Goal: Task Accomplishment & Management: Manage account settings

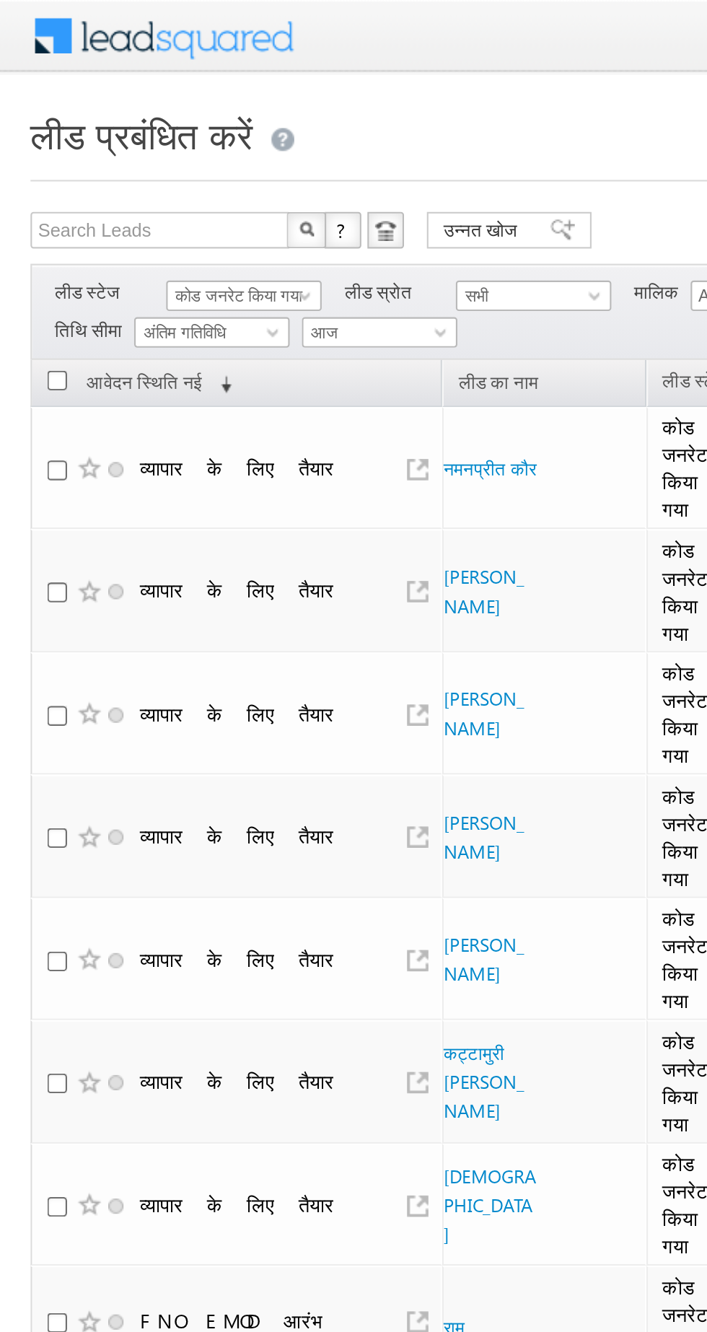
click at [100, 138] on font "कोड जनरेट किया गया" at bounding box center [113, 139] width 60 height 9
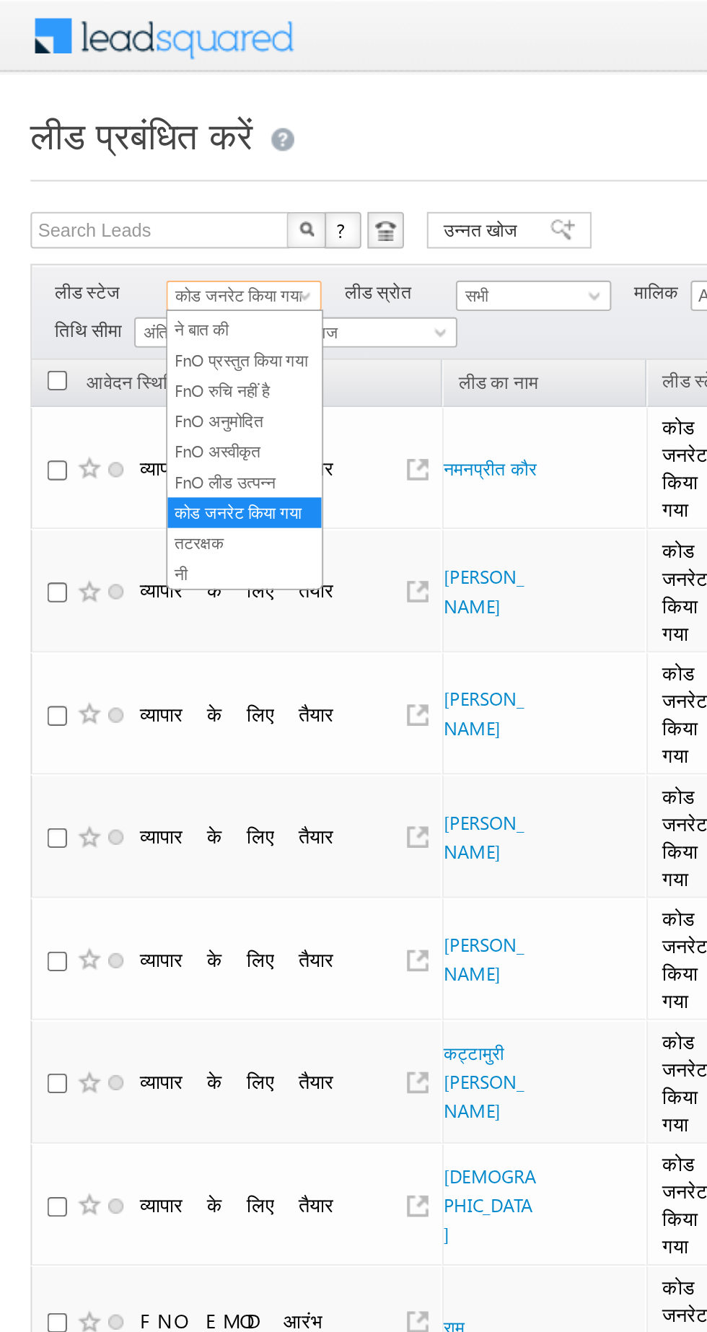
scroll to position [257, 0]
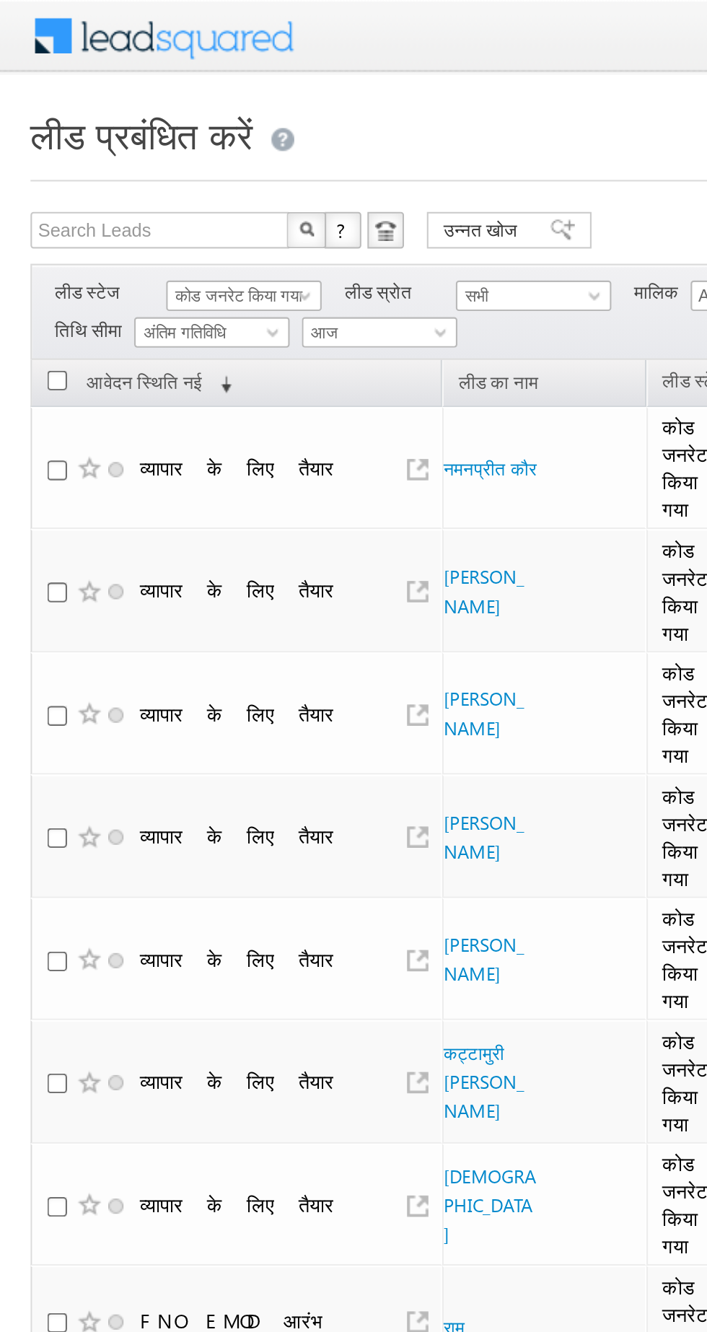
click at [95, 141] on font "कोड जनरेट किया गया" at bounding box center [113, 139] width 60 height 9
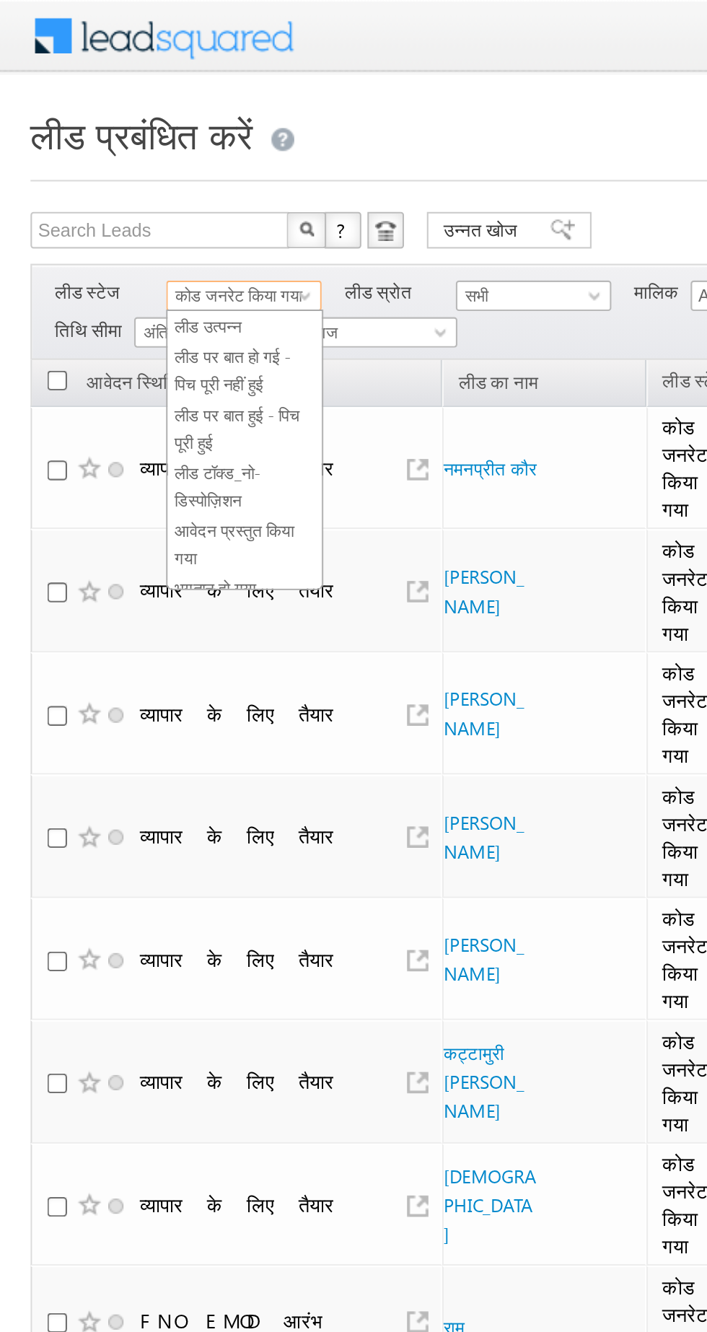
scroll to position [17, 0]
click at [100, 167] on font "लीड पर बात हो गई - पिच पूरी नहीं हुई" at bounding box center [110, 172] width 55 height 22
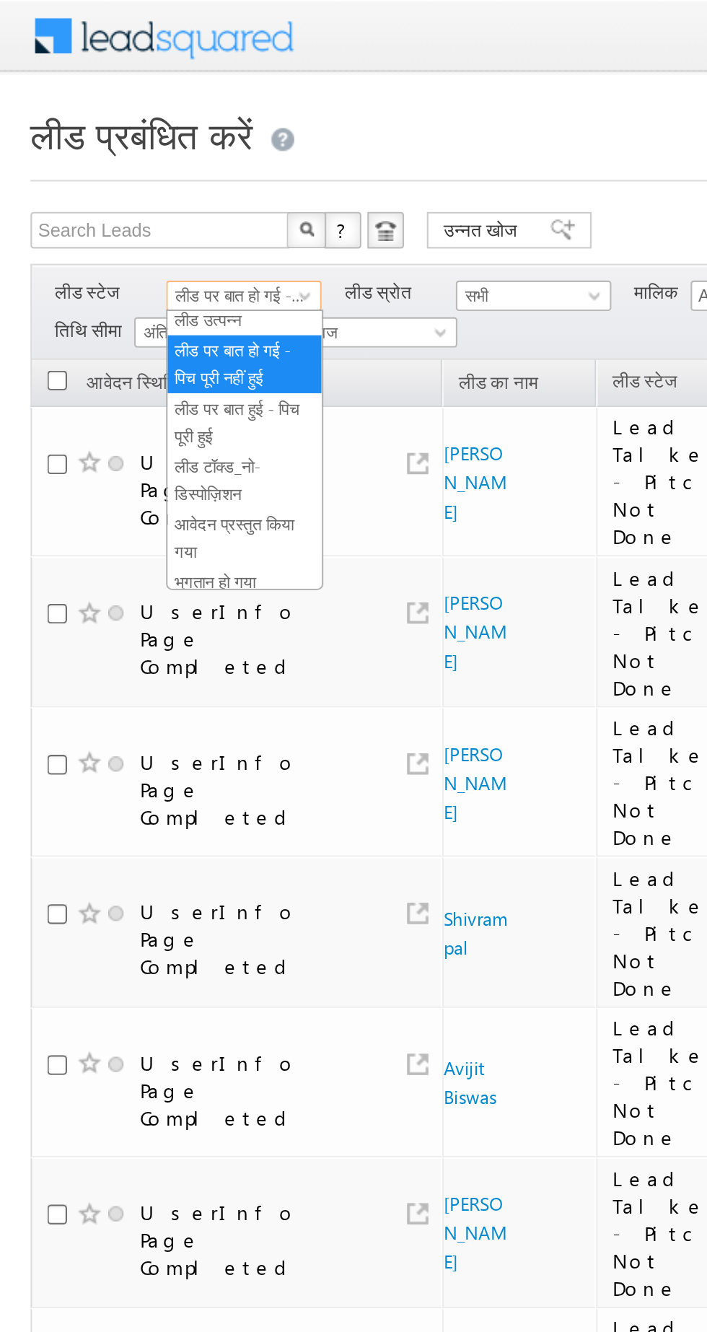
scroll to position [0, 0]
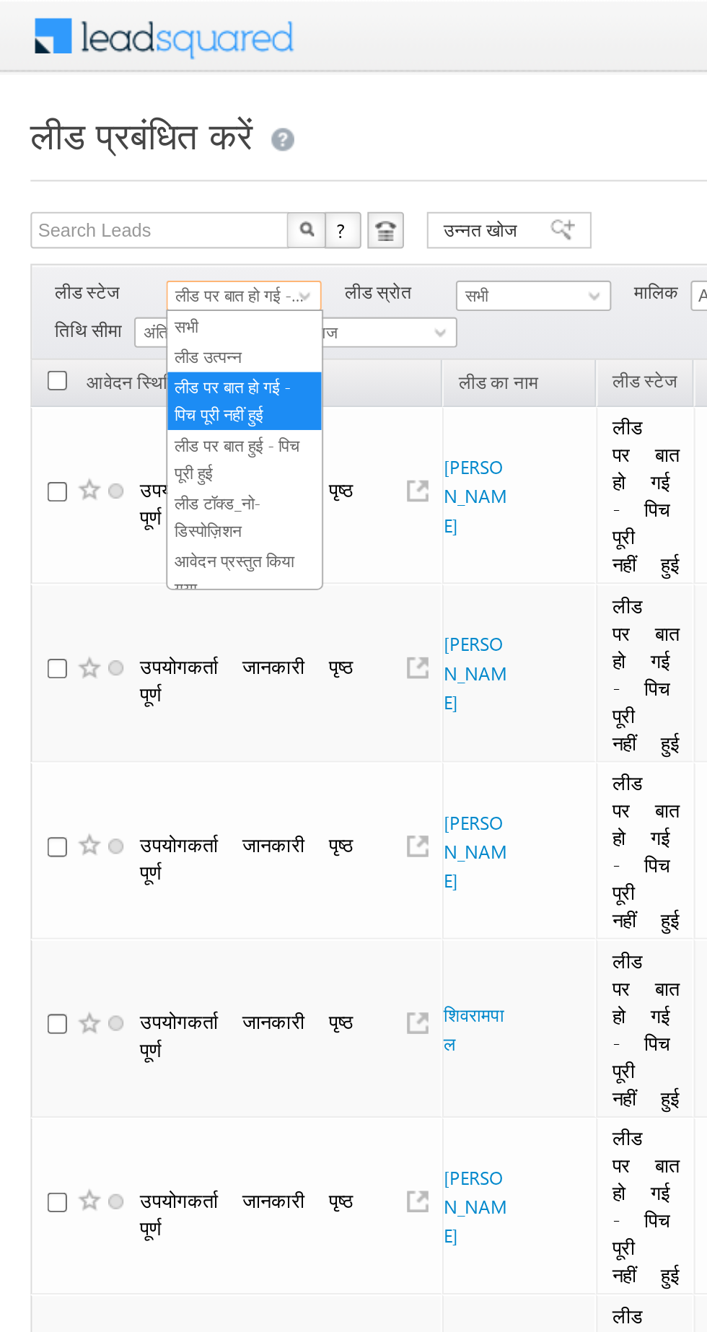
click at [92, 166] on font "लीड उत्पन्न" at bounding box center [99, 168] width 32 height 9
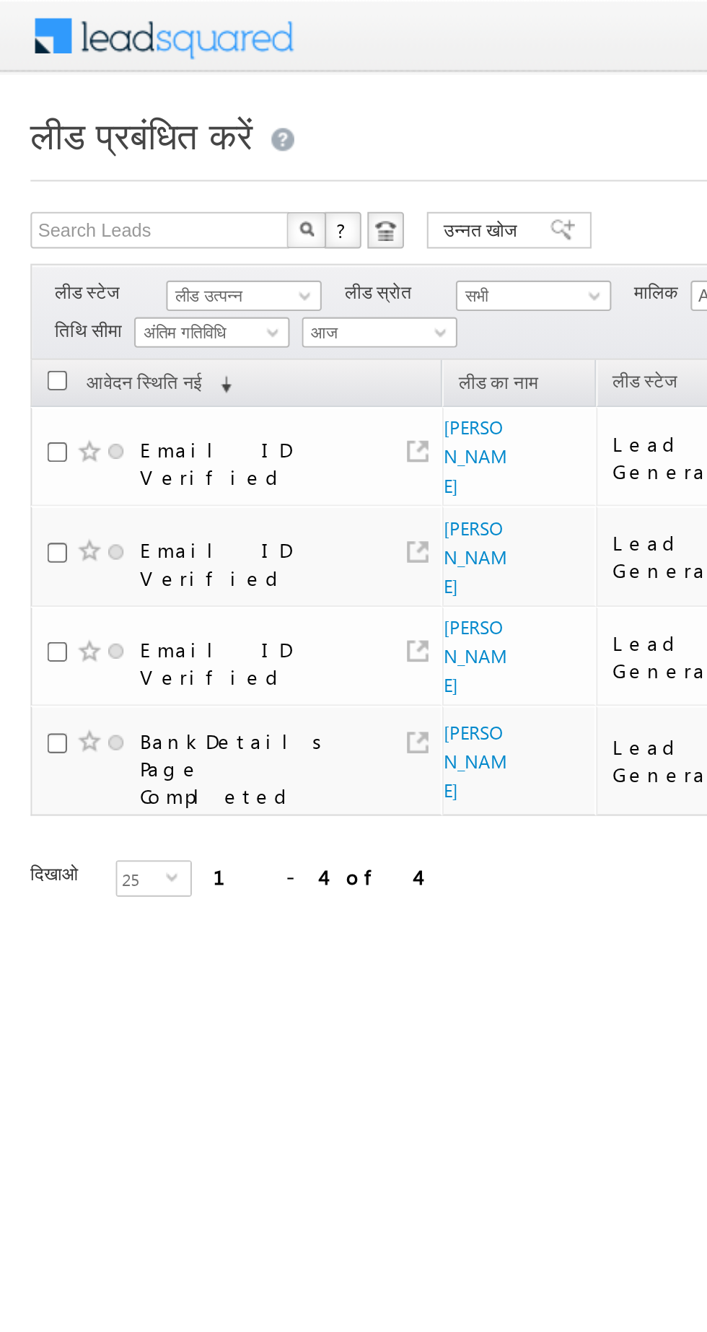
click at [211, 386] on div "ताज़ा करना पहला पिछला 1 अगला अंतिम 1 - 4 of 4" at bounding box center [266, 407] width 505 height 42
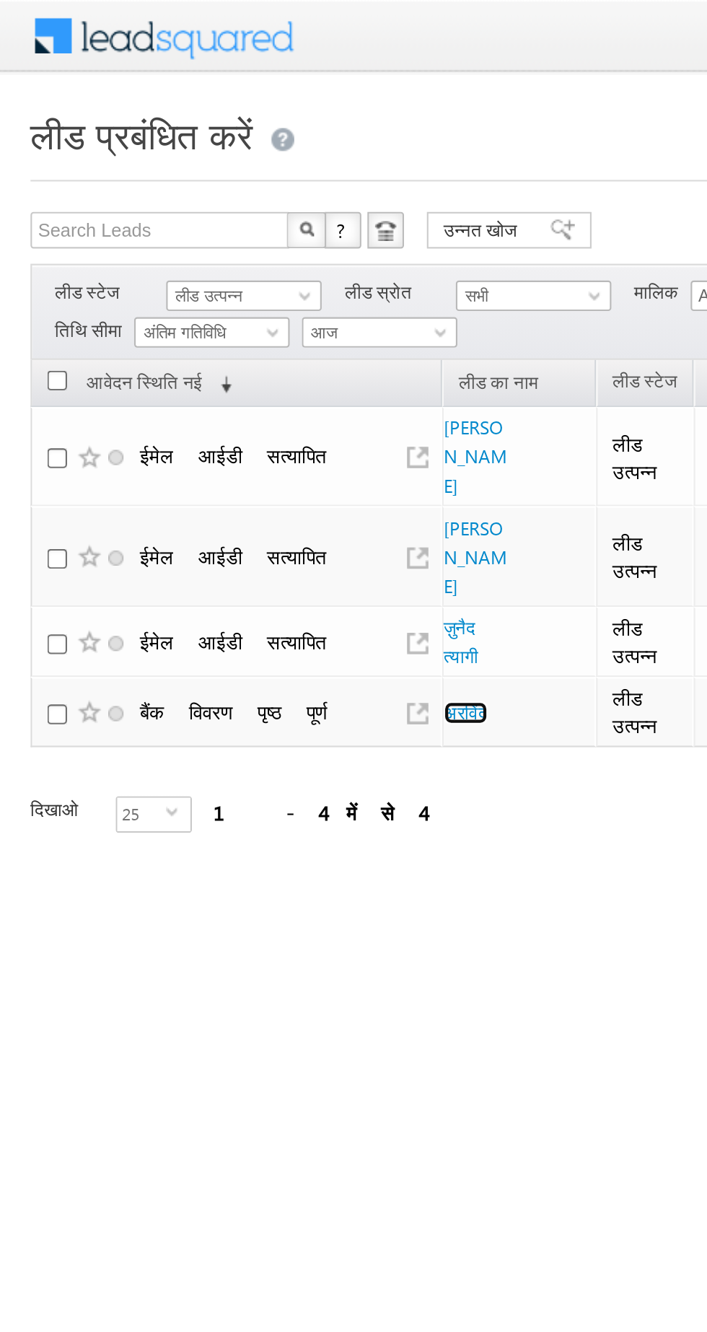
click at [226, 332] on font "अरविंद" at bounding box center [220, 337] width 21 height 11
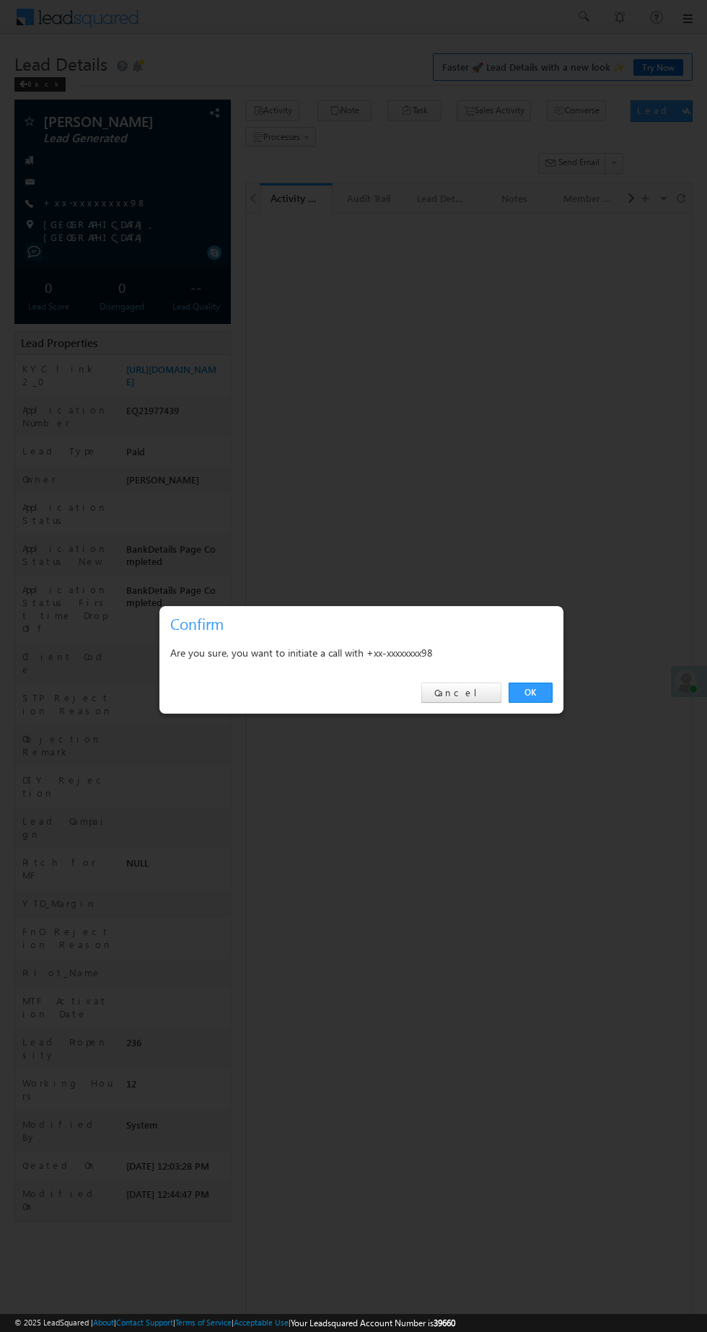
click at [513, 692] on link "OK" at bounding box center [531, 693] width 44 height 20
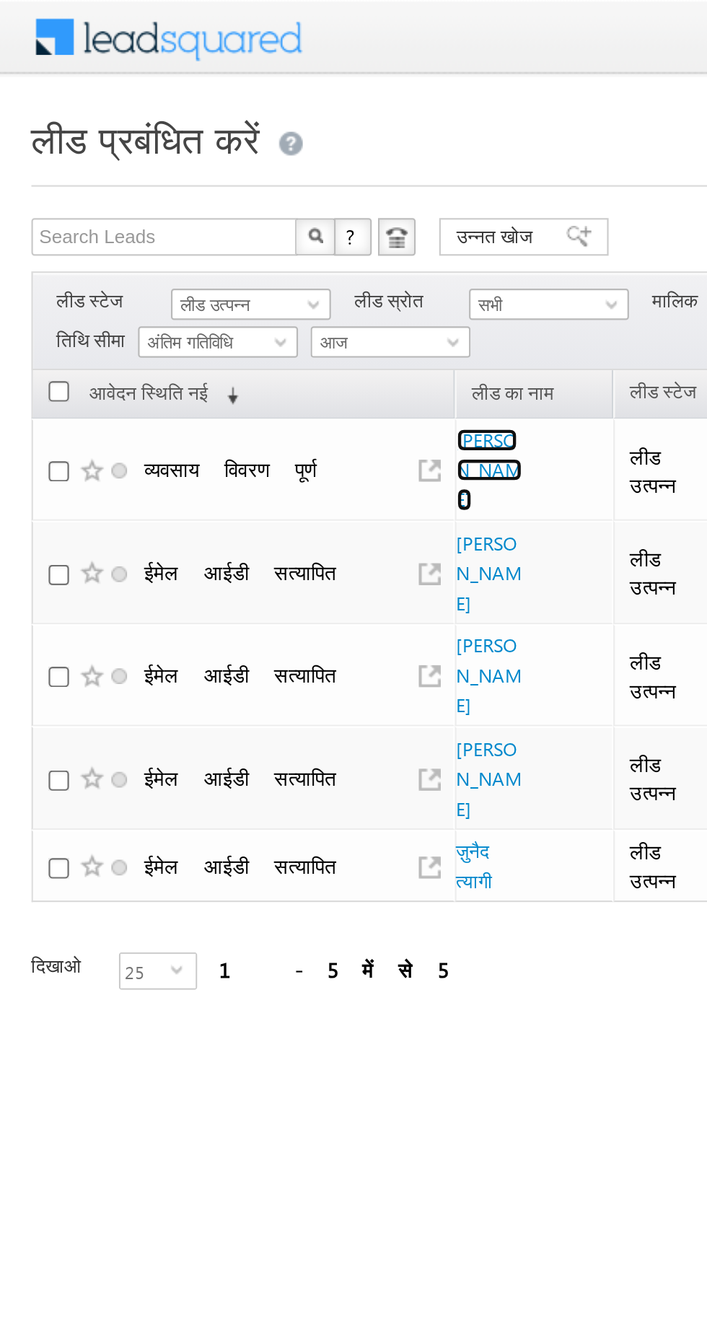
click at [212, 209] on font "विनय कुमार" at bounding box center [225, 216] width 30 height 38
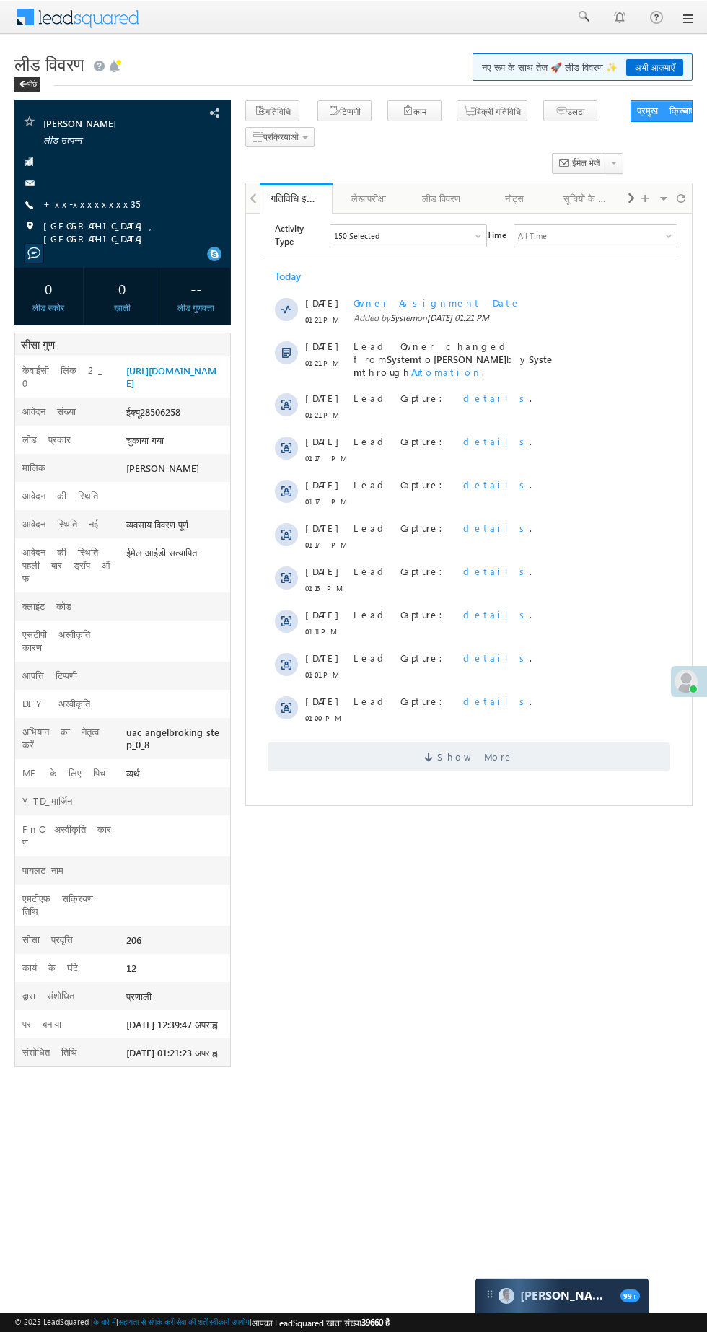
click at [60, 199] on font "+xx-xxxxxxxx35" at bounding box center [91, 204] width 97 height 12
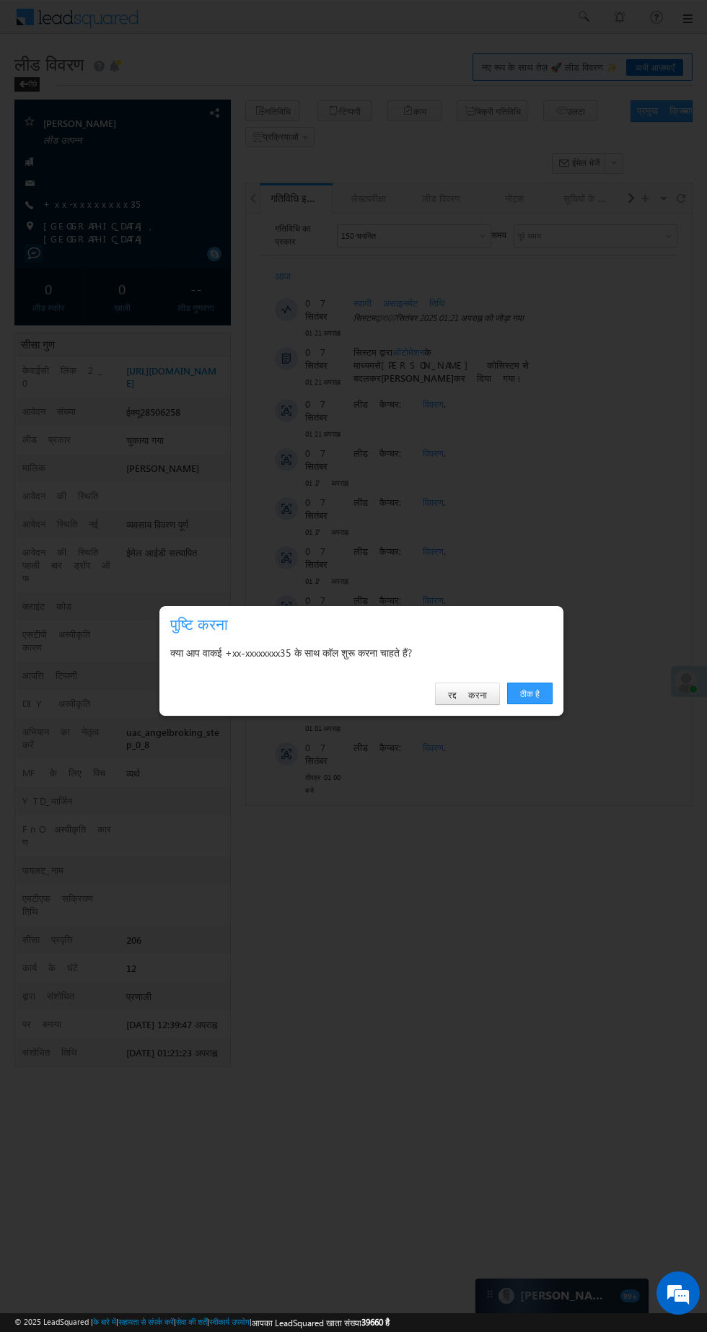
click at [530, 693] on font "ठीक है" at bounding box center [529, 693] width 19 height 11
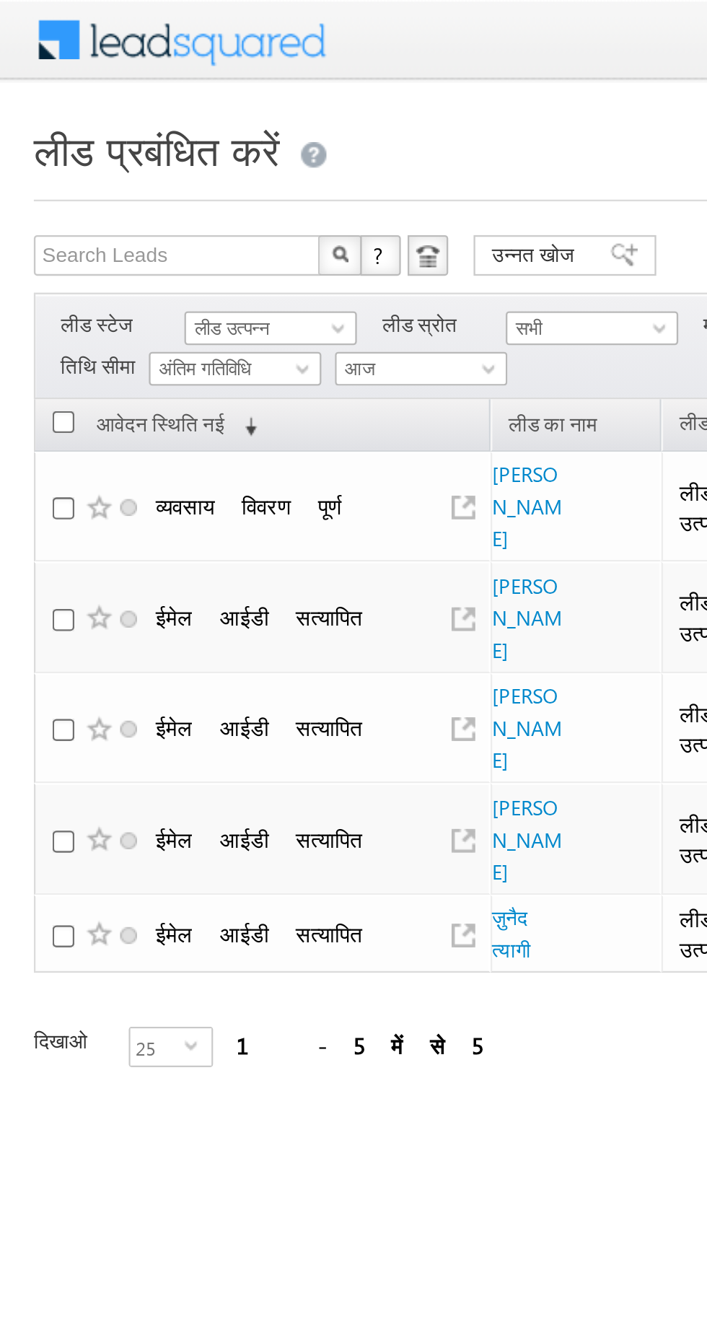
click at [101, 139] on font "लीड उत्पन्न" at bounding box center [99, 139] width 32 height 9
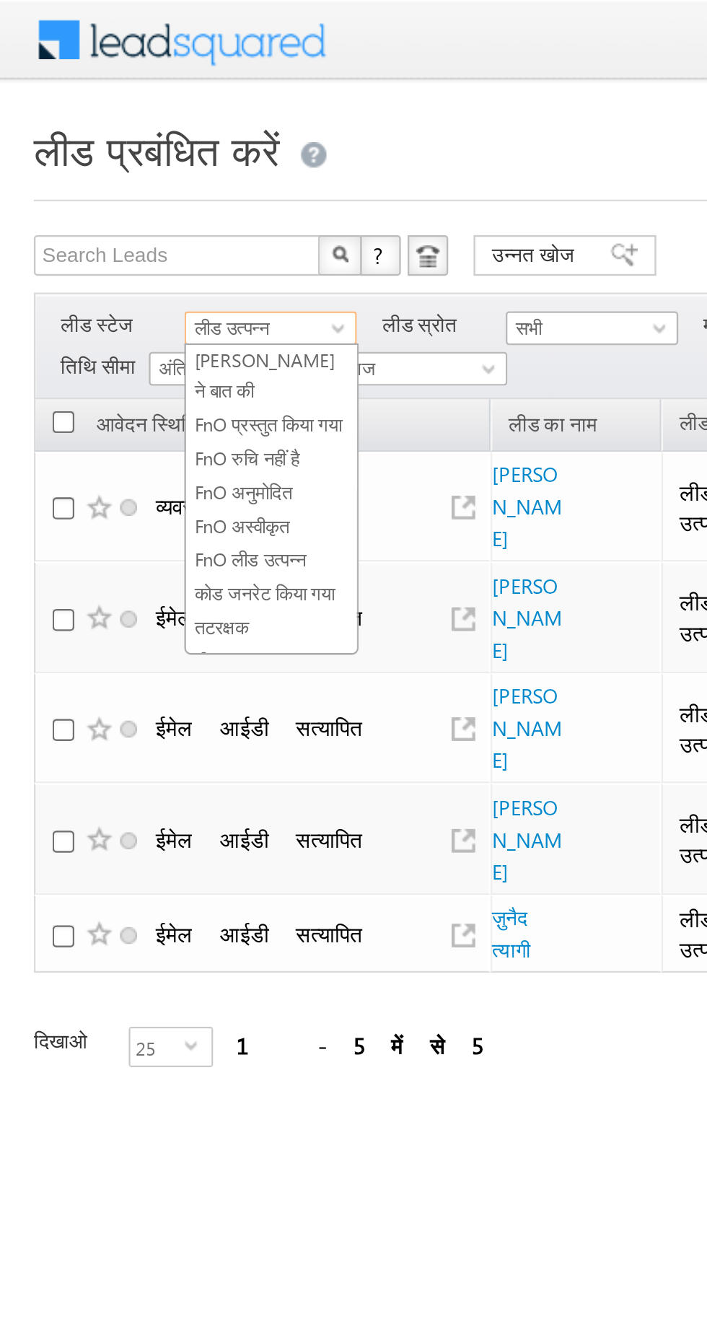
click at [93, 252] on font "कोड जनरेट किया गया" at bounding box center [113, 252] width 60 height 9
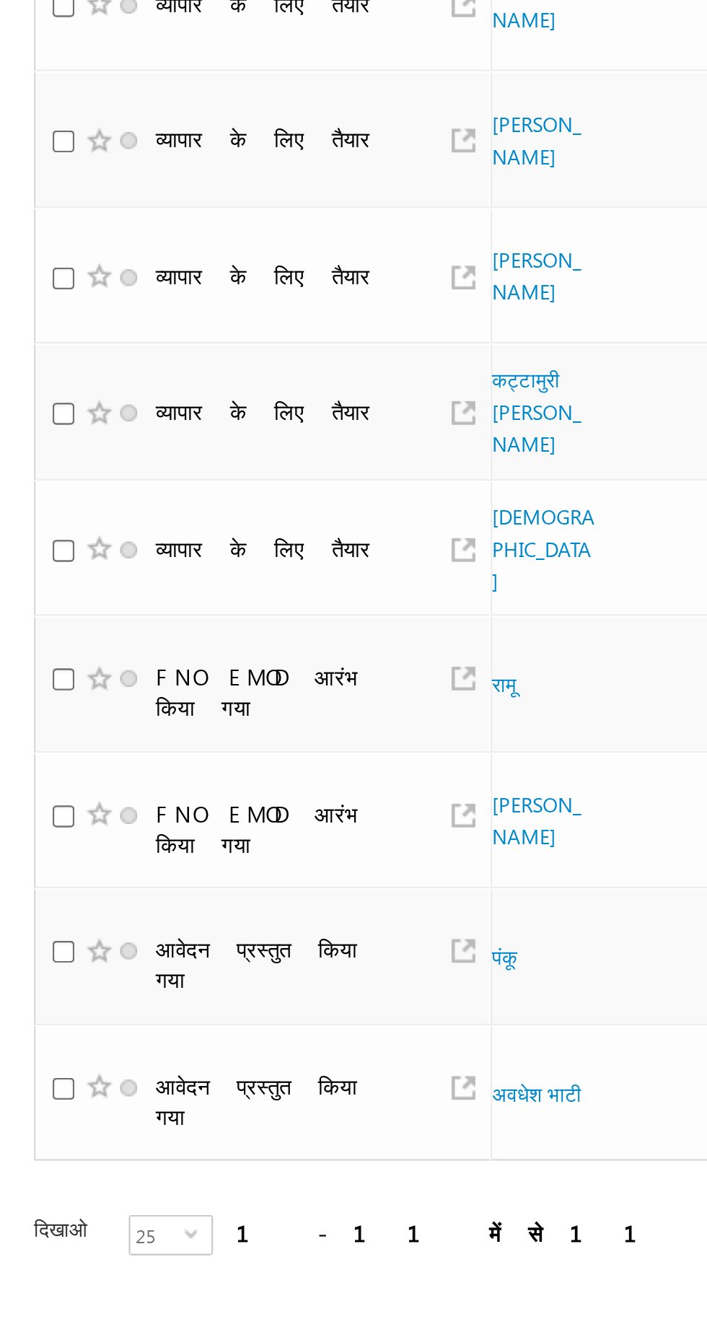
scroll to position [0, 212]
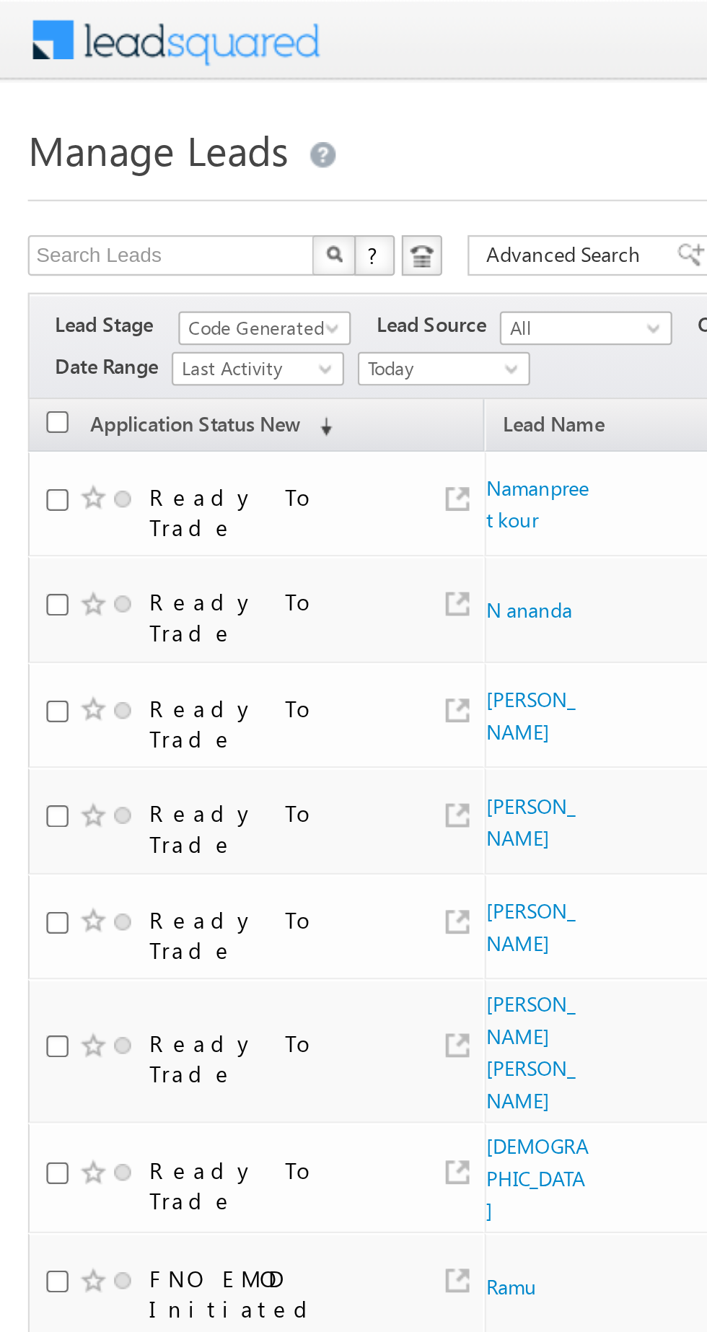
click at [99, 136] on span "Code Generated" at bounding box center [113, 139] width 69 height 13
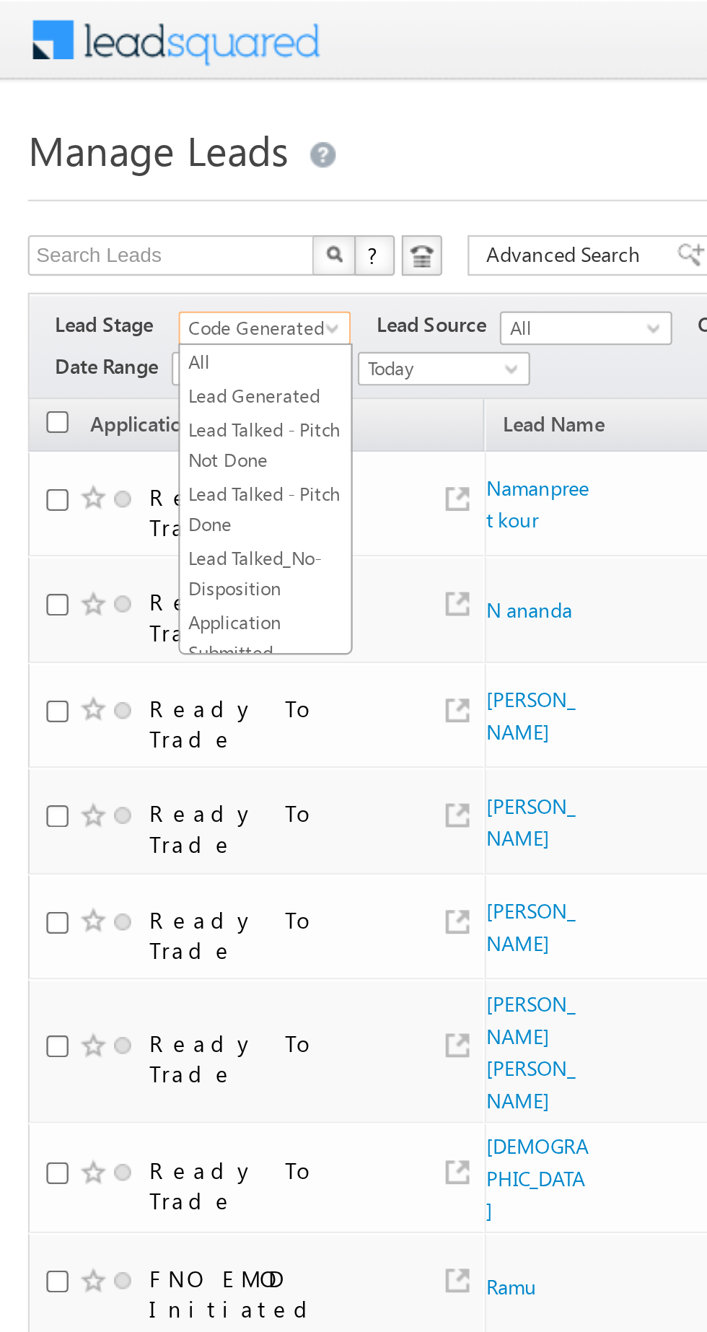
click at [99, 160] on link "All" at bounding box center [115, 154] width 73 height 13
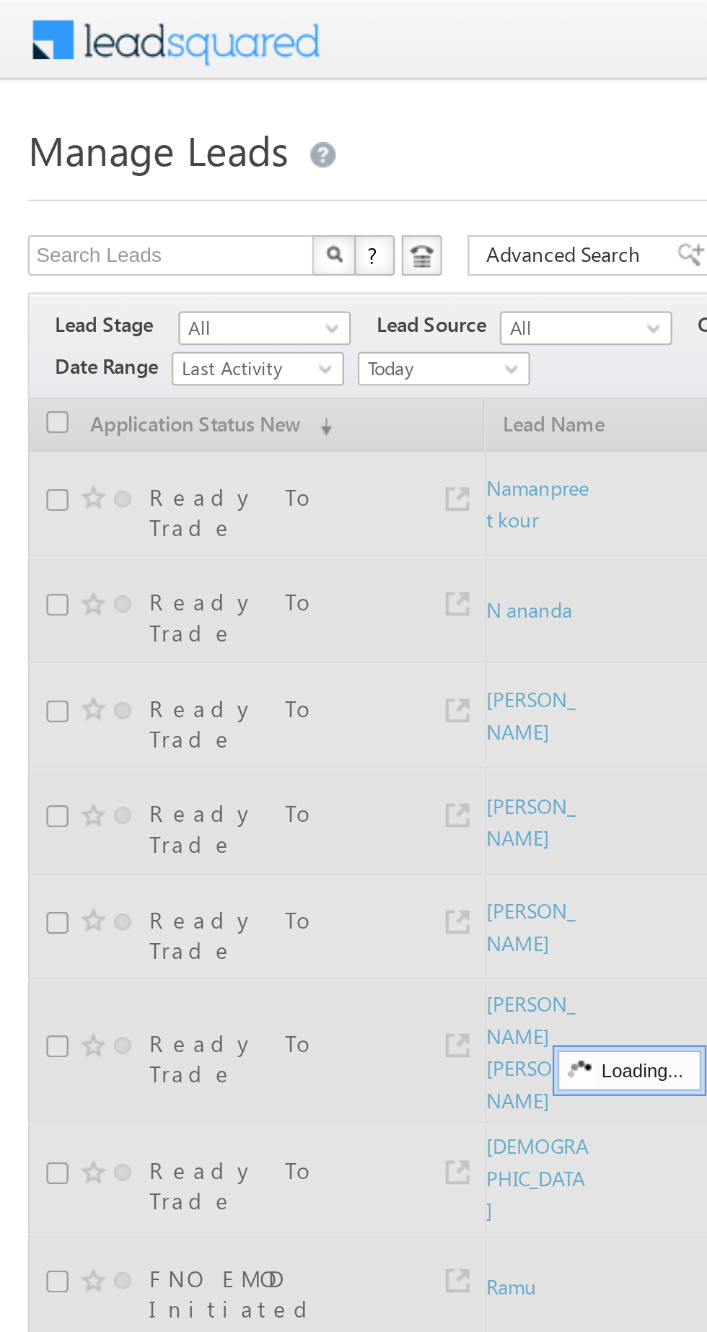
click at [102, 153] on span "Last Activity" at bounding box center [110, 157] width 69 height 13
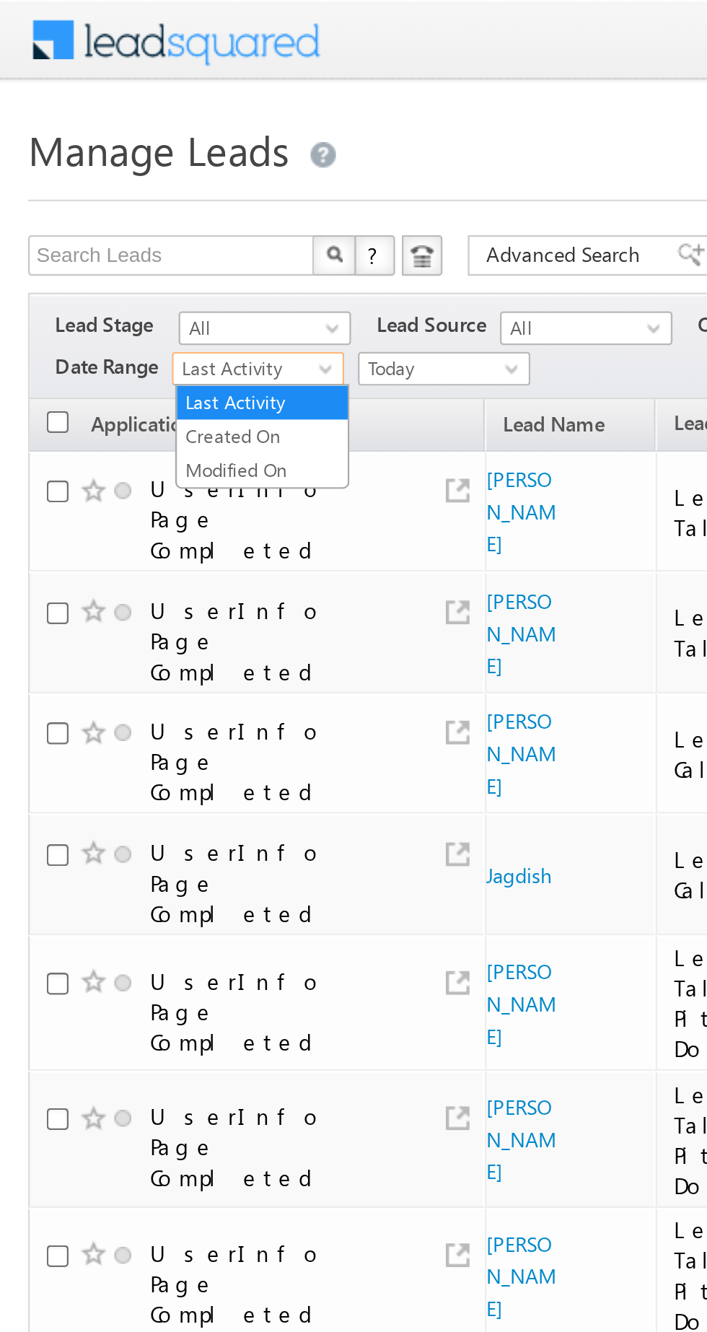
click at [105, 141] on span "All" at bounding box center [113, 139] width 69 height 13
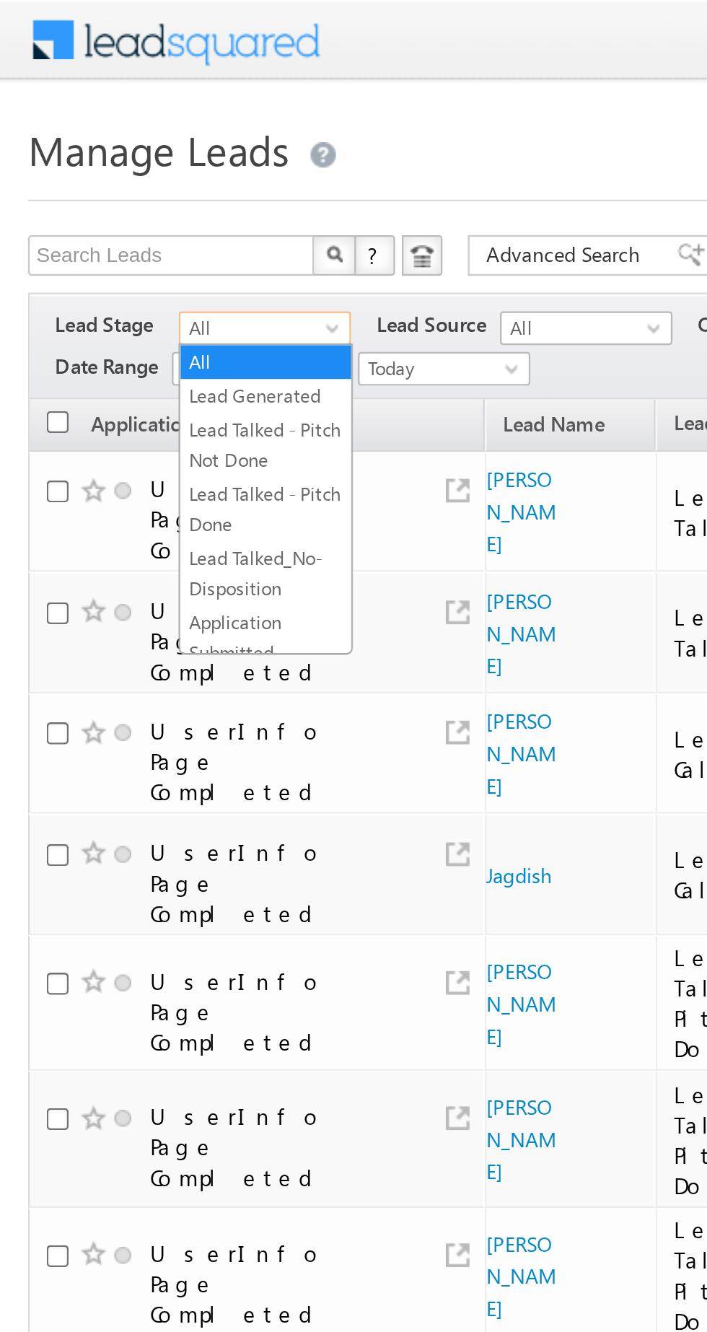
click at [97, 164] on link "Lead Generated" at bounding box center [115, 168] width 73 height 13
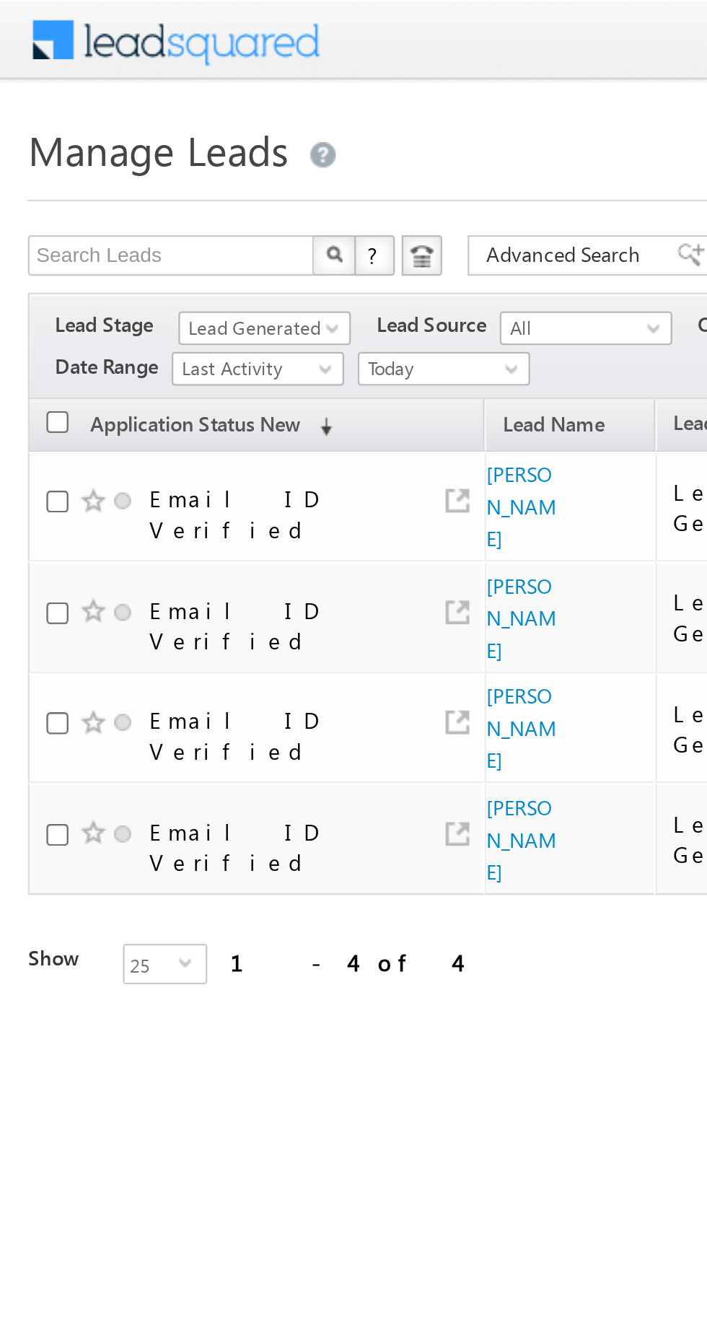
click at [95, 138] on span "Lead Generated" at bounding box center [113, 139] width 69 height 13
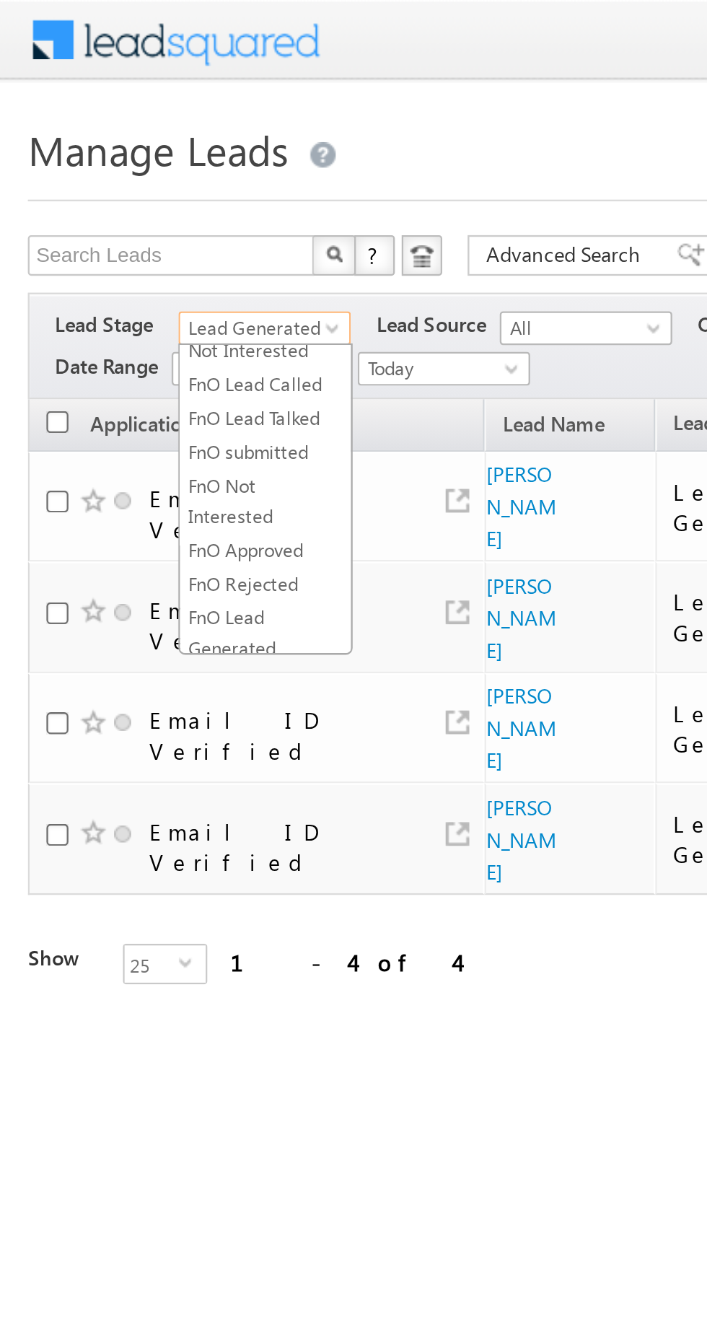
scroll to position [227, 0]
click at [102, 287] on td "Email ID Verified" at bounding box center [111, 311] width 195 height 48
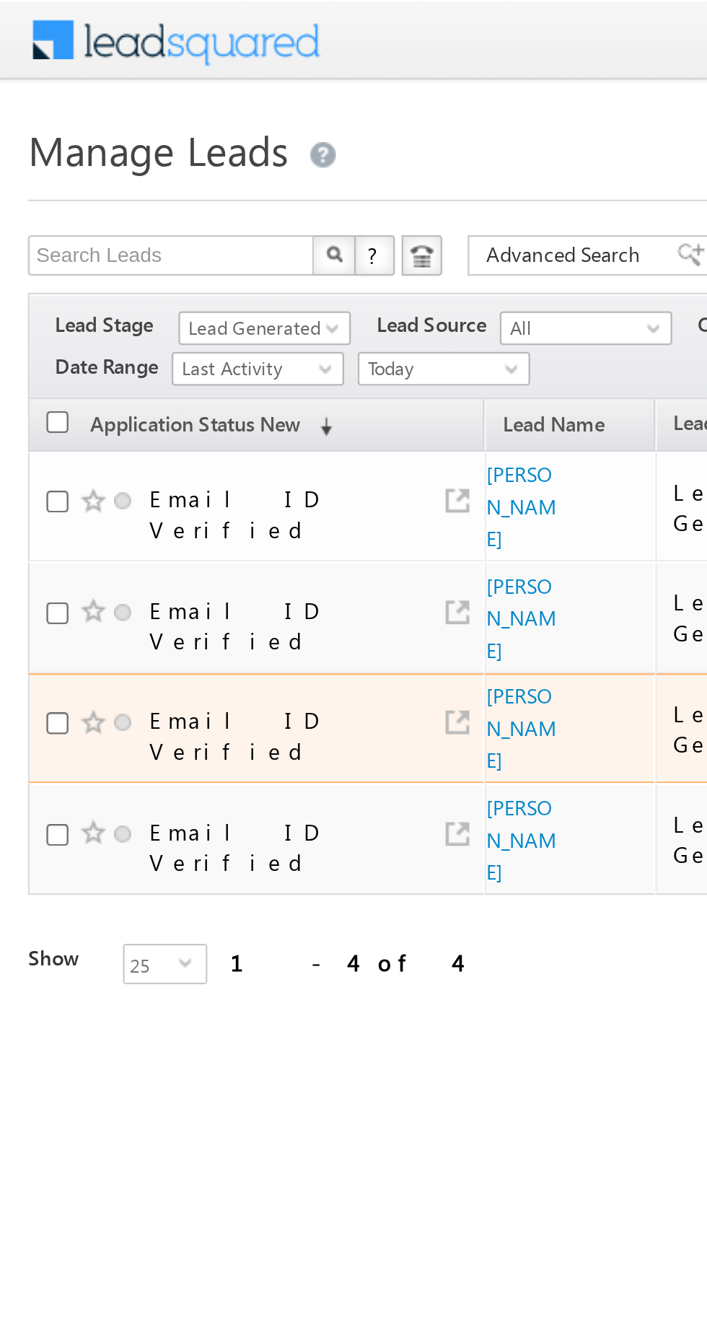
click at [105, 145] on span "Lead Generated" at bounding box center [113, 139] width 69 height 13
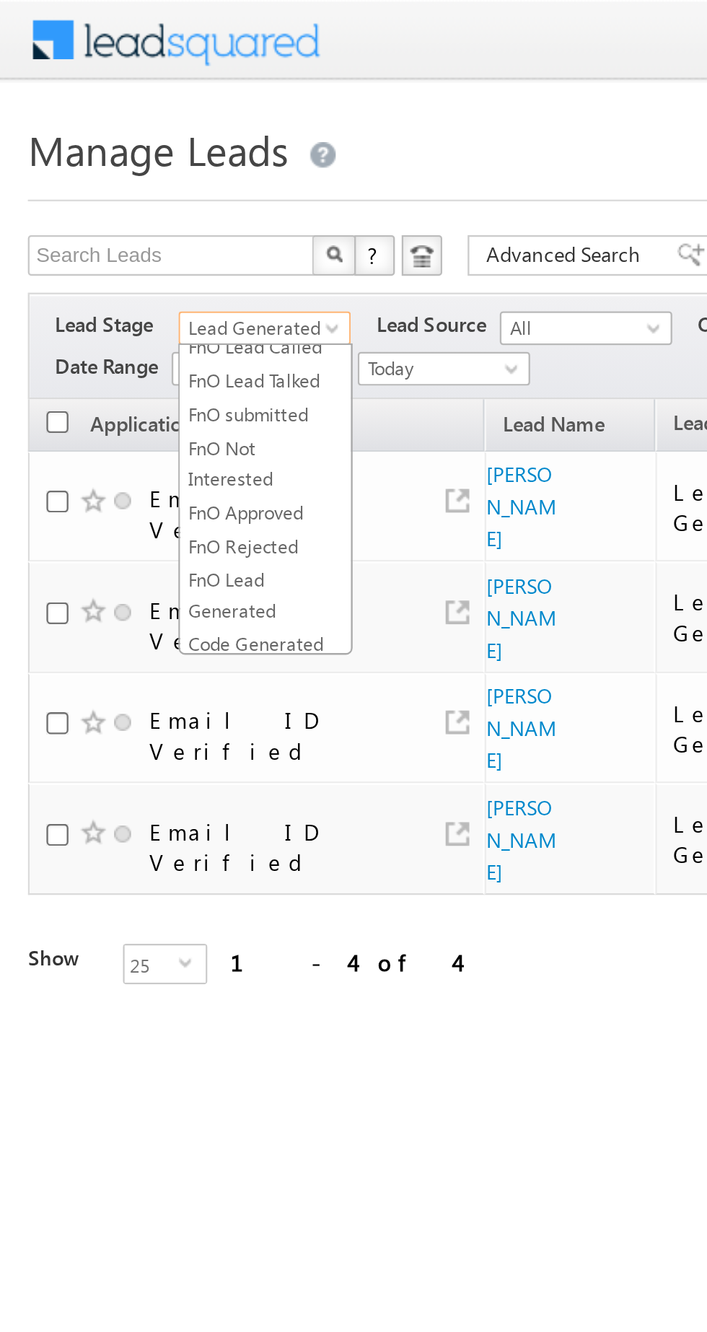
scroll to position [245, 0]
click at [108, 270] on link "Code Generated" at bounding box center [115, 274] width 73 height 13
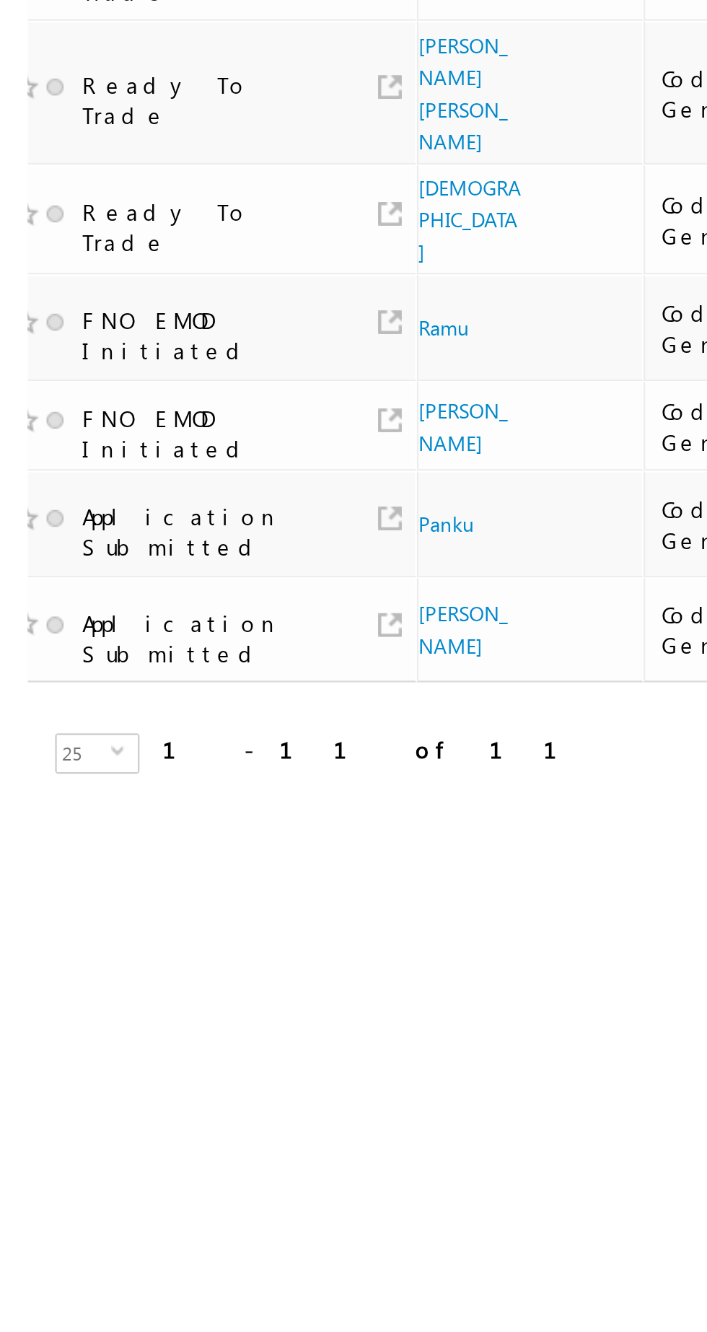
scroll to position [0, 26]
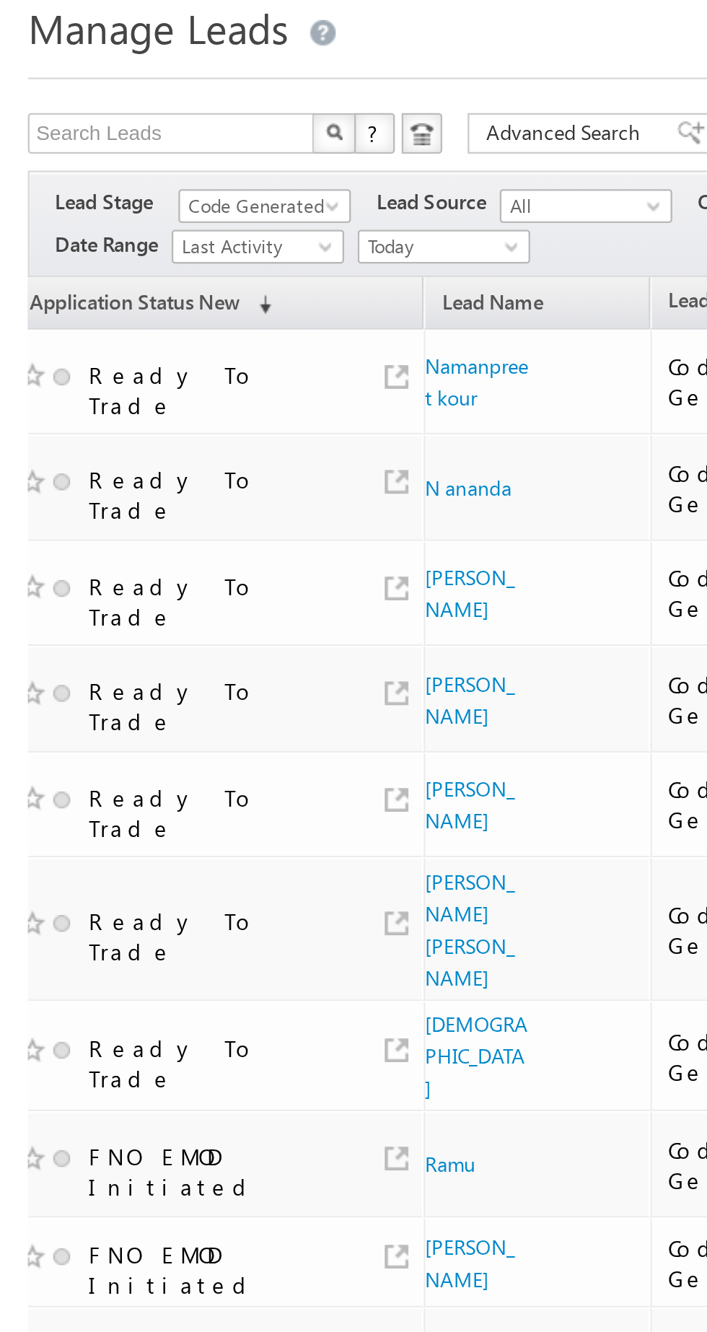
click at [119, 133] on span "Code Generated" at bounding box center [113, 139] width 69 height 13
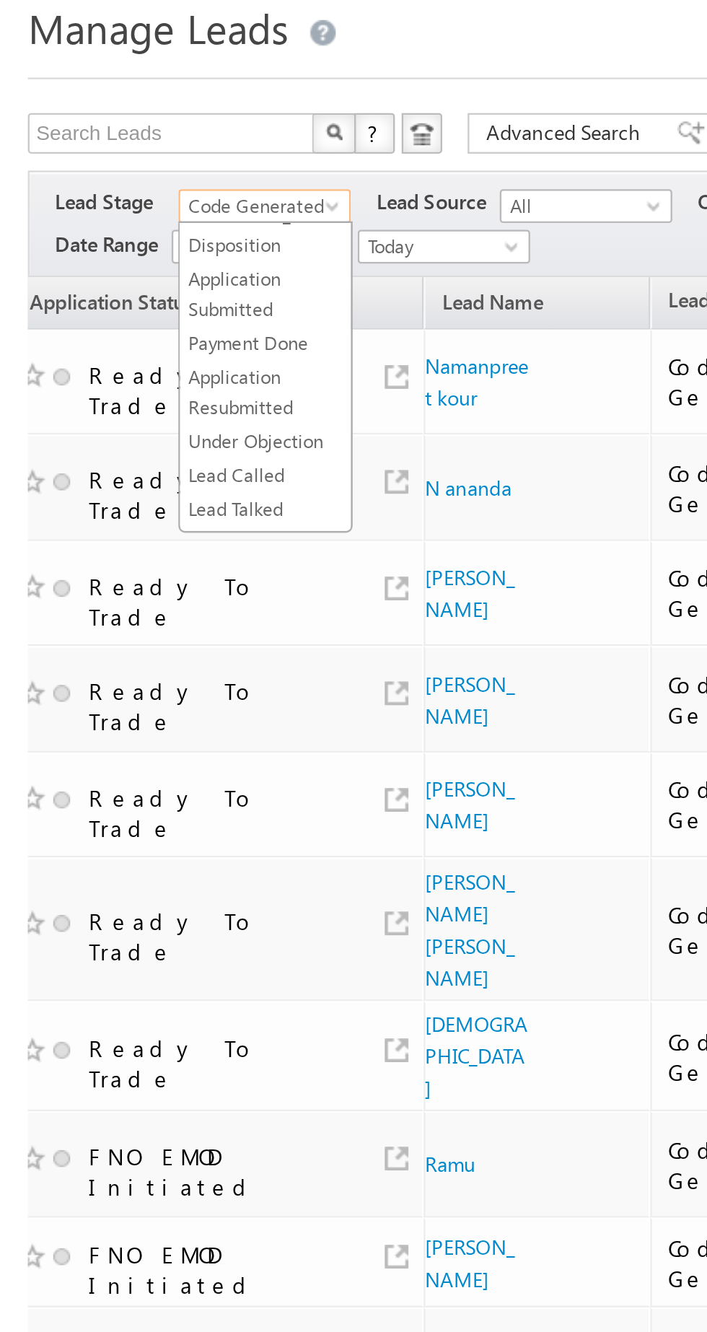
scroll to position [94, 0]
click at [133, 250] on link "Lead Called" at bounding box center [115, 255] width 73 height 13
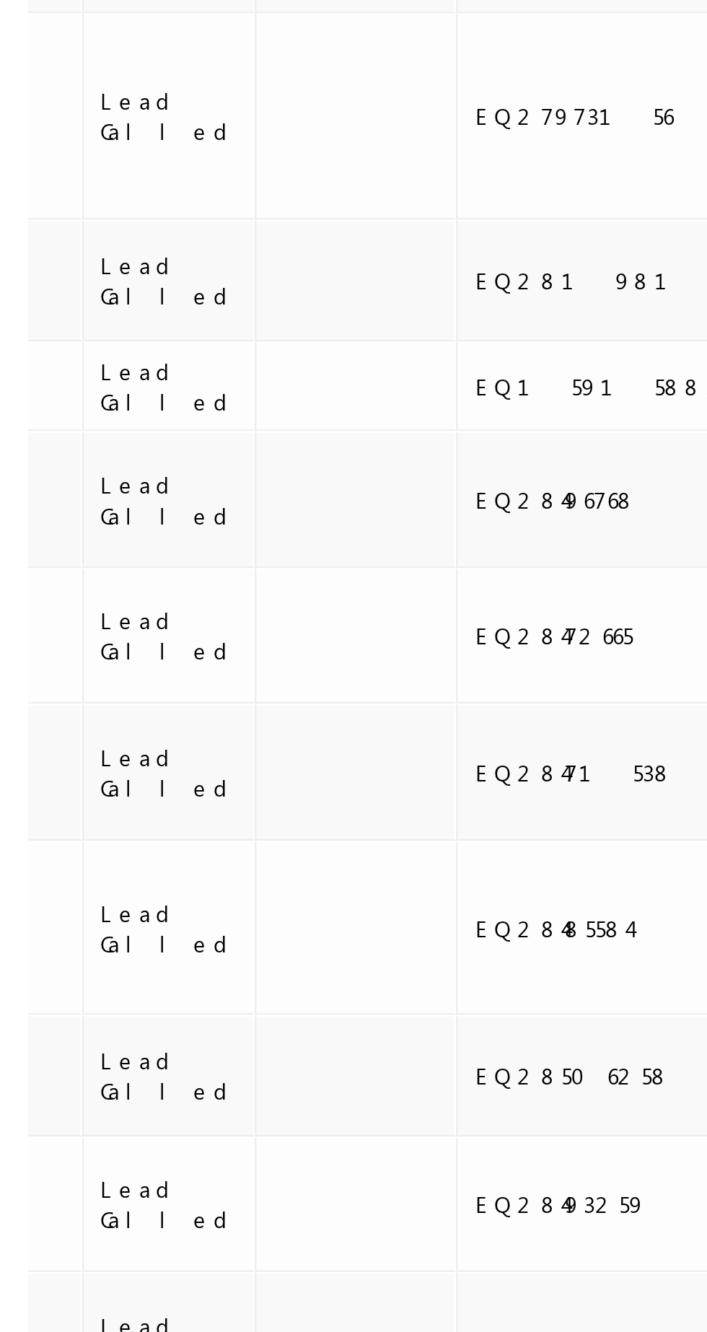
scroll to position [0, 244]
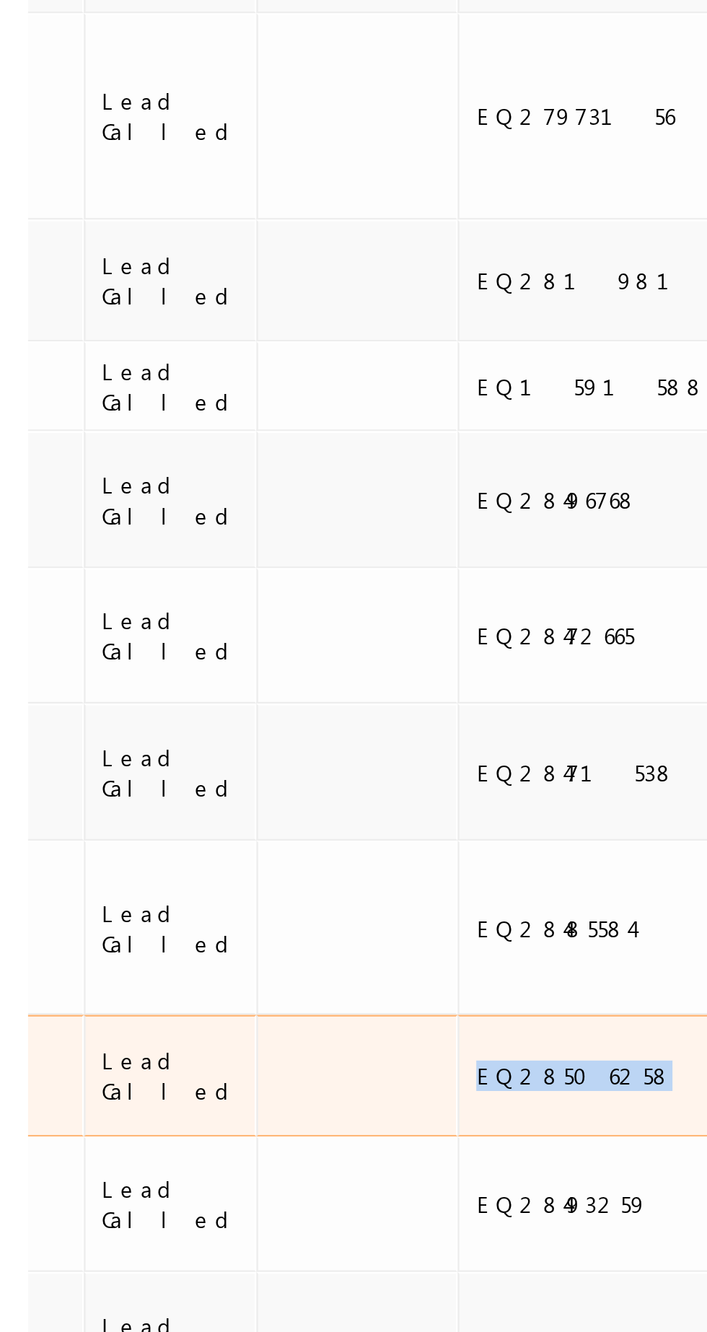
copy div "EQ28506258"
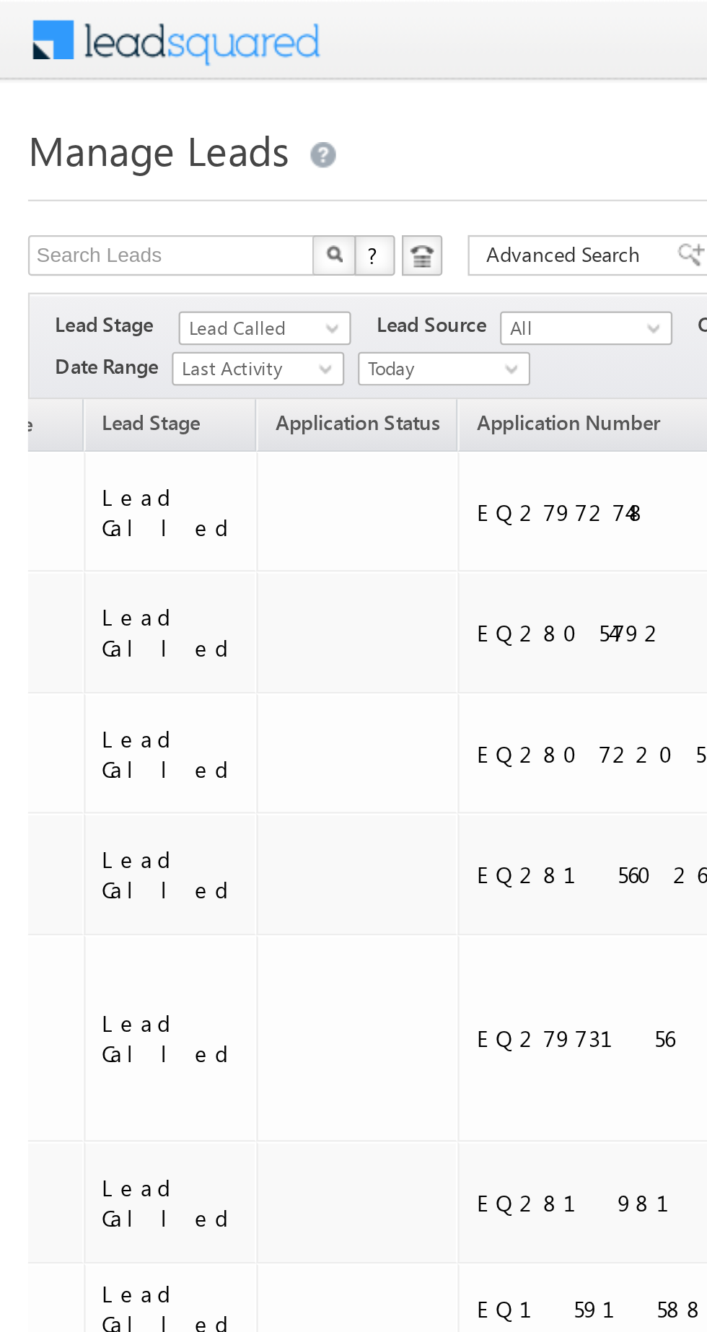
click at [101, 143] on span "Lead Called" at bounding box center [113, 139] width 69 height 13
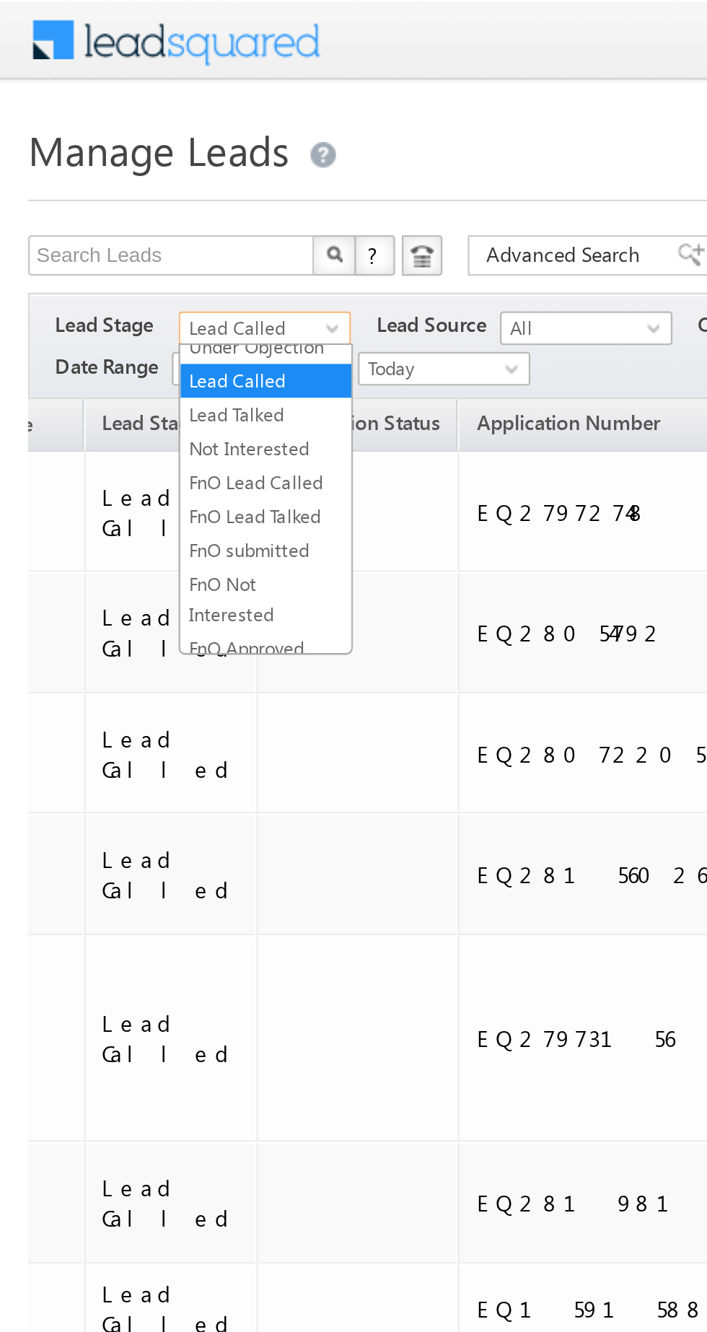
scroll to position [270, 0]
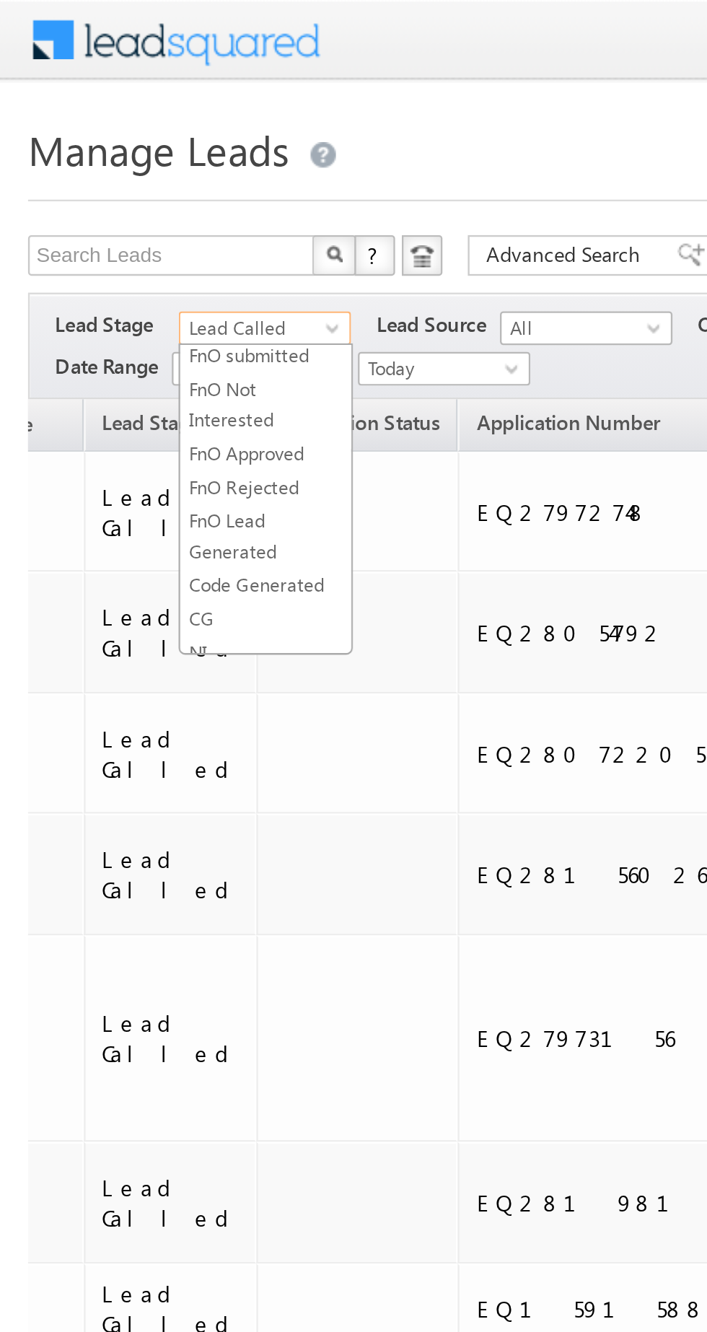
click at [100, 258] on link "CG" at bounding box center [115, 264] width 73 height 13
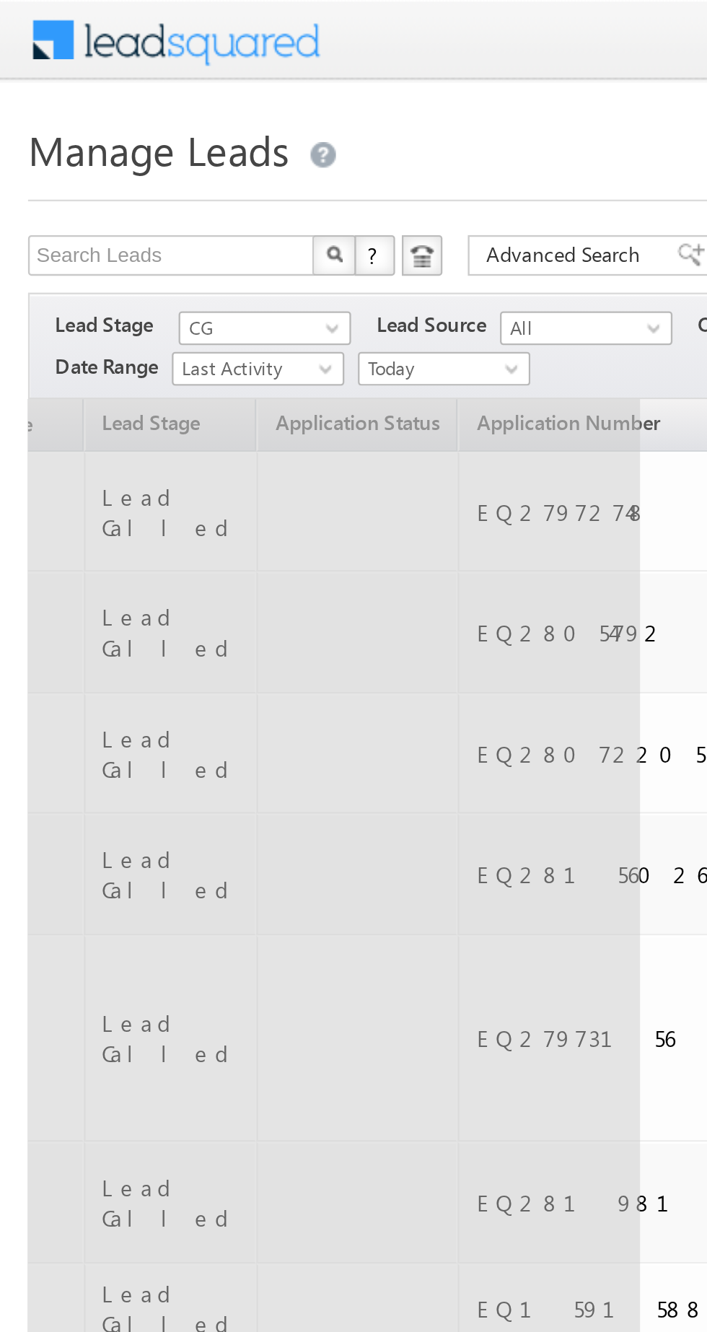
click at [93, 136] on span "CG" at bounding box center [113, 139] width 69 height 13
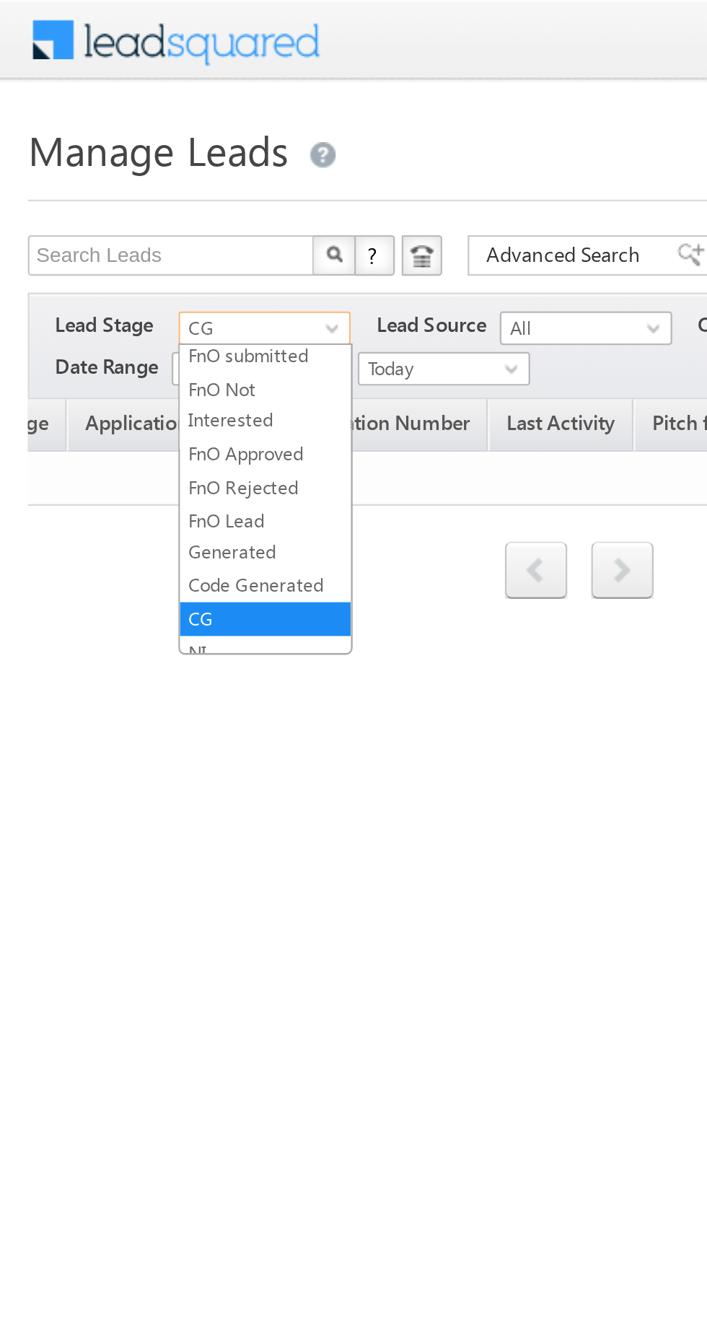
scroll to position [0, 239]
click at [91, 243] on link "Code Generated" at bounding box center [115, 249] width 73 height 13
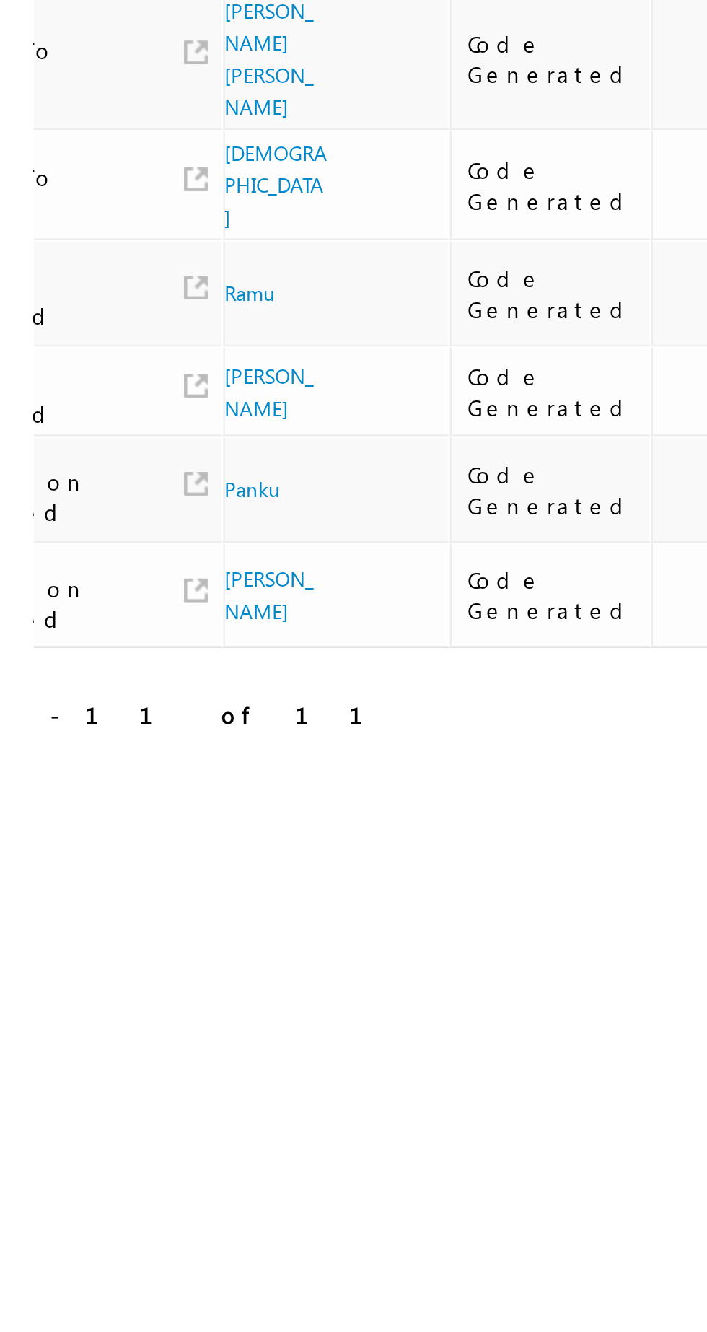
scroll to position [0, 0]
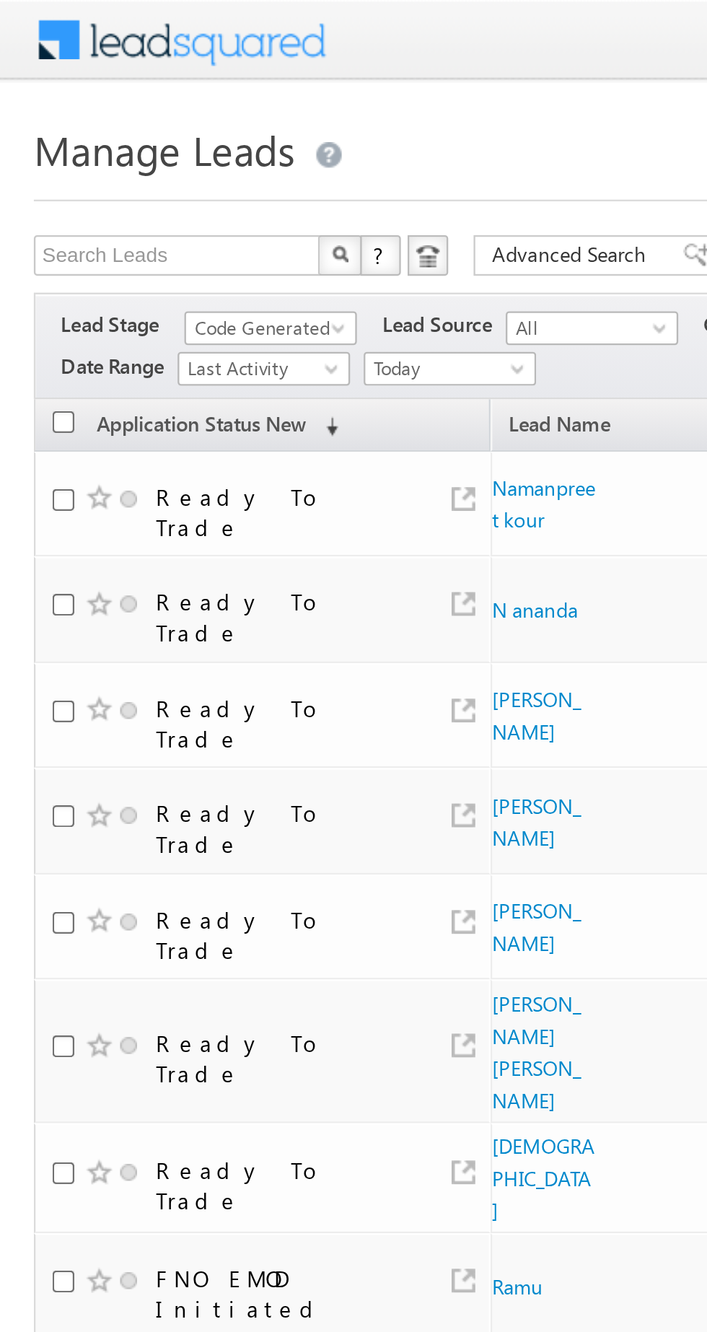
click at [136, 141] on span "Code Generated" at bounding box center [113, 139] width 69 height 13
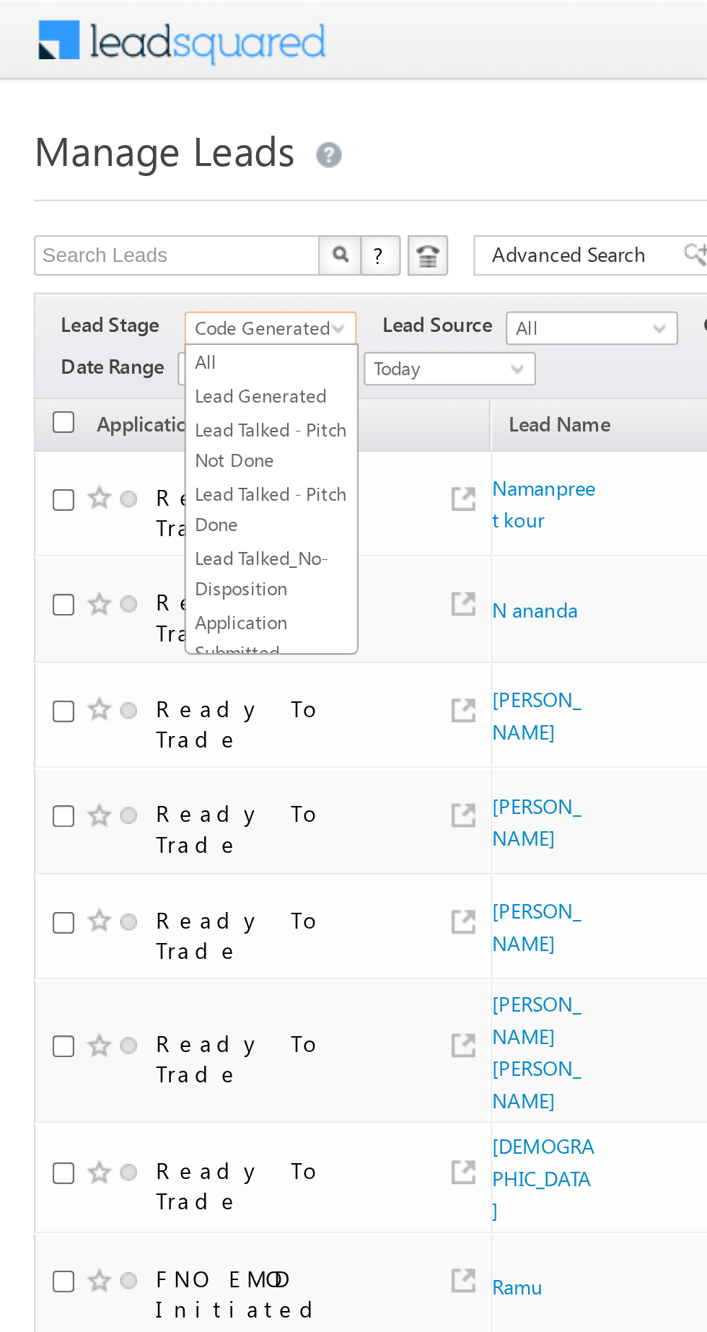
click at [93, 170] on link "Lead Generated" at bounding box center [115, 168] width 73 height 13
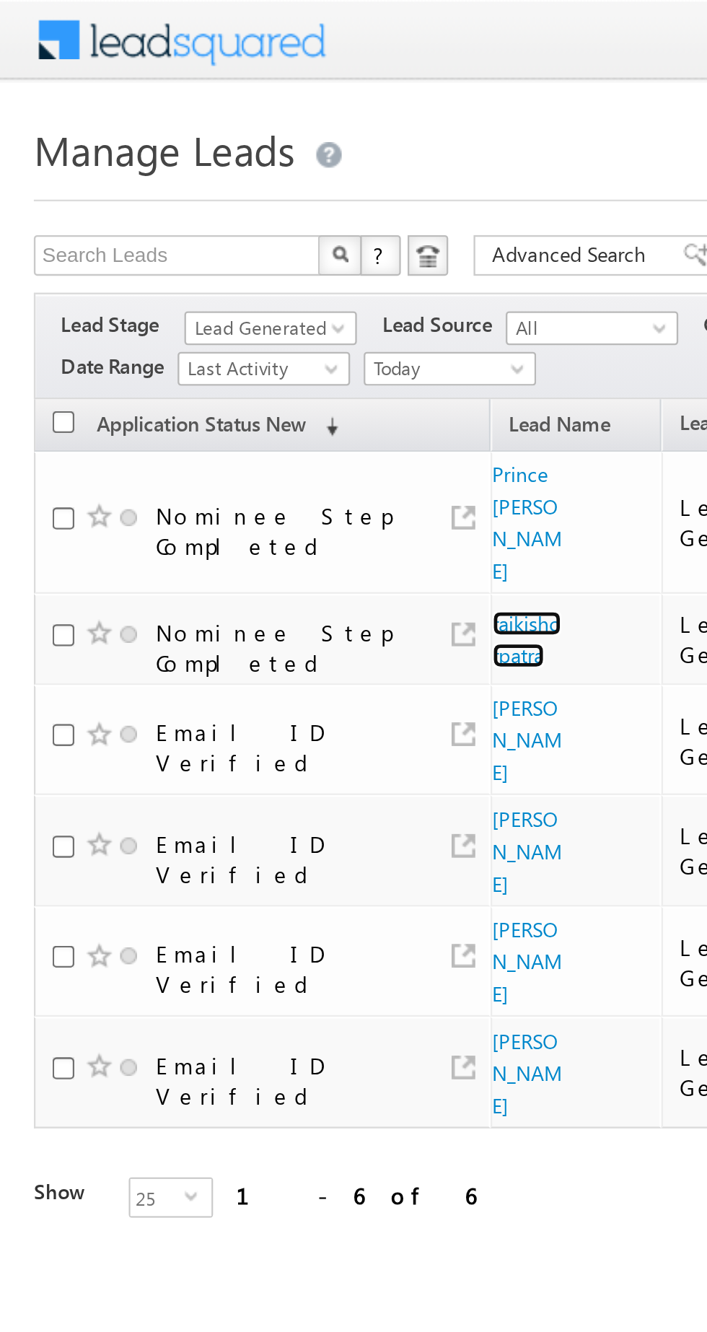
click at [216, 260] on link "rajkishorpatra" at bounding box center [225, 272] width 30 height 25
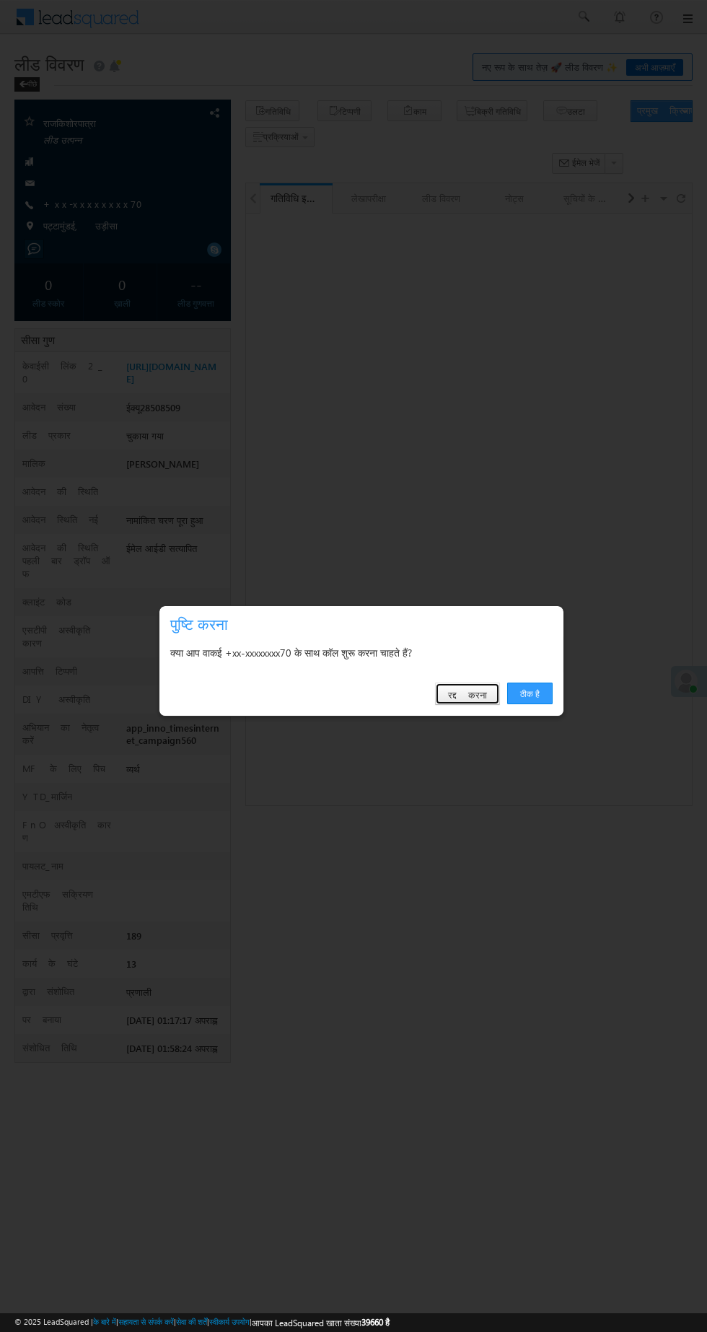
click at [472, 699] on font "रद्द करना" at bounding box center [467, 694] width 39 height 12
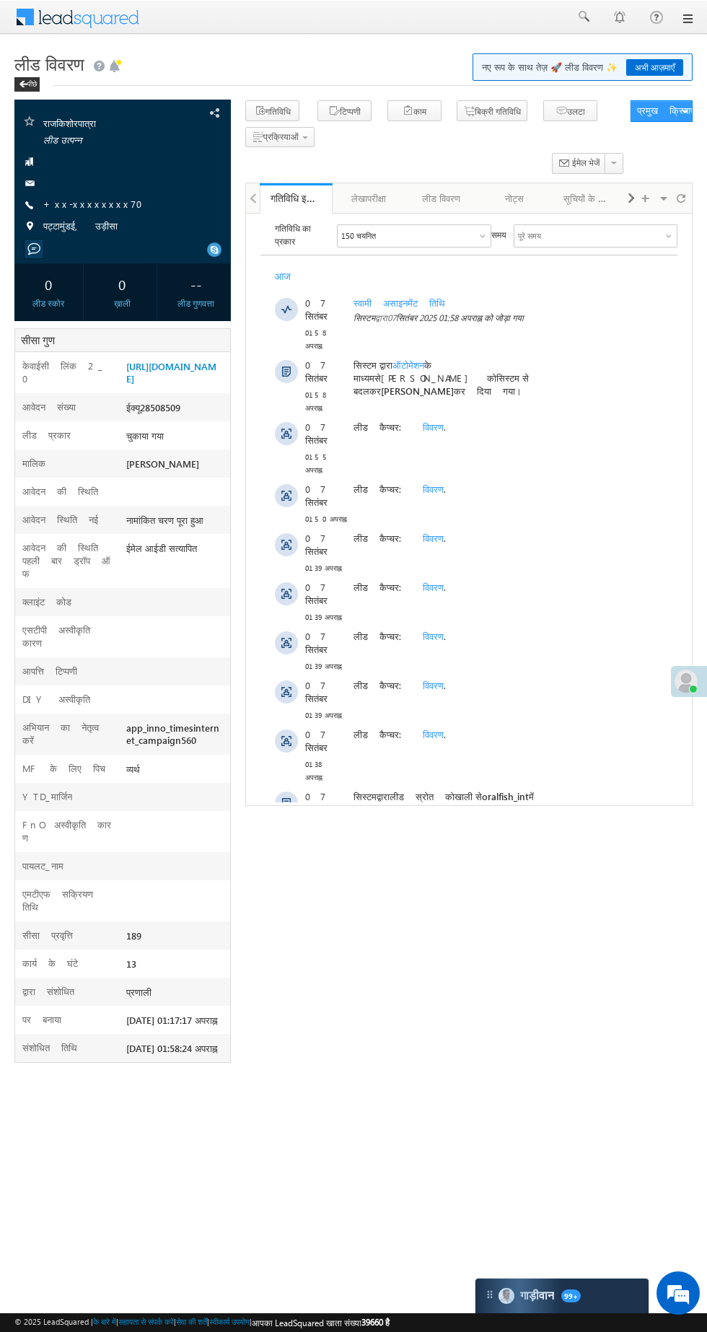
click at [56, 203] on font "+xx-xxxxxxxx70" at bounding box center [97, 204] width 108 height 12
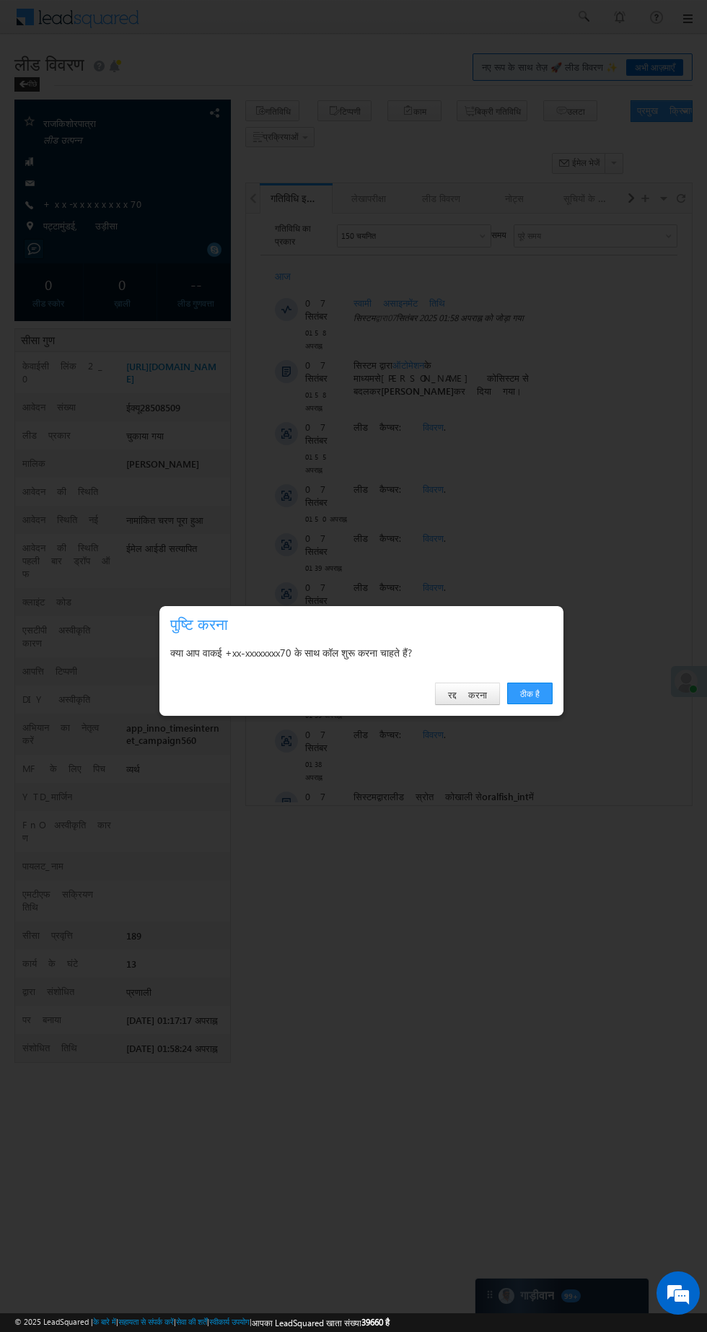
click at [525, 691] on font "ठीक है" at bounding box center [529, 693] width 19 height 11
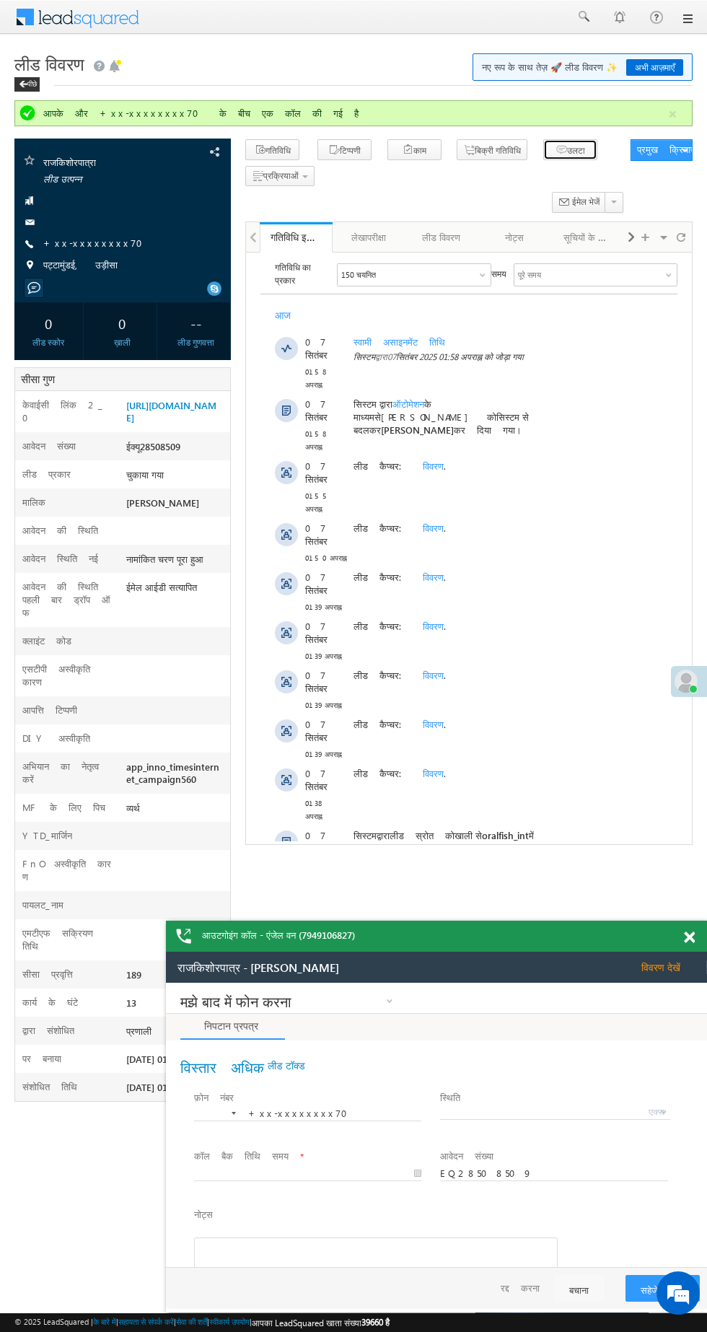
click at [0, 0] on icon "button" at bounding box center [0, 0] width 0 height 0
click at [257, 177] on span "button" at bounding box center [258, 177] width 12 height 14
click at [0, 0] on font "+xx-xxxxxxxx70" at bounding box center [0, 0] width 0 height 0
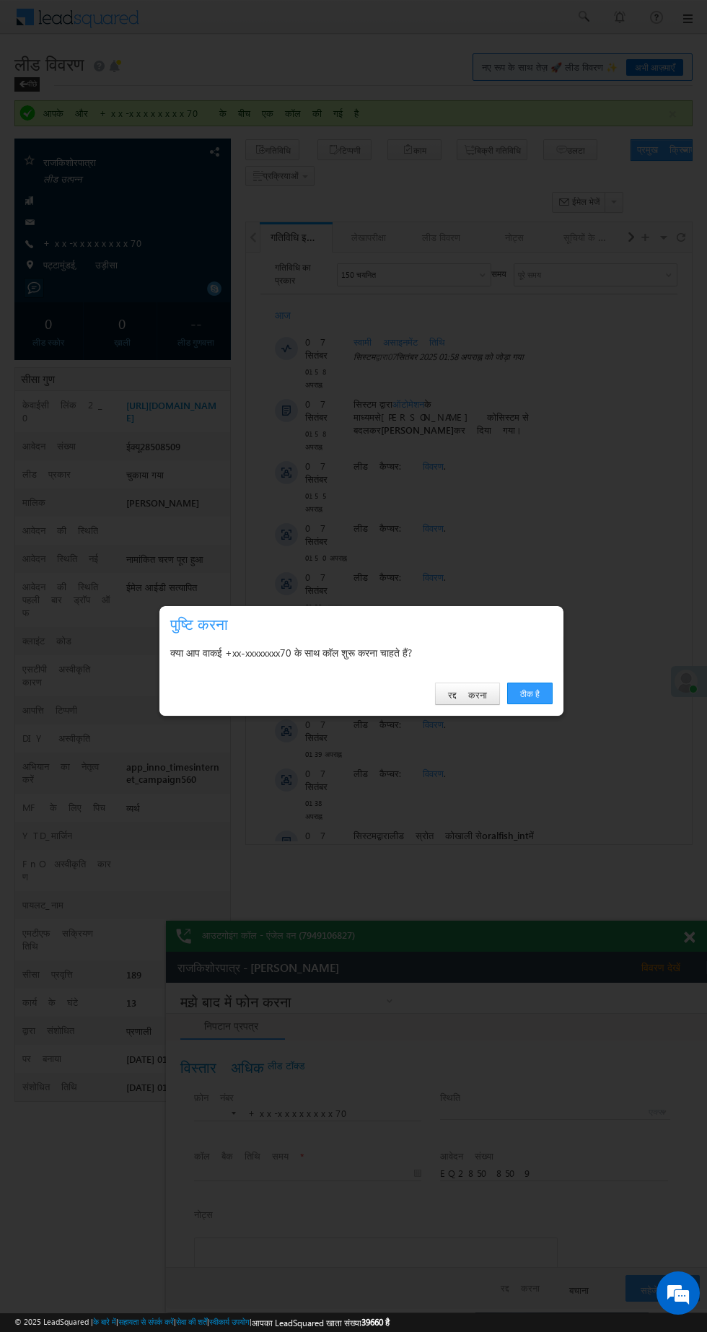
click at [520, 698] on font "ठीक है" at bounding box center [529, 693] width 19 height 11
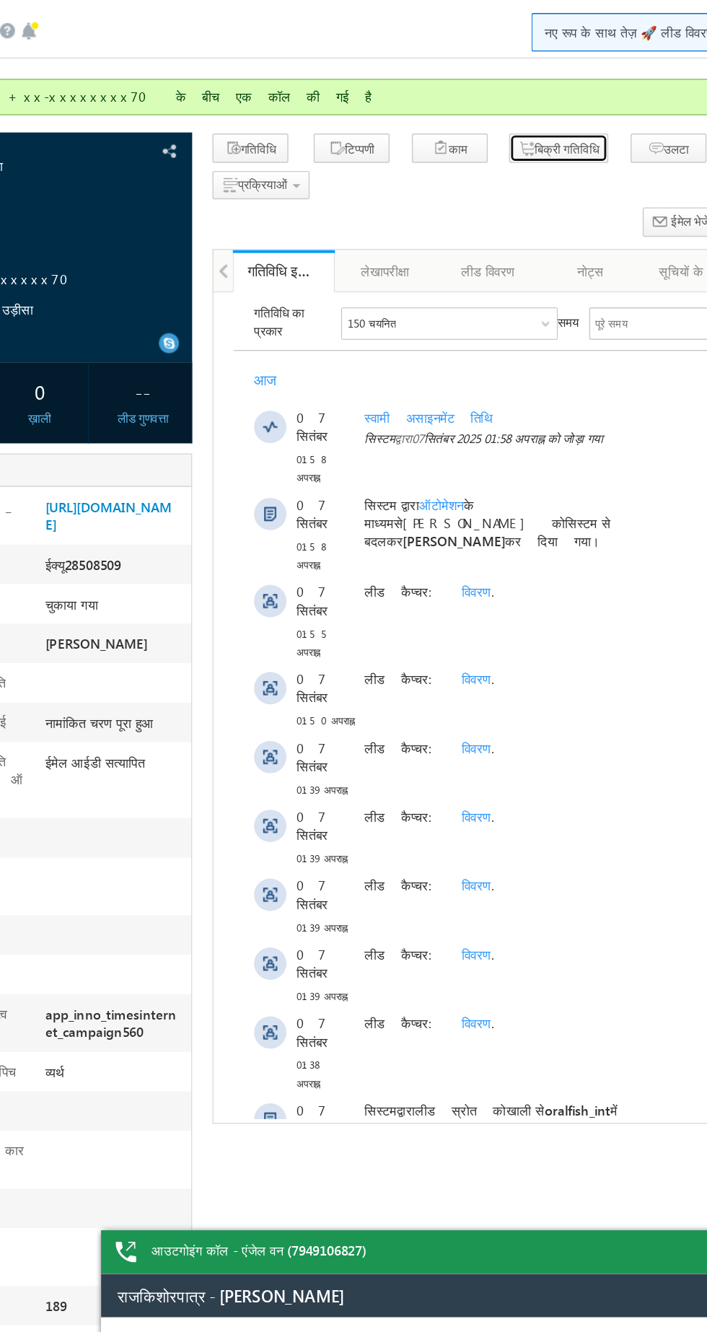
click at [0, 0] on font "बिक्री गतिविधि" at bounding box center [0, 0] width 0 height 0
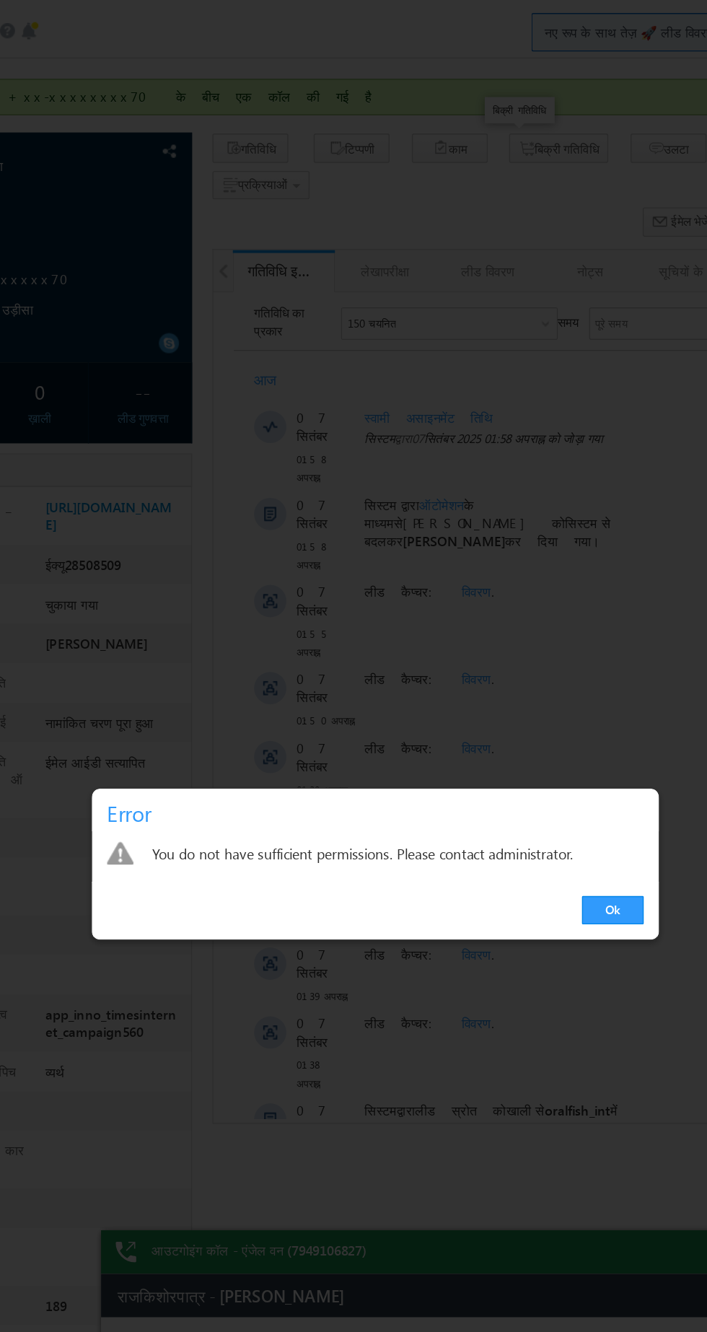
click at [558, 147] on div at bounding box center [353, 666] width 707 height 1332
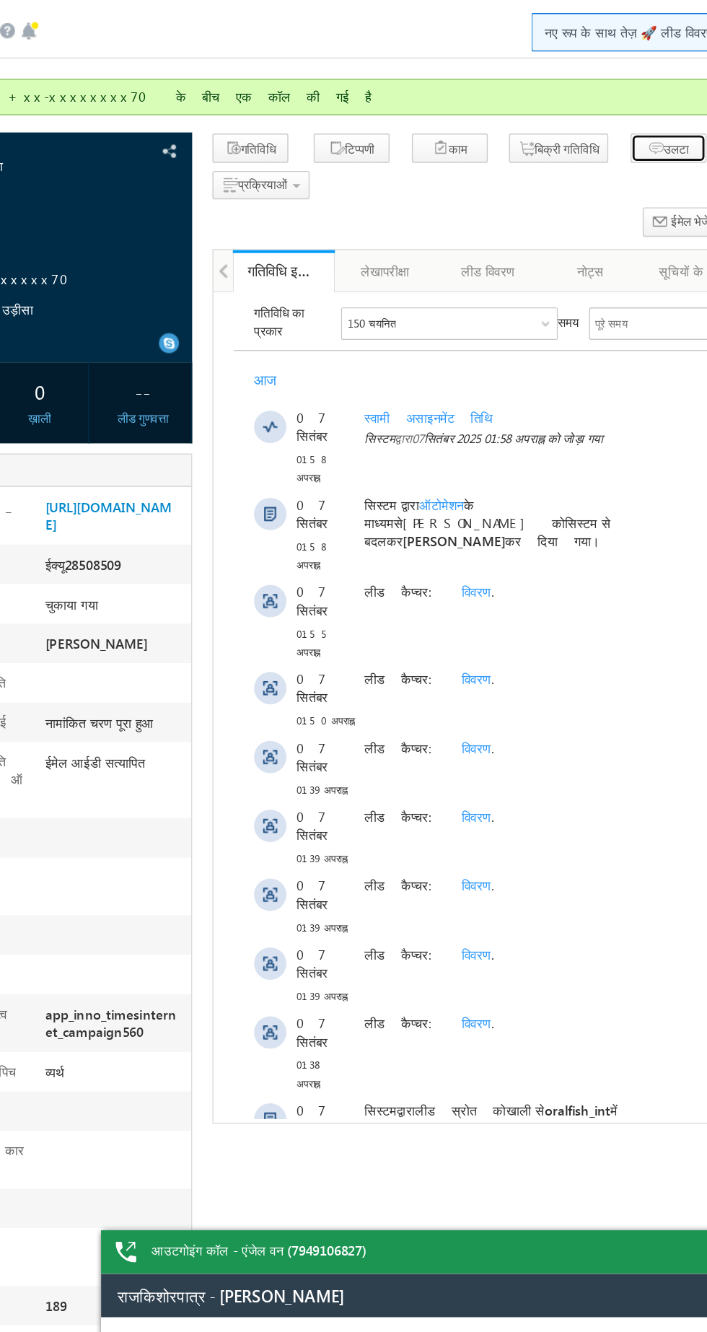
click at [0, 0] on icon "button" at bounding box center [0, 0] width 0 height 0
click at [0, 0] on font "टिप्पणी" at bounding box center [0, 0] width 0 height 0
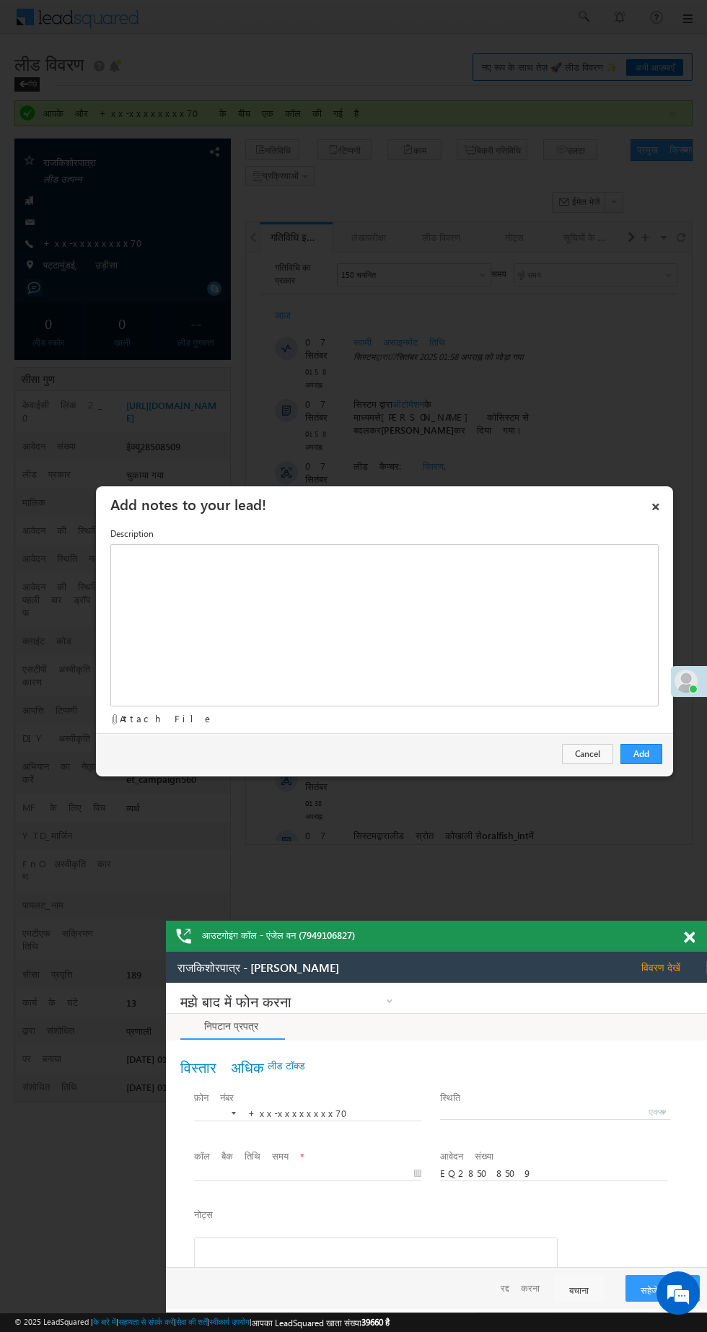
click at [0, 0] on label "Description" at bounding box center [0, 0] width 0 height 0
click at [0, 0] on textarea "Description" at bounding box center [0, 0] width 0 height 0
click at [647, 505] on link "×" at bounding box center [656, 503] width 25 height 25
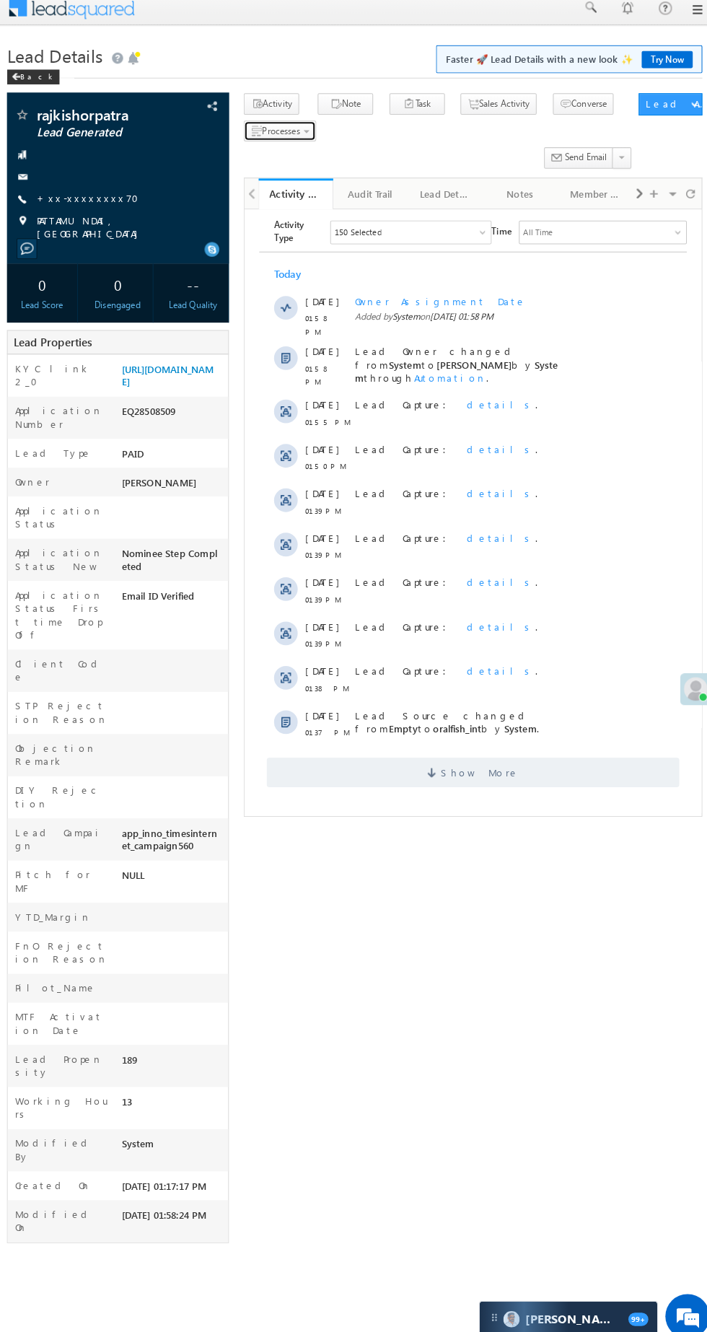
click at [276, 136] on span "Processes" at bounding box center [281, 136] width 37 height 11
click at [0, 0] on span "Ringing" at bounding box center [0, 0] width 0 height 0
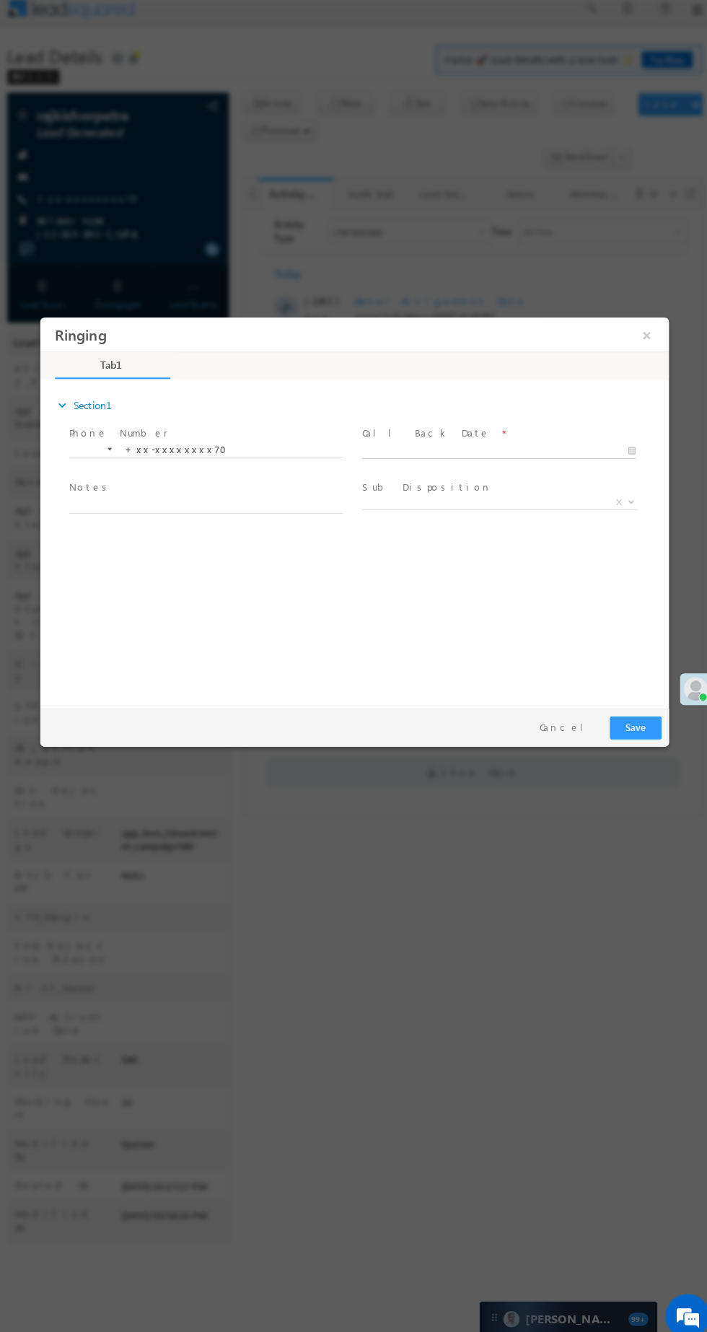
click at [431, 443] on body "Ringing ×" at bounding box center [346, 504] width 613 height 374
type input "09/07/25 2:25 PM"
click at [610, 713] on button "Save" at bounding box center [620, 717] width 51 height 22
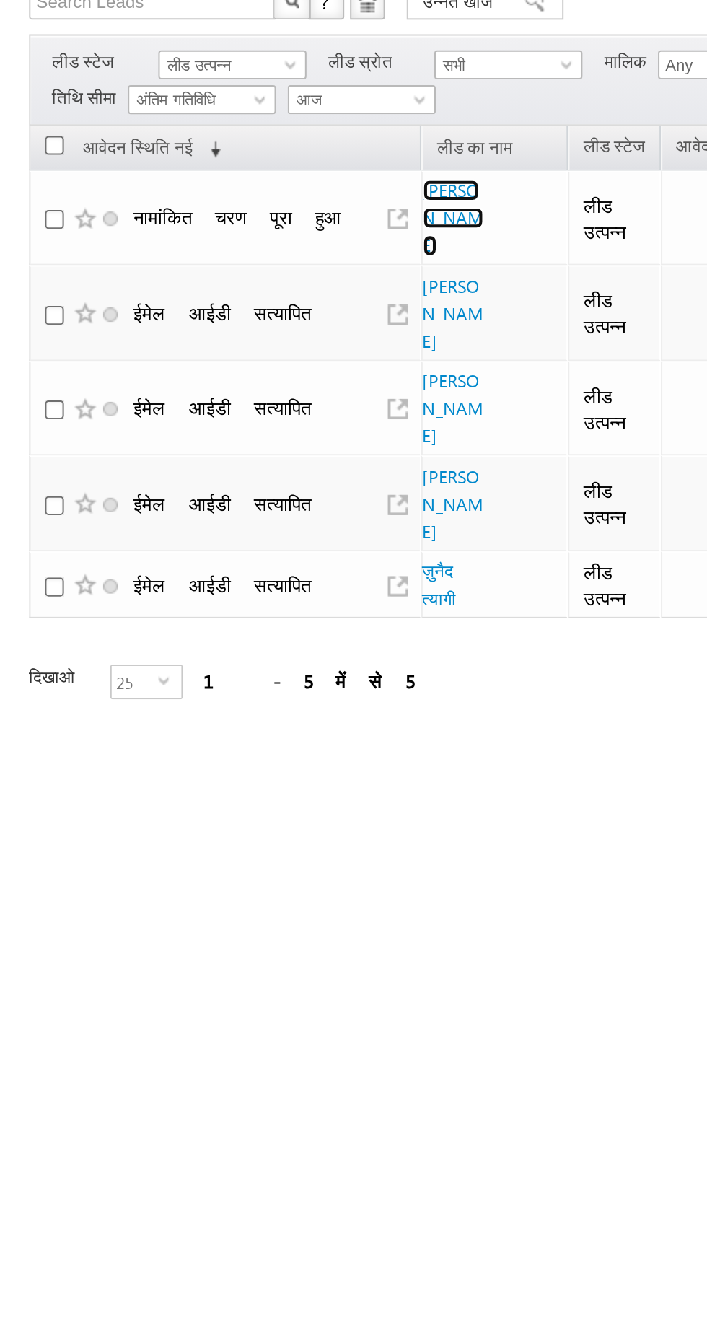
click at [215, 205] on font "[PERSON_NAME]" at bounding box center [225, 216] width 30 height 38
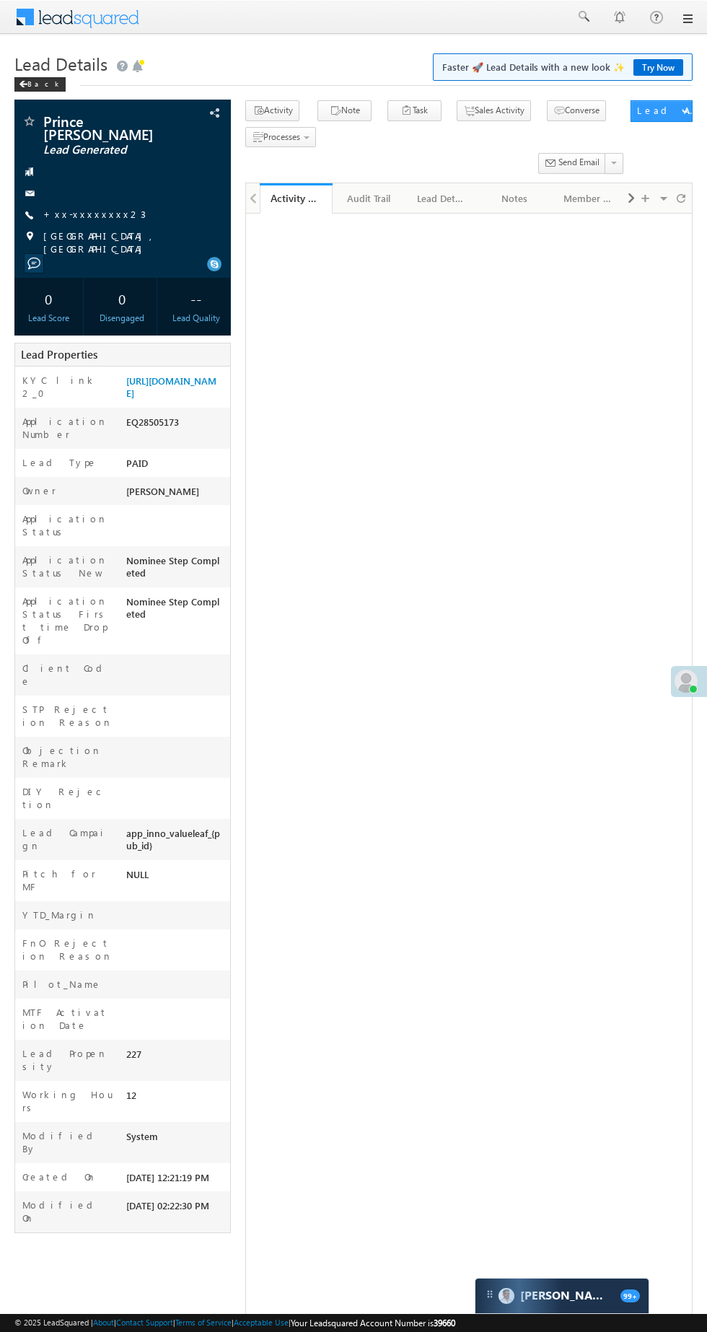
click at [63, 208] on link "+xx-xxxxxxxx23" at bounding box center [94, 214] width 102 height 12
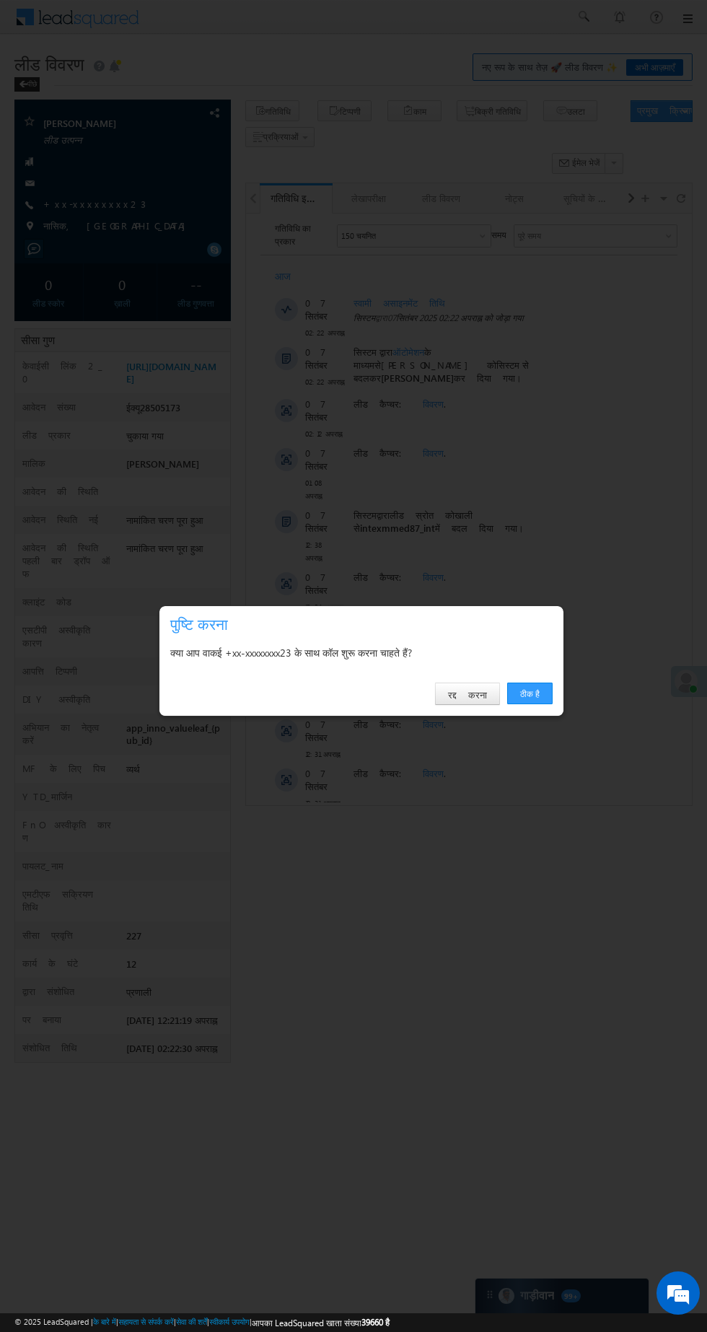
click at [535, 698] on font "ठीक है" at bounding box center [529, 693] width 19 height 11
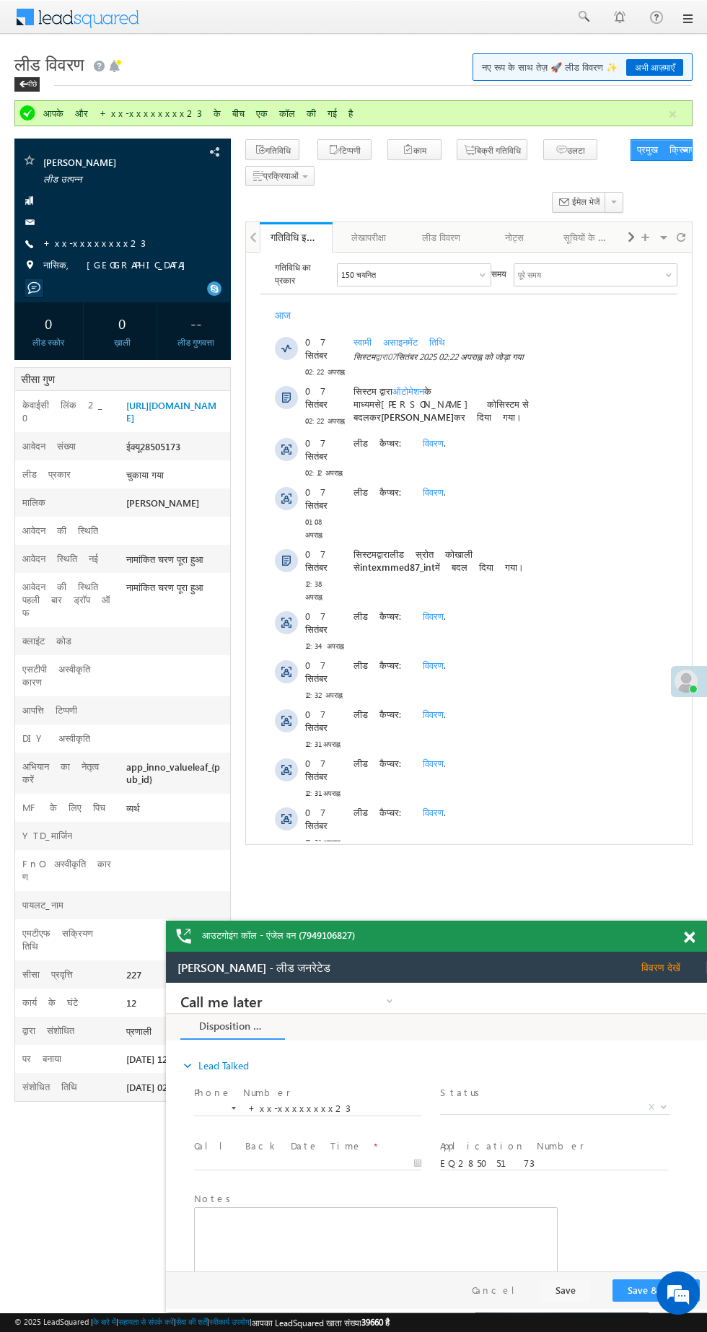
click at [36, 564] on font "आवेदन स्थिति नई" at bounding box center [60, 558] width 76 height 12
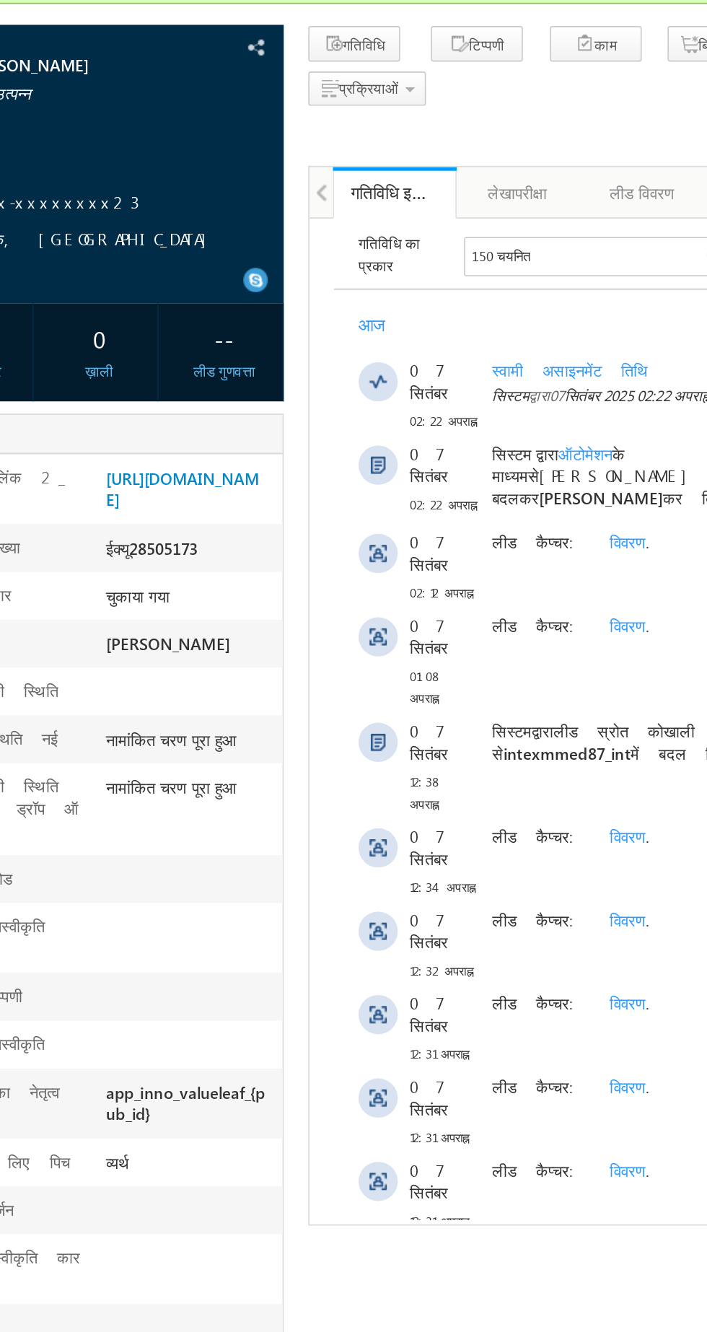
copy font "ईक्यू28505173"
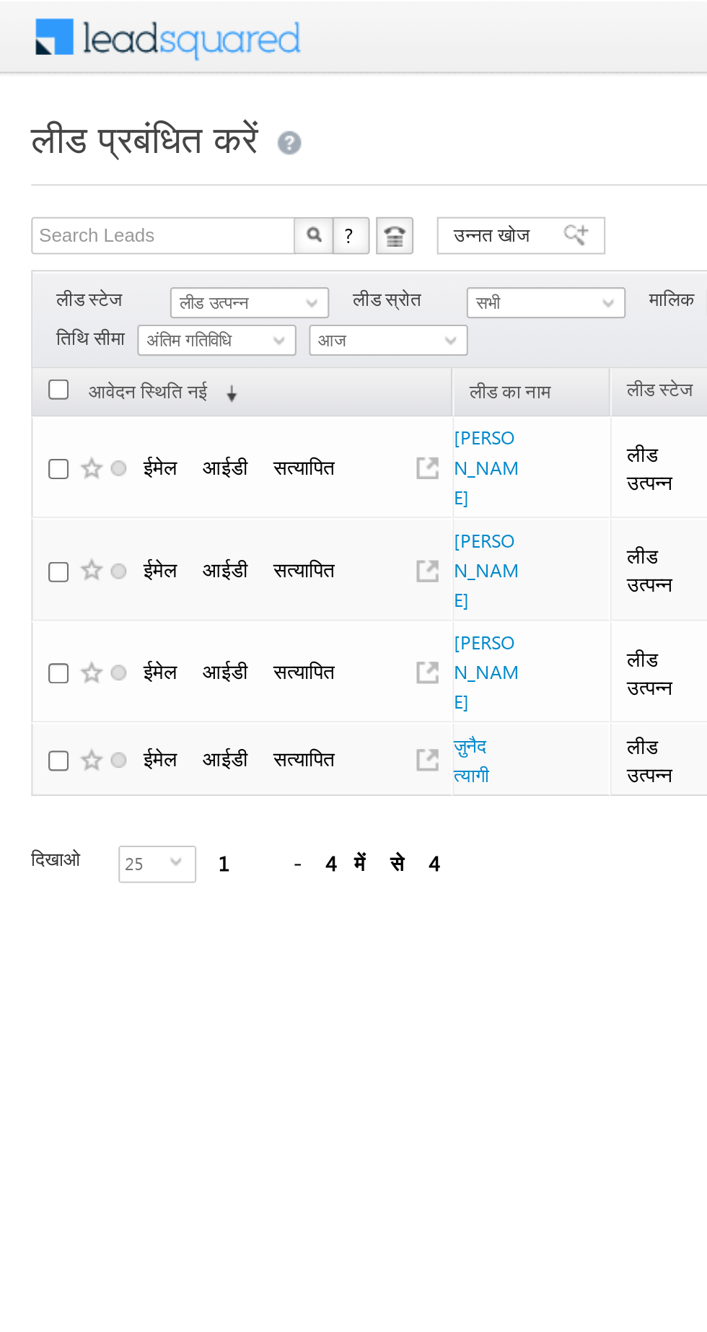
click at [101, 153] on font "अंतिम गतिविधि" at bounding box center [88, 156] width 40 height 9
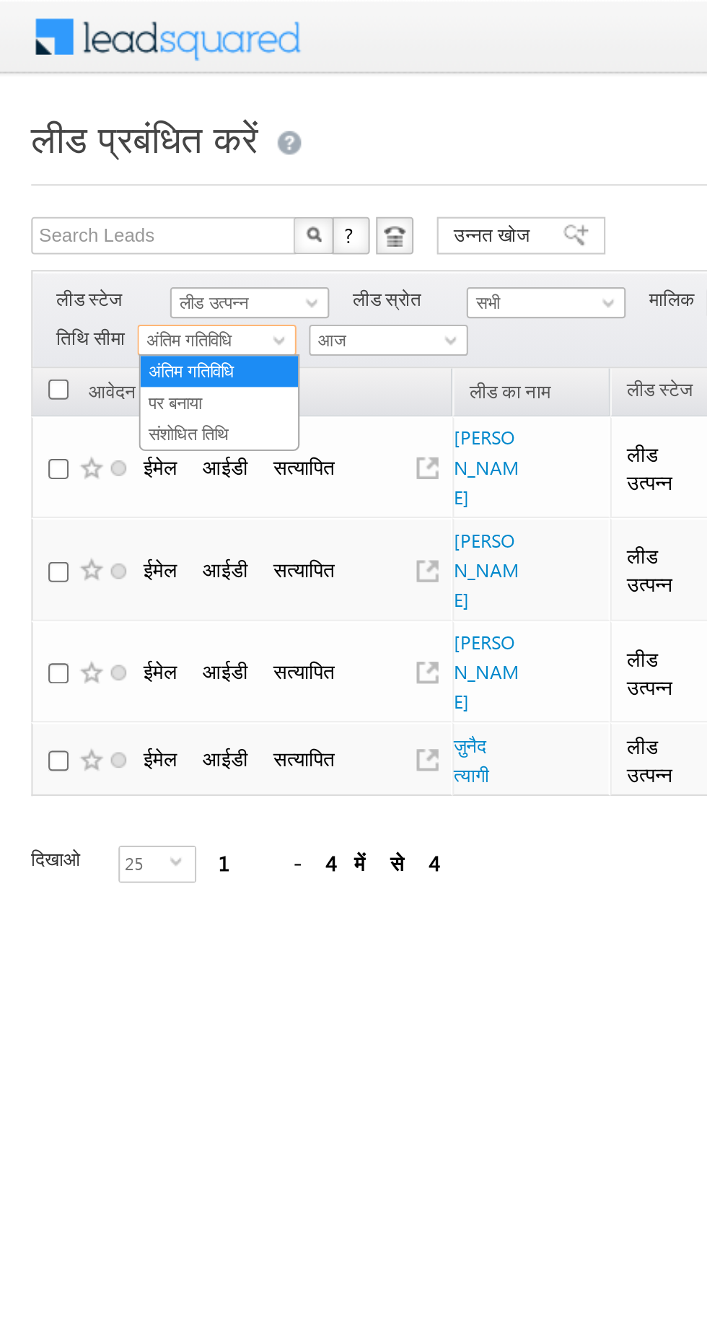
click at [99, 135] on font "लीड उत्पन्न" at bounding box center [99, 139] width 32 height 9
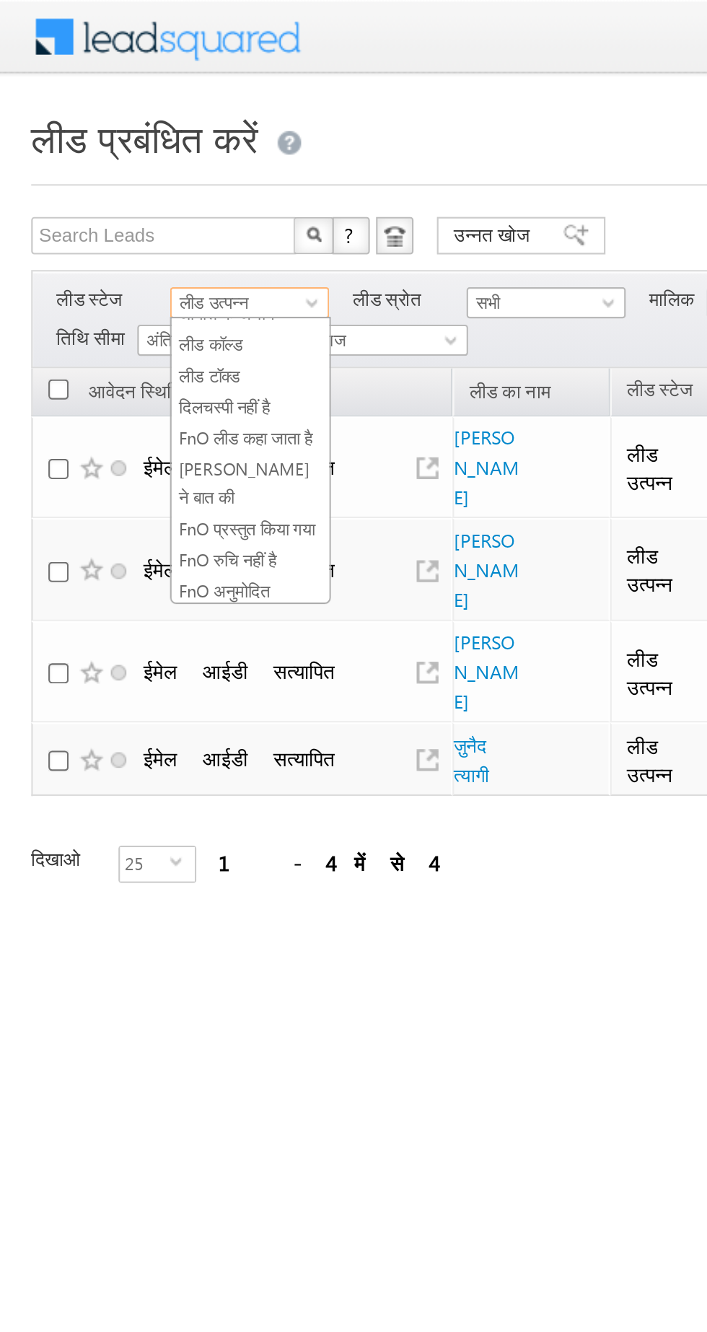
scroll to position [257, 0]
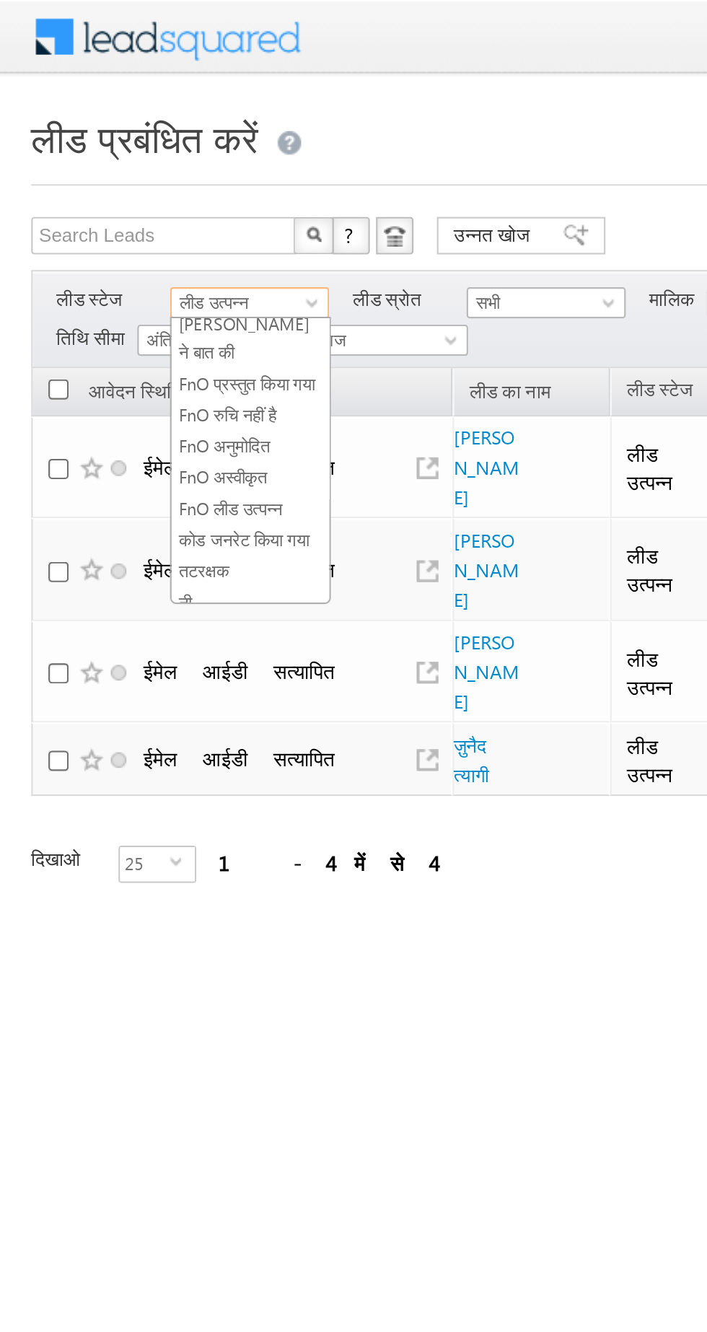
click at [93, 245] on font "कोड जनरेट किया गया" at bounding box center [113, 249] width 60 height 9
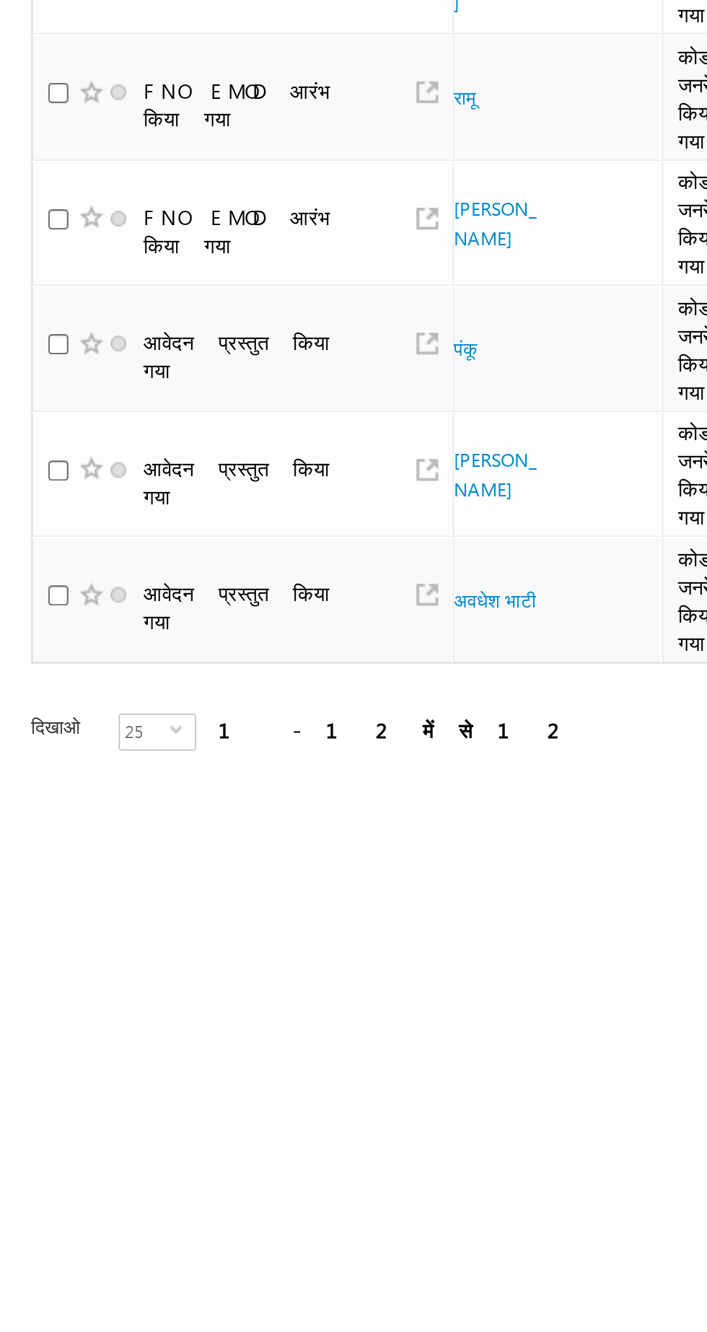
scroll to position [0, 0]
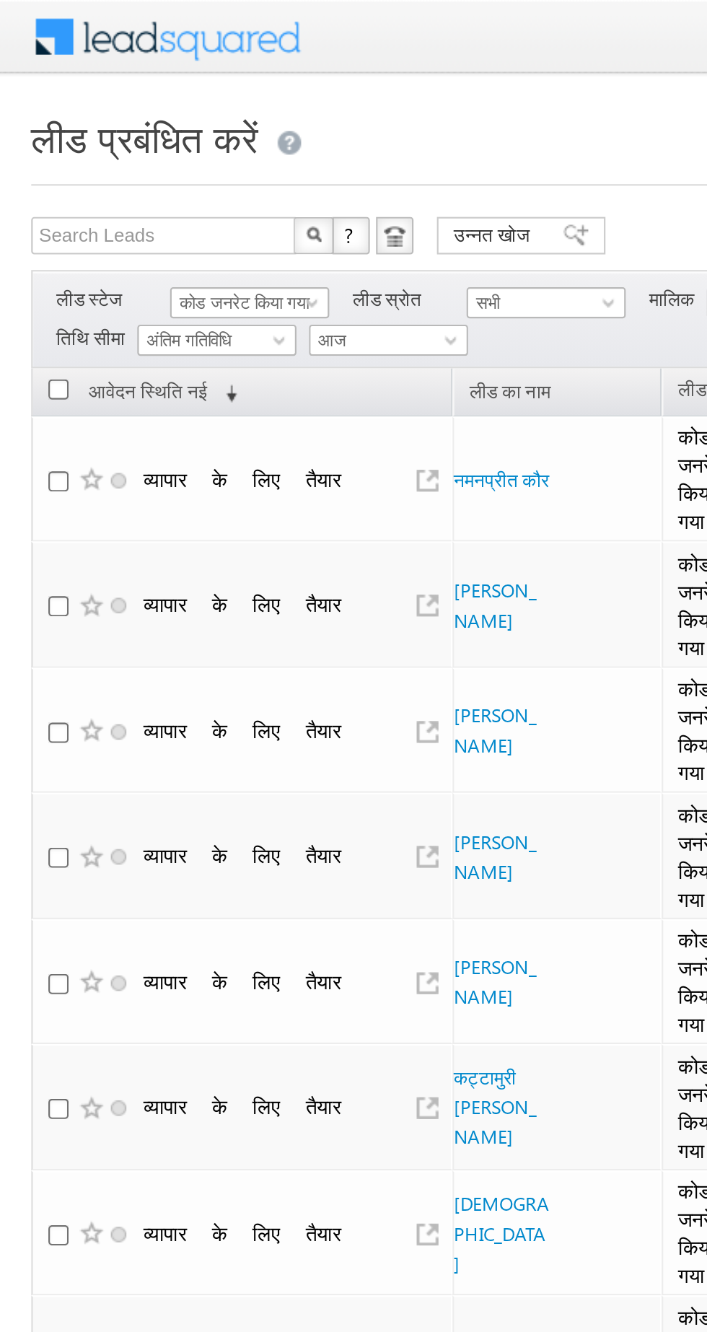
click at [17, 257] on td "व्यापार के लिए तैयार" at bounding box center [111, 279] width 195 height 58
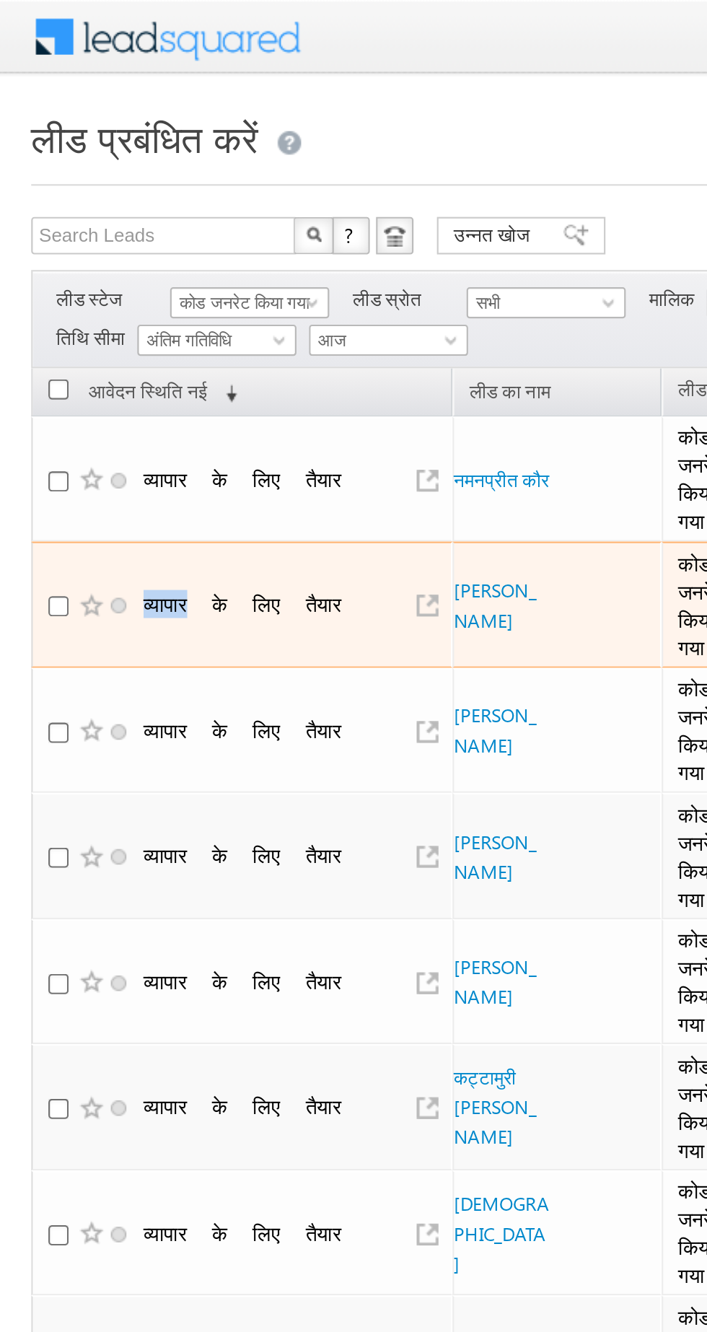
click at [24, 276] on input "checkbox" at bounding box center [26, 280] width 9 height 9
checkbox input "false"
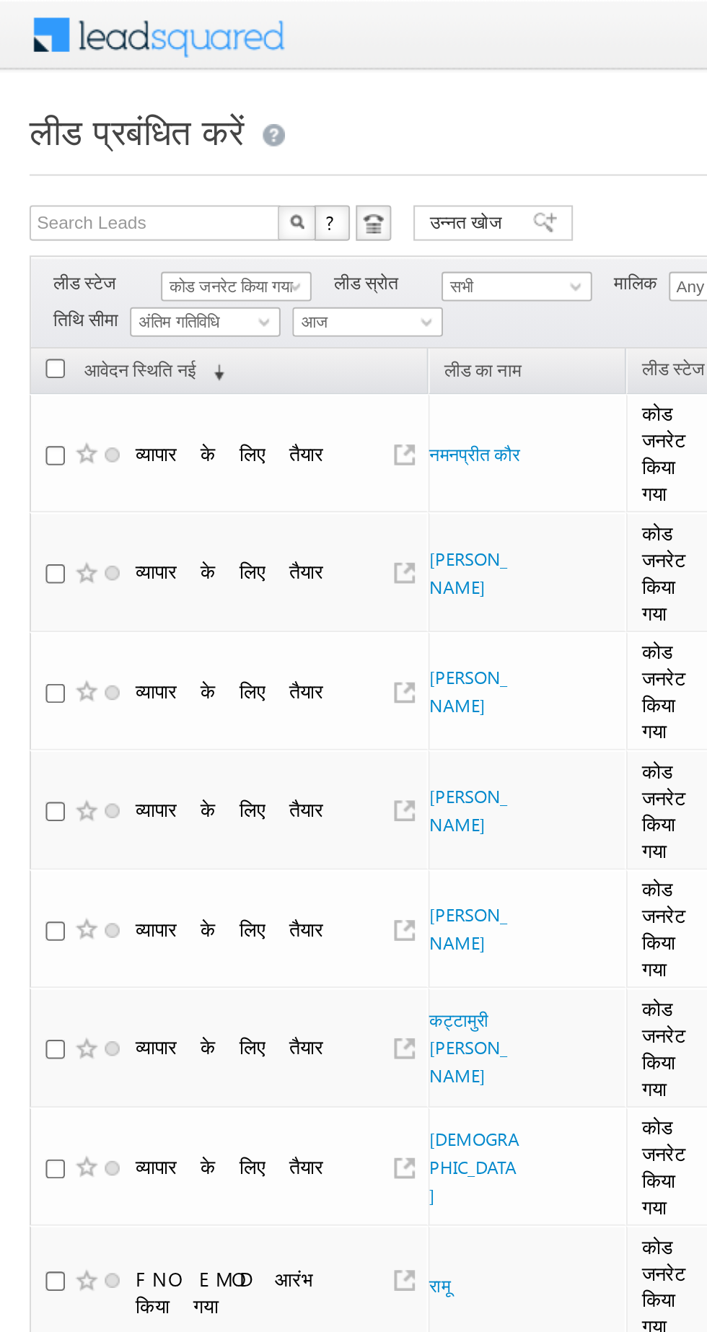
click at [100, 137] on font "कोड जनरेट किया गया" at bounding box center [113, 139] width 60 height 9
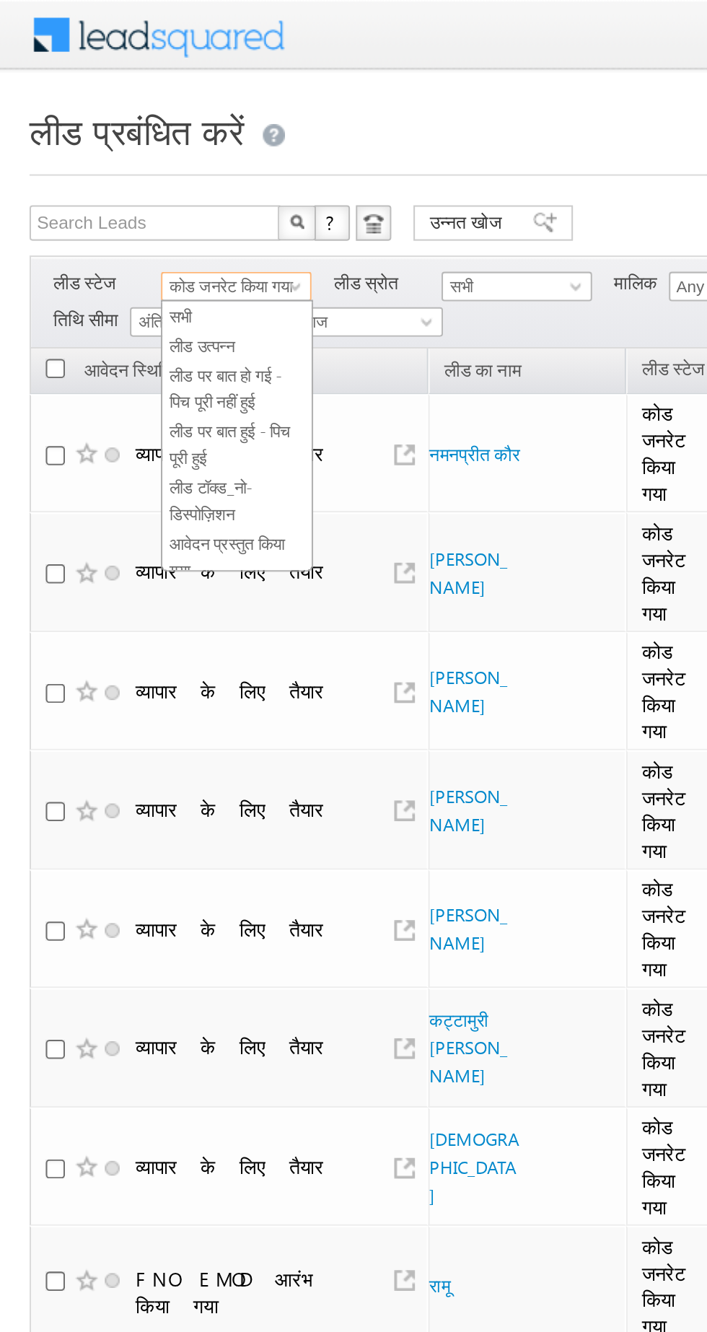
click at [97, 172] on font "लीड उत्पन्न" at bounding box center [99, 168] width 32 height 9
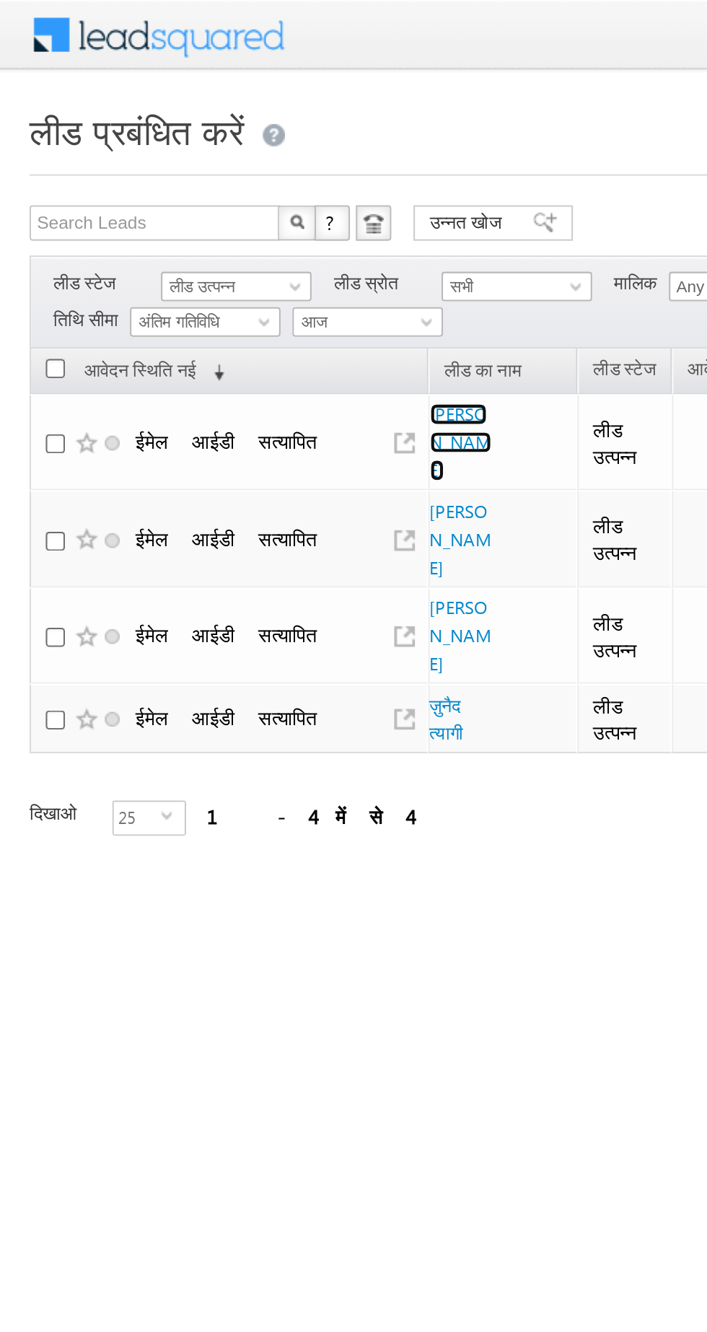
click at [222, 203] on font "आनंदनी कुमारी" at bounding box center [225, 216] width 30 height 38
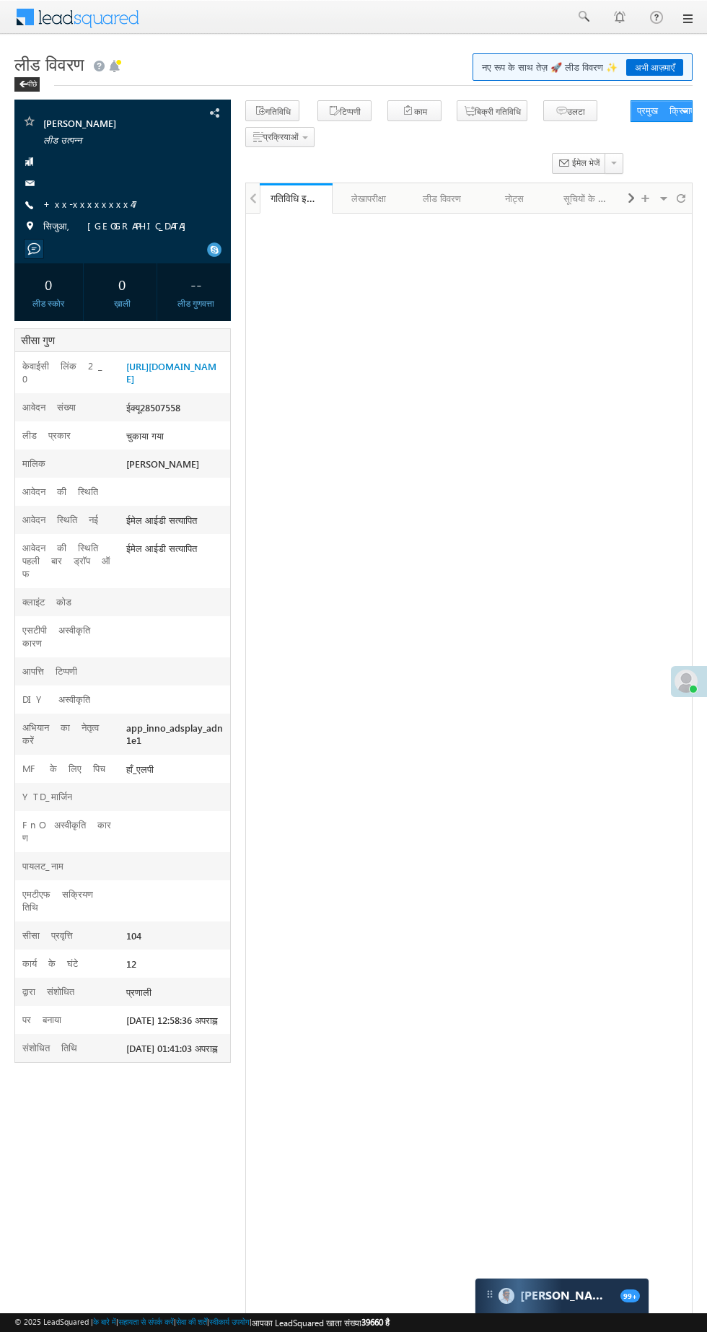
click at [66, 203] on font "+xx-xxxxxxxx47" at bounding box center [90, 204] width 95 height 12
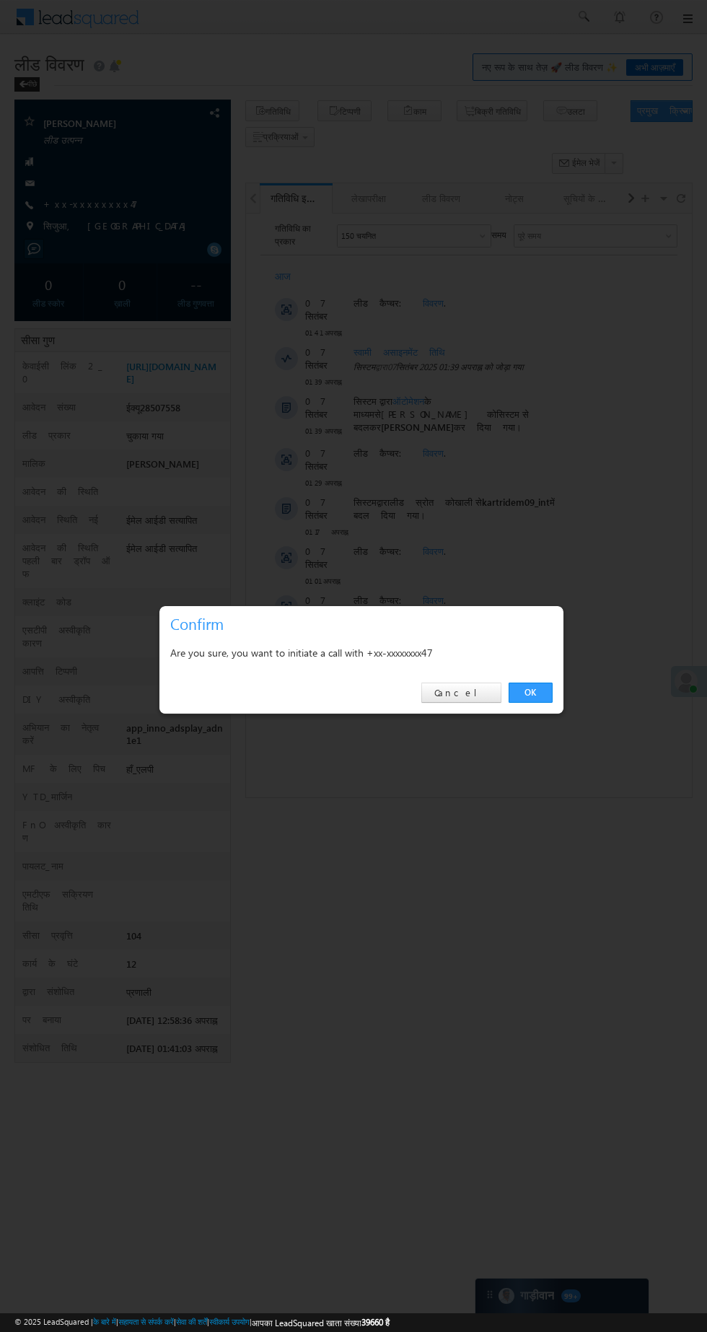
click at [548, 680] on div "OK Cancel" at bounding box center [361, 692] width 404 height 41
click at [528, 692] on font "ठीक है" at bounding box center [529, 693] width 19 height 11
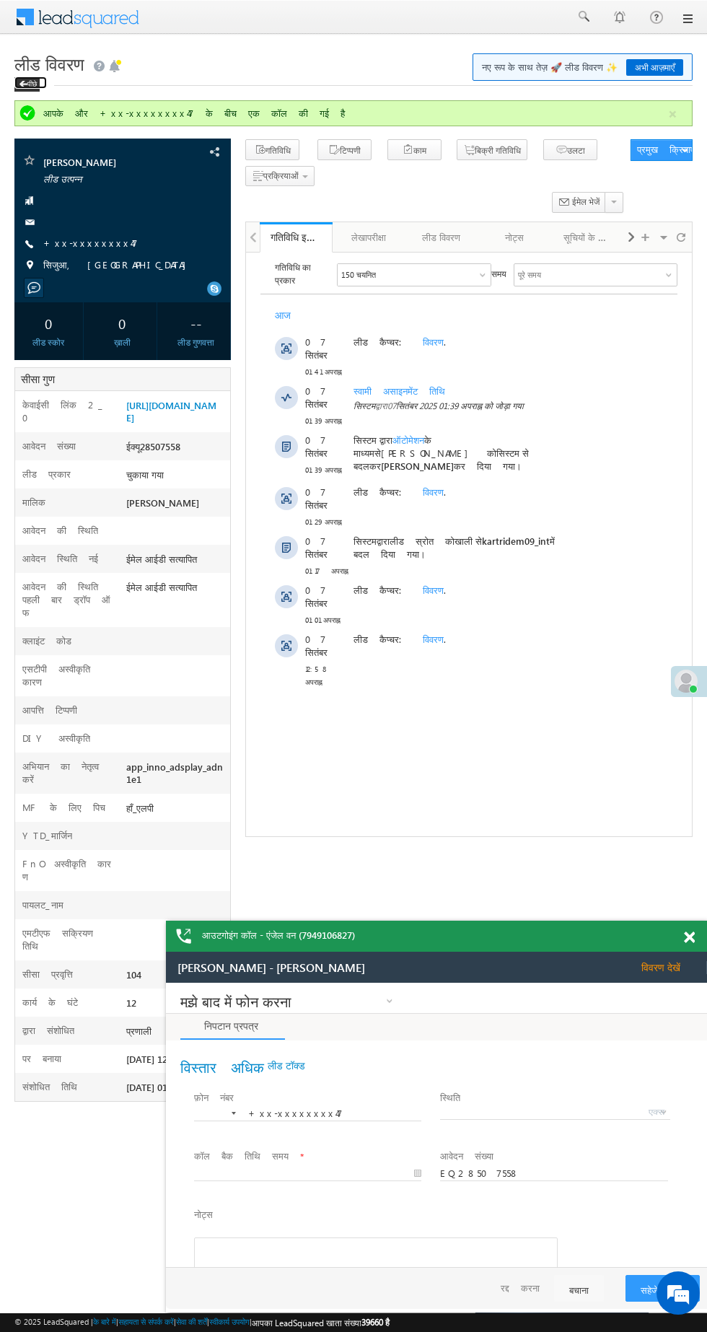
click at [37, 82] on font "पीछे" at bounding box center [31, 83] width 9 height 9
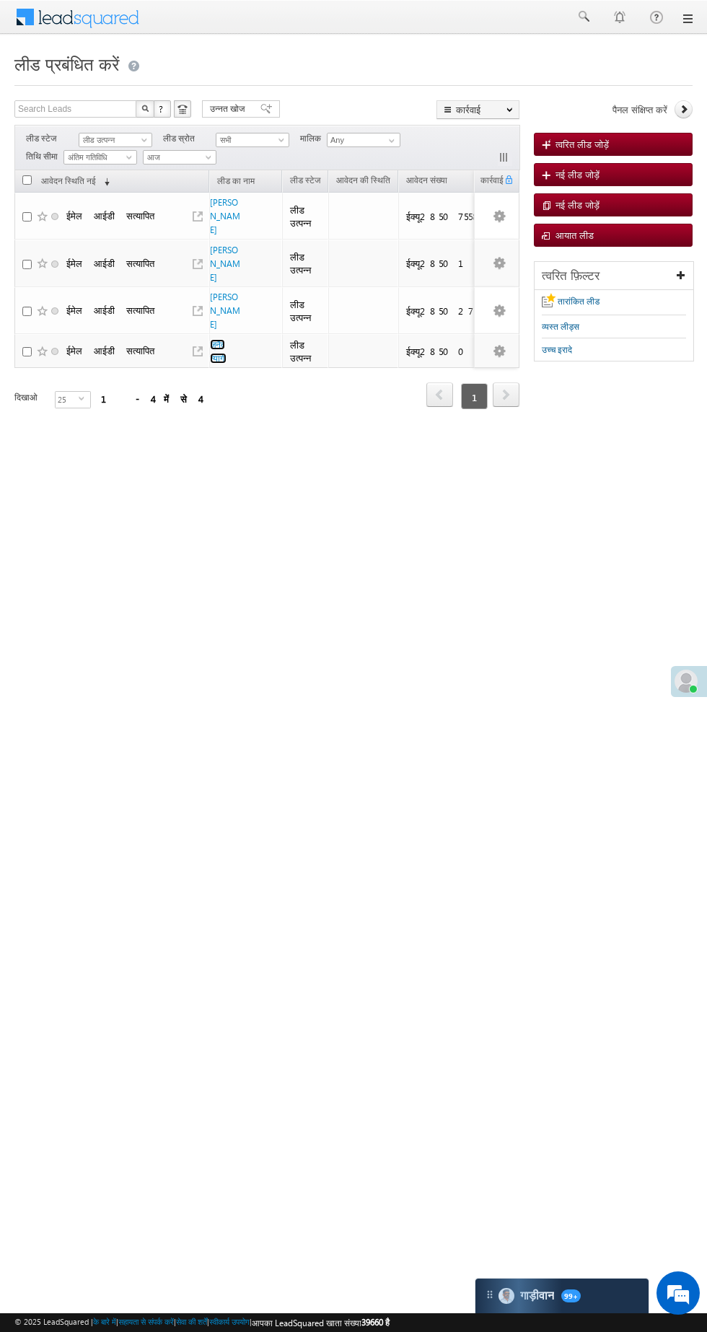
click at [213, 339] on font "ज़ुनैद त्यागी" at bounding box center [218, 351] width 17 height 25
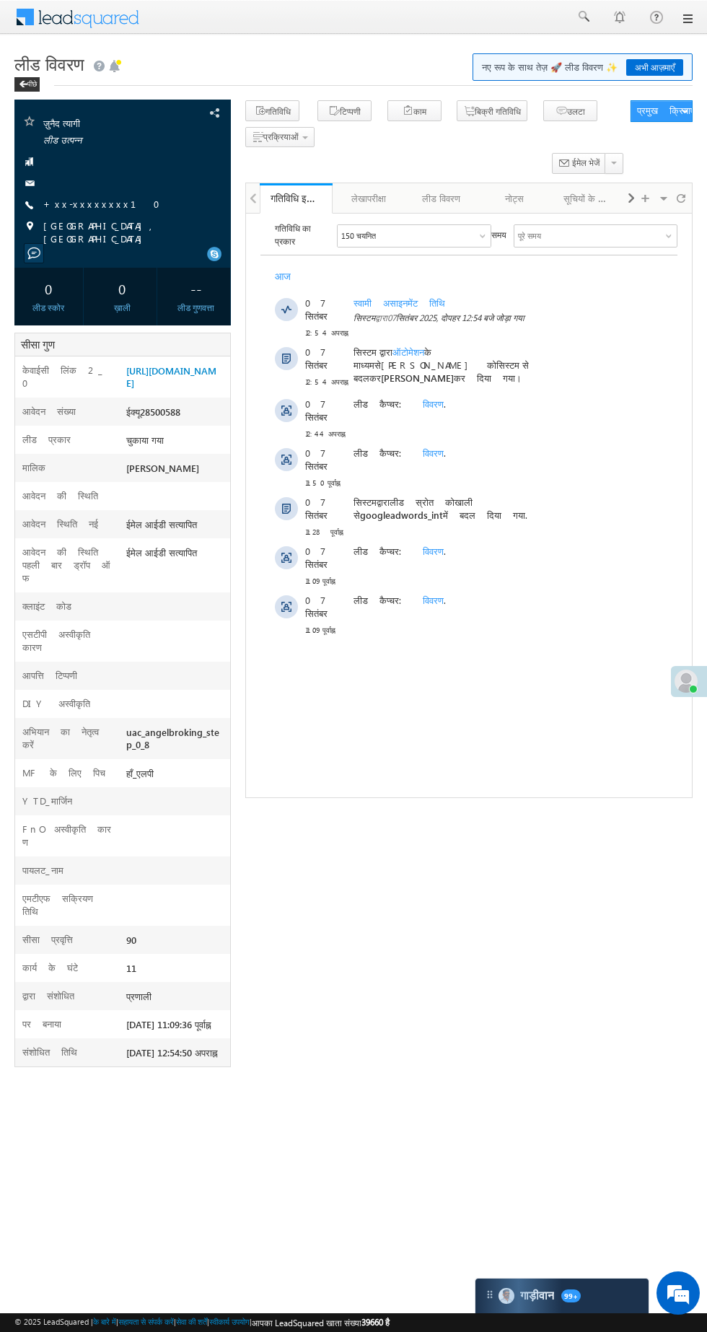
click at [55, 203] on font "+xx-xxxxxxxx10" at bounding box center [106, 204] width 126 height 12
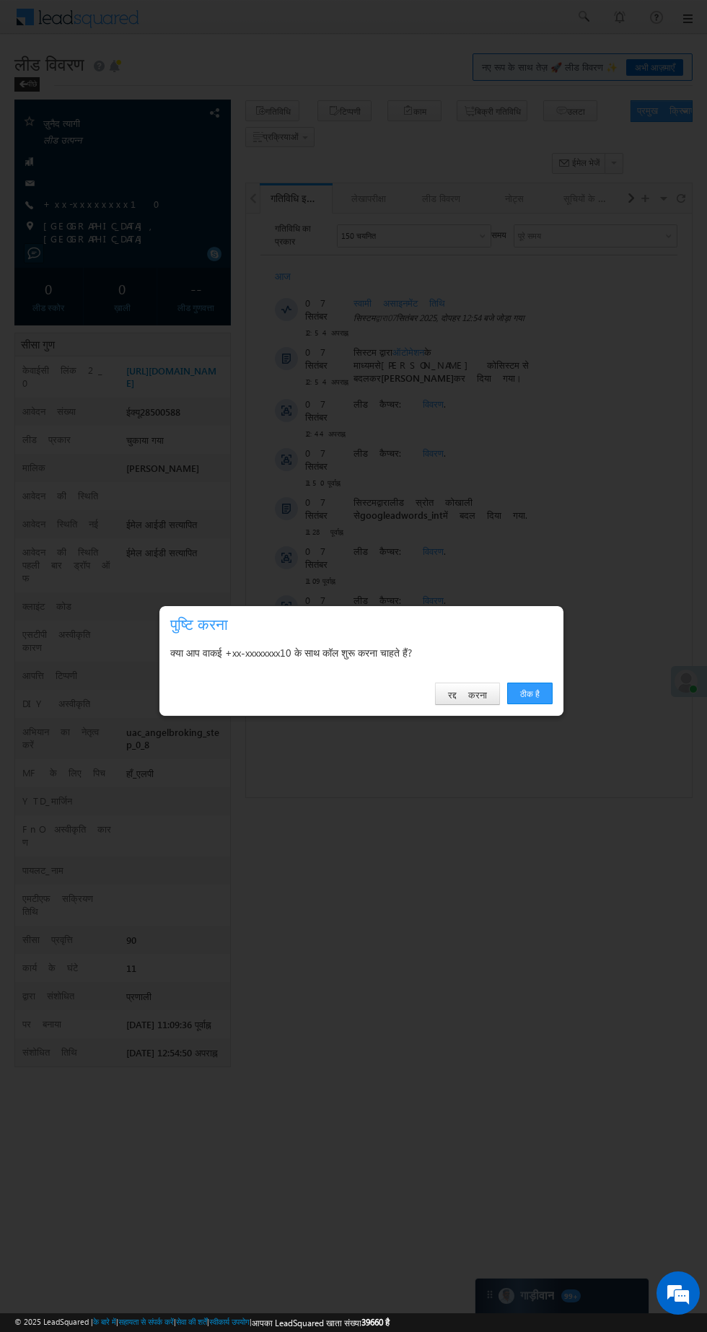
click at [535, 695] on font "ठीक है" at bounding box center [529, 693] width 19 height 11
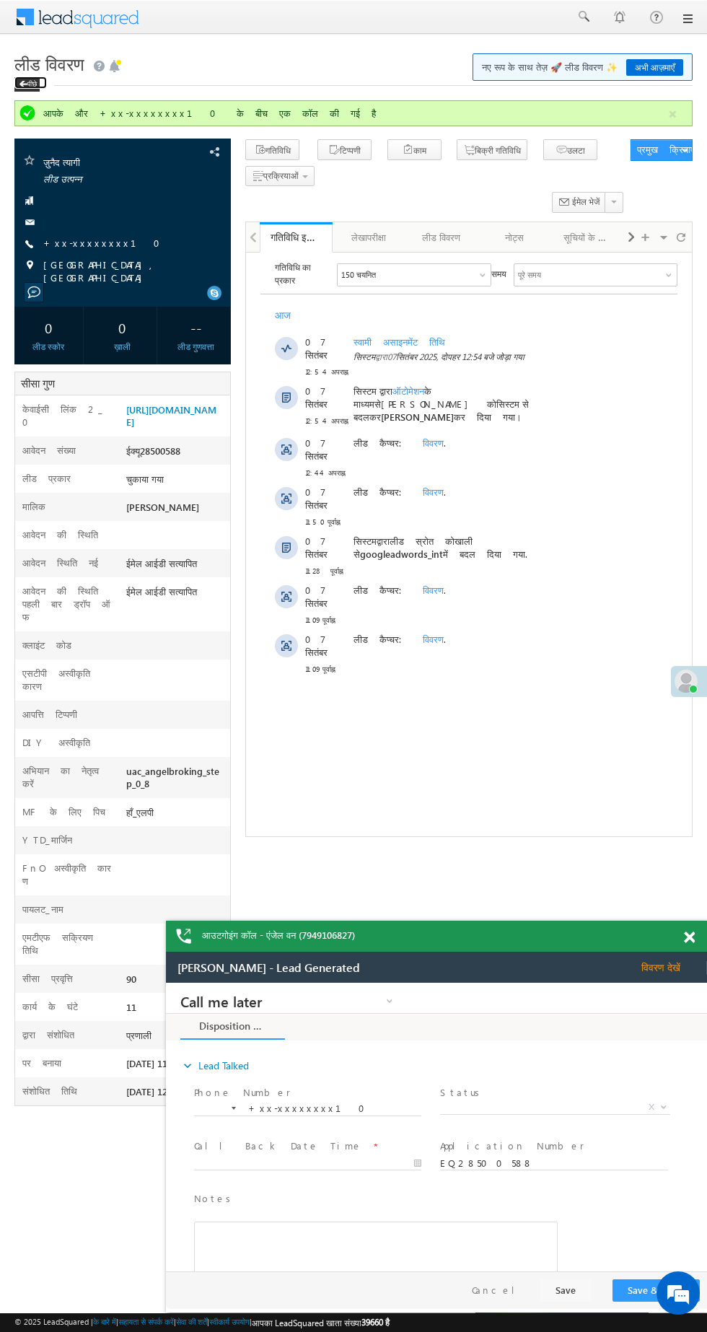
click at [35, 84] on font "पीछे" at bounding box center [31, 83] width 9 height 9
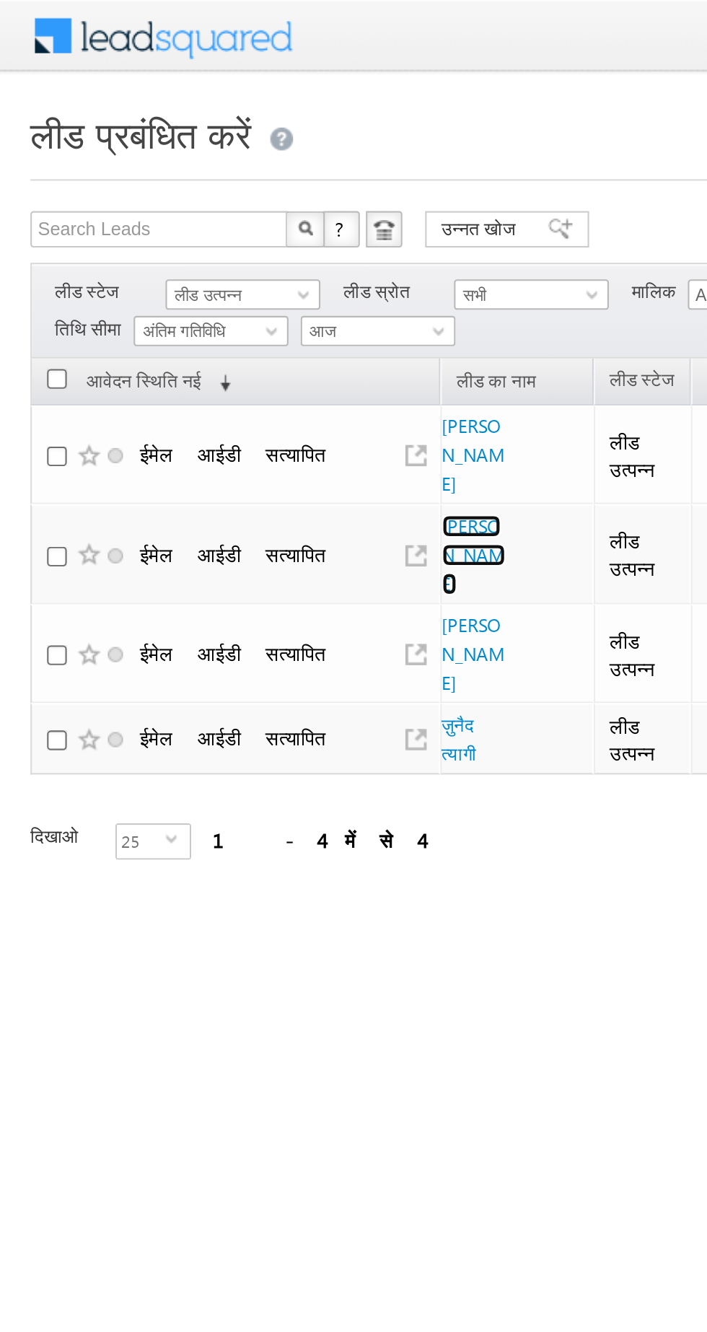
click at [210, 246] on font "[PERSON_NAME]" at bounding box center [225, 264] width 30 height 38
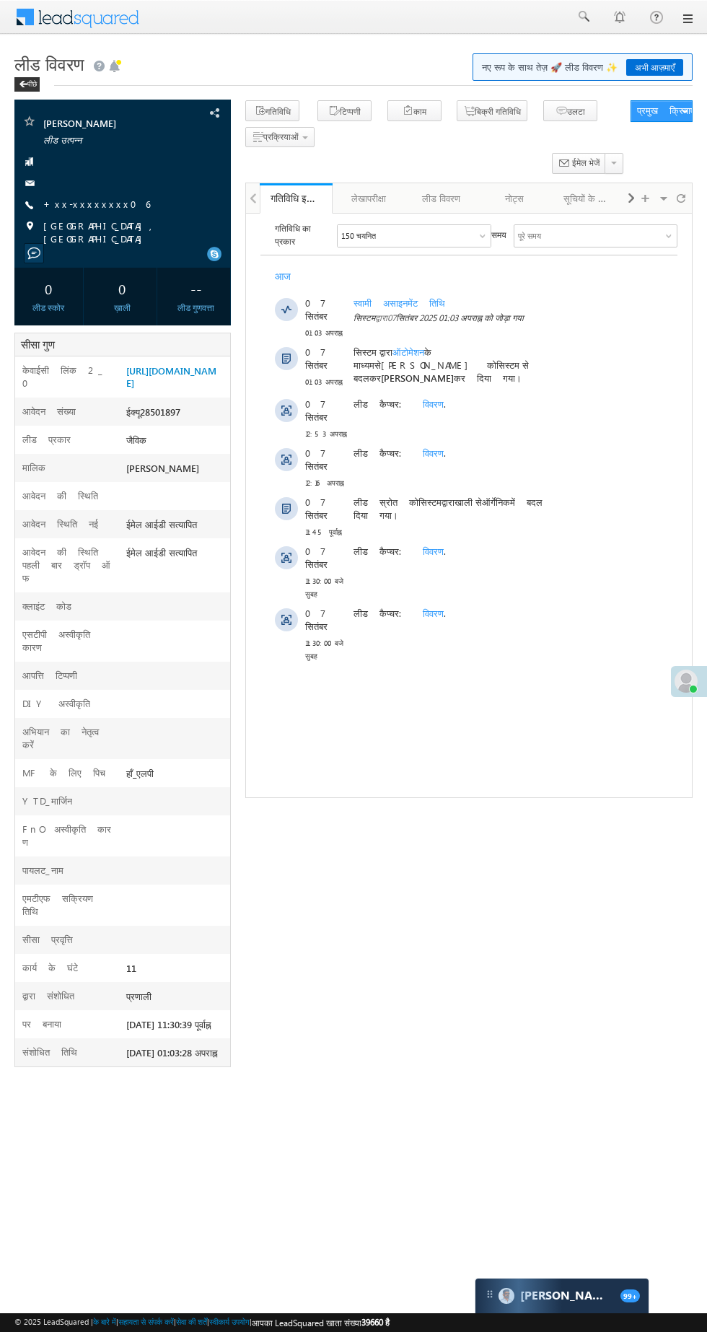
click at [56, 206] on font "+xx-xxxxxxxx06" at bounding box center [96, 204] width 107 height 12
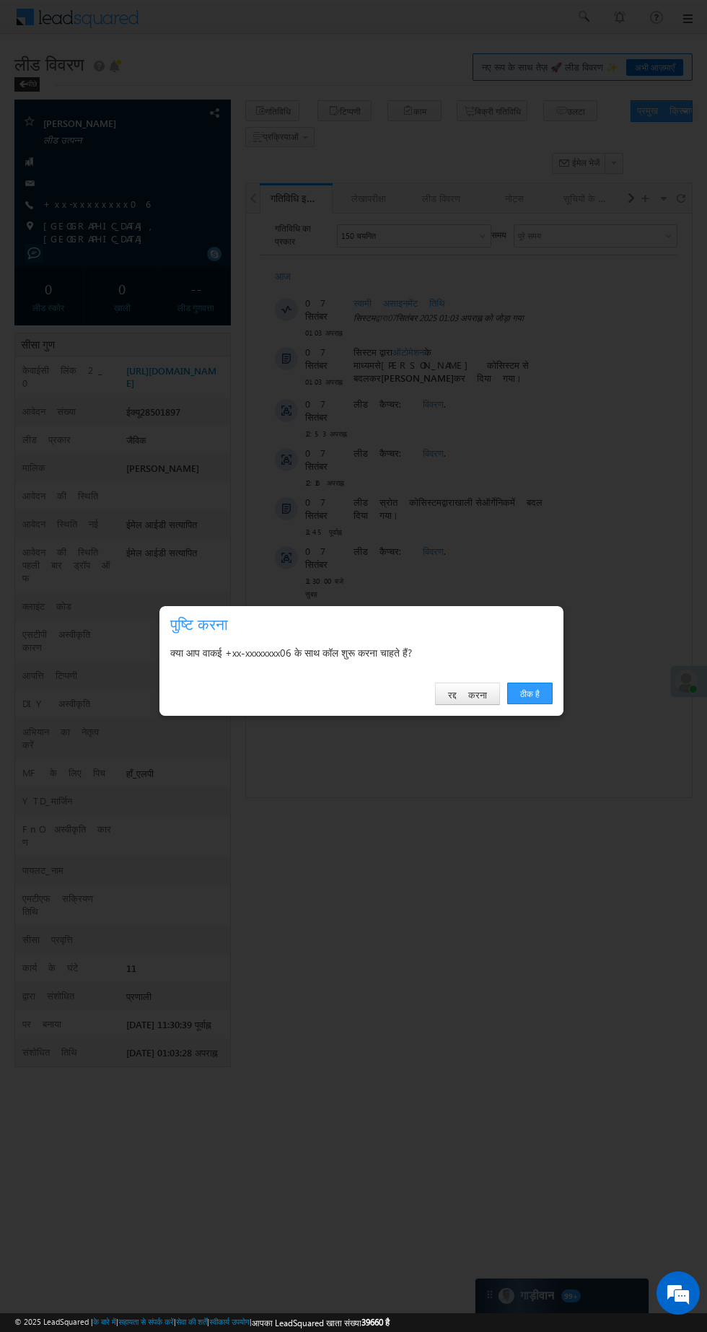
click at [530, 693] on font "ठीक है" at bounding box center [529, 693] width 19 height 11
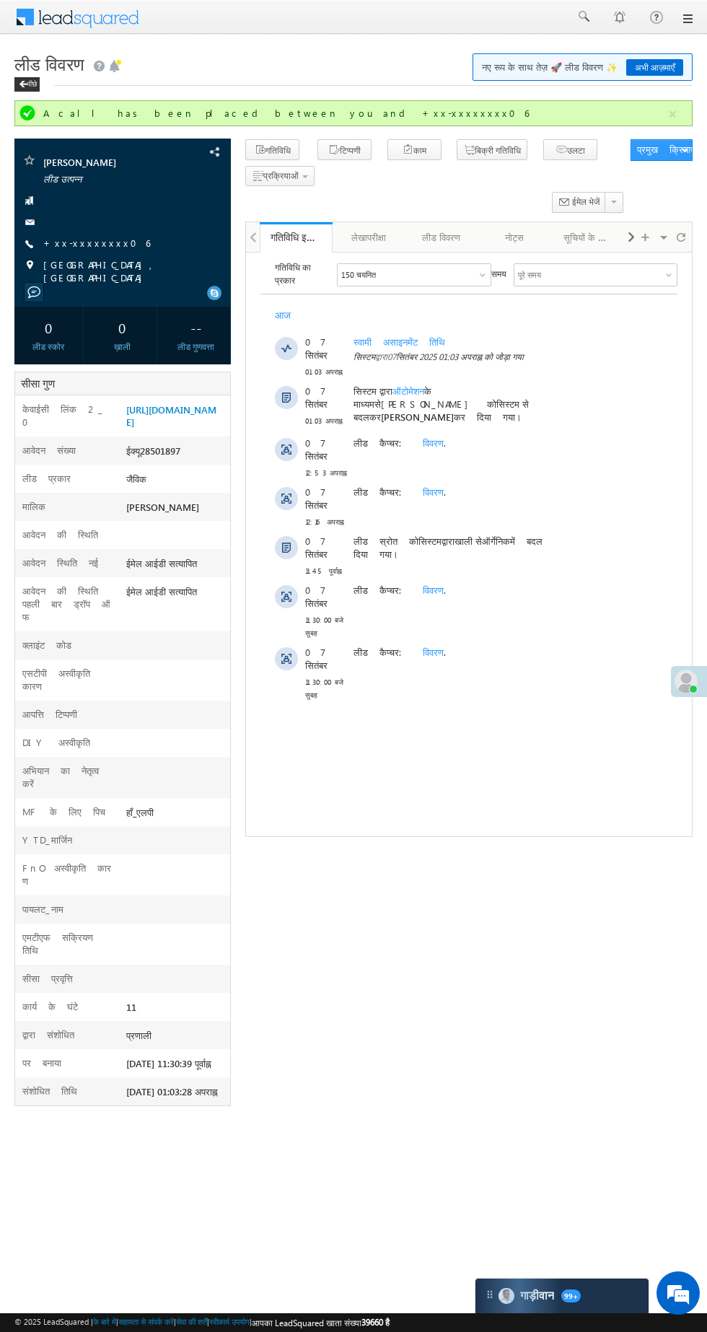
click at [54, 201] on div at bounding box center [123, 200] width 202 height 14
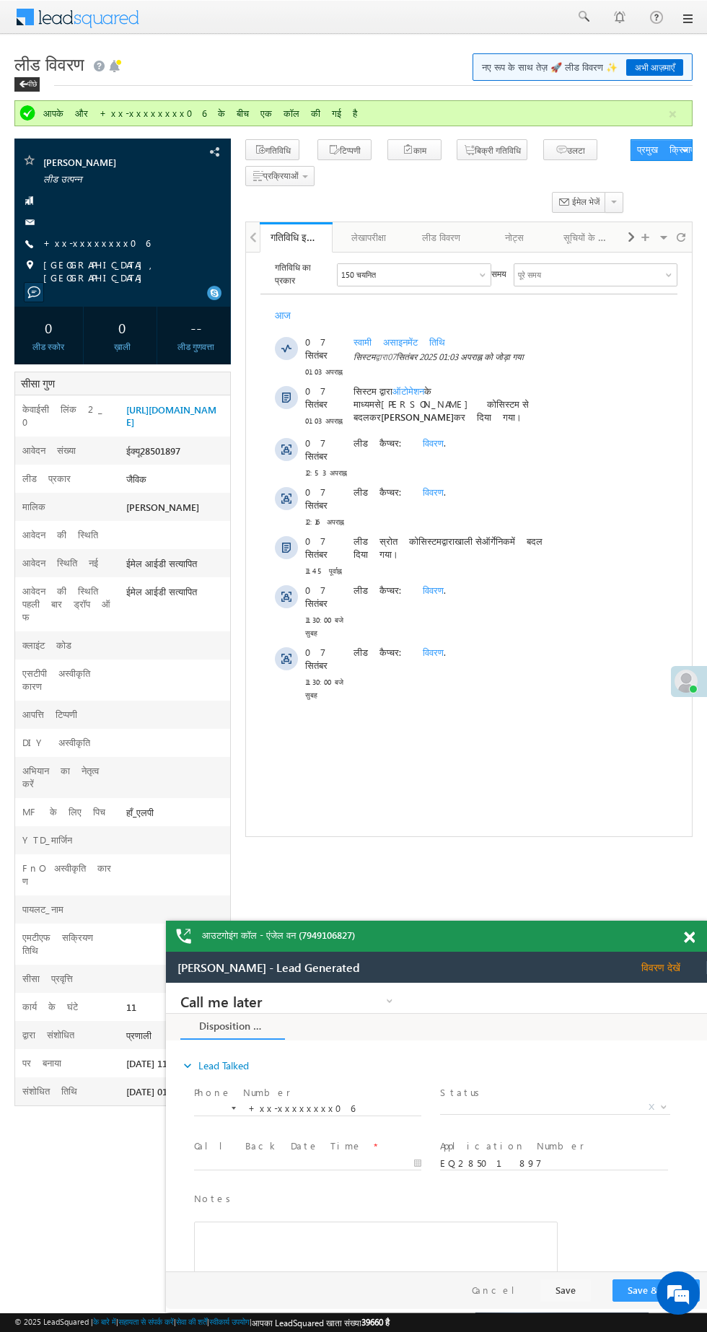
click at [50, 244] on font "+xx-xxxxxxxx06" at bounding box center [96, 243] width 107 height 12
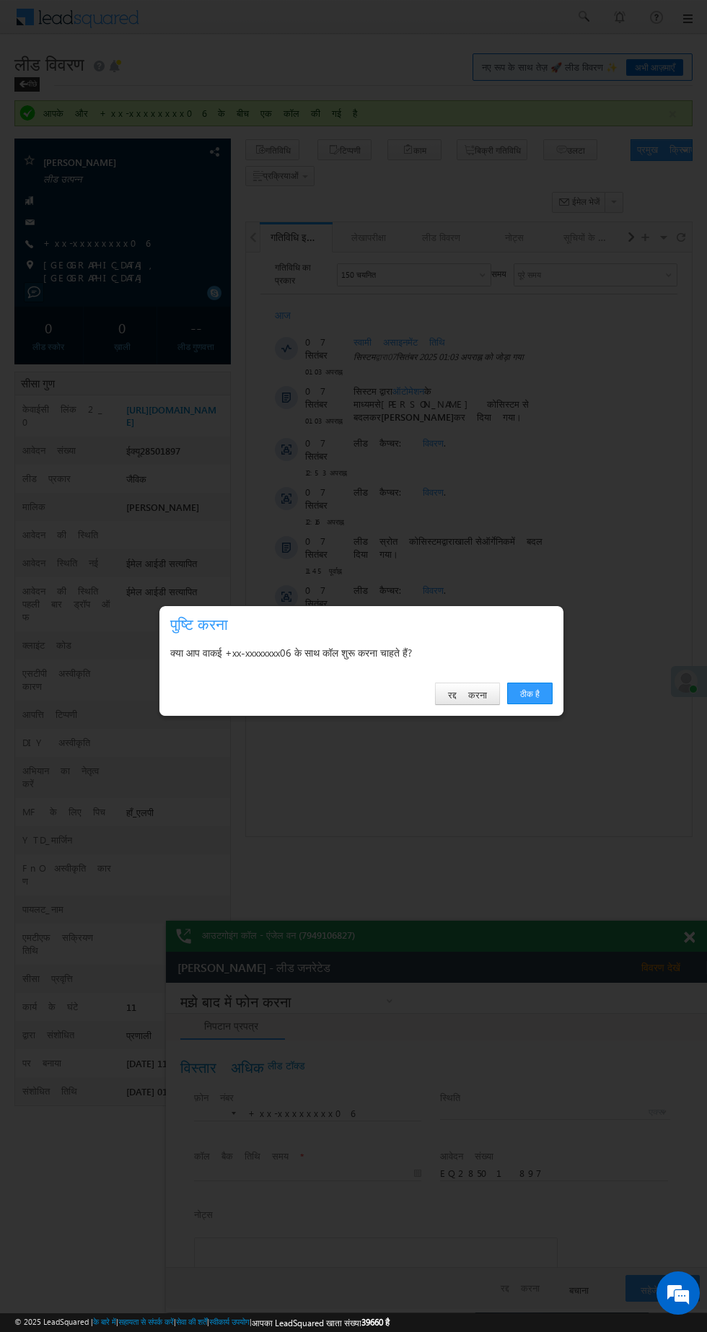
click at [0, 0] on font "ठीक है" at bounding box center [0, 0] width 0 height 0
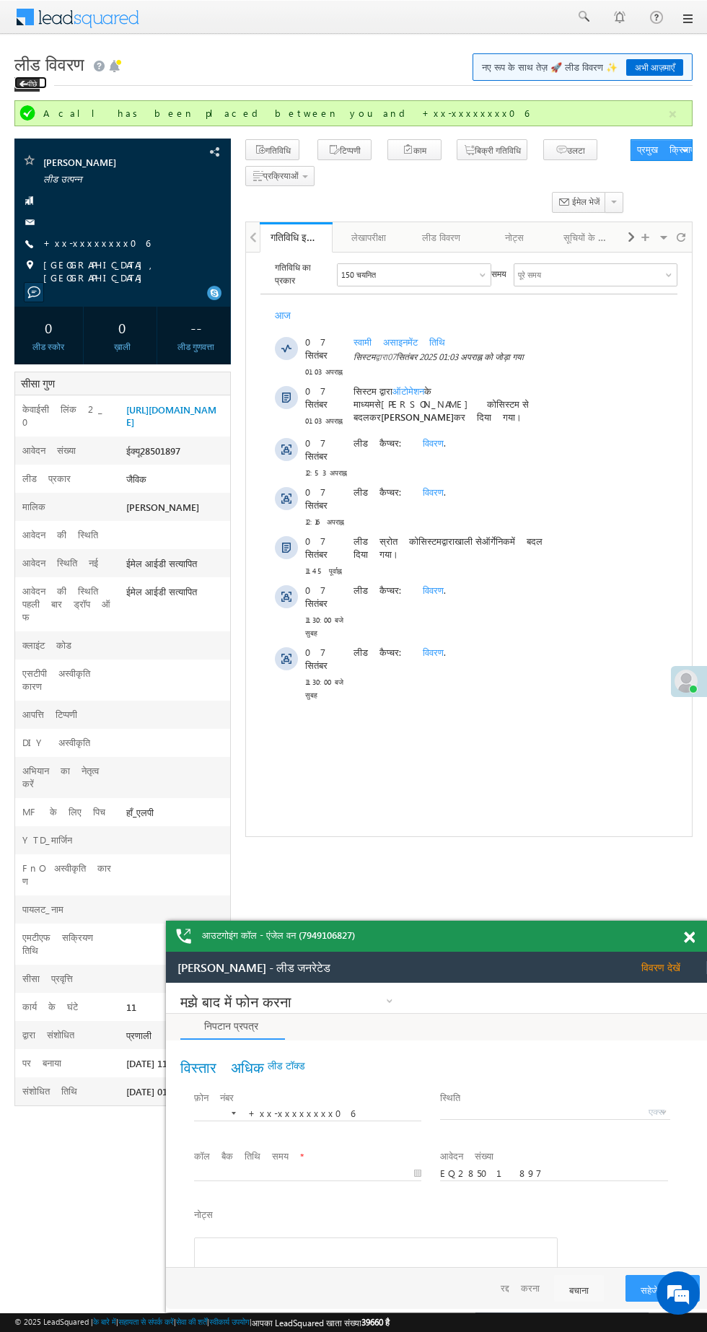
click at [403, 299] on font "पीछे" at bounding box center [412, 305] width 19 height 12
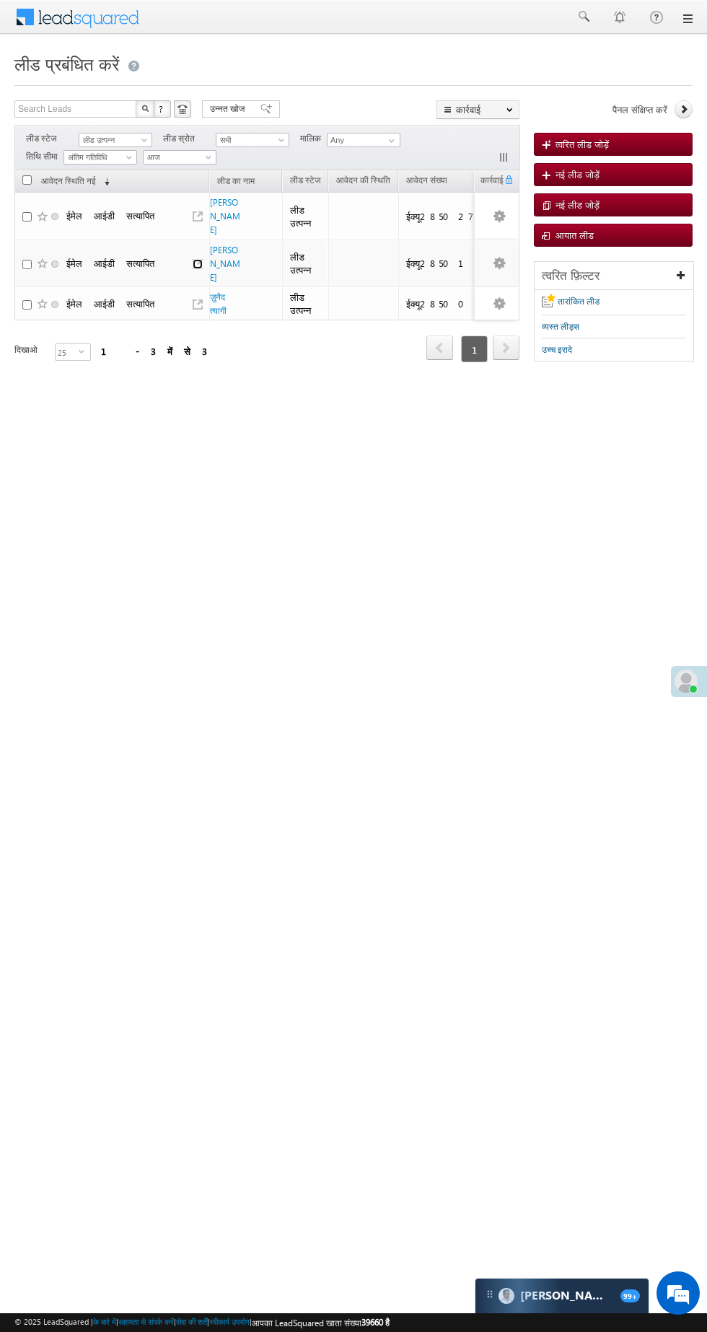
click at [197, 259] on link at bounding box center [198, 264] width 10 height 10
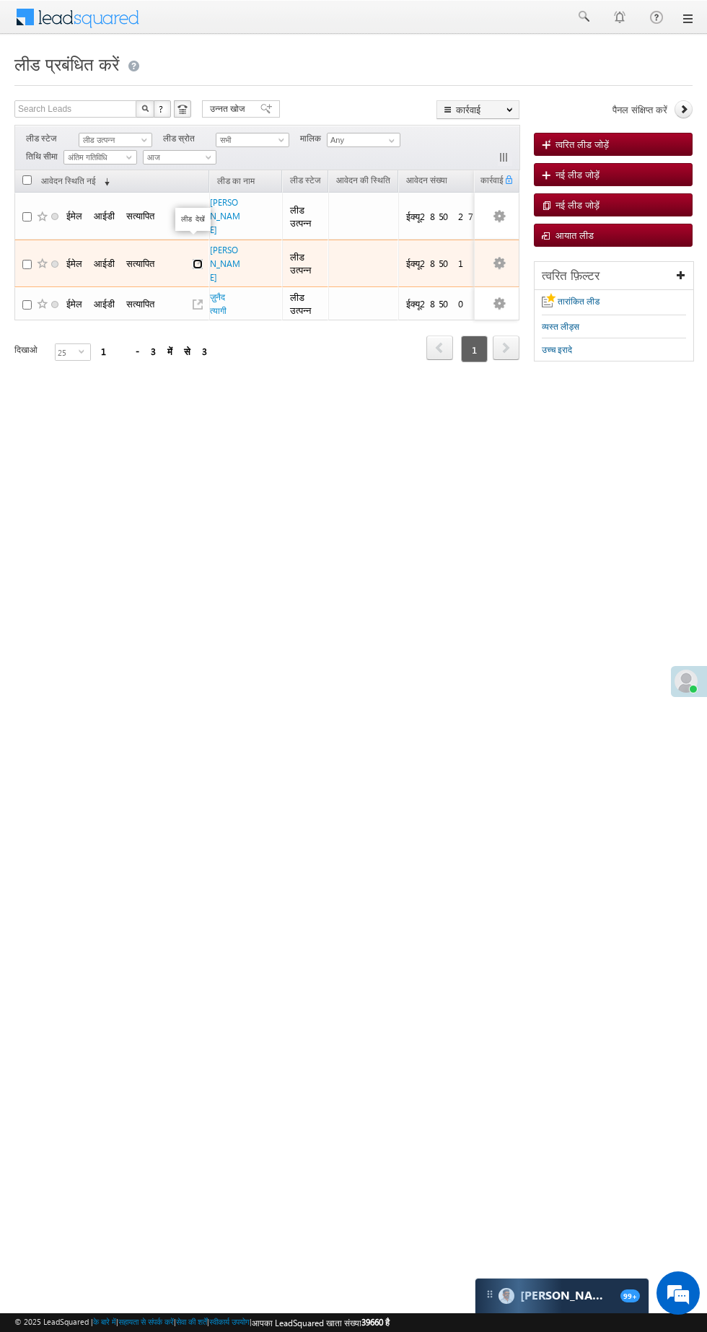
click at [197, 259] on link at bounding box center [198, 264] width 10 height 10
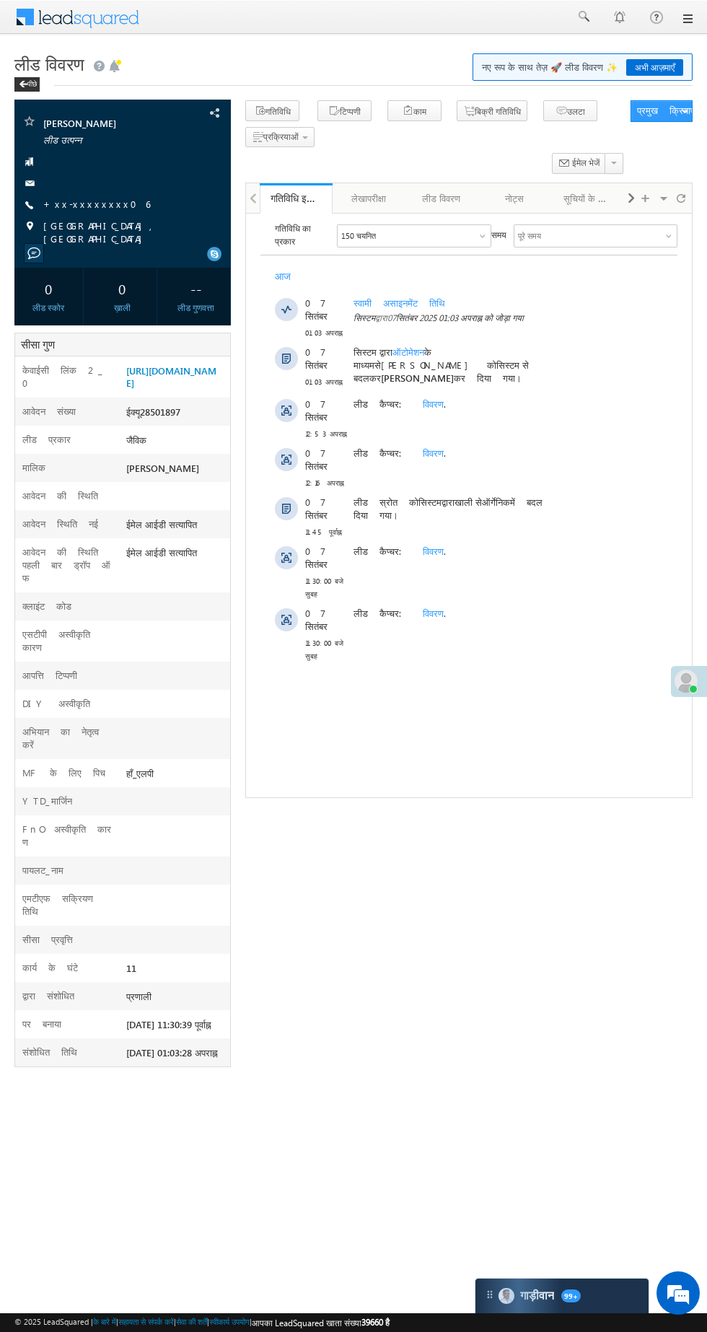
click at [64, 203] on font "+xx-xxxxxxxx06" at bounding box center [96, 204] width 107 height 12
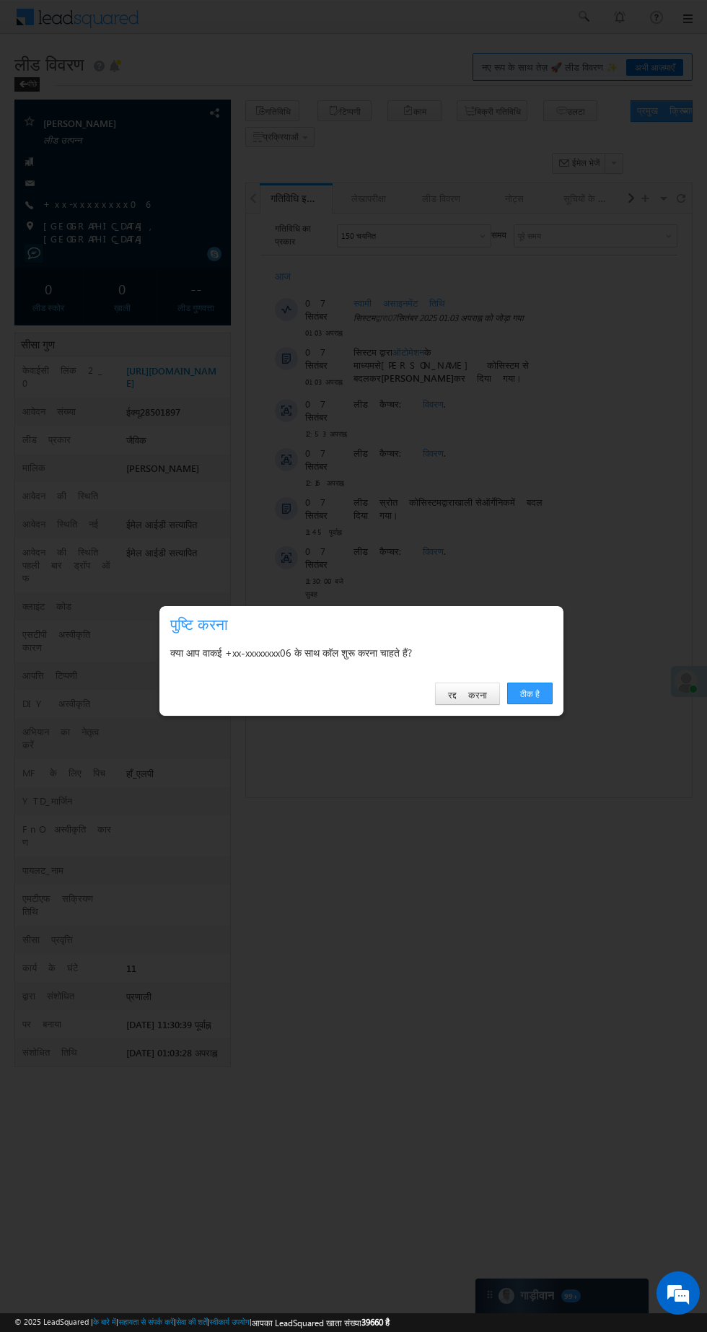
click at [534, 689] on font "ठीक है" at bounding box center [529, 693] width 19 height 11
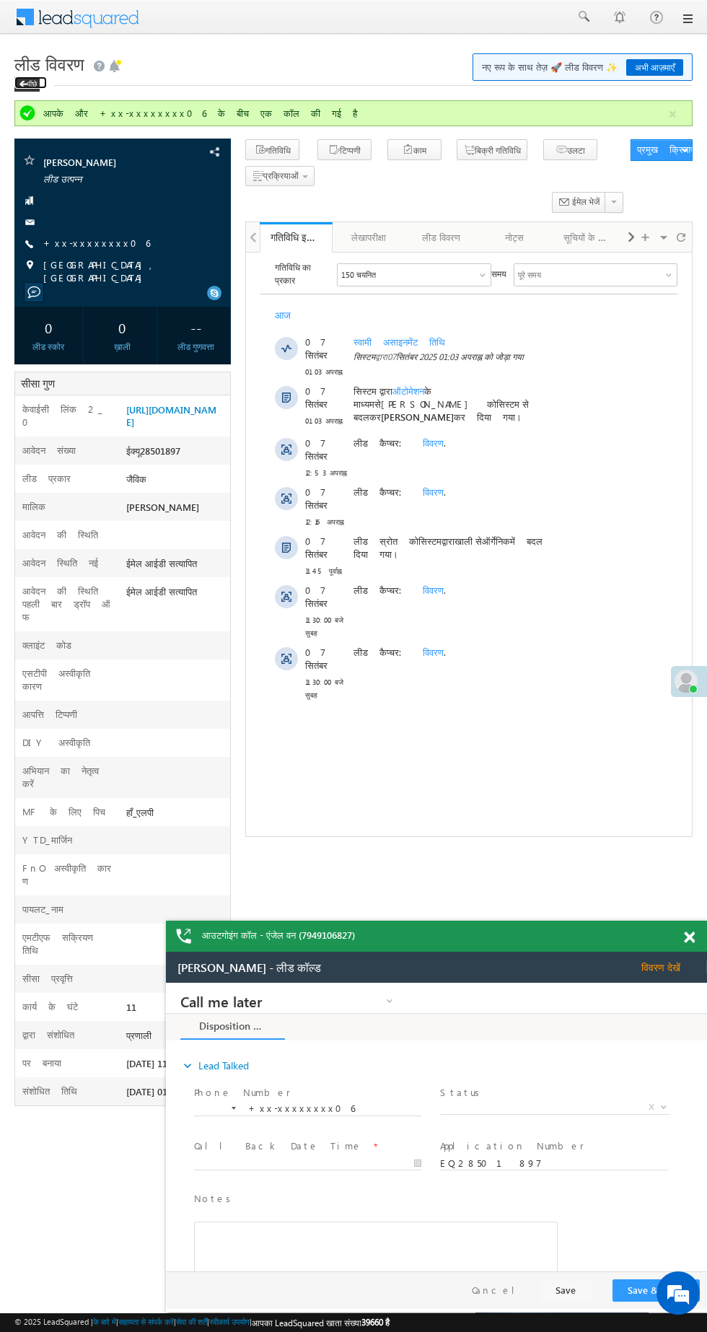
click at [0, 0] on span at bounding box center [0, 0] width 0 height 0
click at [35, 84] on font "पीछे" at bounding box center [31, 83] width 9 height 9
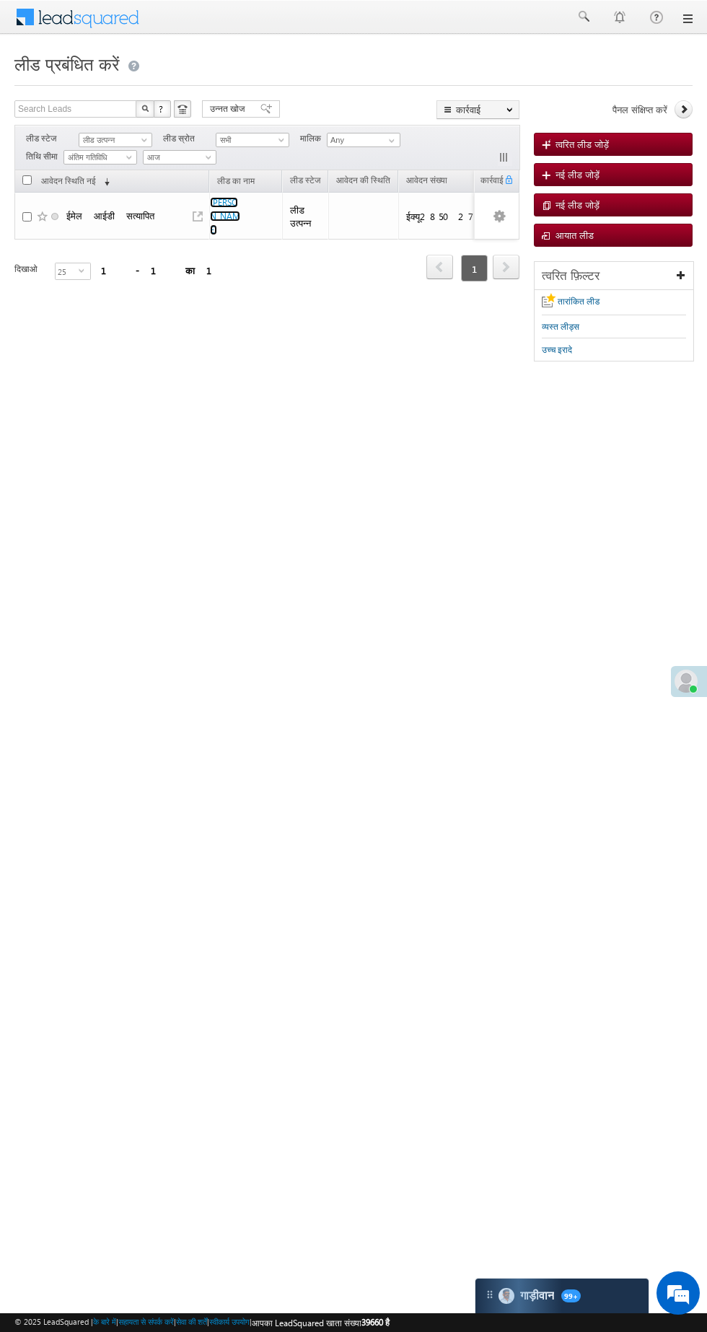
click at [216, 201] on font "[PERSON_NAME]" at bounding box center [225, 216] width 30 height 38
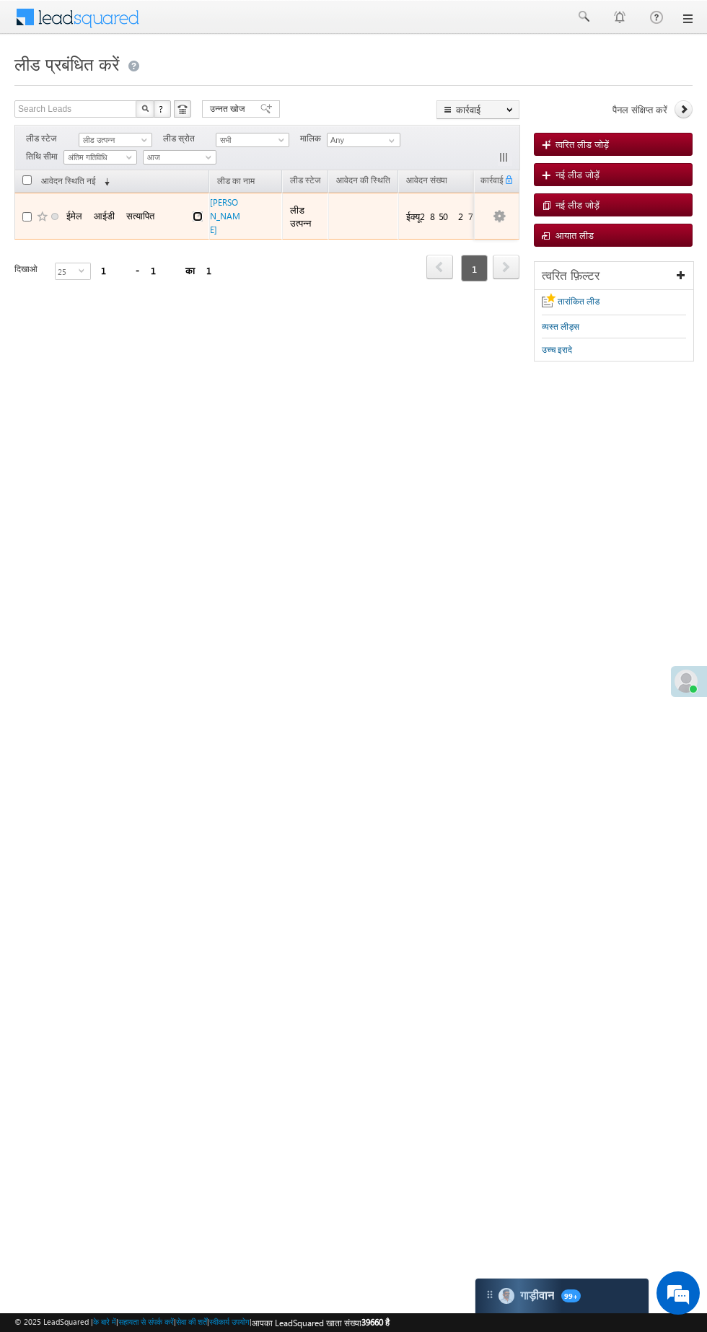
click at [197, 211] on link at bounding box center [198, 216] width 10 height 10
click at [220, 201] on font "[PERSON_NAME]" at bounding box center [225, 216] width 30 height 38
click at [216, 218] on font "[PERSON_NAME]" at bounding box center [225, 216] width 30 height 38
click at [221, 201] on font "ओम पांडे" at bounding box center [225, 216] width 30 height 38
click at [212, 203] on font "ओम पांडे" at bounding box center [225, 216] width 30 height 38
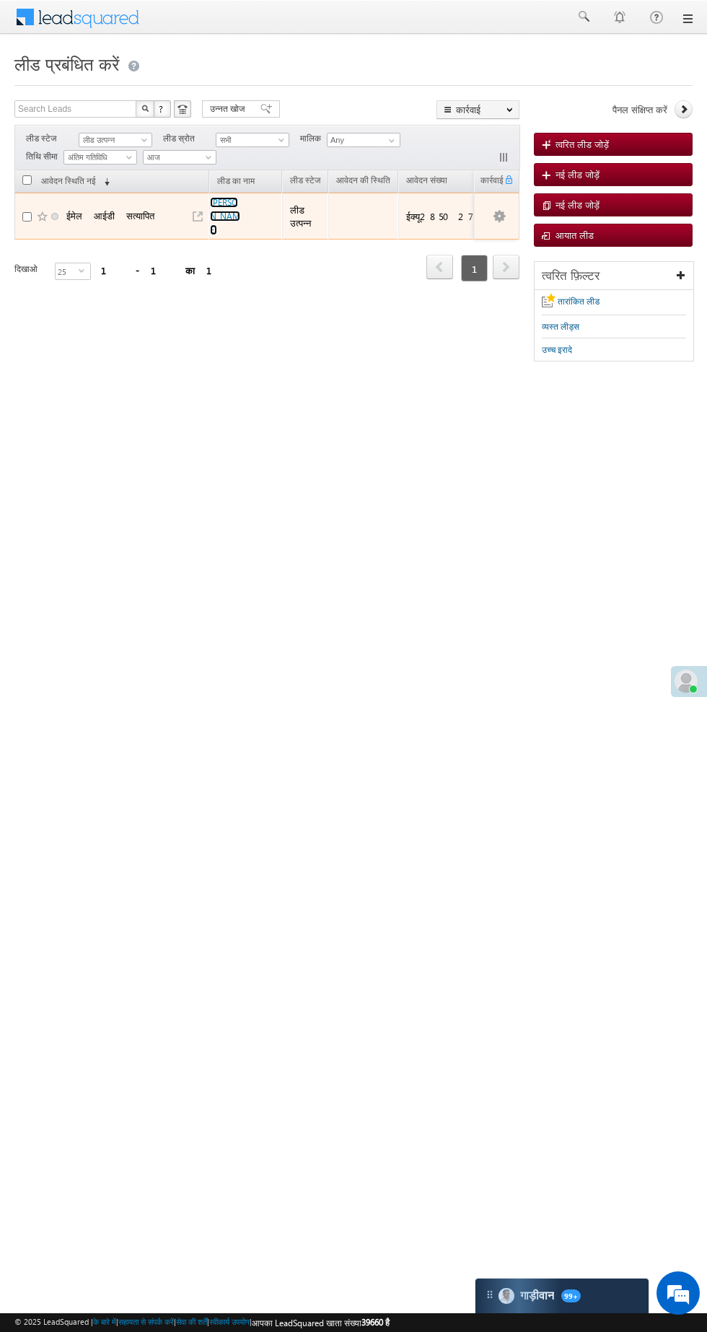
click at [212, 203] on font "ओम पांडे" at bounding box center [225, 216] width 30 height 38
click at [213, 209] on font "ओम पांडे" at bounding box center [225, 216] width 30 height 38
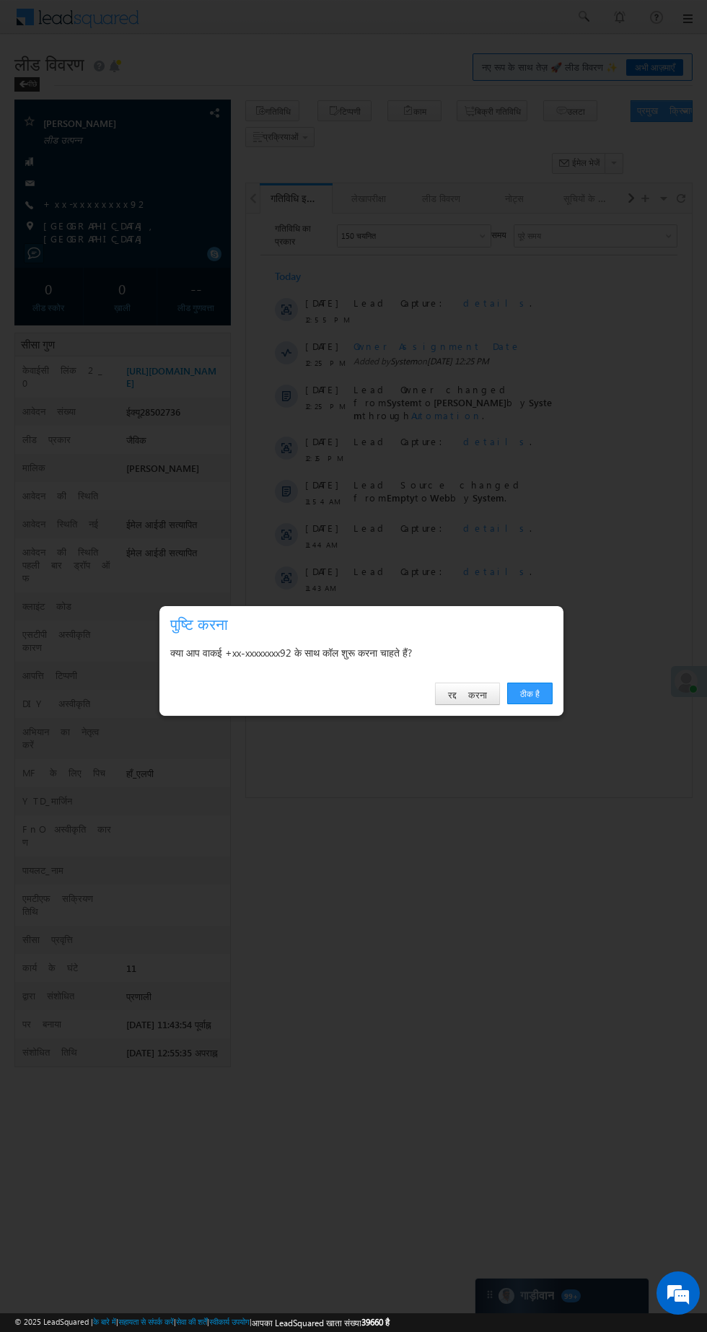
click at [525, 692] on font "ठीक है" at bounding box center [529, 693] width 19 height 11
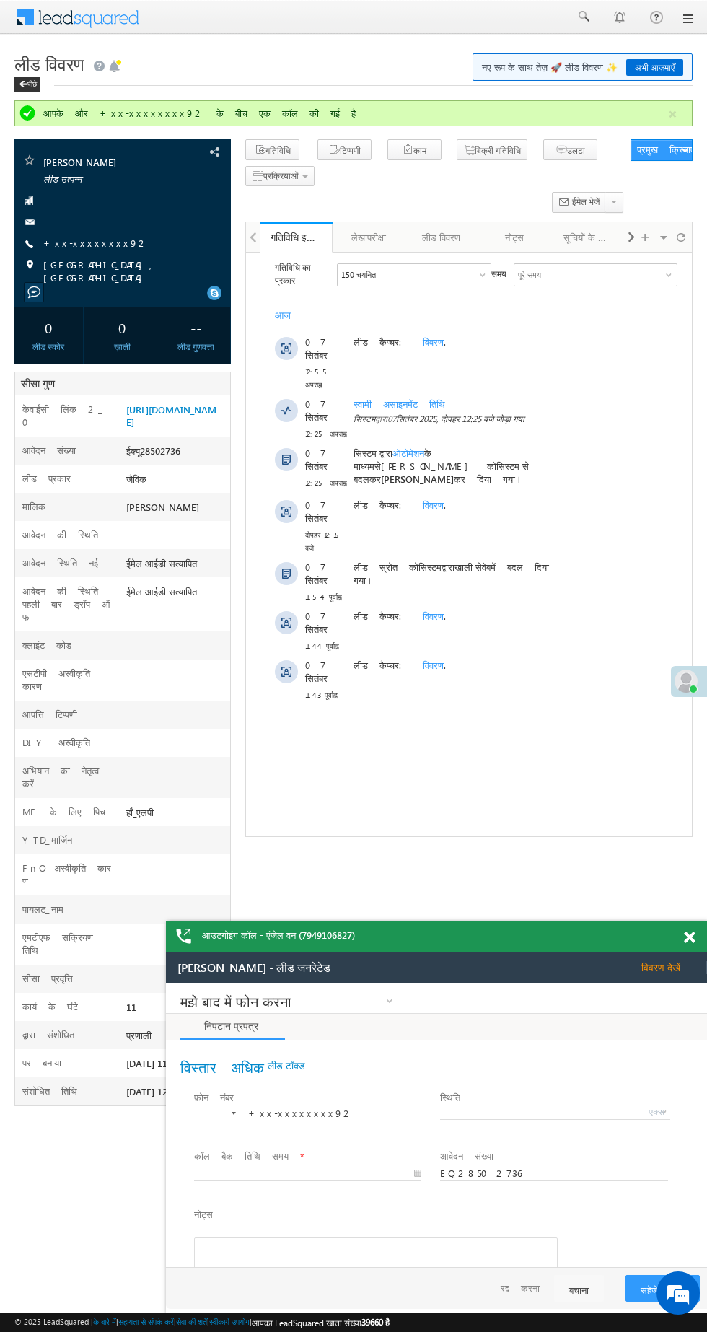
click at [66, 242] on font "+xx-xxxxxxxx92" at bounding box center [95, 243] width 105 height 12
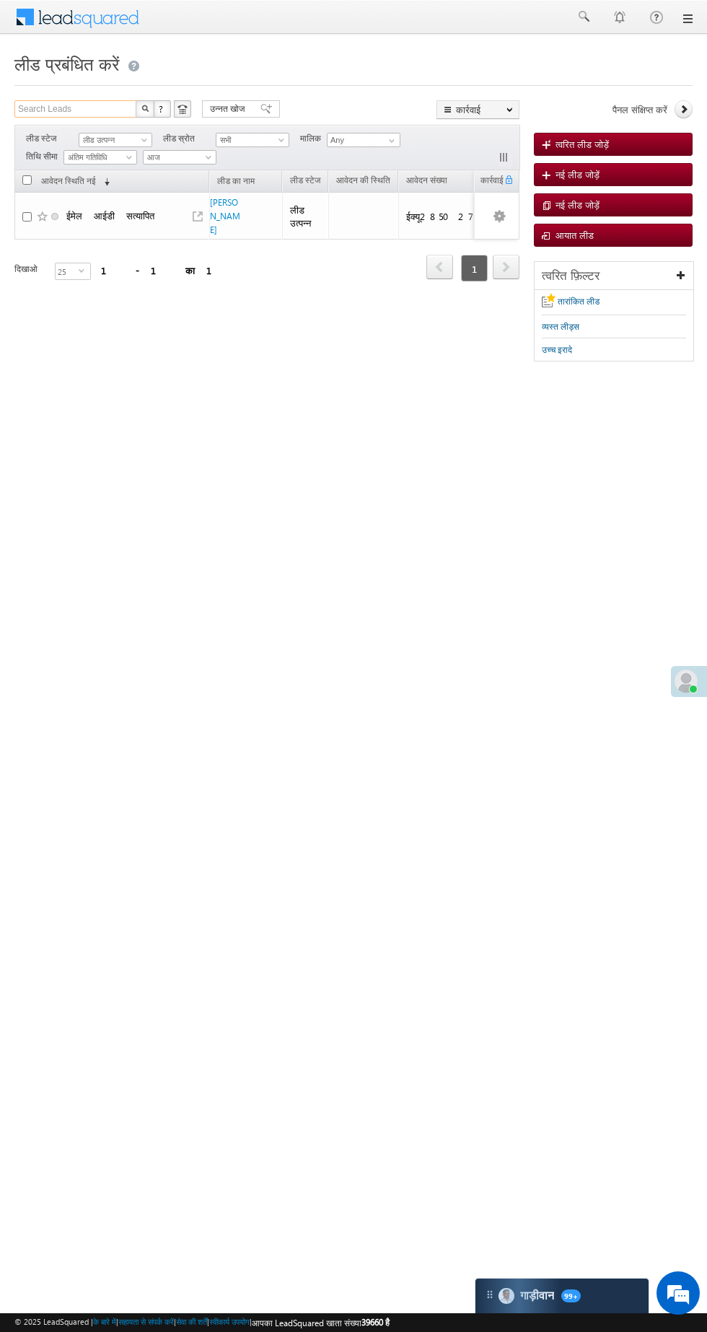
click at [105, 109] on input "Search Leads" at bounding box center [75, 108] width 123 height 17
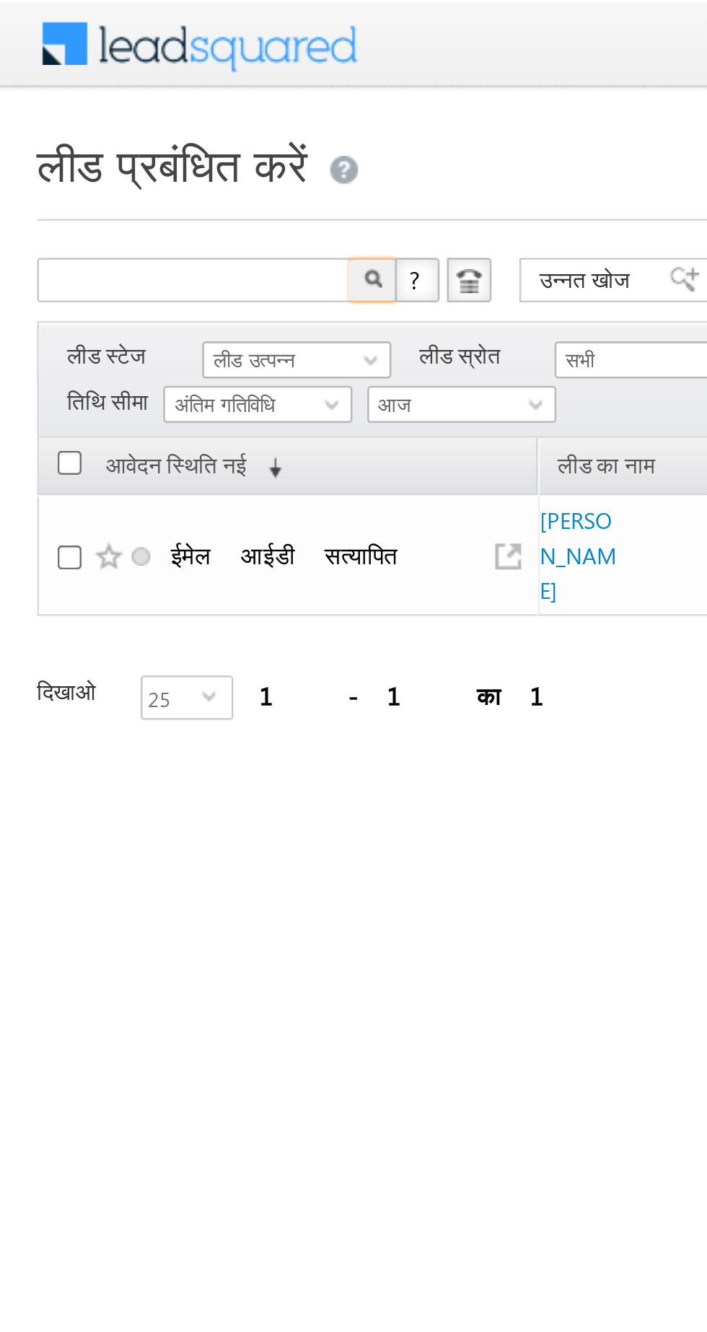
click at [98, 136] on font "लीड उत्पन्न" at bounding box center [99, 139] width 32 height 9
type input "Search Leads"
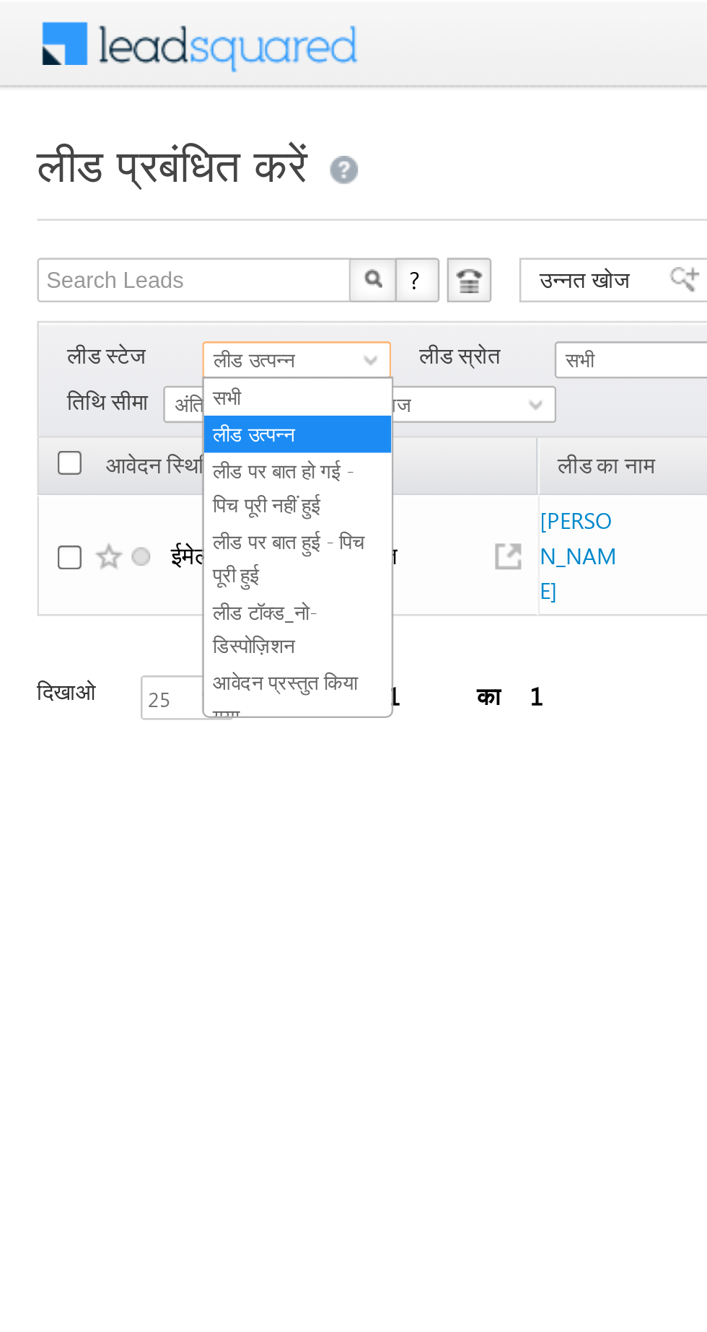
click at [107, 195] on font "लीड पर बात हो गई - पिच पूरी नहीं हुई" at bounding box center [110, 189] width 55 height 22
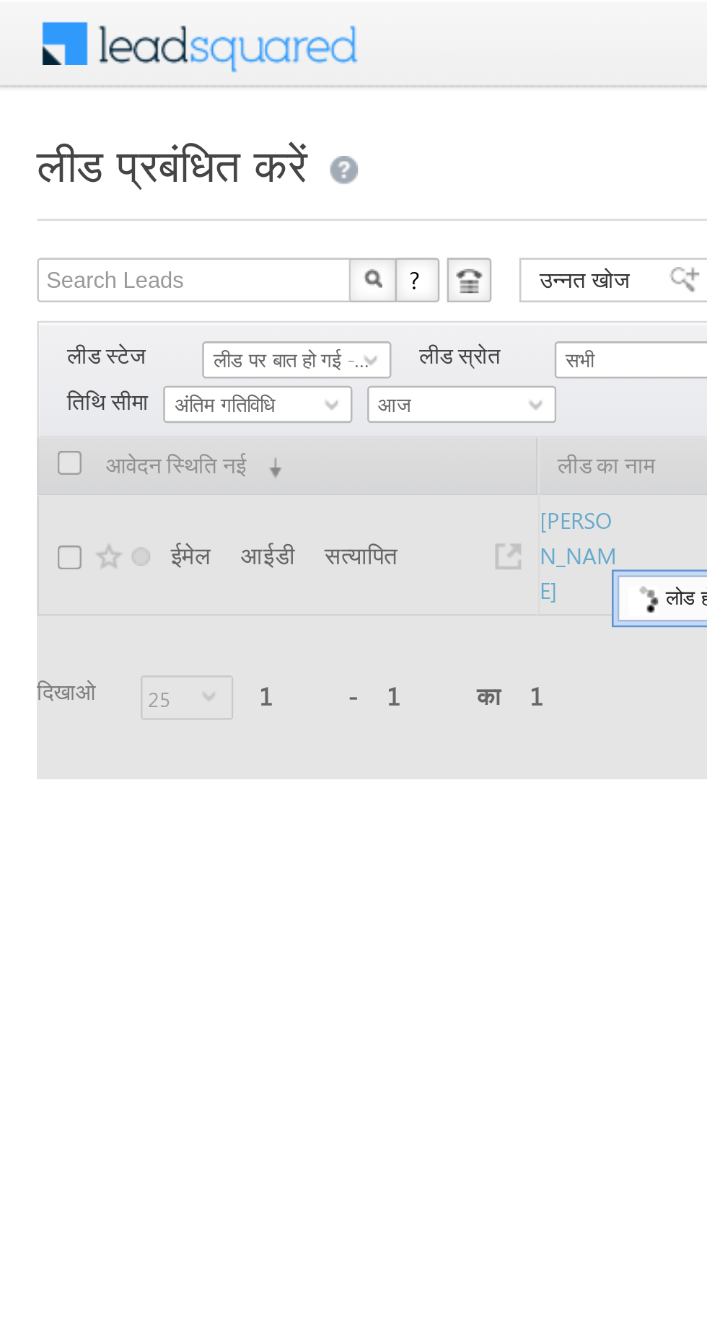
click at [102, 141] on font "लीड पर बात हो गई - पिच पूरी नहीं हुई" at bounding box center [132, 139] width 99 height 9
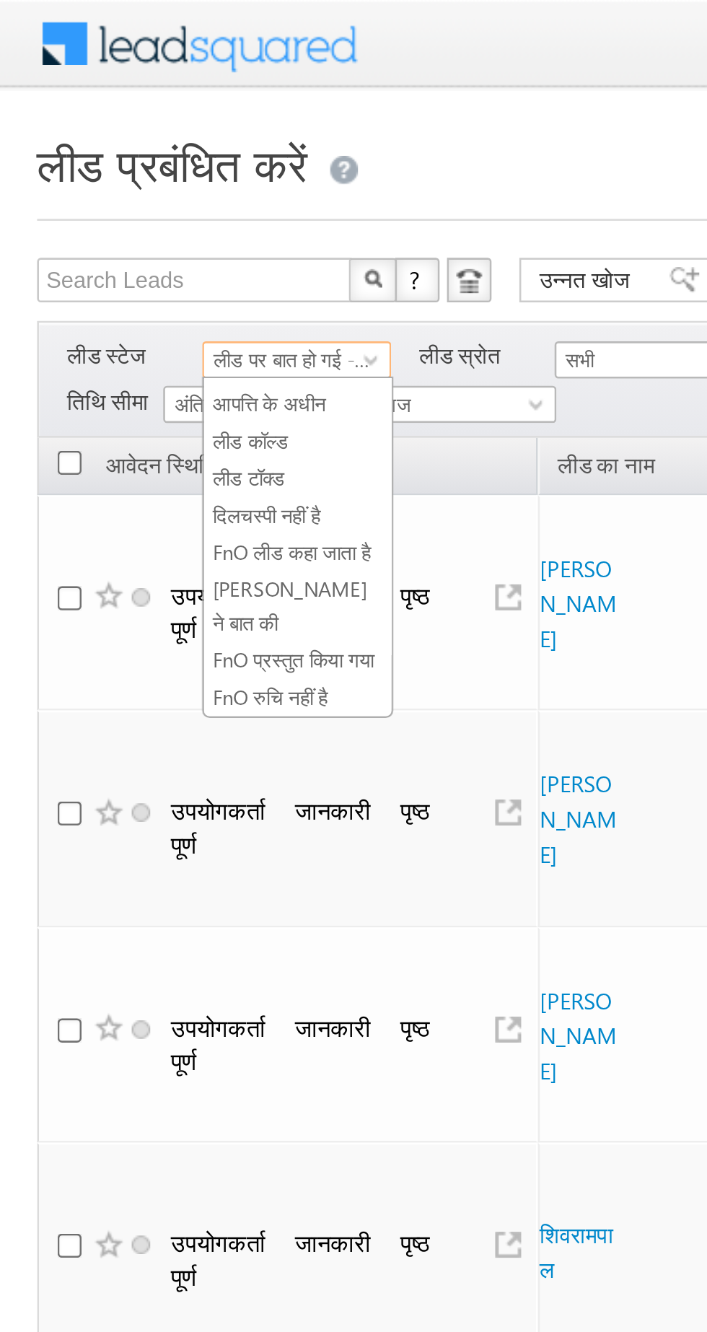
scroll to position [257, 0]
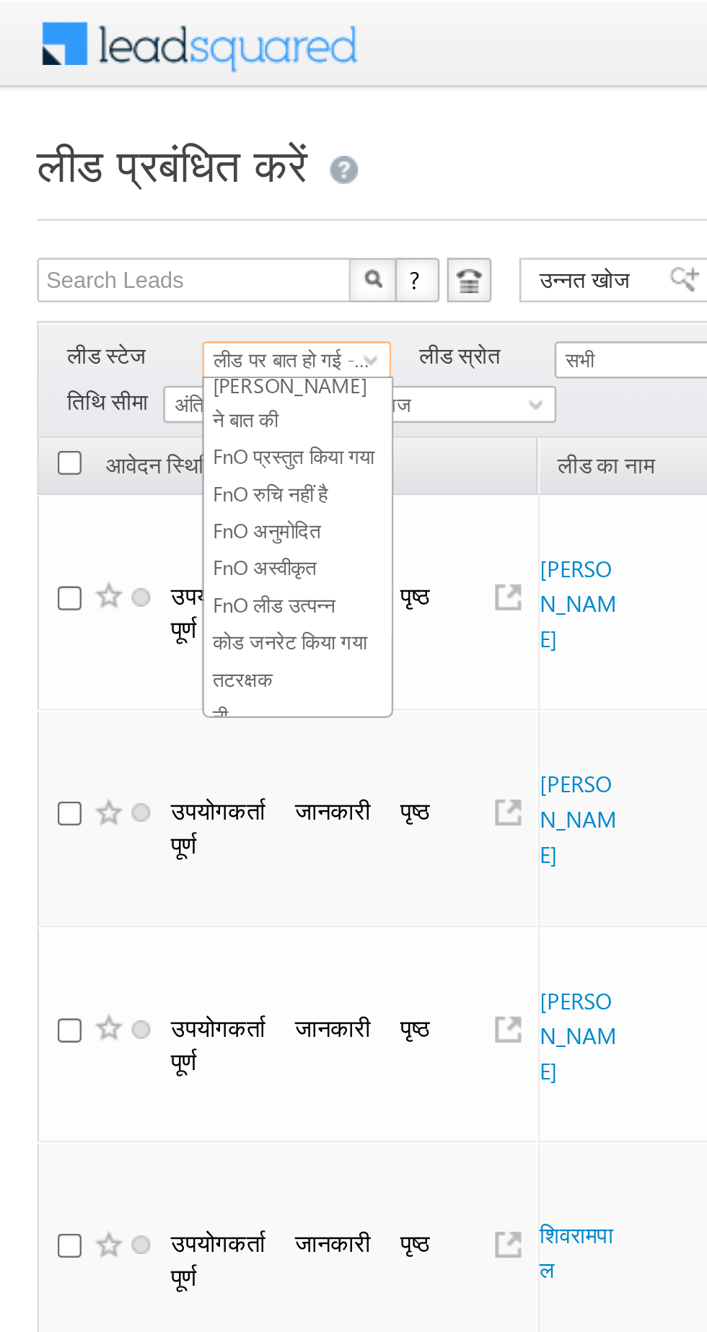
click at [94, 245] on font "कोड जनरेट किया गया" at bounding box center [113, 249] width 60 height 9
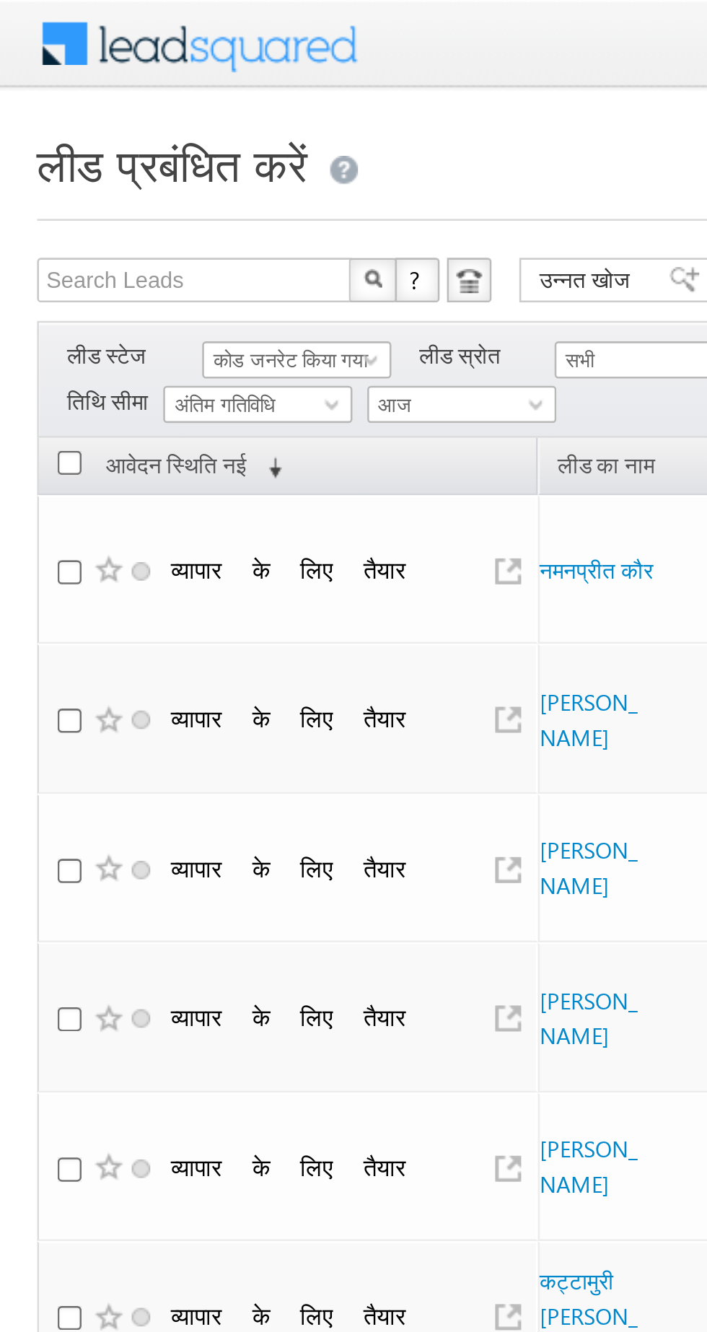
click at [103, 136] on font "कोड जनरेट किया गया" at bounding box center [113, 139] width 60 height 9
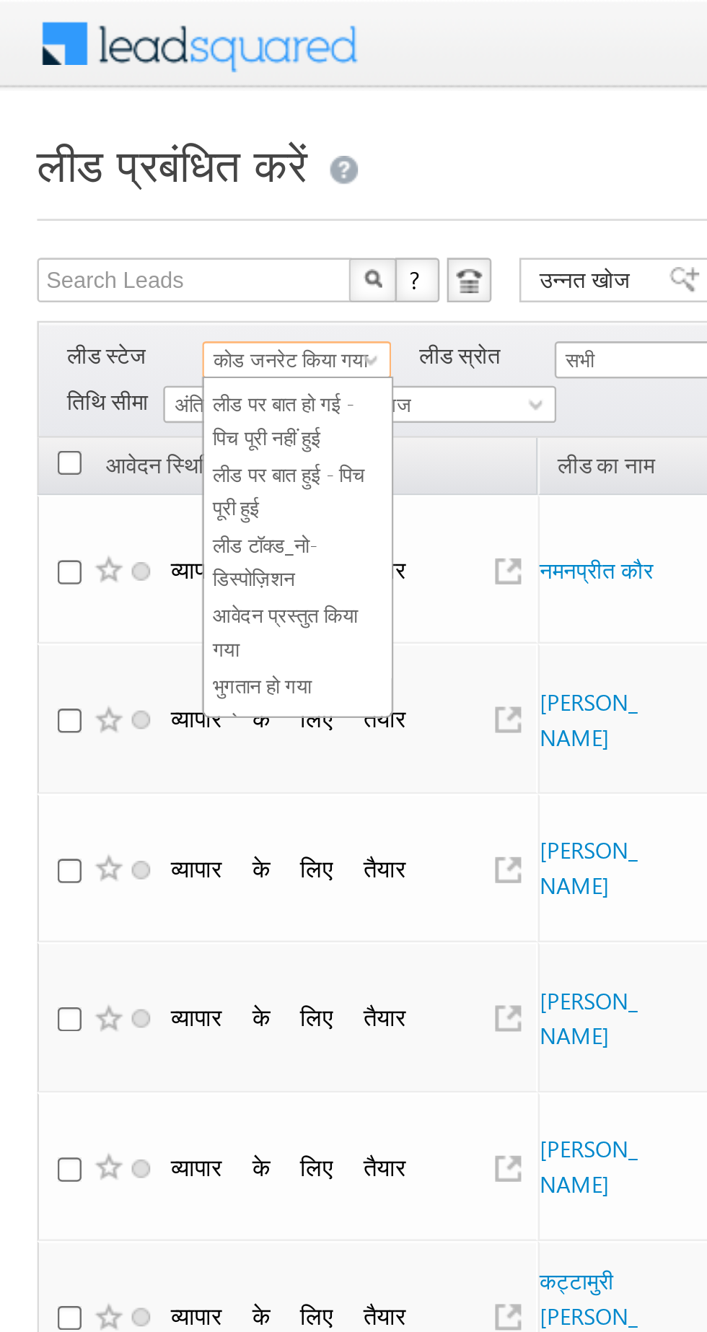
scroll to position [0, 0]
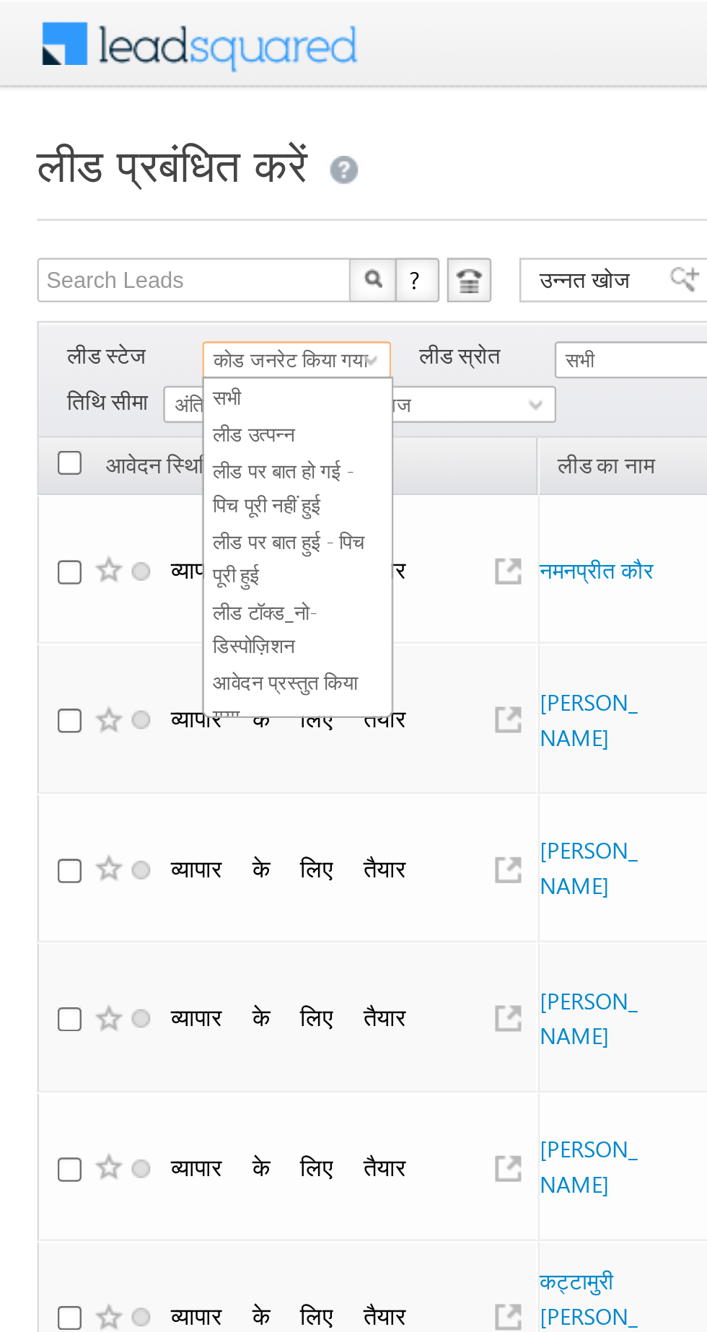
click at [94, 172] on font "लीड उत्पन्न" at bounding box center [99, 168] width 32 height 9
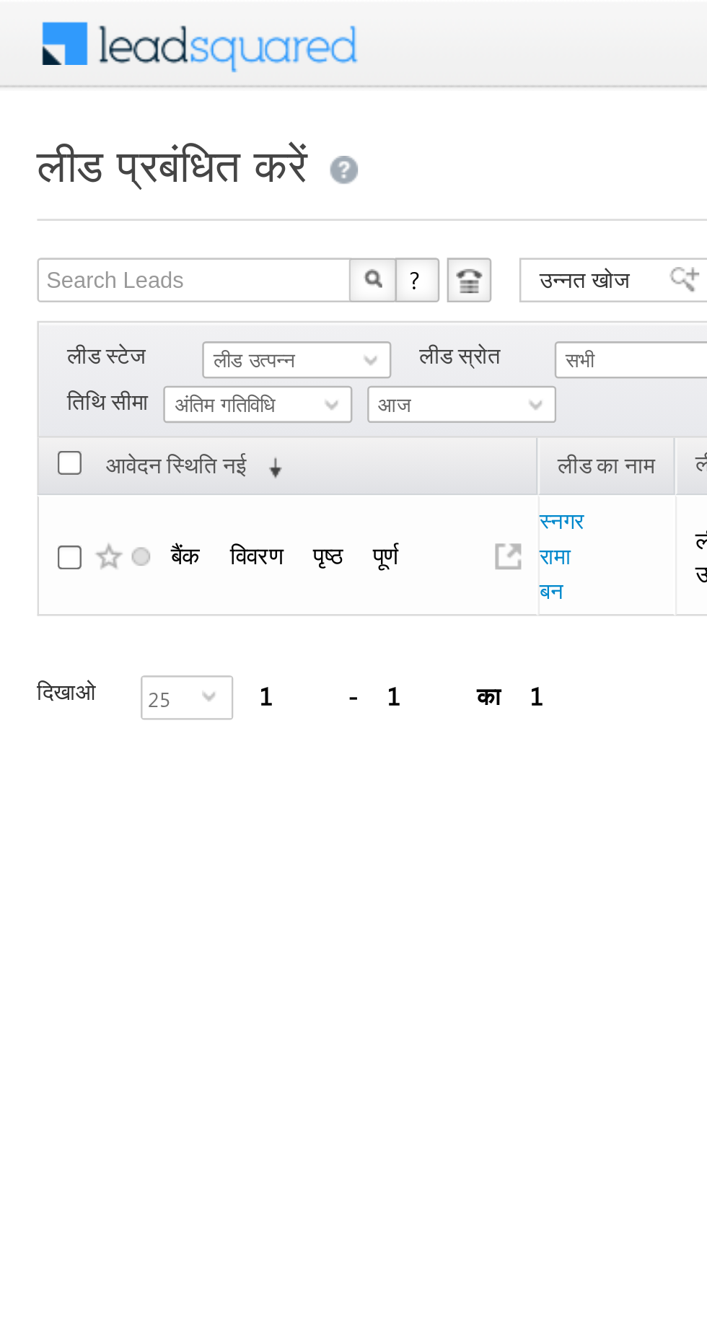
click at [95, 135] on font "लीड उत्पन्न" at bounding box center [99, 139] width 32 height 9
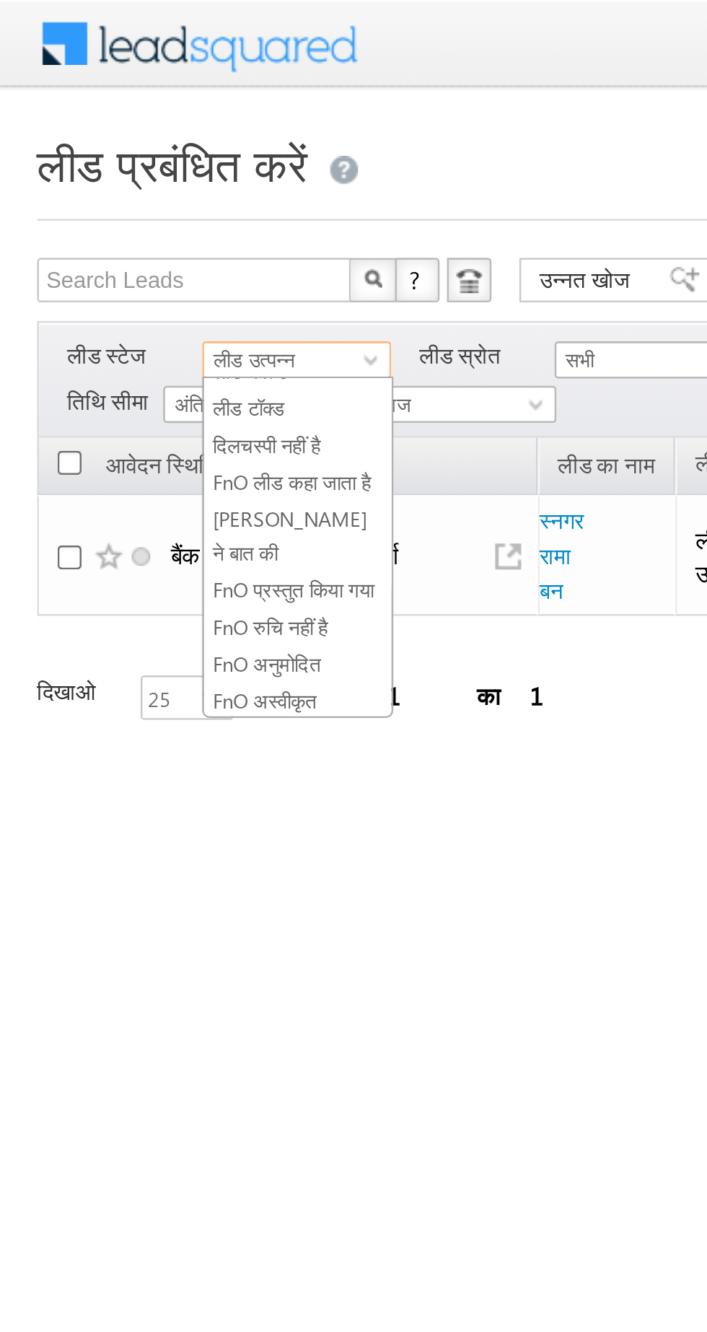
scroll to position [257, 0]
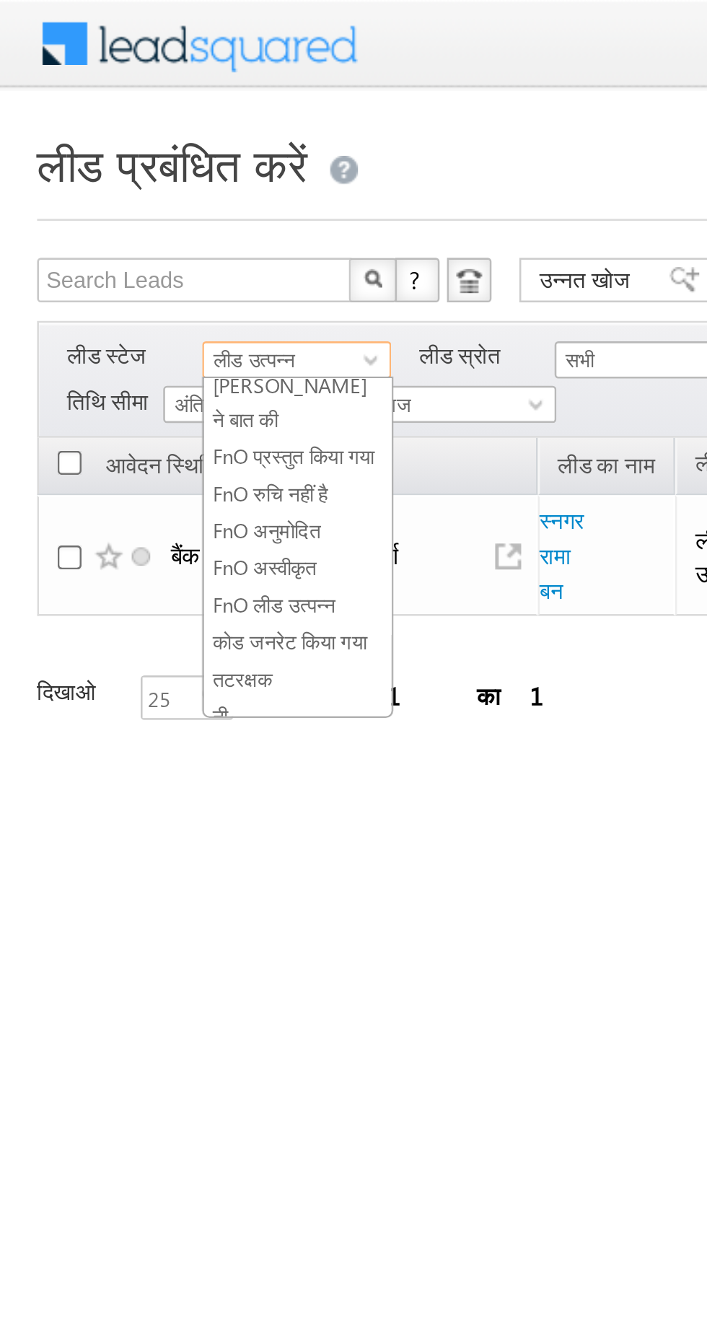
click at [98, 246] on font "कोड जनरेट किया गया" at bounding box center [113, 249] width 60 height 9
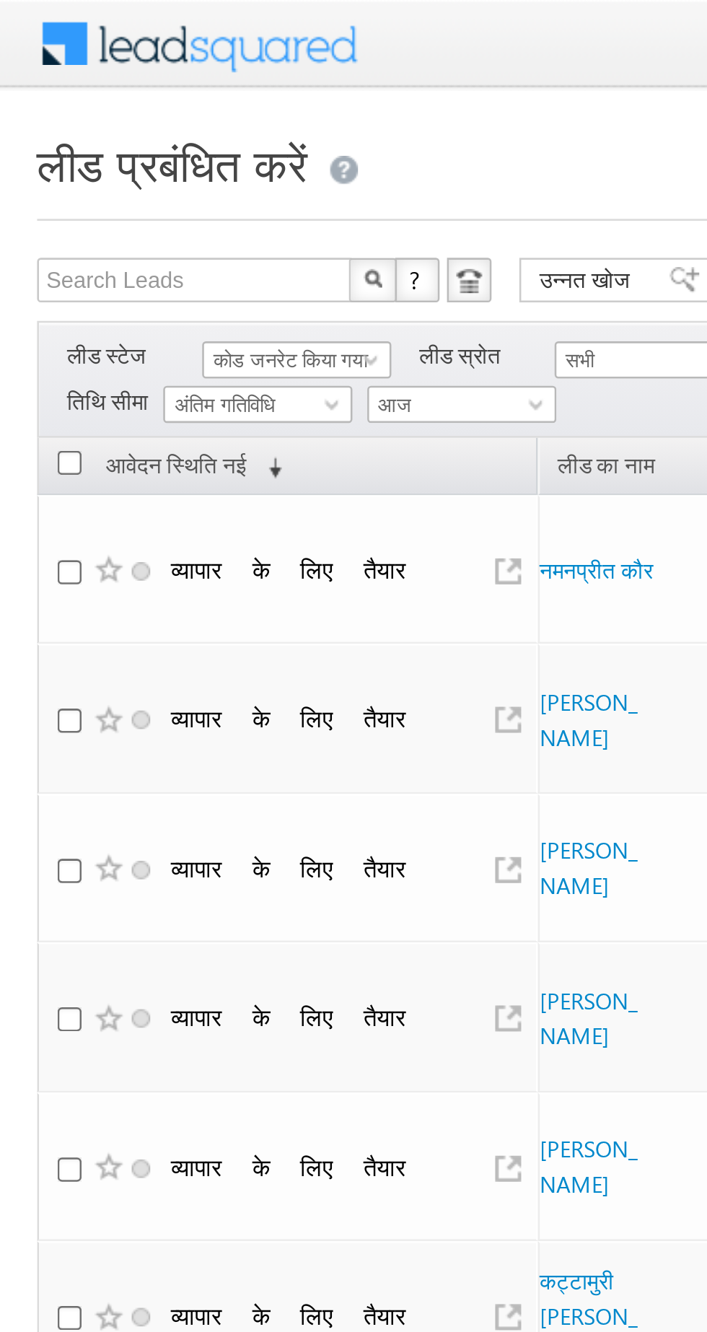
click at [90, 135] on font "कोड जनरेट किया गया" at bounding box center [113, 139] width 60 height 9
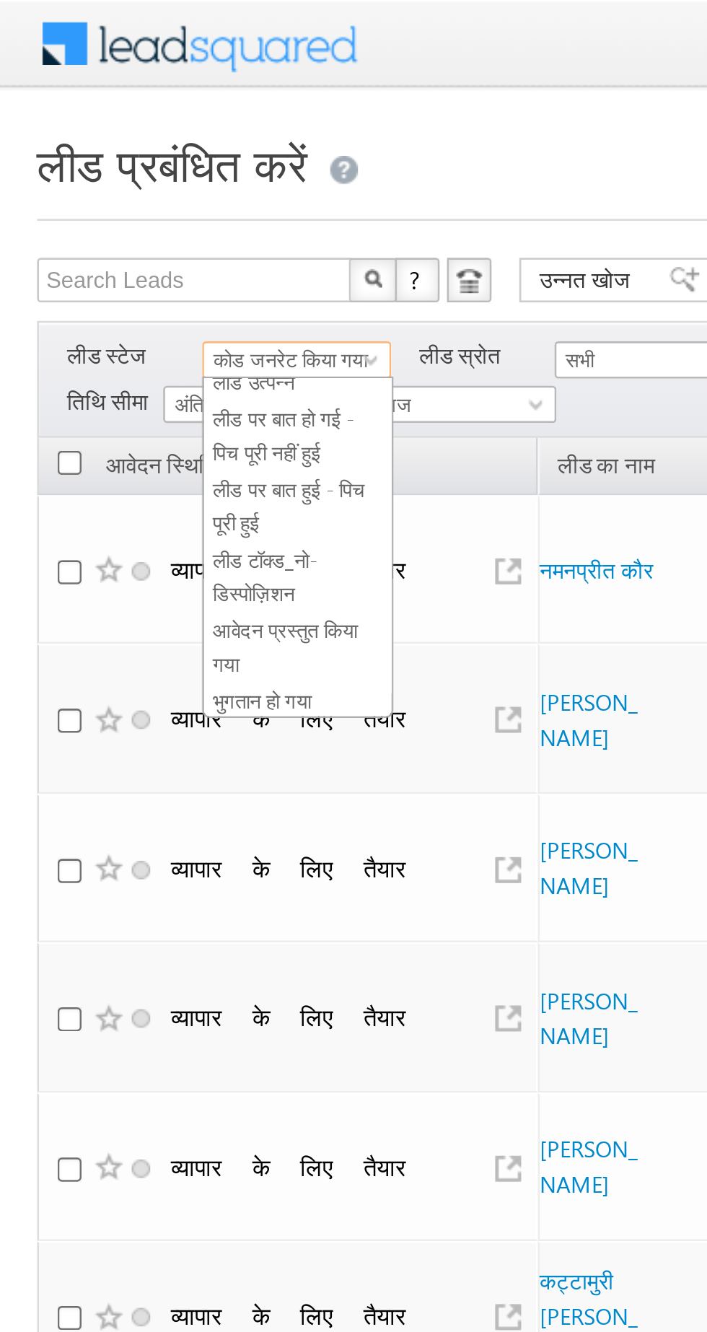
scroll to position [0, 0]
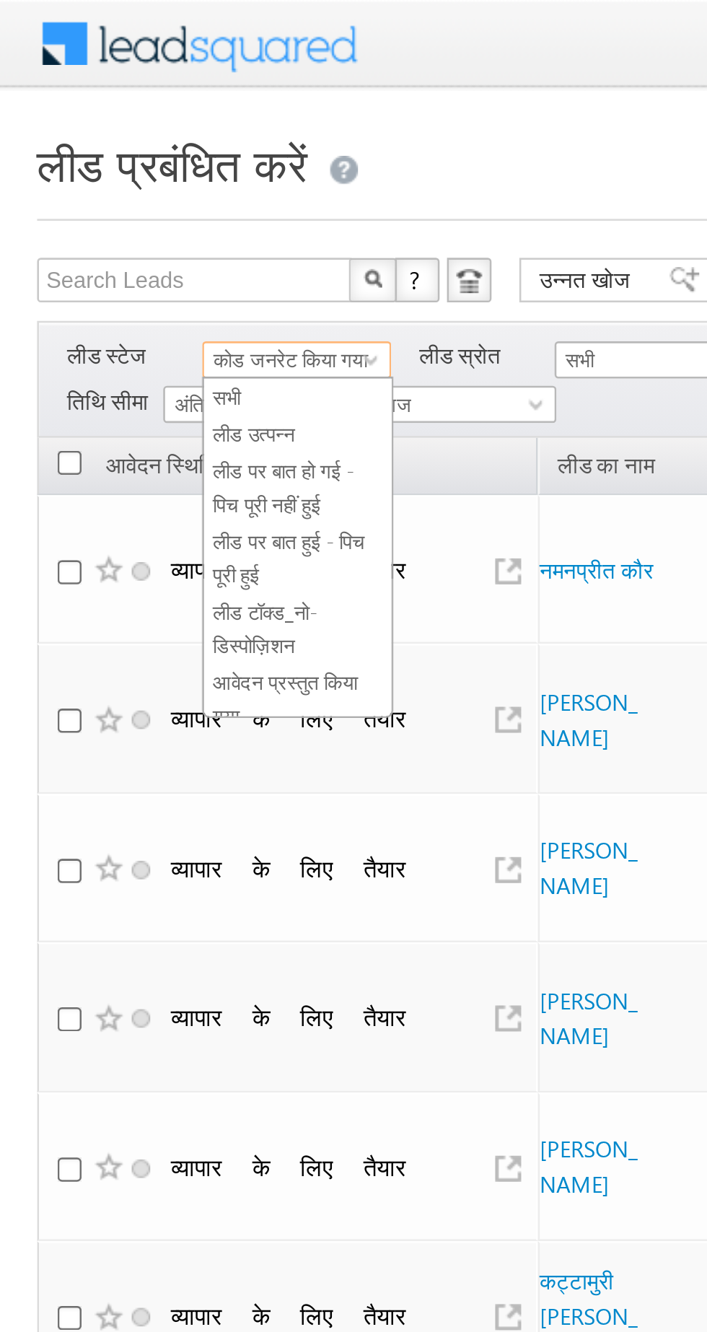
click at [97, 165] on font "लीड उत्पन्न" at bounding box center [99, 168] width 32 height 9
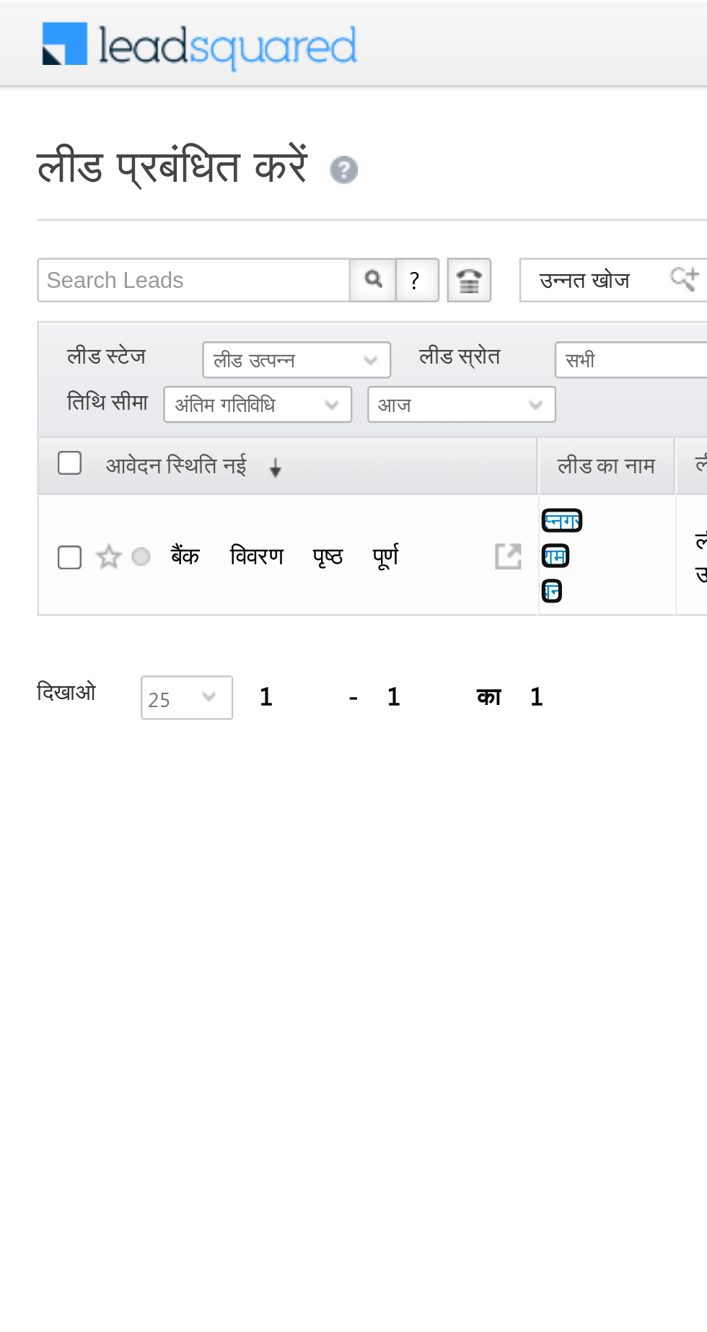
click at [211, 214] on font "स्नगर रामा बन" at bounding box center [218, 216] width 17 height 38
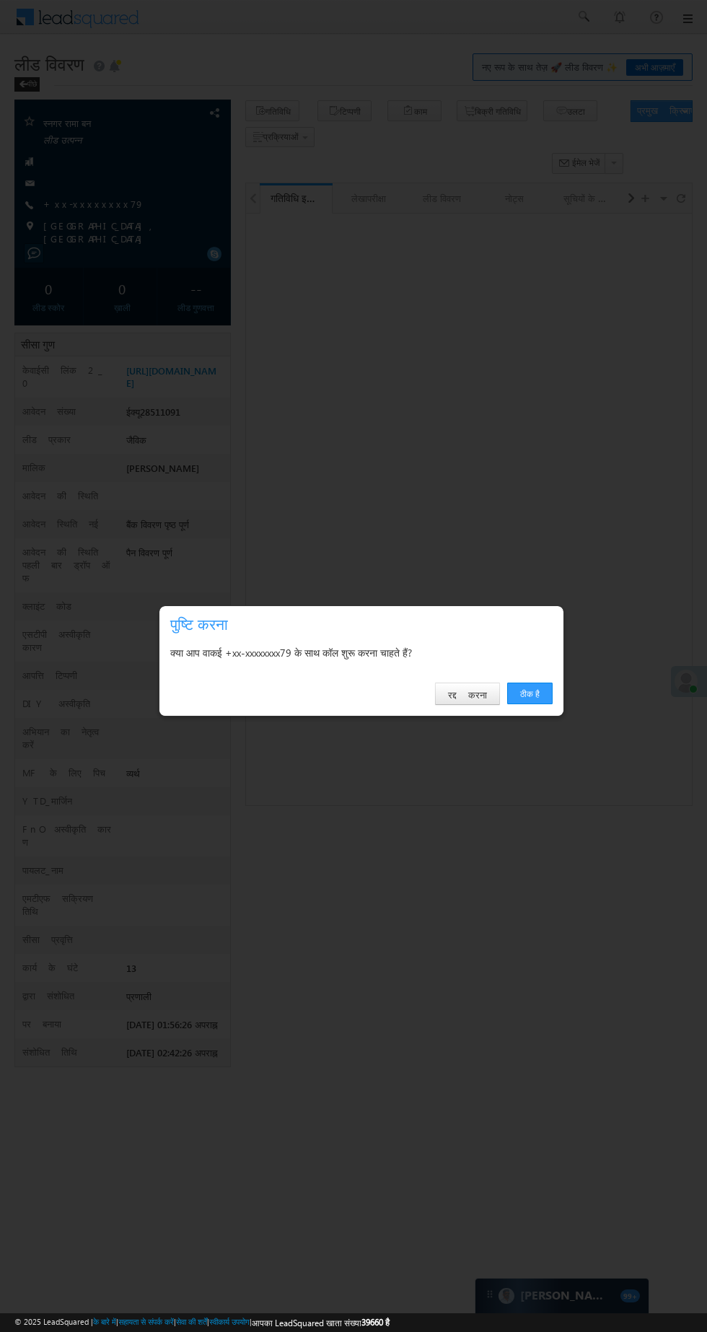
click at [527, 697] on font "ठीक है" at bounding box center [529, 693] width 19 height 11
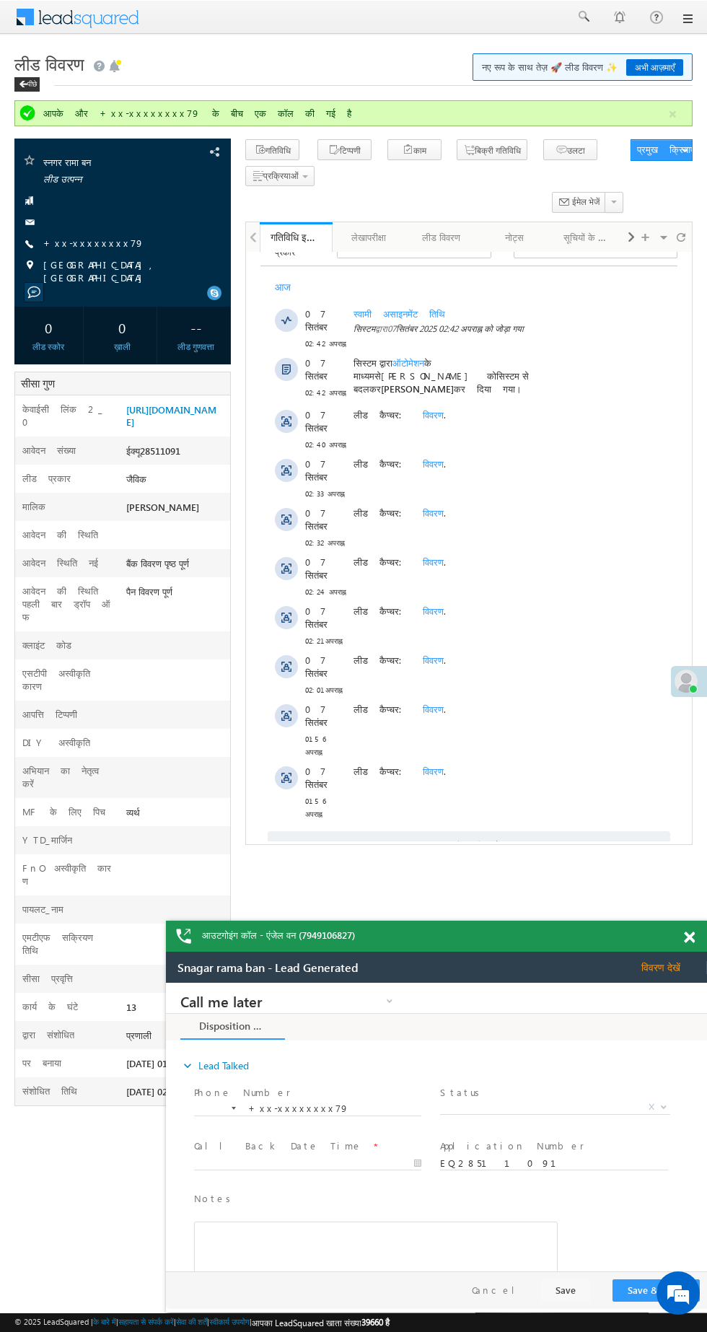
click at [0, 0] on font "+xx-xxxxxxxx79" at bounding box center [0, 0] width 0 height 0
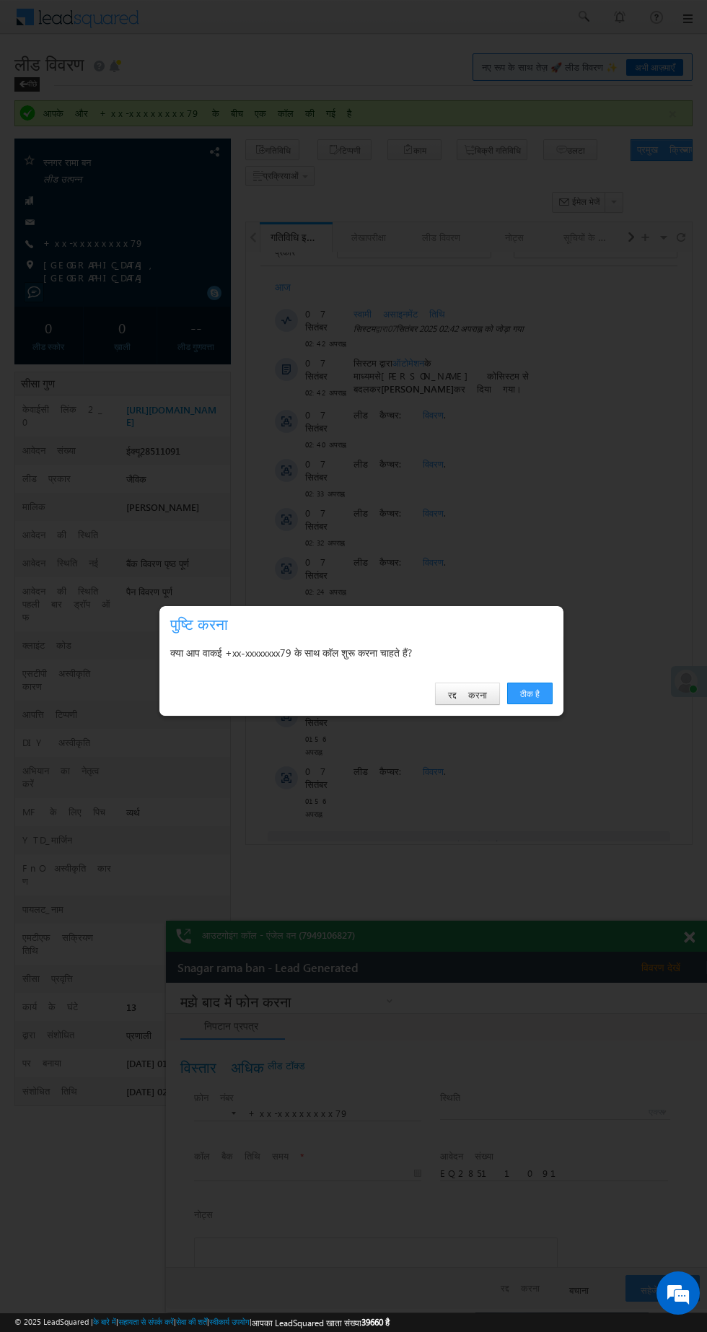
click at [0, 0] on font "ठीक है" at bounding box center [0, 0] width 0 height 0
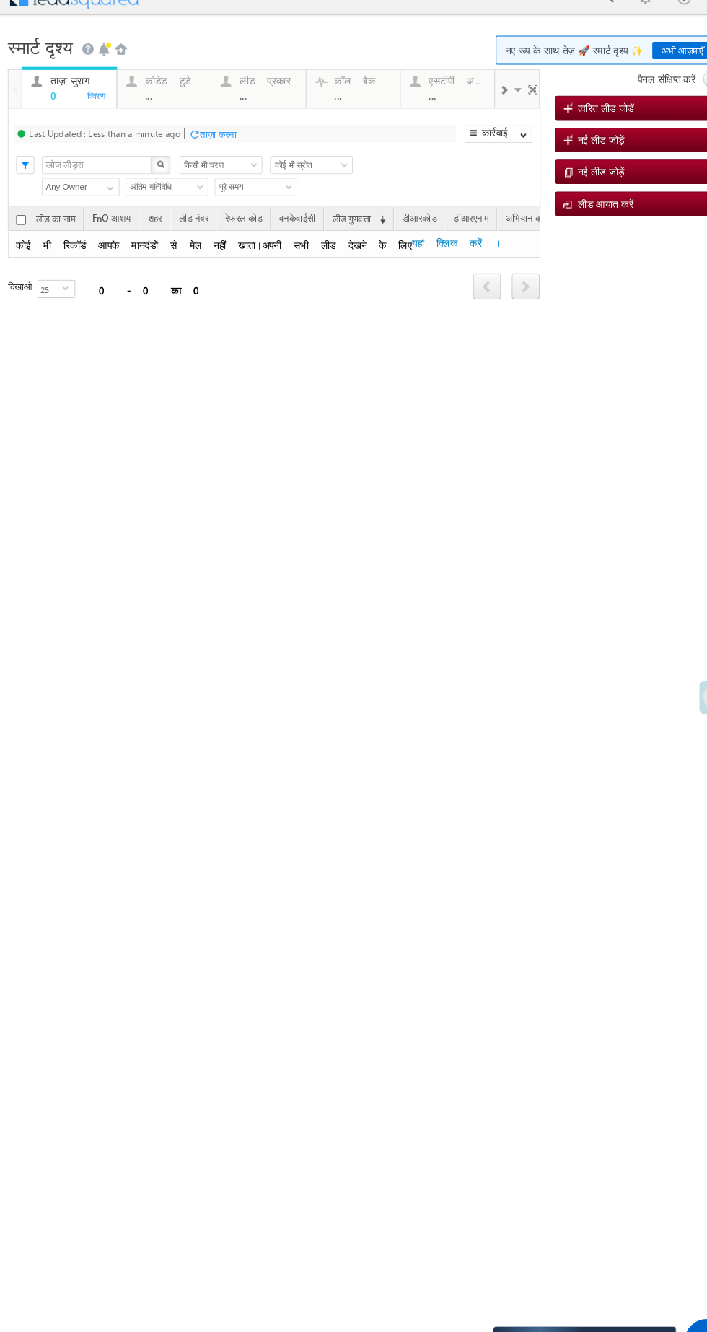
click at [144, 69] on div "कोडेड टुडे ..." at bounding box center [165, 81] width 54 height 28
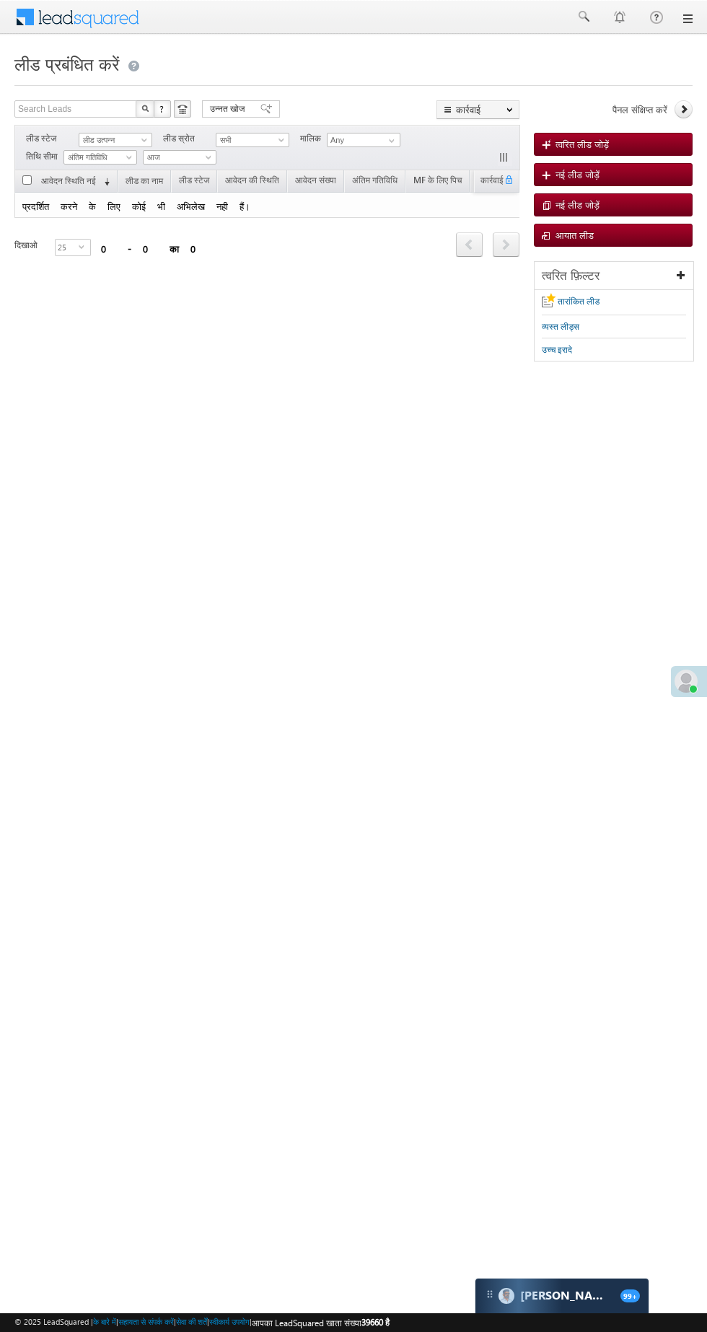
click at [97, 126] on div "फिल्टर लीड स्टेज लीड उत्पन्न लीड उत्पन्न लीड स्रोत सभी सभी मालिक कोई Any जाना" at bounding box center [267, 147] width 506 height 45
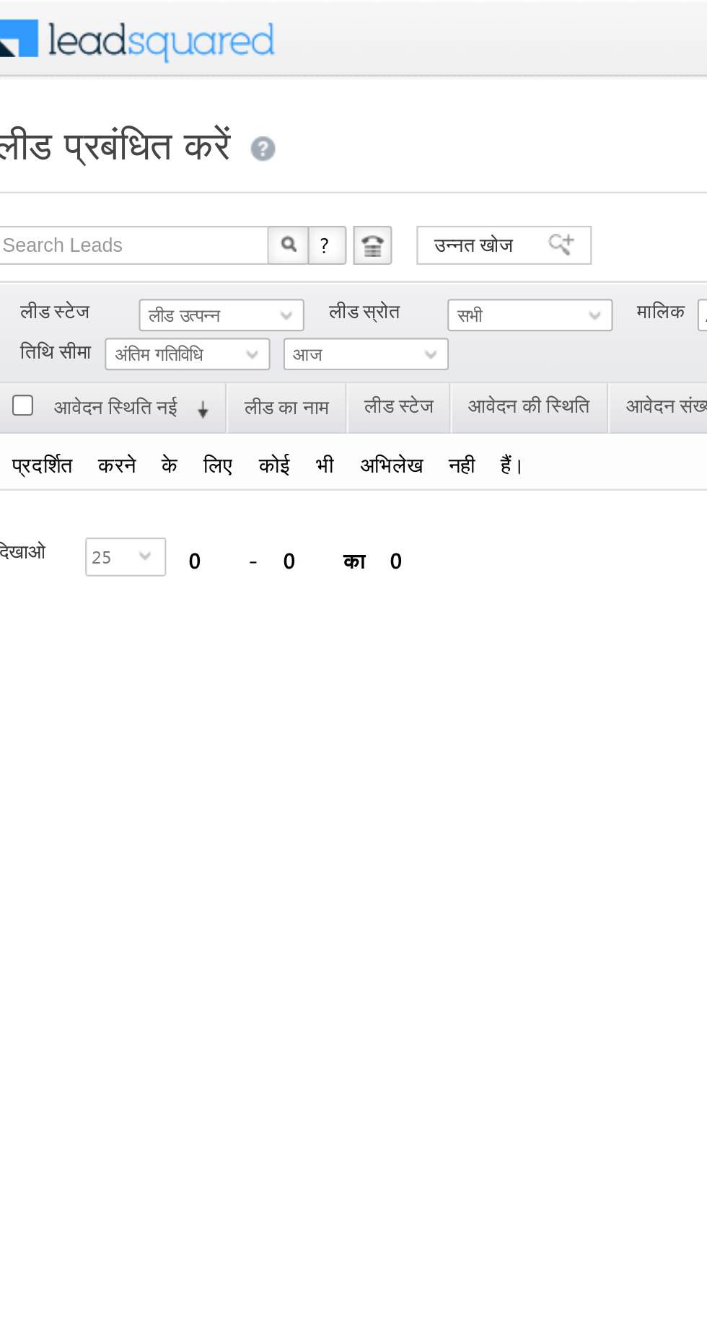
click at [103, 141] on font "लीड उत्पन्न" at bounding box center [99, 139] width 32 height 9
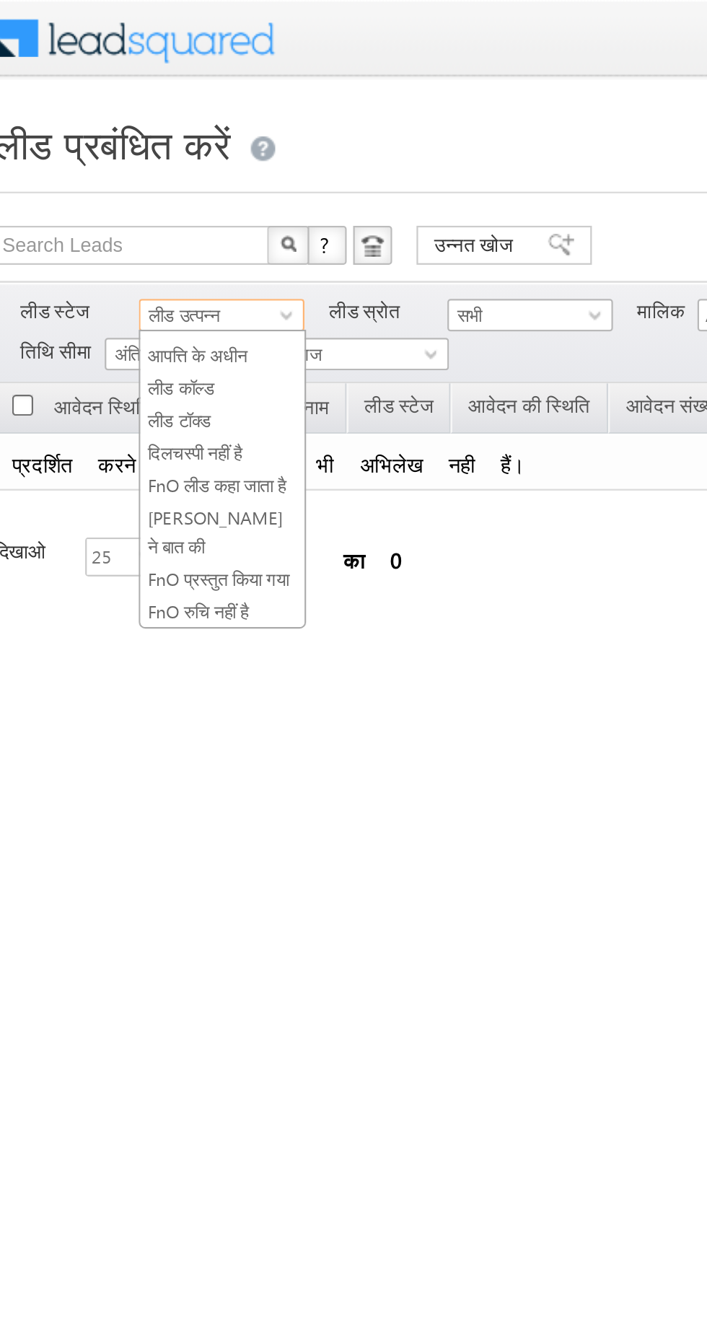
scroll to position [257, 0]
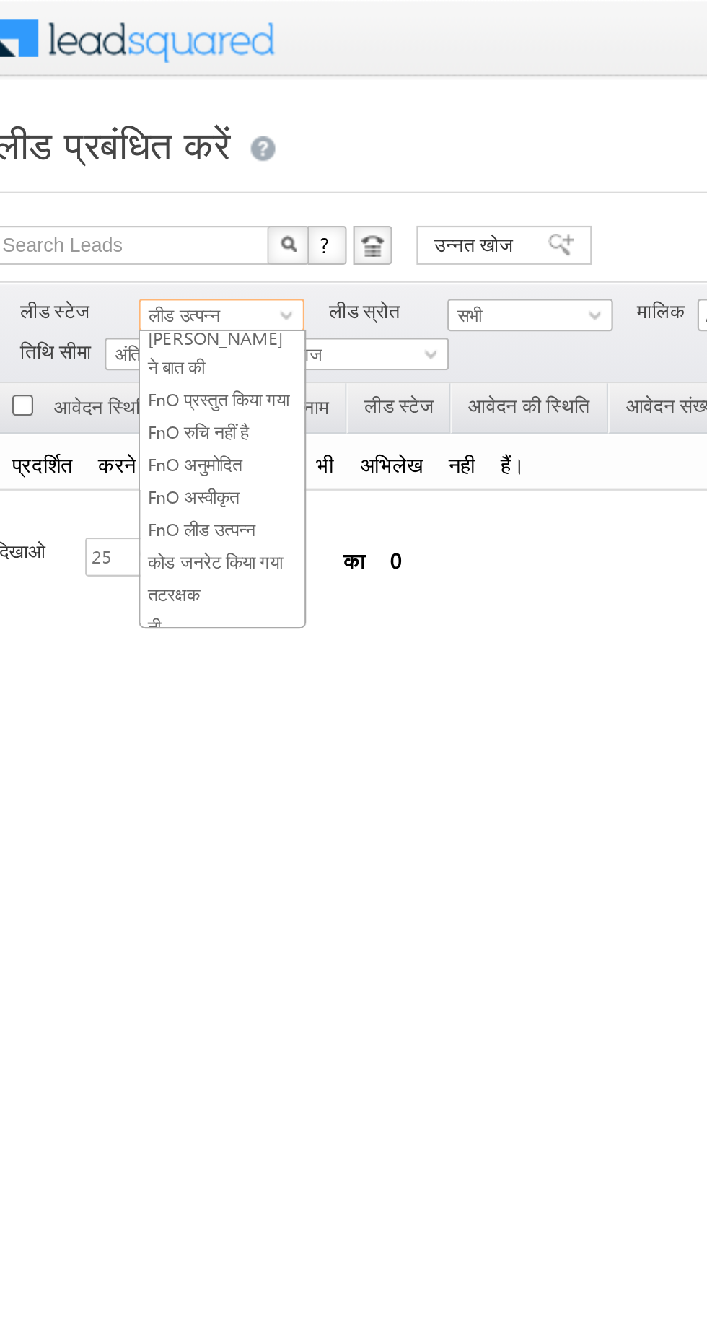
click at [97, 245] on font "कोड जनरेट किया गया" at bounding box center [113, 249] width 60 height 9
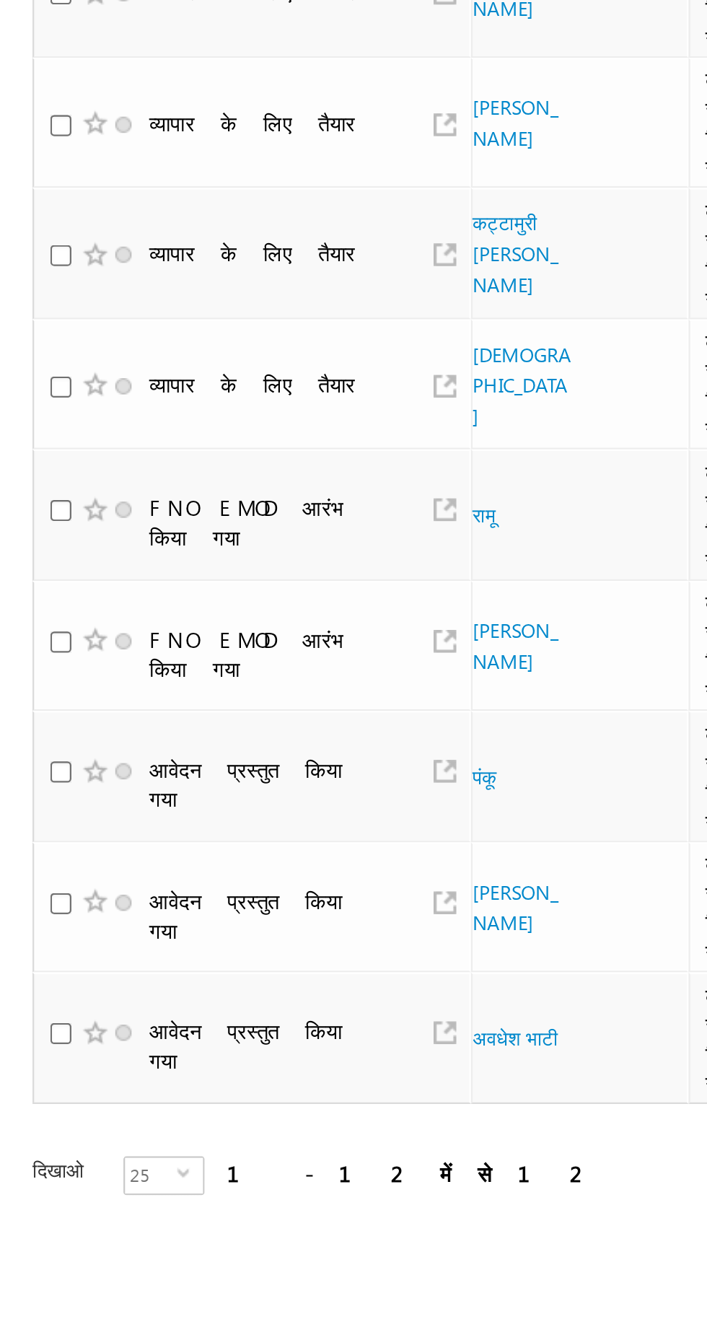
scroll to position [0, 0]
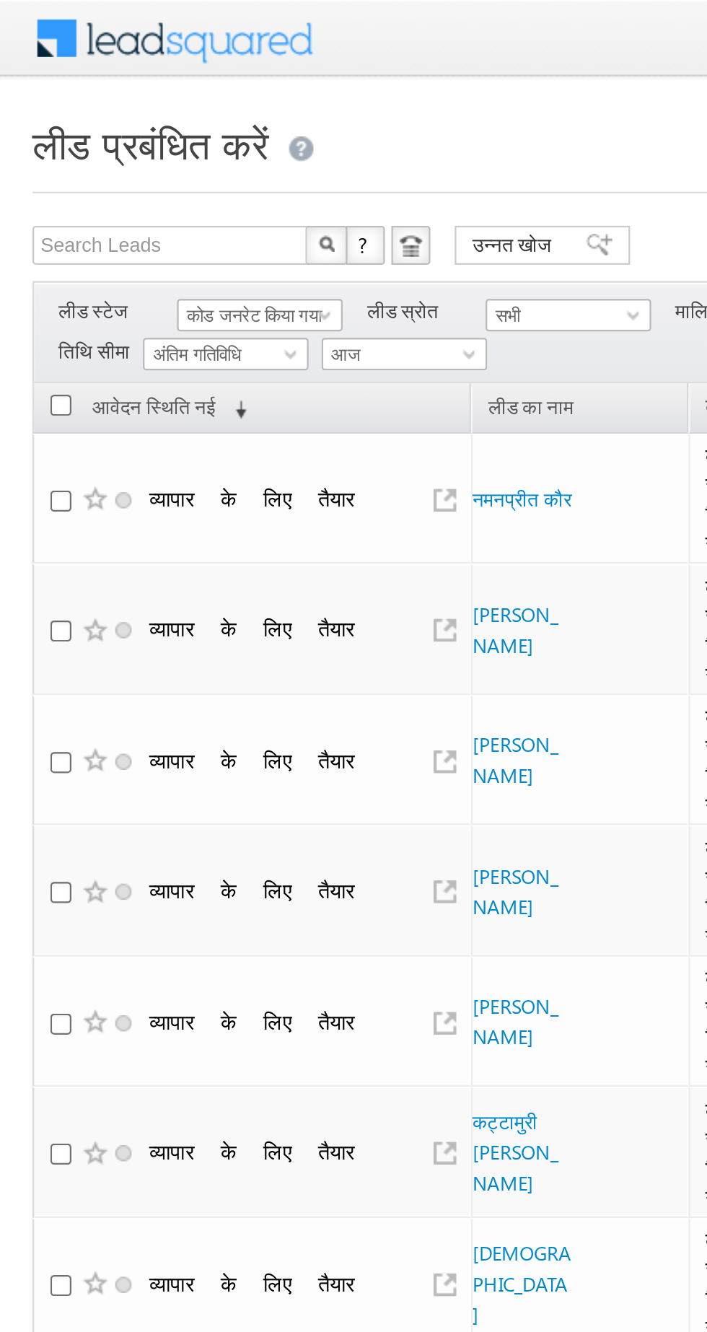
click at [101, 136] on font "कोड जनरेट किया गया" at bounding box center [113, 139] width 60 height 9
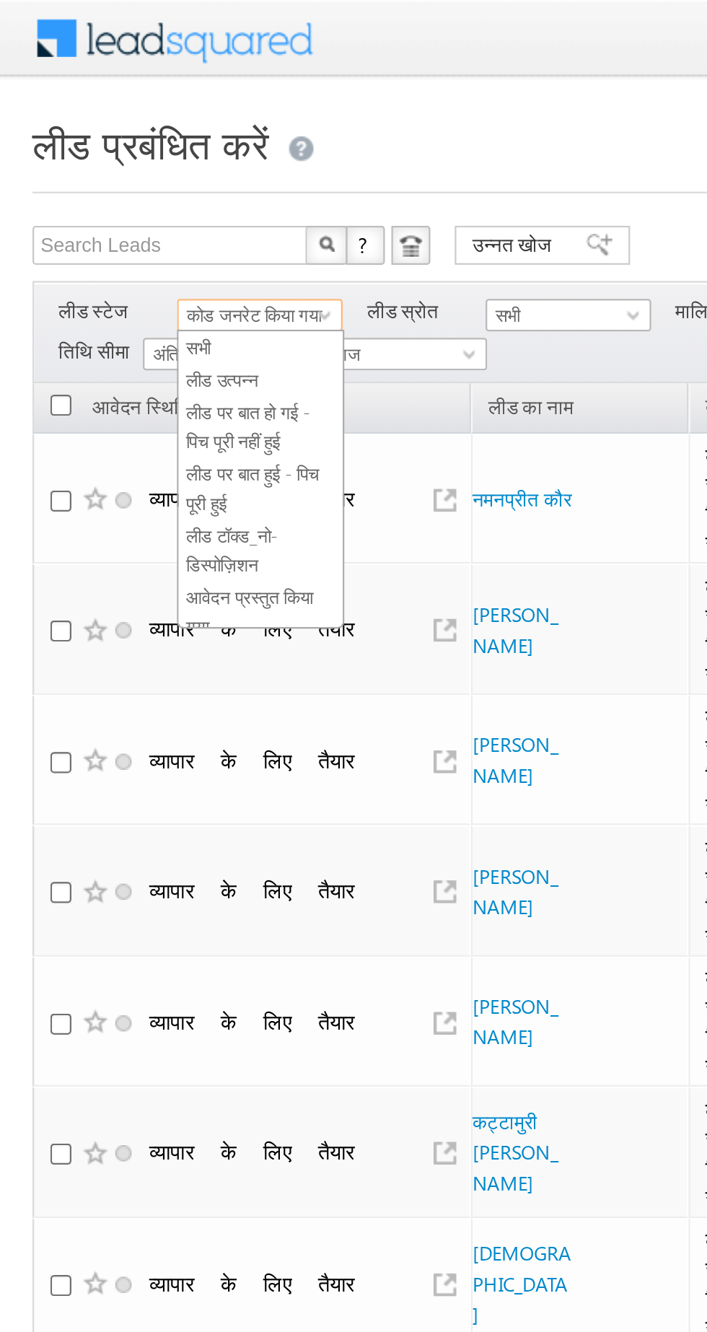
click at [89, 167] on font "लीड उत्पन्न" at bounding box center [99, 168] width 32 height 9
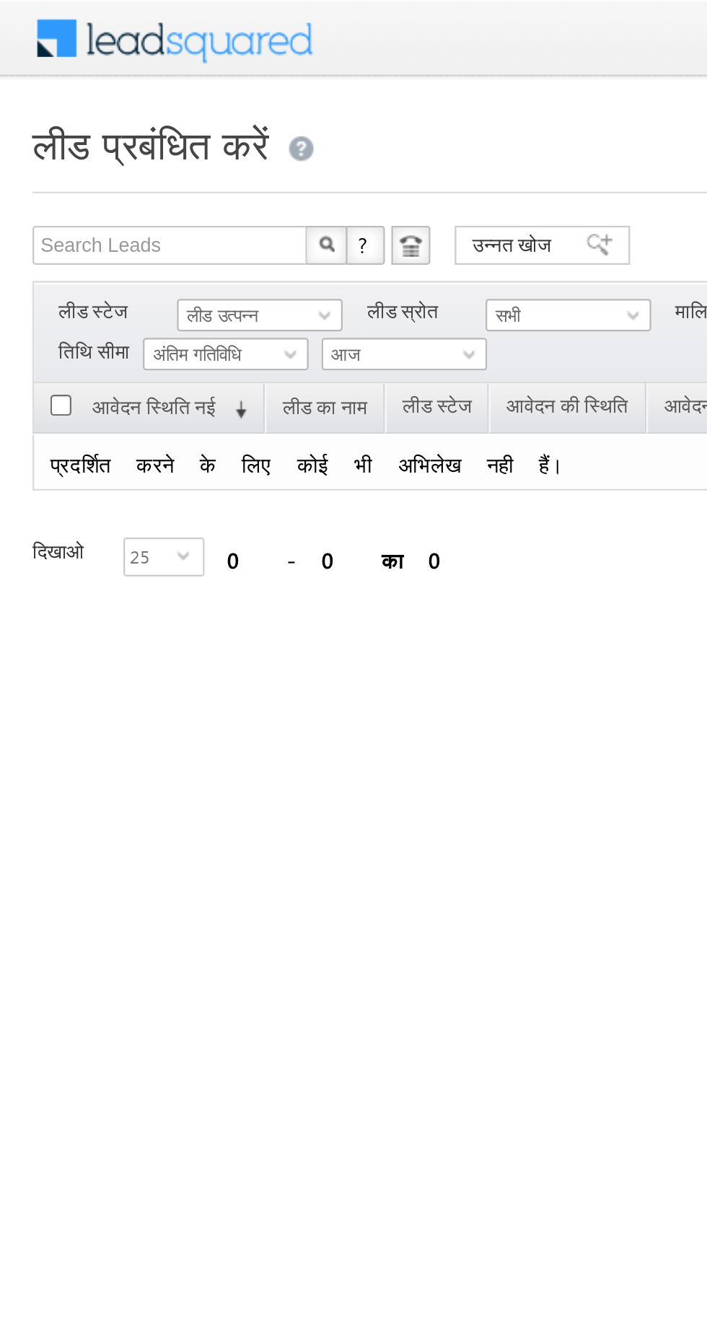
click at [95, 141] on font "लीड उत्पन्न" at bounding box center [99, 139] width 32 height 9
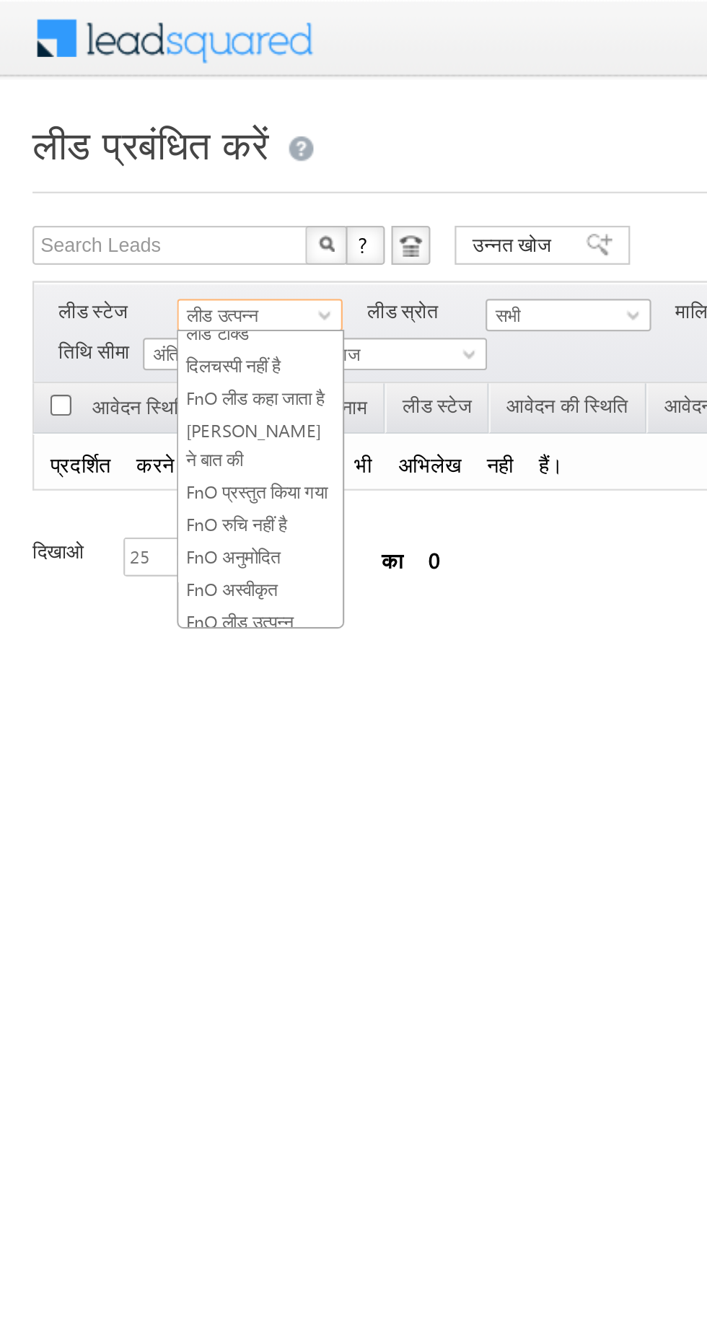
scroll to position [257, 0]
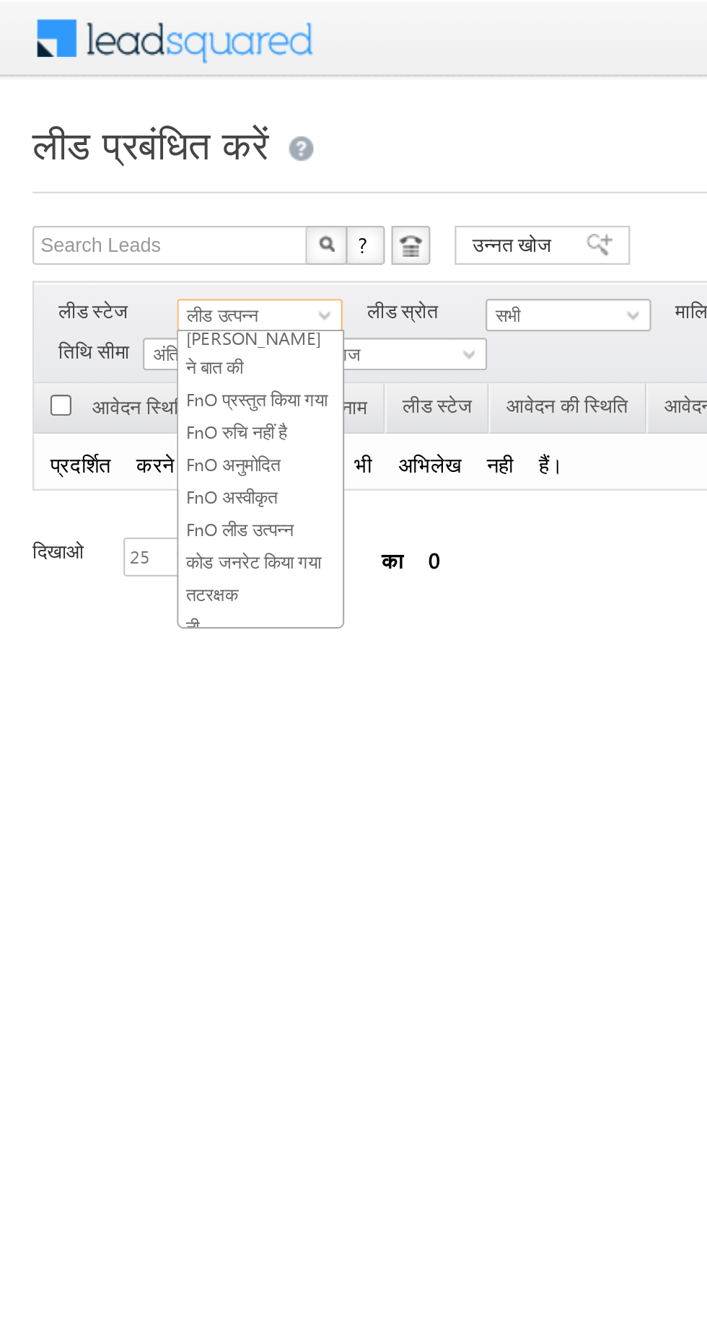
click at [98, 245] on font "कोड जनरेट किया गया" at bounding box center [113, 249] width 60 height 9
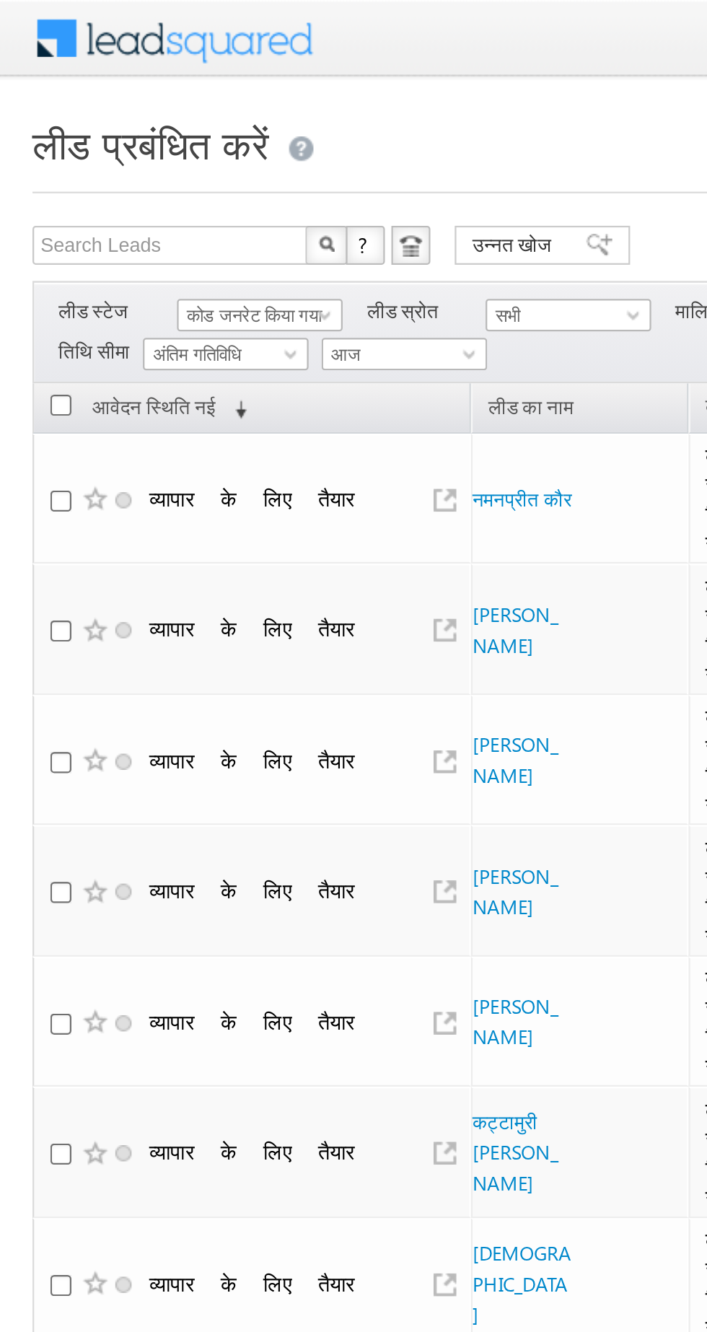
click at [98, 140] on font "कोड जनरेट किया गया" at bounding box center [113, 139] width 60 height 9
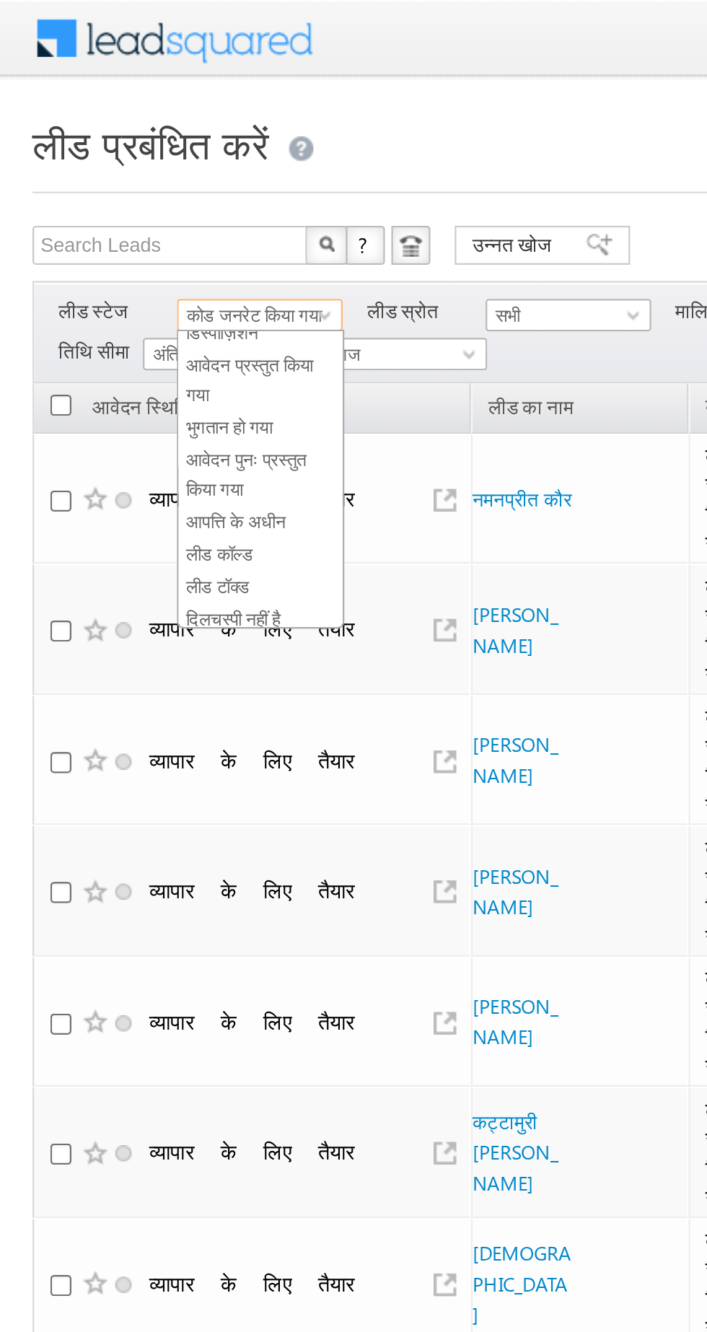
scroll to position [0, 0]
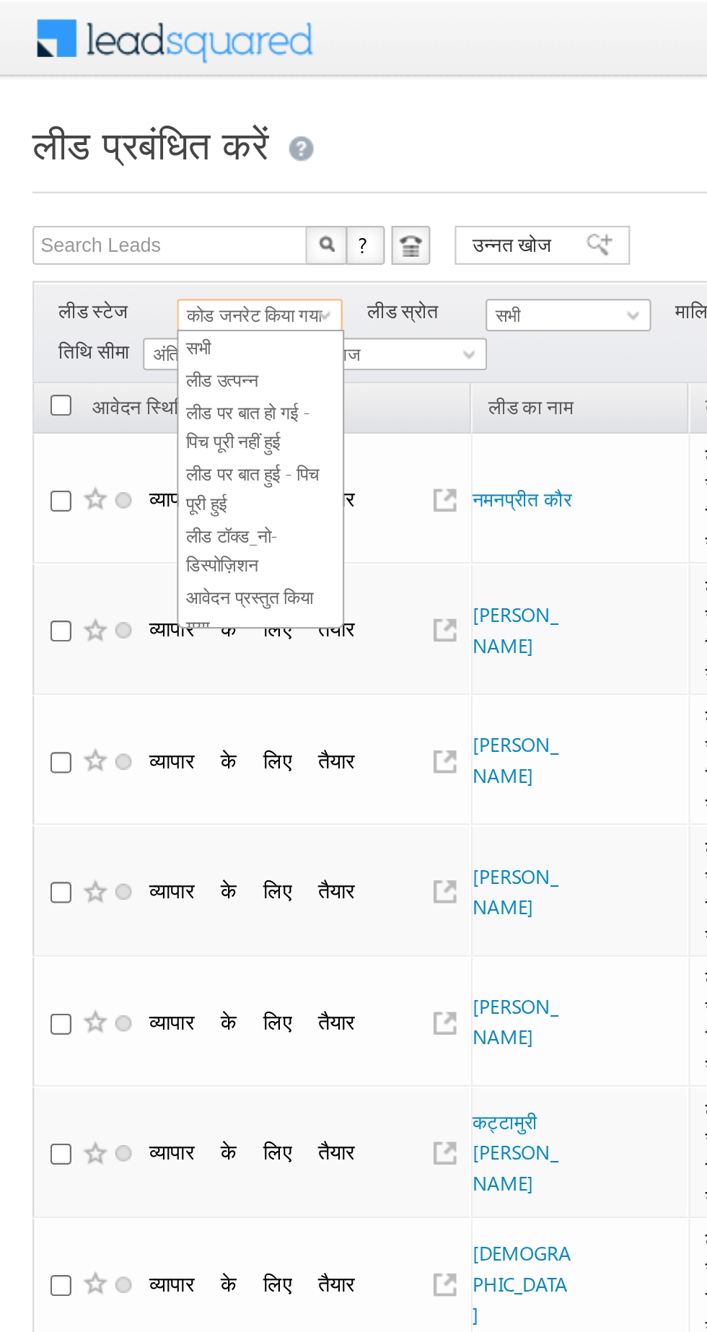
click at [94, 182] on font "लीड पर बात हो गई - पिच पूरी नहीं हुई" at bounding box center [110, 189] width 55 height 22
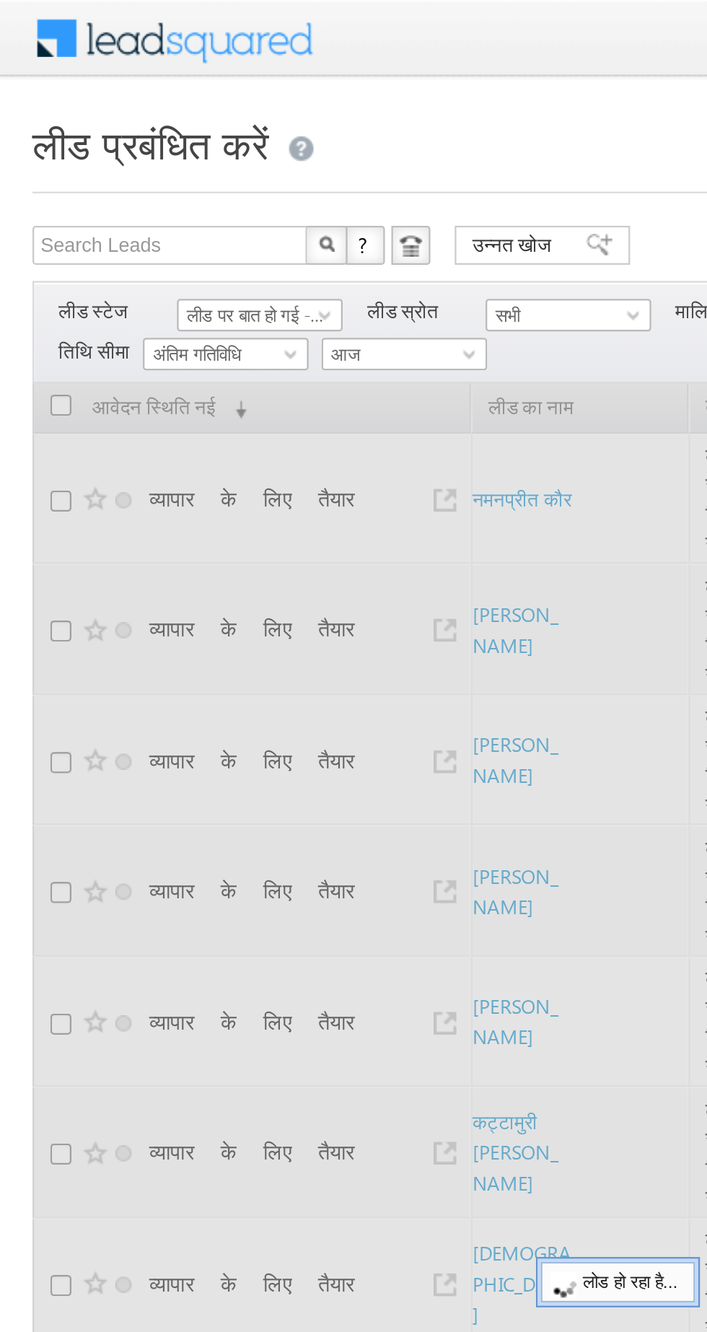
click at [97, 144] on font "लीड पर बात हो गई - पिच पूरी नहीं हुई" at bounding box center [132, 139] width 99 height 9
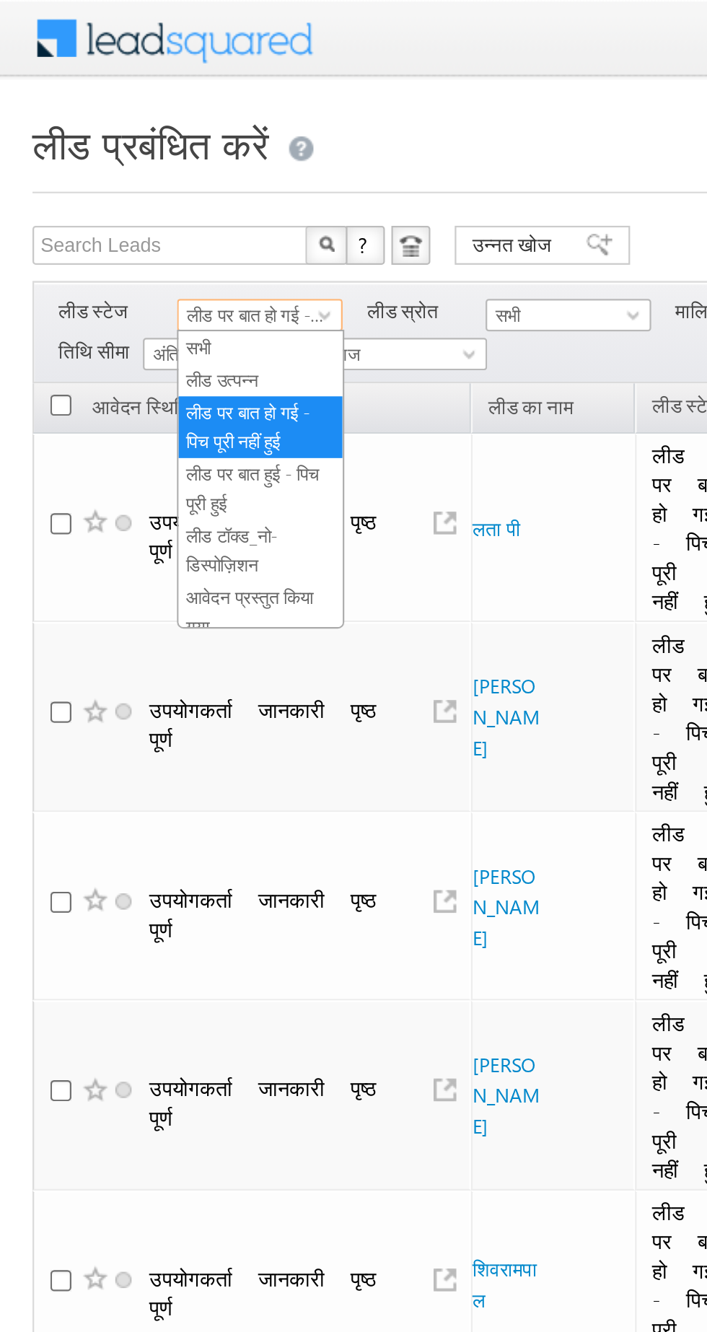
click at [95, 169] on font "लीड उत्पन्न" at bounding box center [99, 168] width 32 height 9
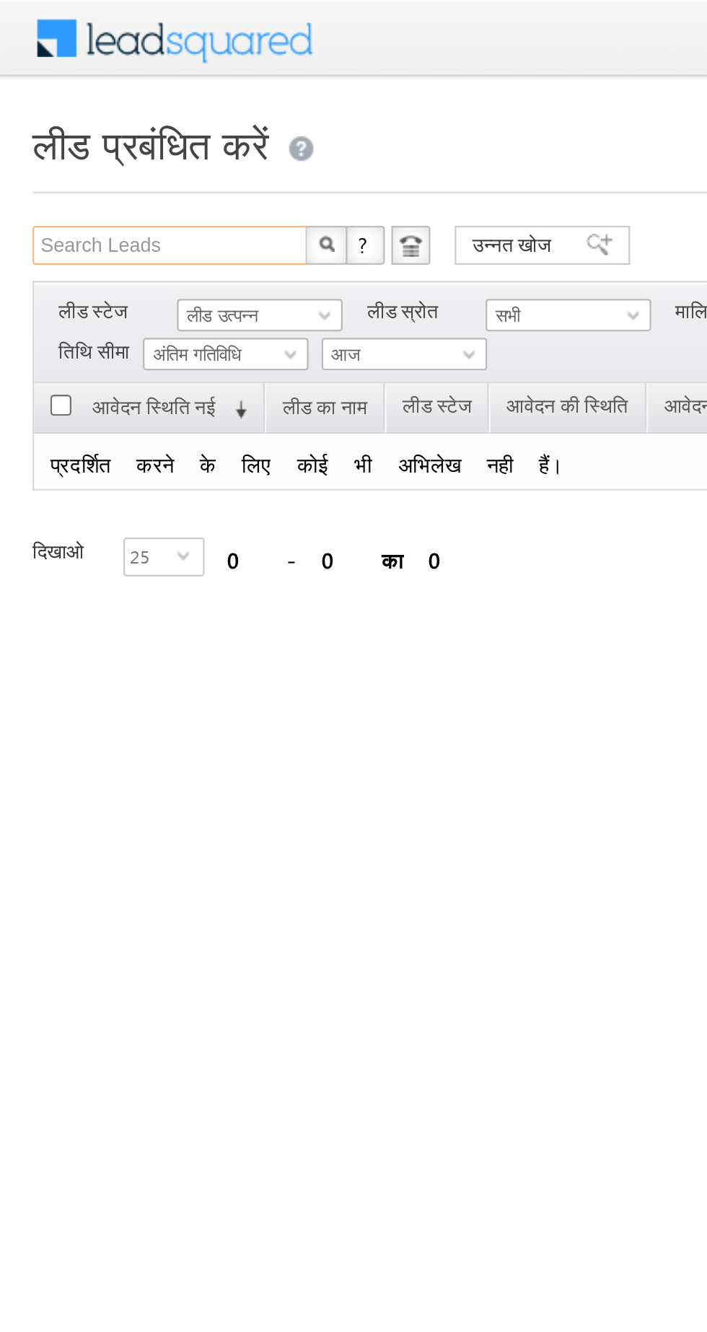
click at [96, 113] on input "Search Leads" at bounding box center [75, 108] width 123 height 17
click at [109, 137] on font "लीड उत्पन्न" at bounding box center [99, 139] width 32 height 9
type input "Search Leads"
click at [96, 152] on font "अंतिम गतिविधि" at bounding box center [88, 156] width 40 height 9
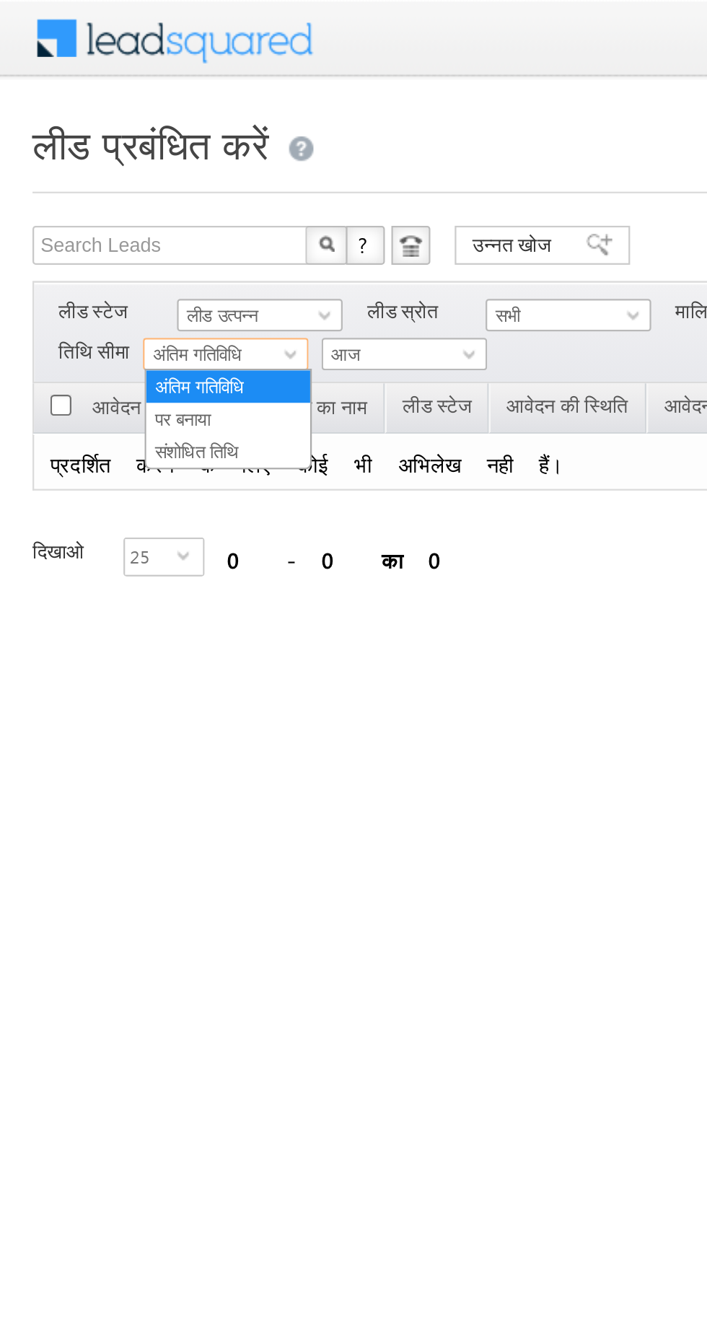
click at [99, 135] on font "लीड उत्पन्न" at bounding box center [99, 139] width 32 height 9
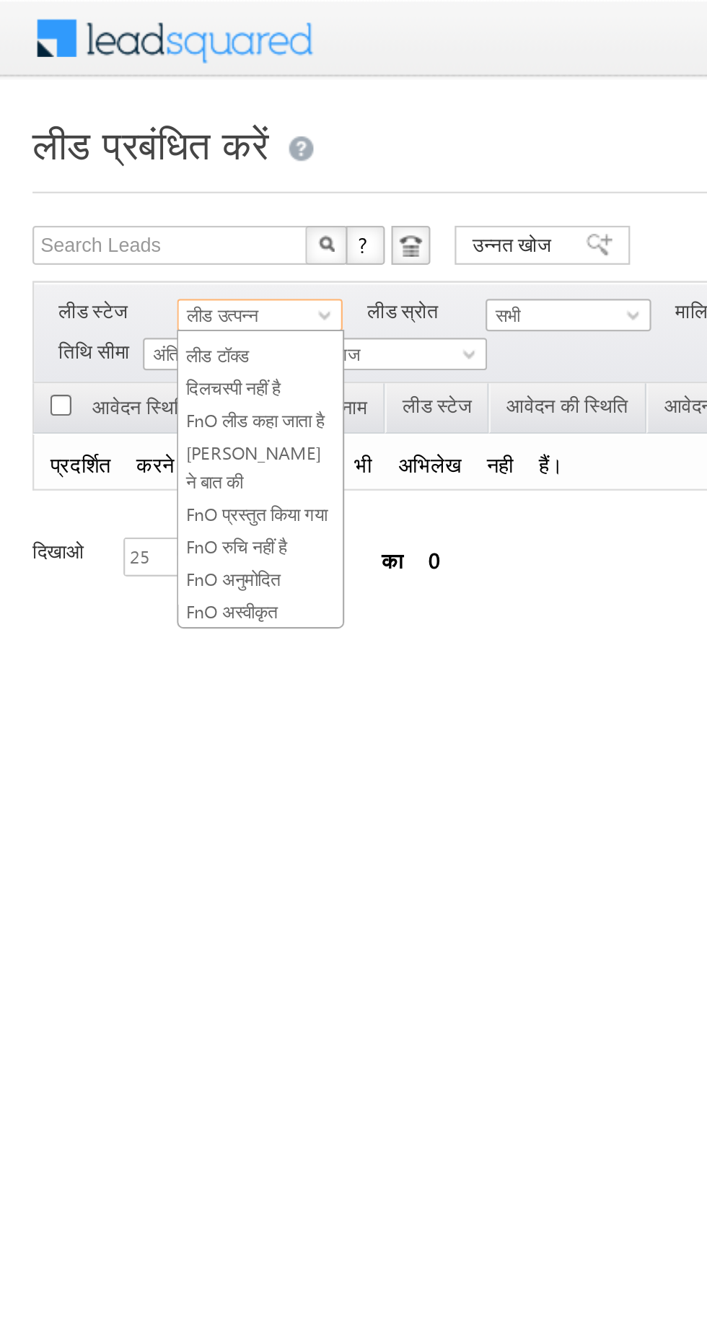
scroll to position [257, 0]
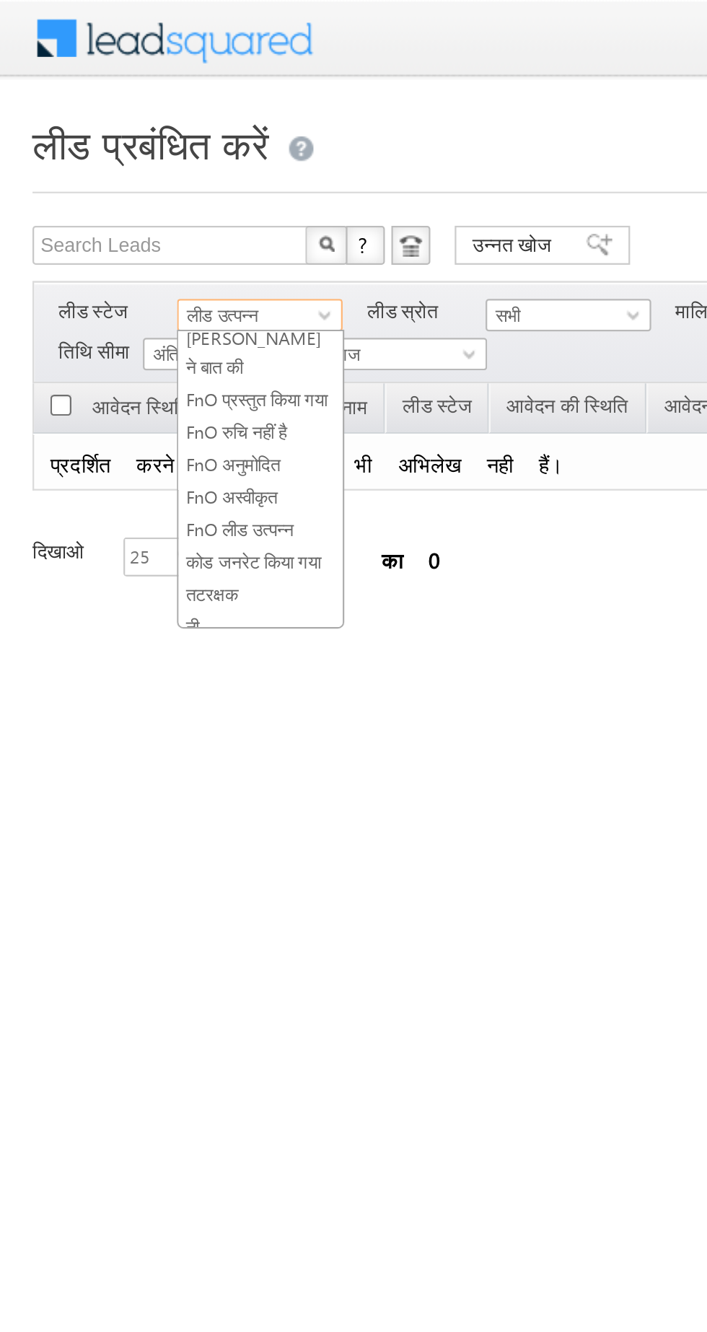
click at [102, 245] on font "कोड जनरेट किया गया" at bounding box center [113, 249] width 60 height 9
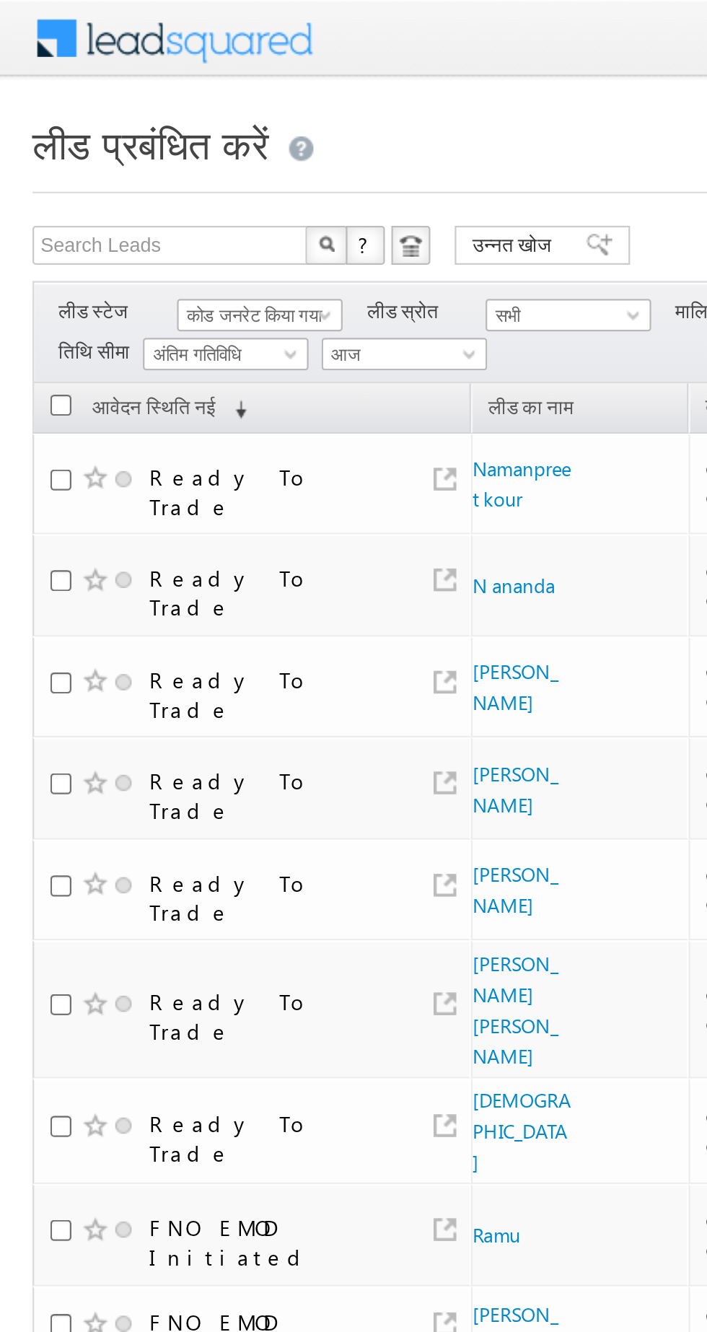
click at [105, 136] on font "कोड जनरेट किया गया" at bounding box center [113, 139] width 60 height 9
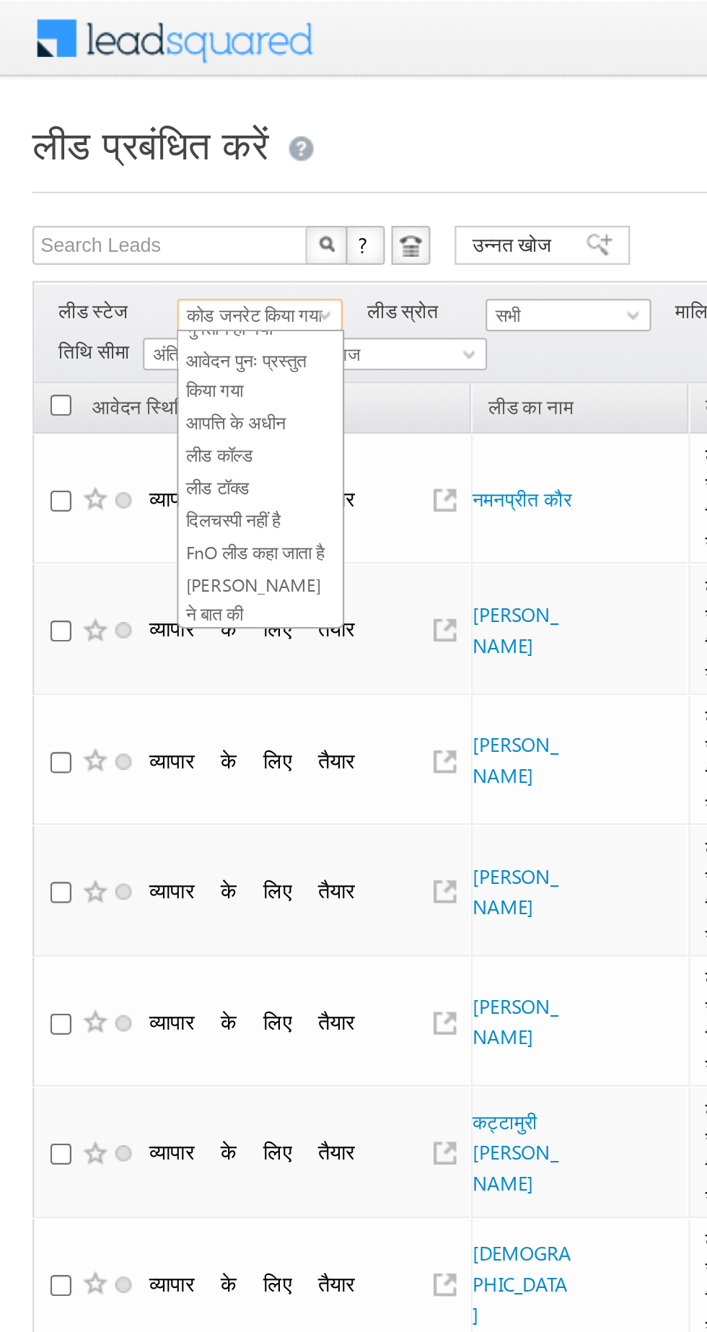
scroll to position [0, 0]
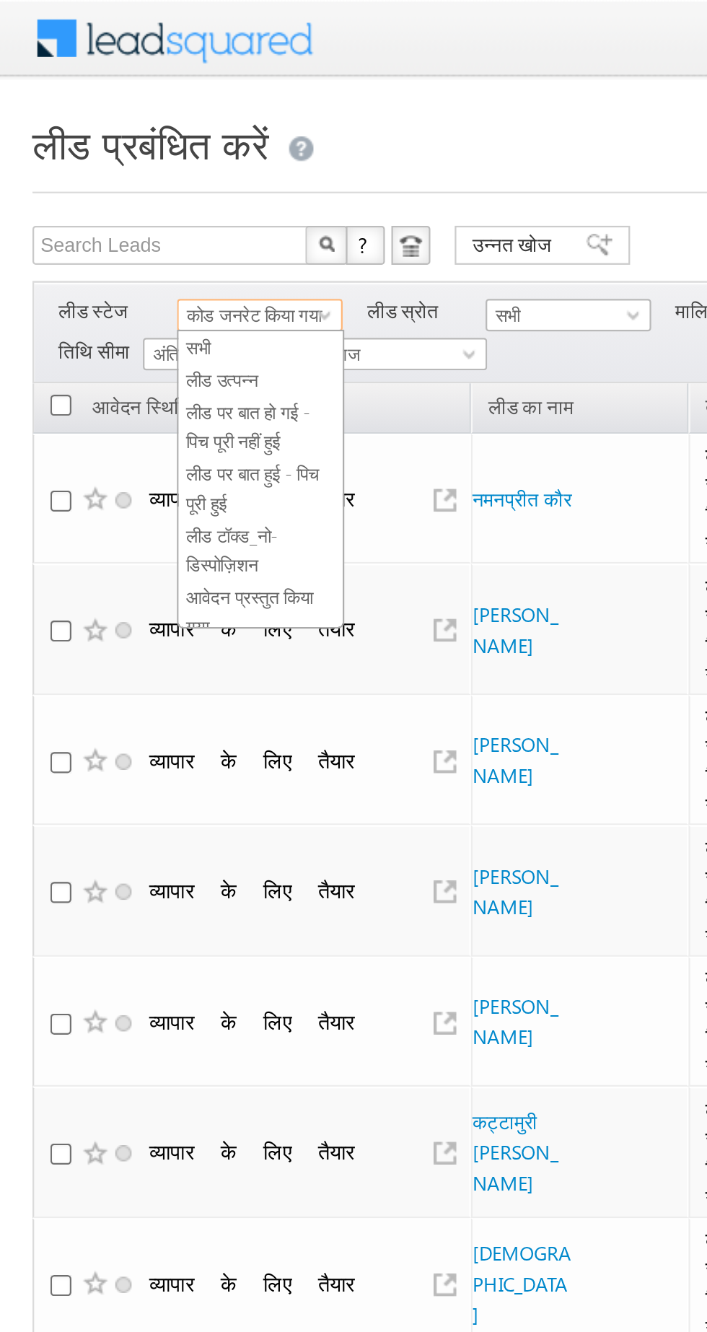
click at [93, 179] on font "लीड पर बात हो गई - पिच पूरी नहीं हुई" at bounding box center [110, 189] width 55 height 22
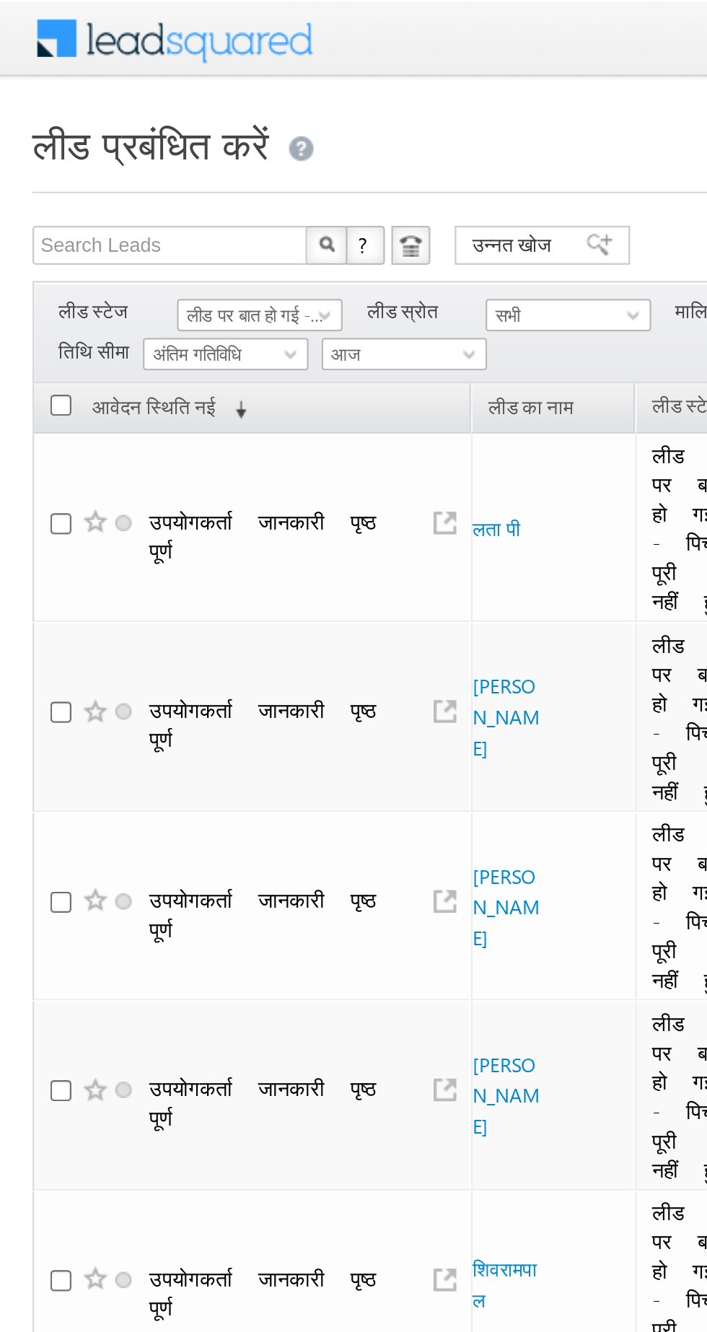
click at [108, 154] on font "अंतिम गतिविधि" at bounding box center [88, 156] width 40 height 9
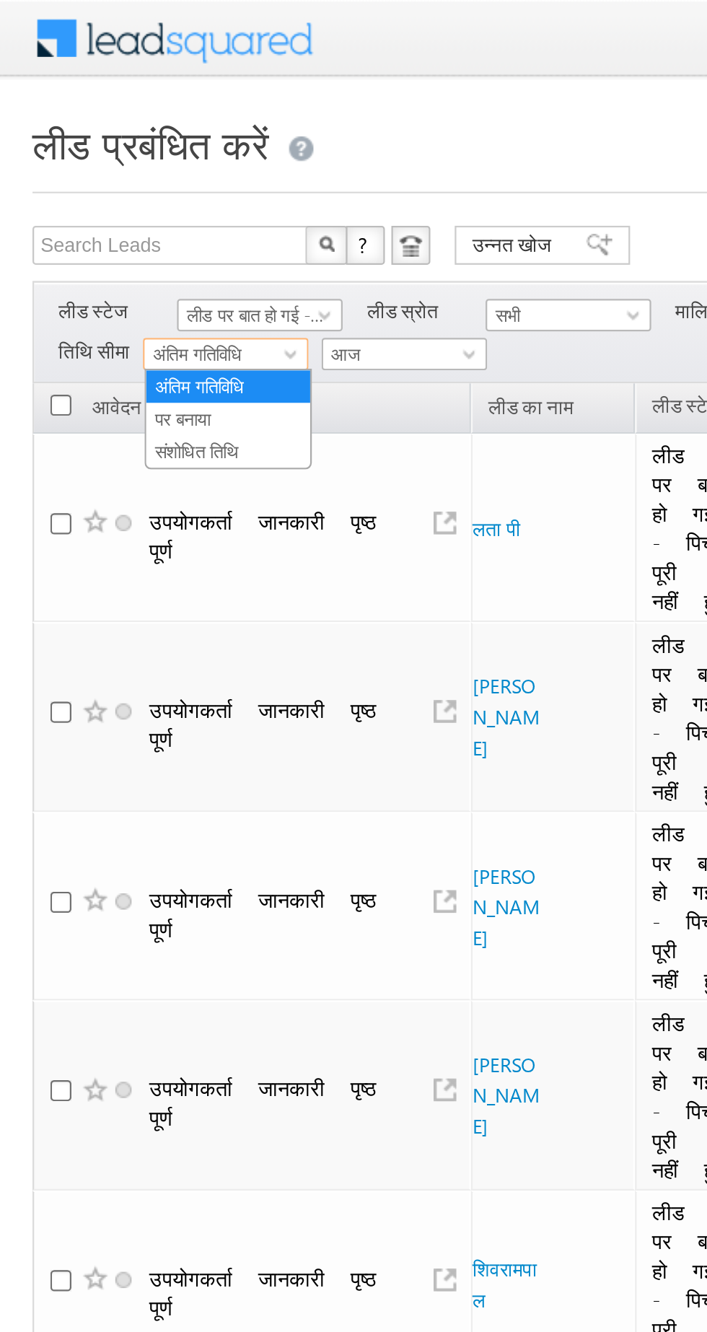
click at [105, 136] on font "लीड पर बात हो गई - पिच पूरी नहीं हुई" at bounding box center [132, 139] width 99 height 9
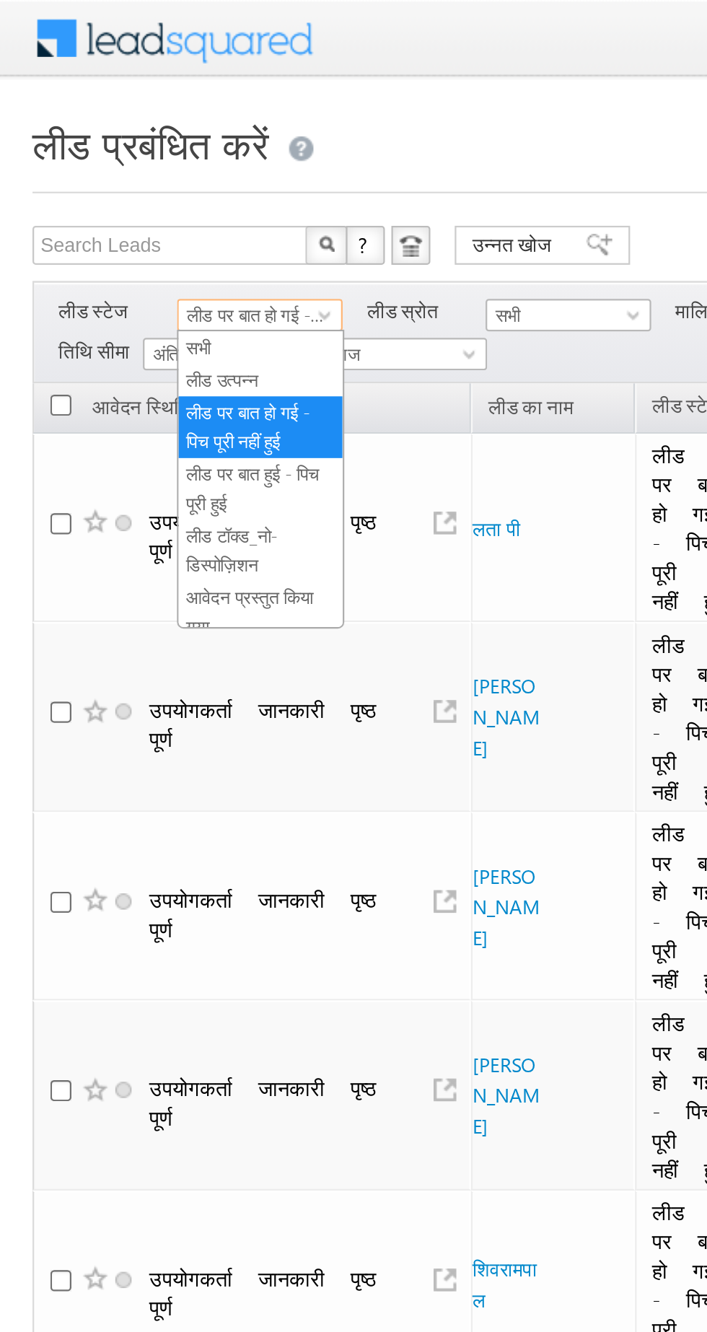
click at [96, 170] on font "लीड उत्पन्न" at bounding box center [99, 168] width 32 height 9
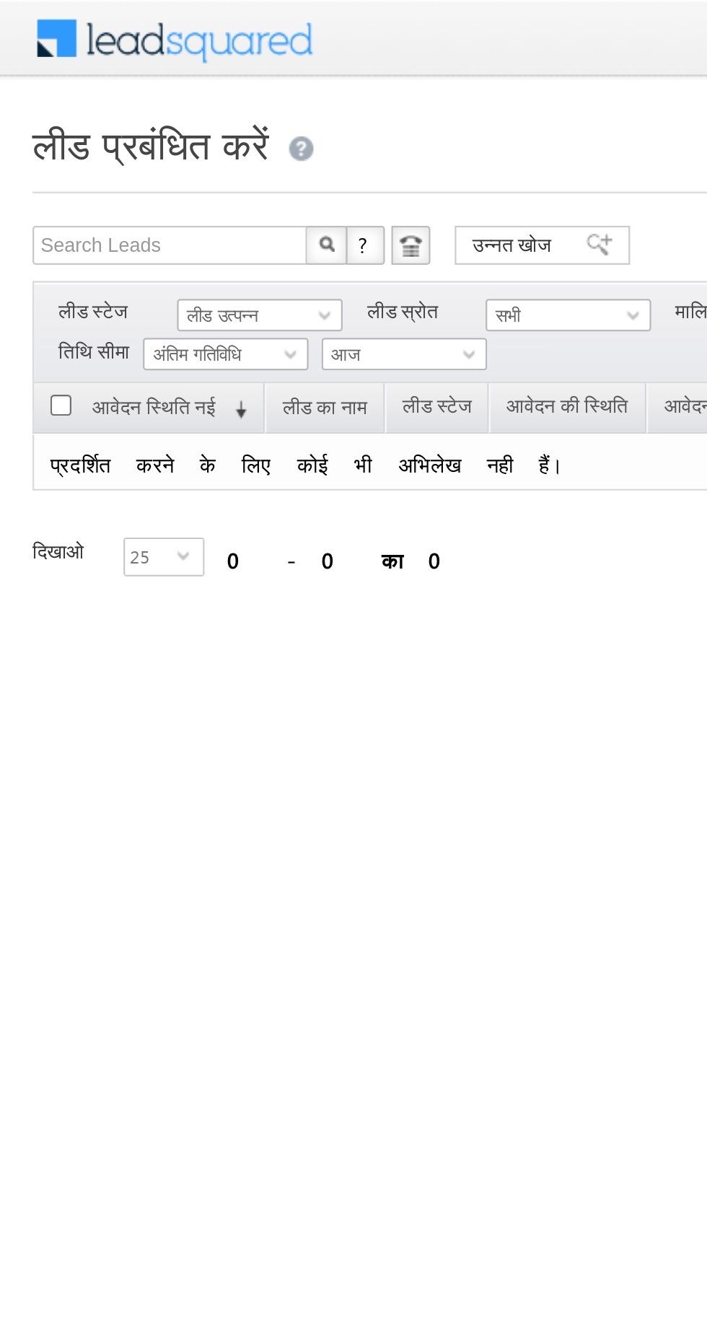
click at [98, 142] on font "लीड उत्पन्न" at bounding box center [99, 139] width 32 height 9
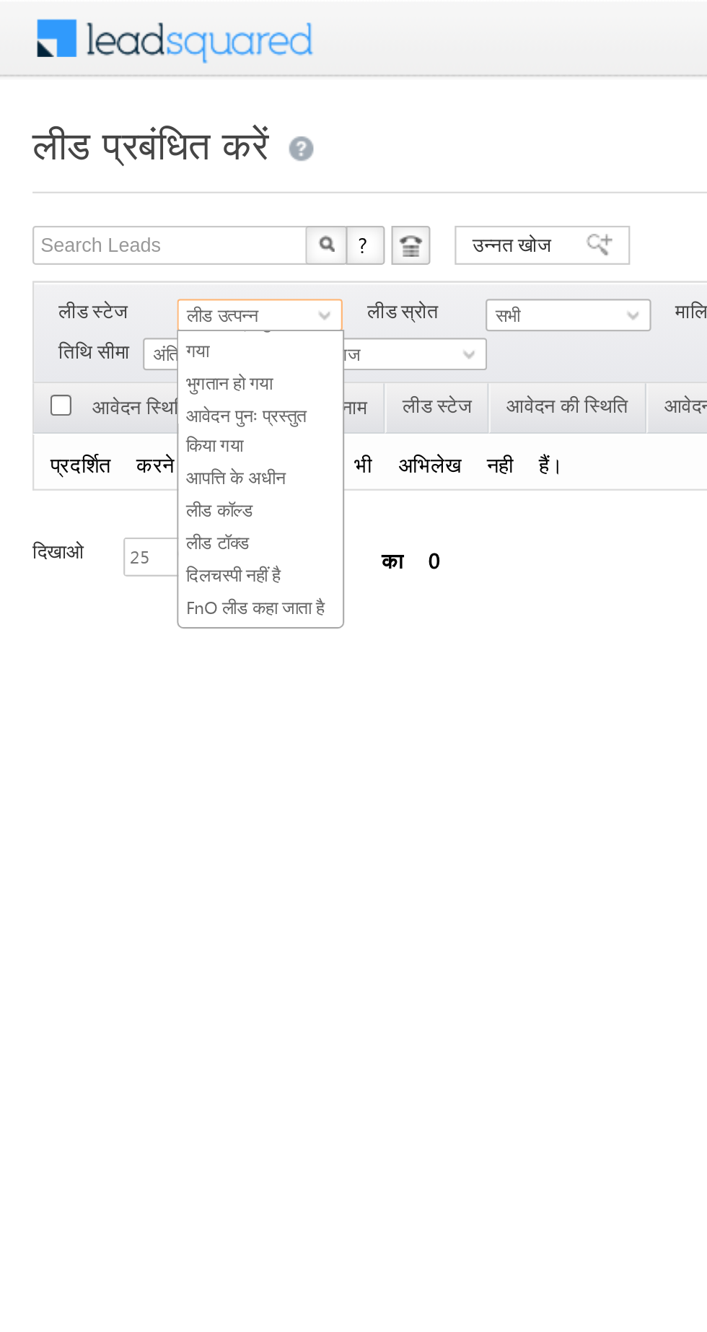
scroll to position [257, 0]
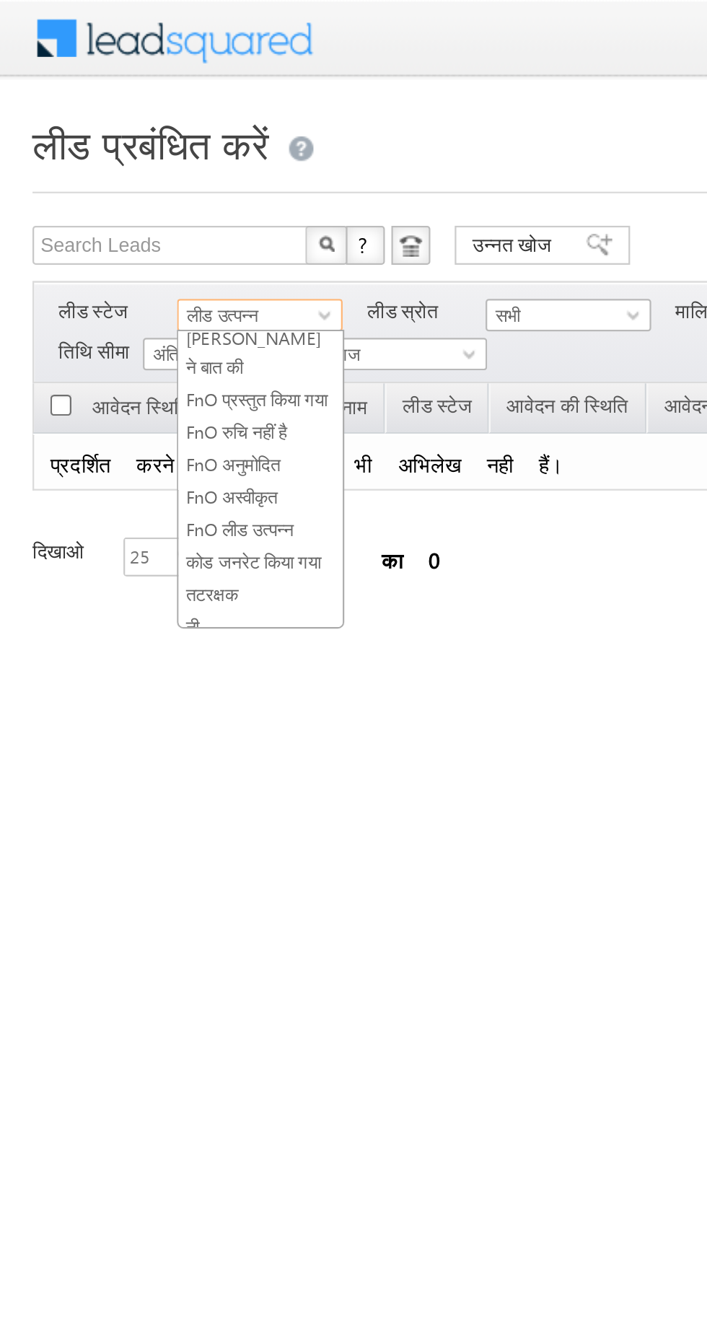
click at [105, 245] on font "कोड जनरेट किया गया" at bounding box center [113, 249] width 60 height 9
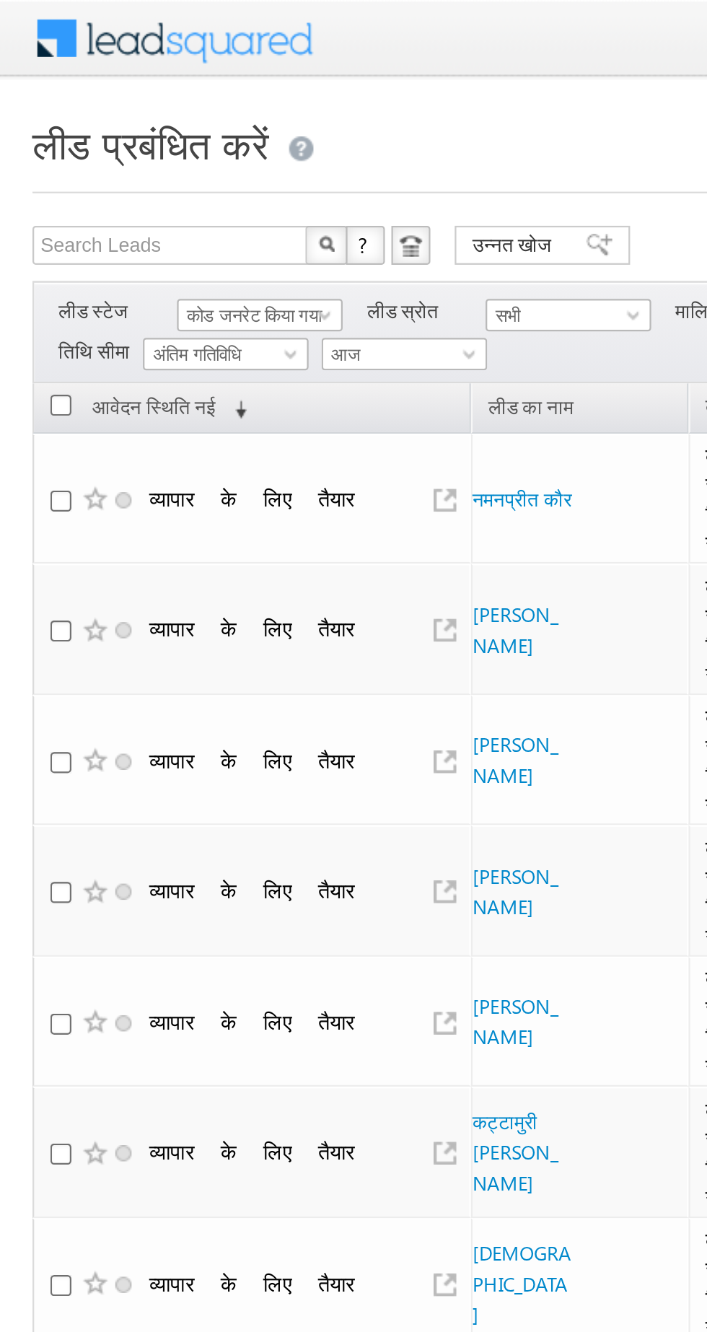
click at [102, 137] on font "कोड जनरेट किया गया" at bounding box center [113, 139] width 60 height 9
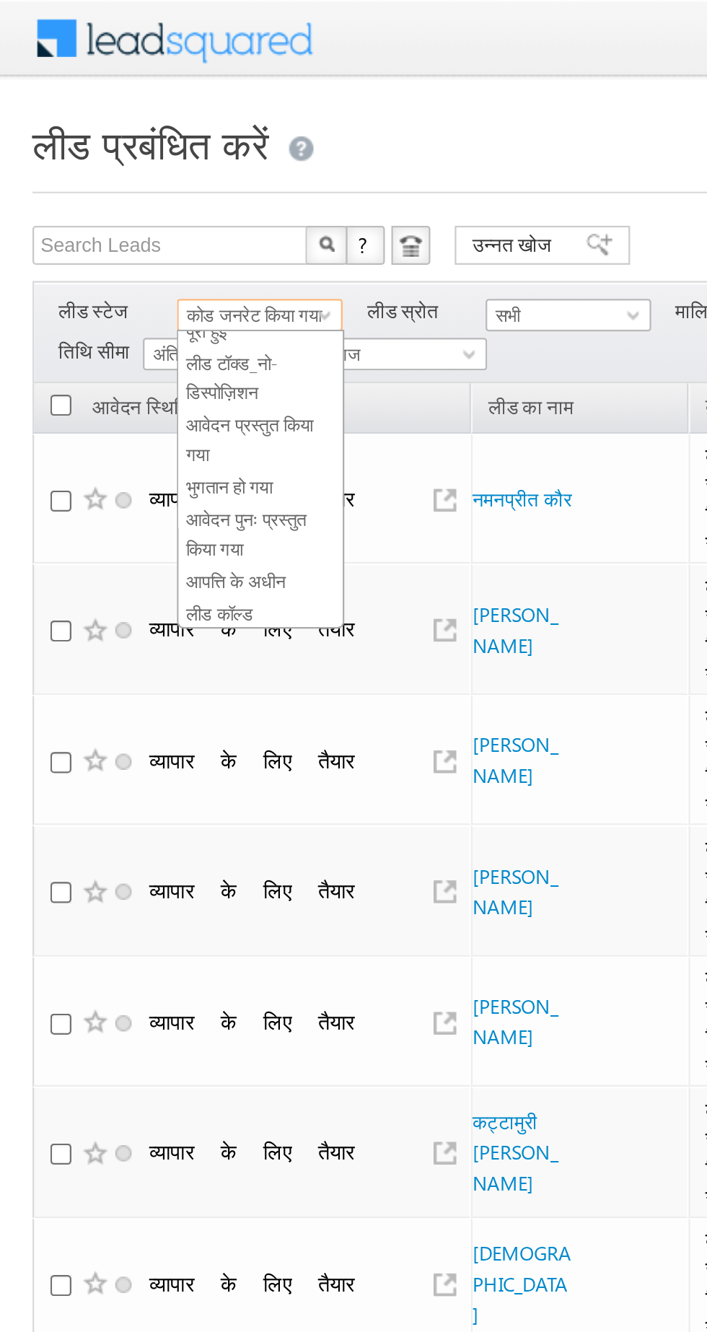
scroll to position [0, 0]
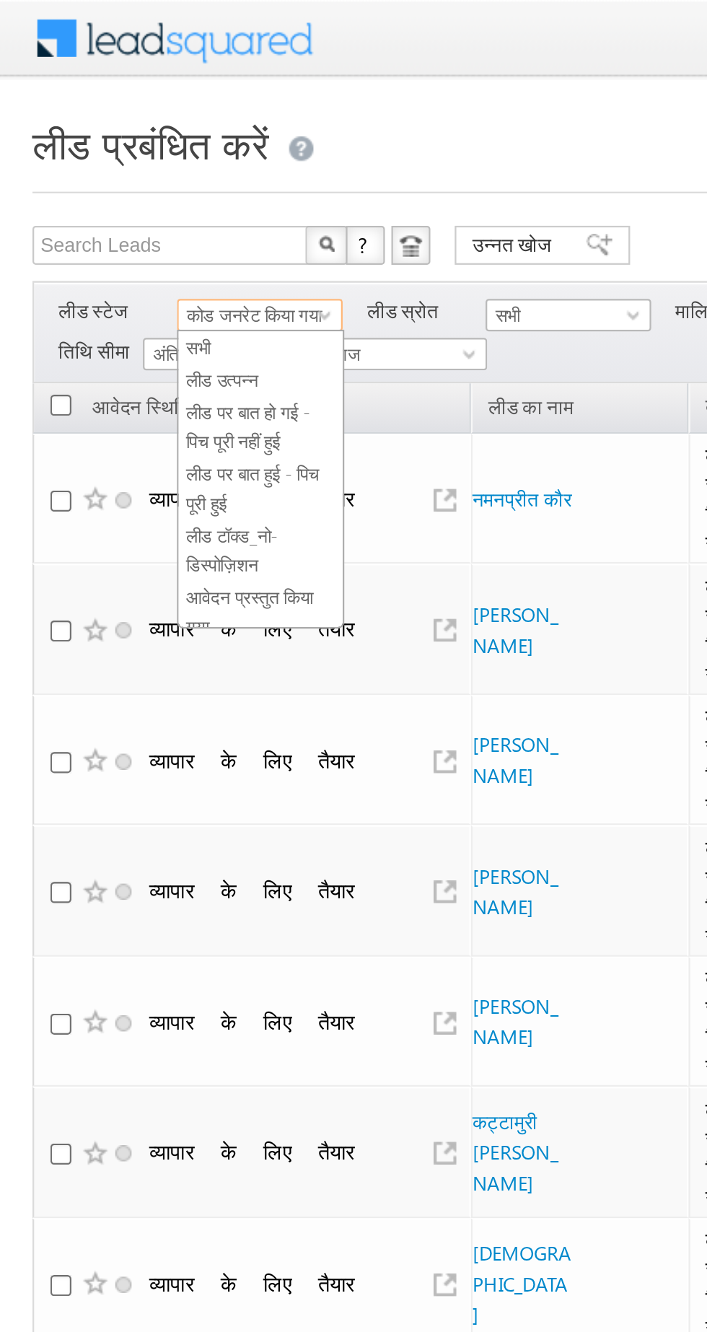
click at [92, 178] on font "लीड पर बात हो गई - पिच पूरी नहीं हुई" at bounding box center [110, 189] width 55 height 22
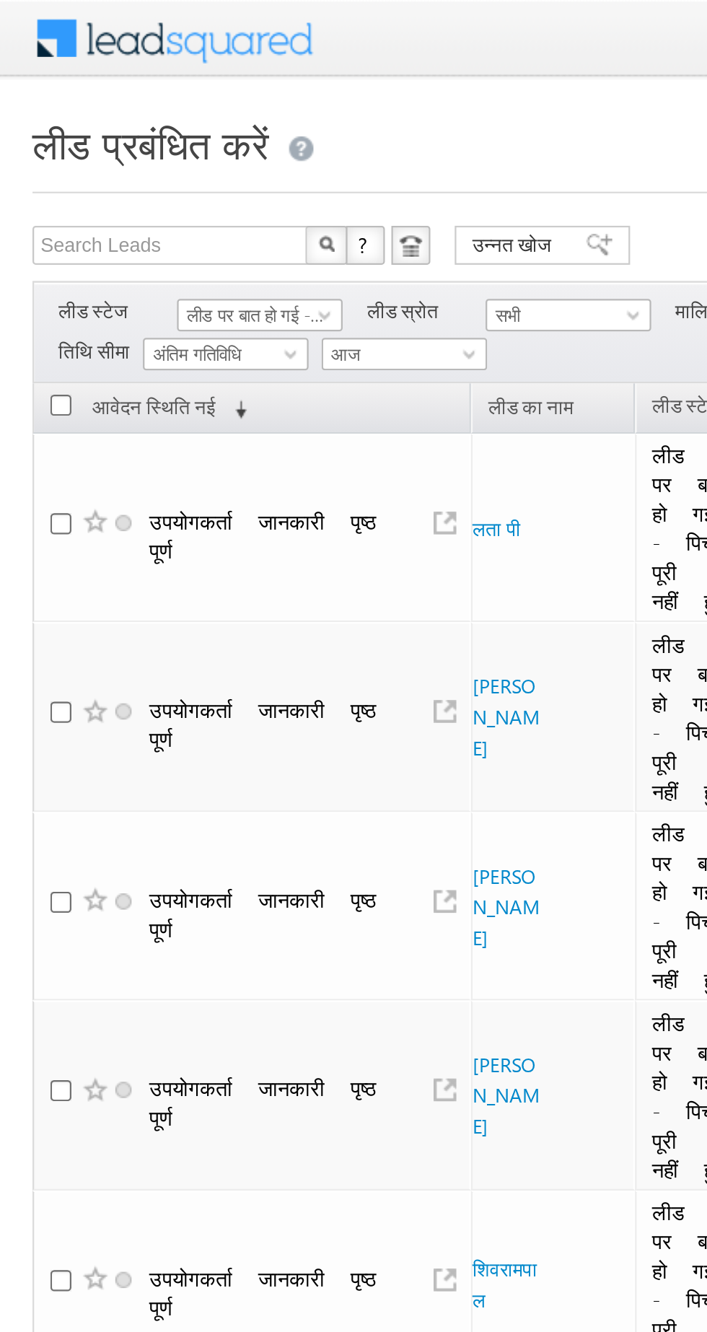
click at [101, 139] on font "लीड पर बात हो गई - पिच पूरी नहीं हुई" at bounding box center [132, 139] width 99 height 9
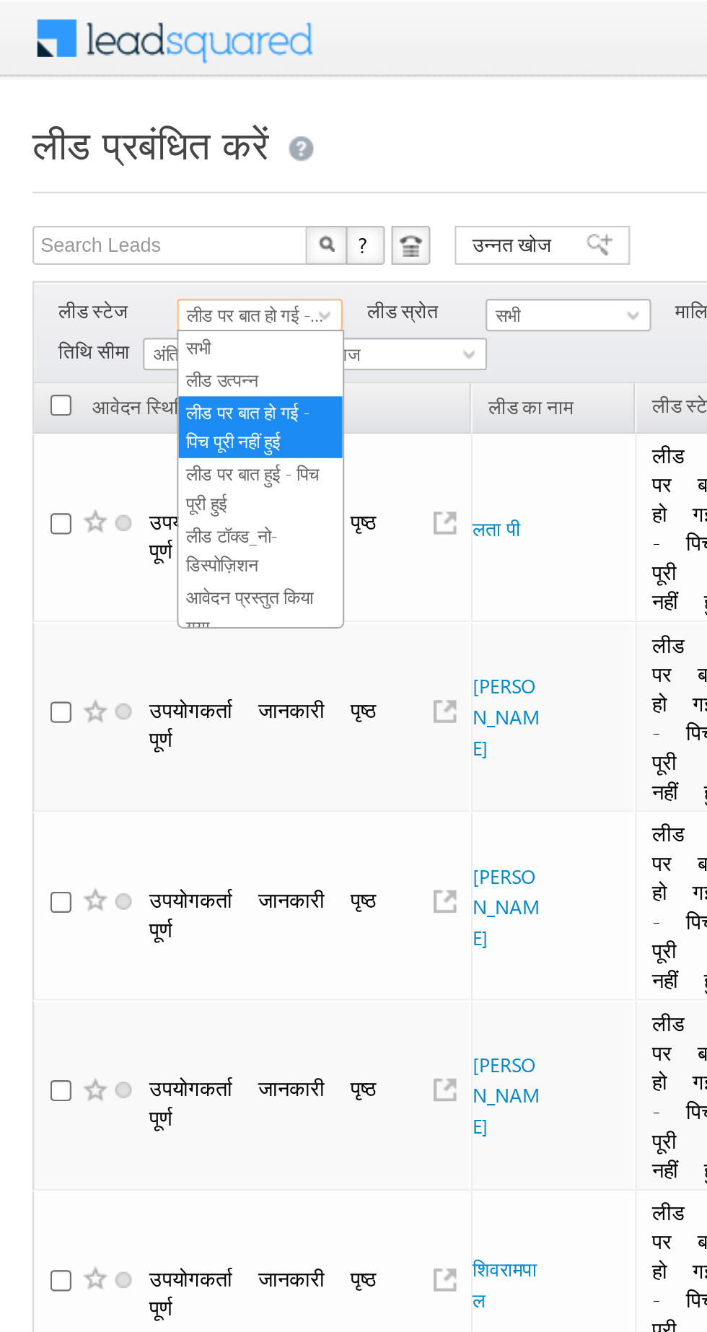
click at [92, 164] on font "लीड उत्पन्न" at bounding box center [99, 168] width 32 height 9
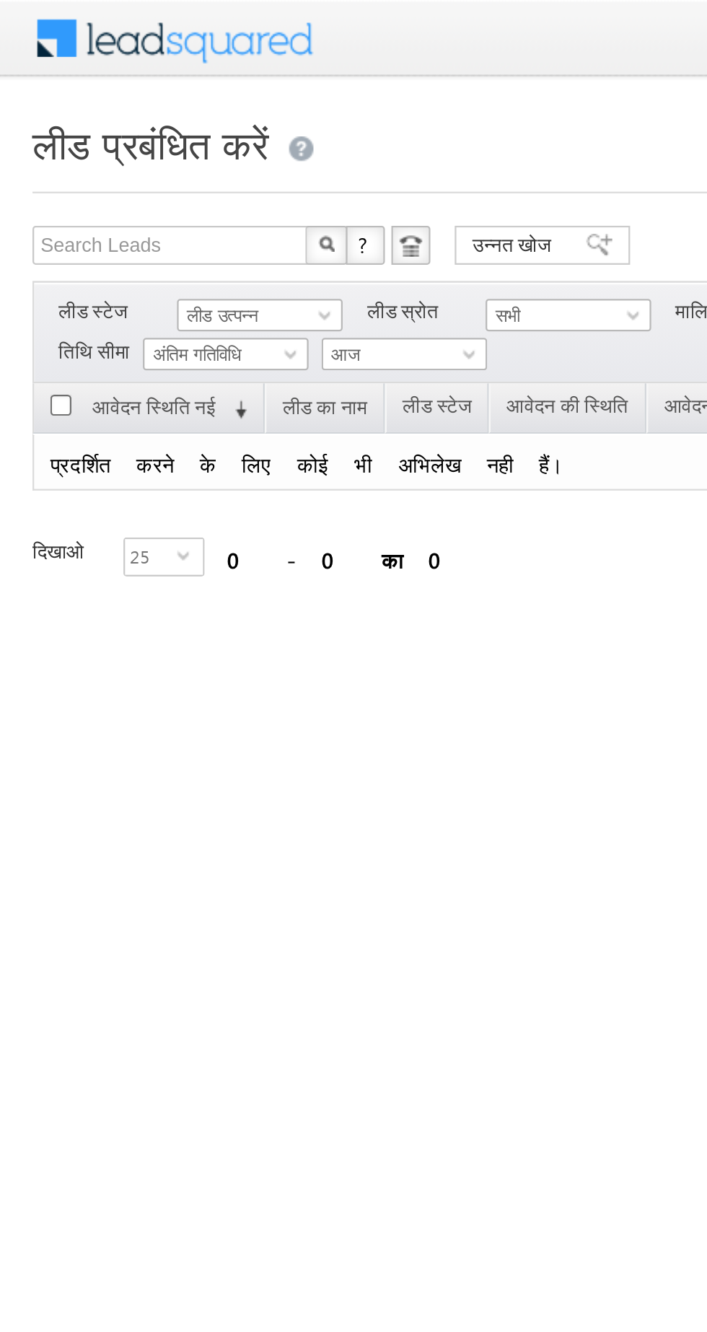
click at [101, 135] on font "लीड उत्पन्न" at bounding box center [99, 139] width 32 height 9
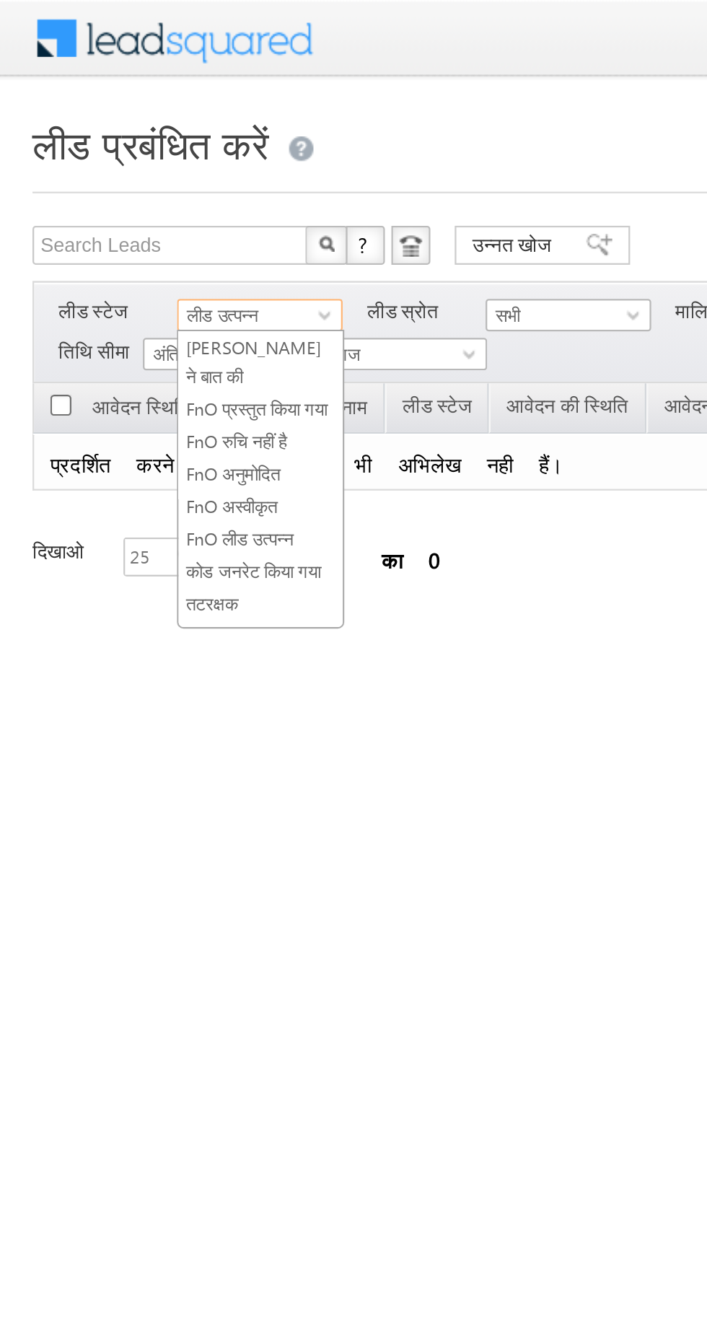
scroll to position [250, 0]
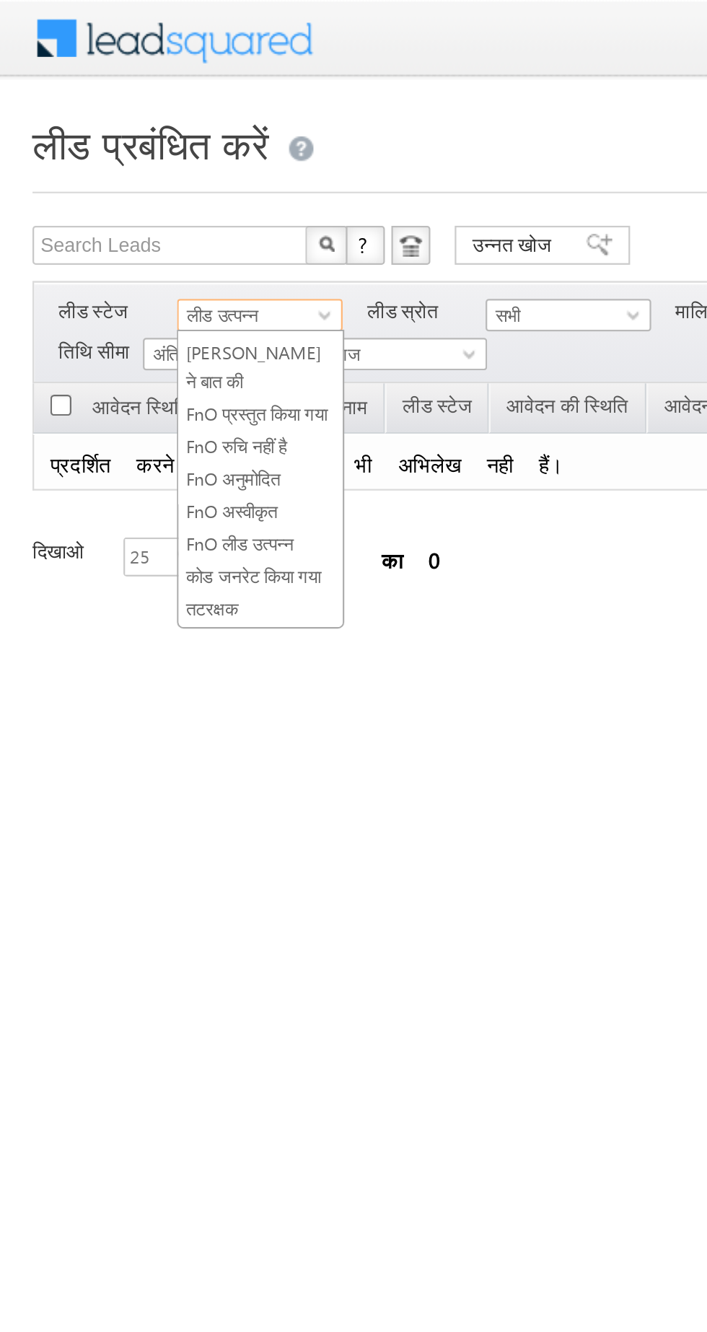
click at [104, 239] on font "FnO लीड उत्पन्न" at bounding box center [107, 241] width 48 height 9
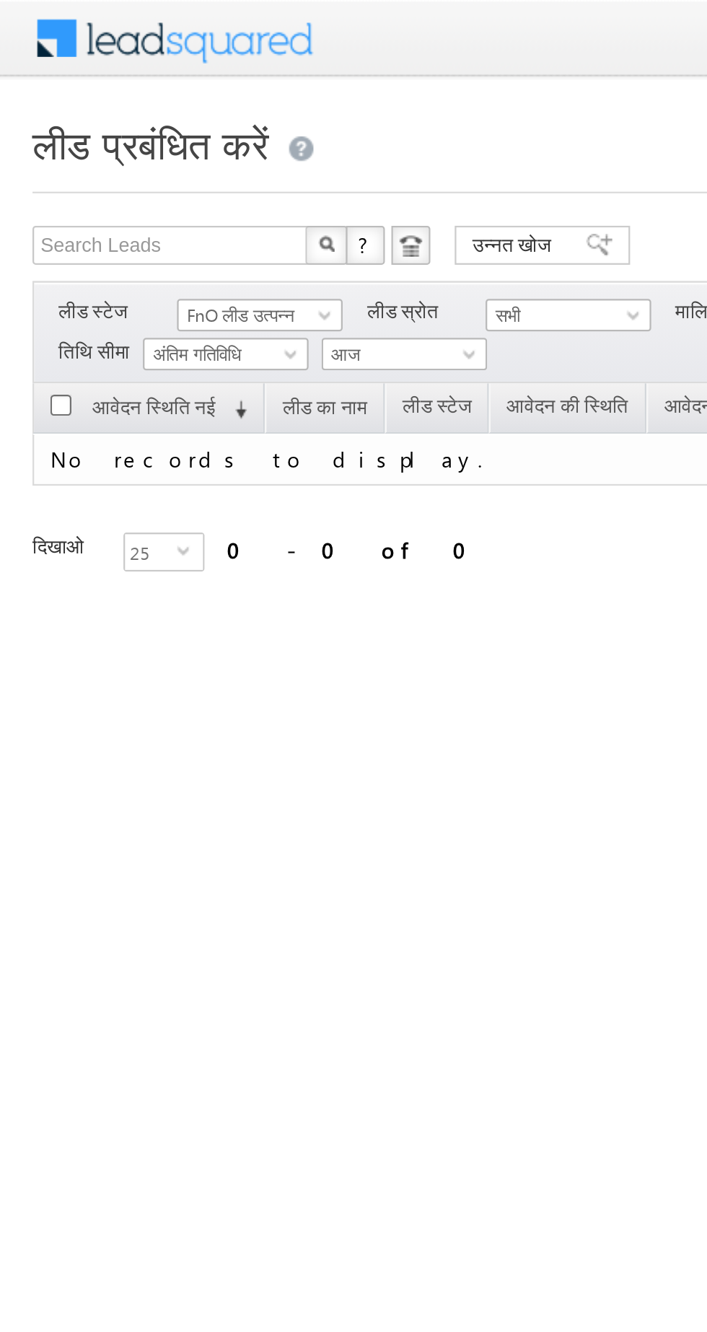
click at [94, 137] on font "FnO लीड उत्पन्न" at bounding box center [107, 139] width 48 height 9
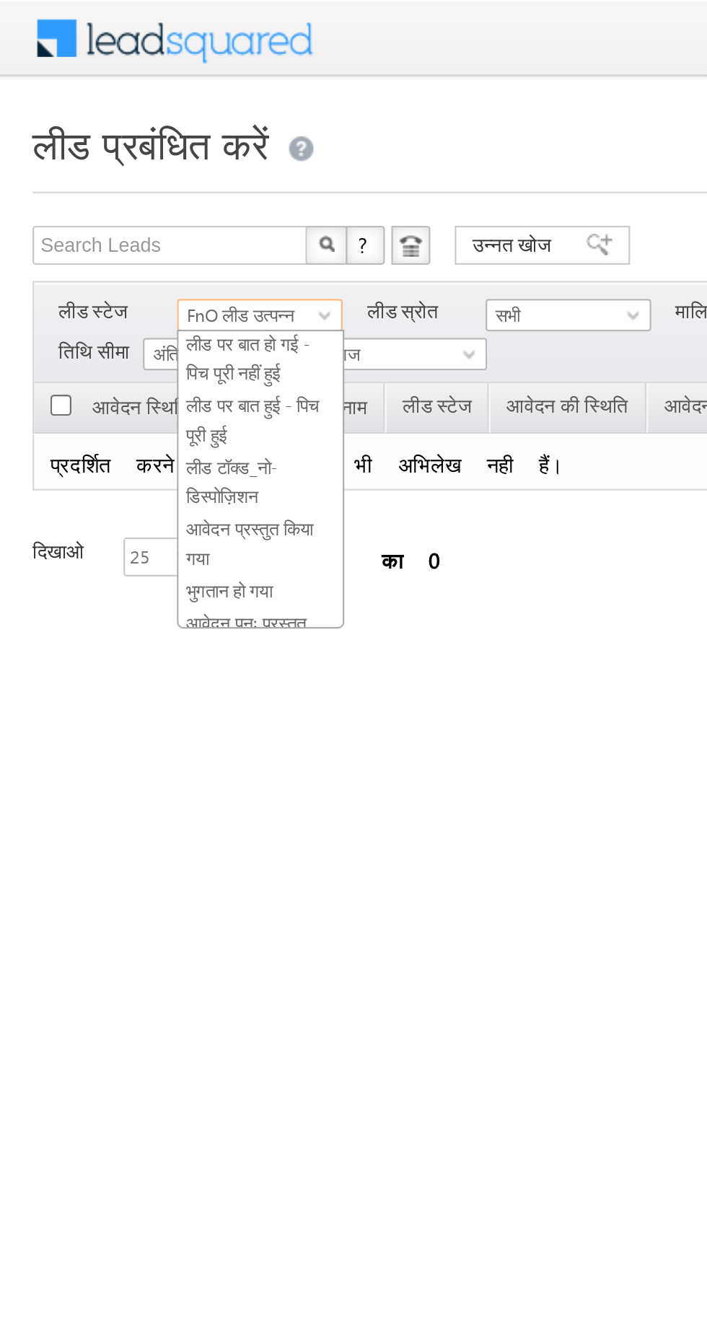
scroll to position [0, 0]
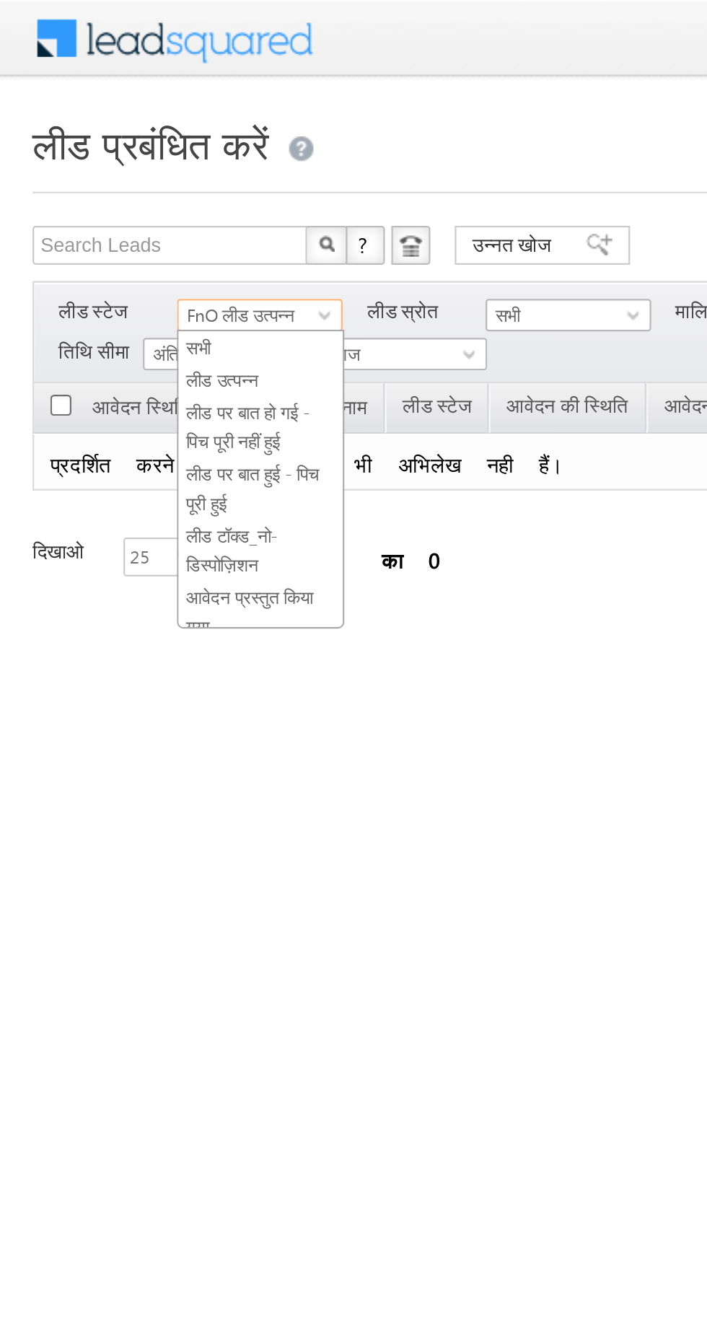
click at [94, 182] on font "लीड पर बात हो गई - पिच पूरी नहीं हुई" at bounding box center [110, 189] width 55 height 22
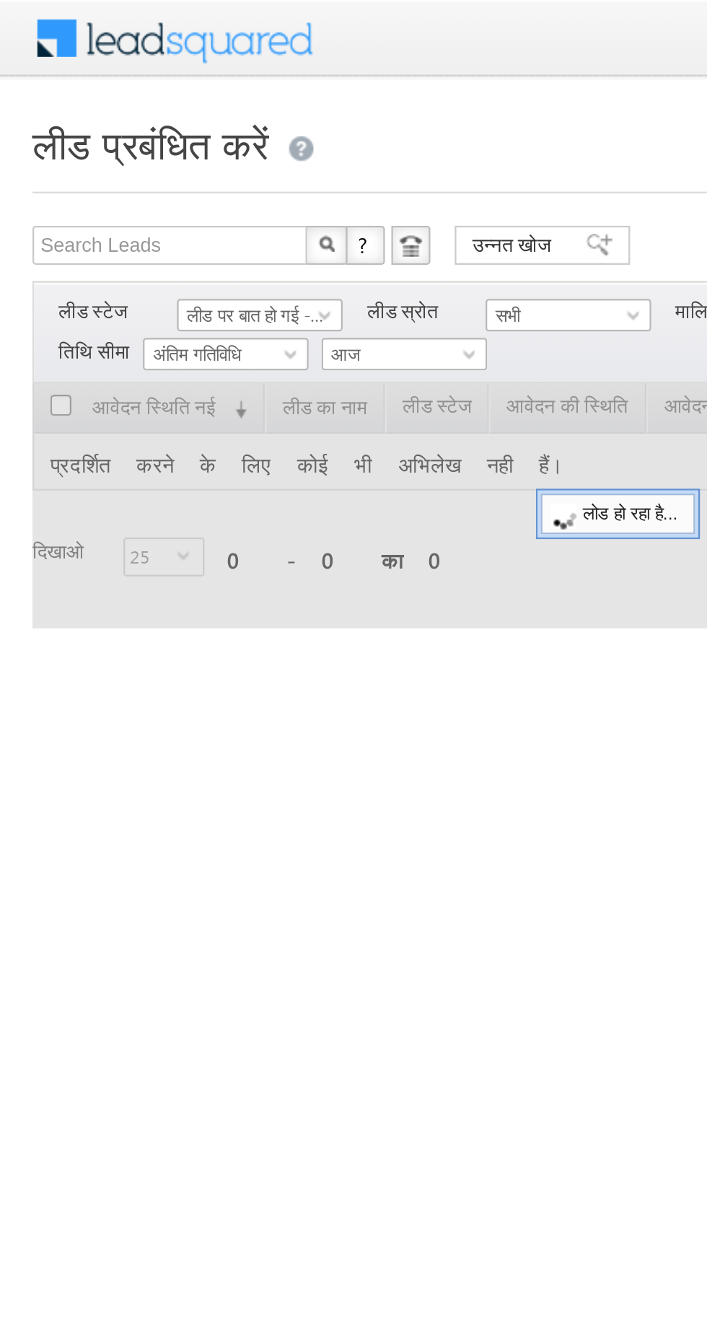
click at [104, 136] on font "लीड पर बात हो गई - पिच पूरी नहीं हुई" at bounding box center [132, 139] width 99 height 9
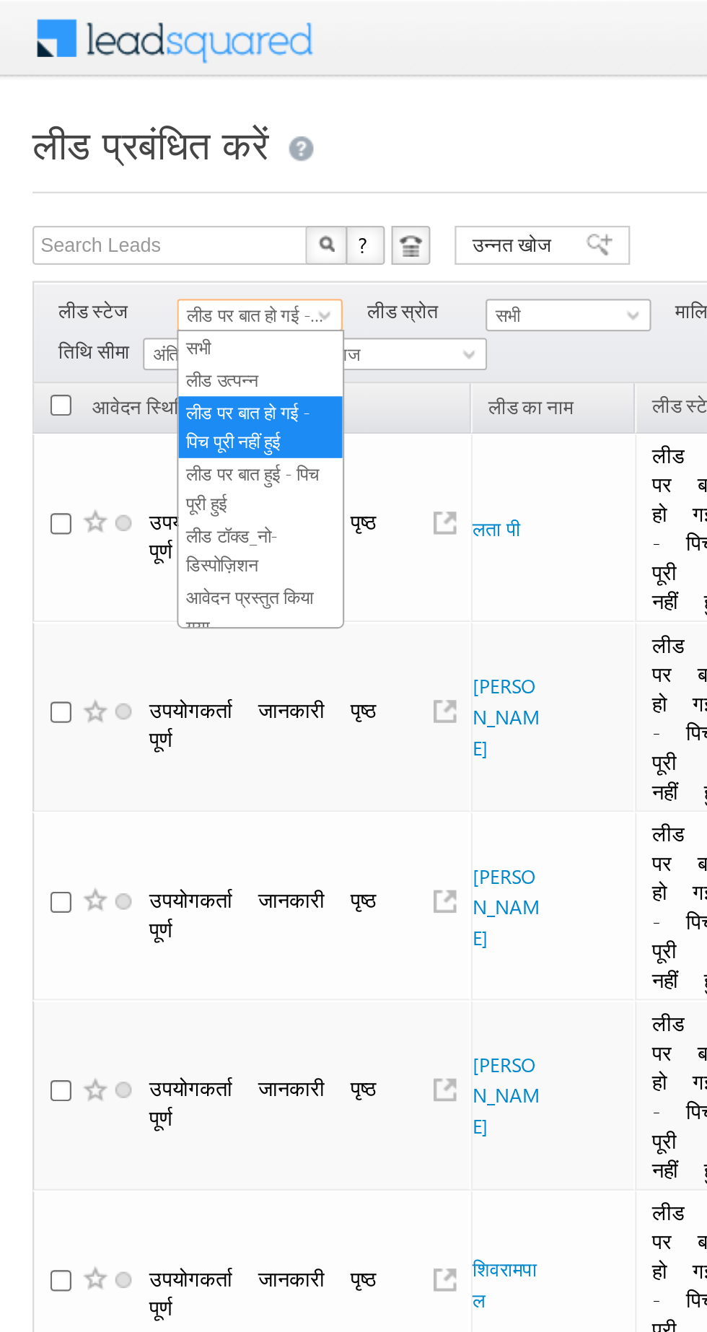
click at [102, 172] on font "लीड उत्पन्न" at bounding box center [99, 168] width 32 height 9
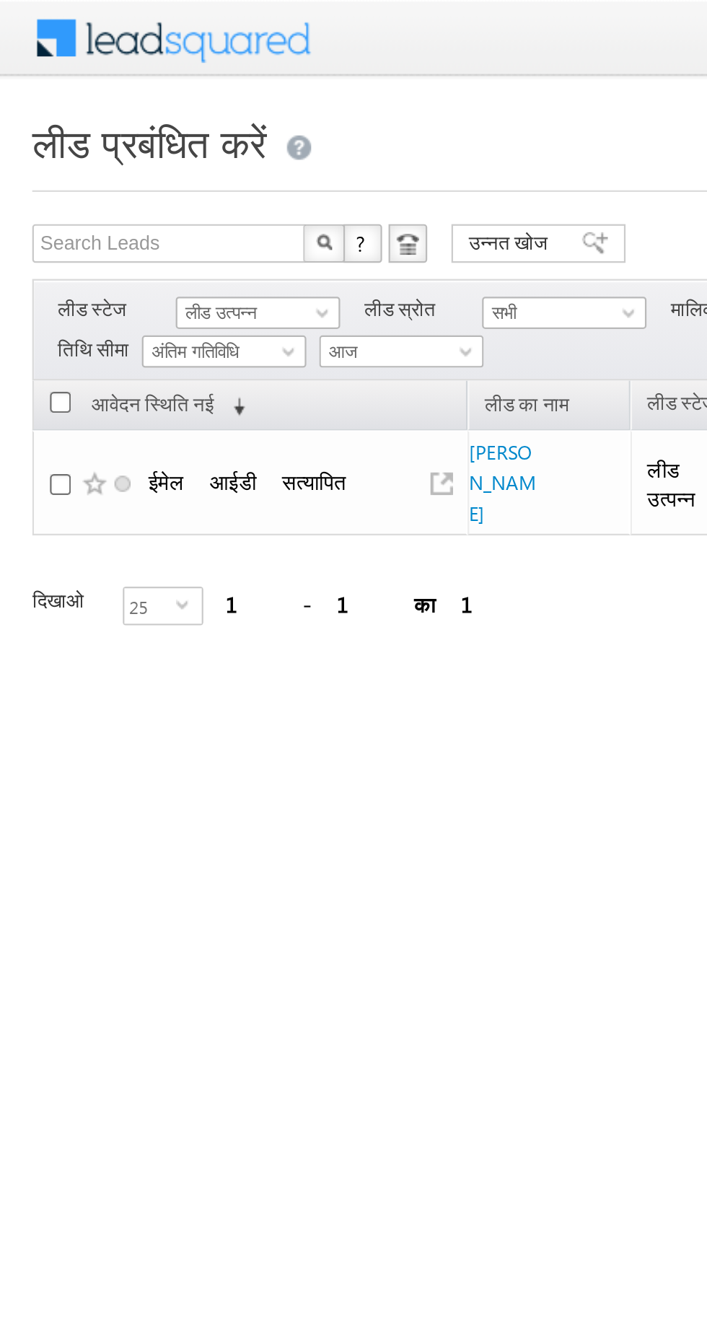
click at [87, 140] on font "लीड उत्पन्न" at bounding box center [99, 139] width 32 height 9
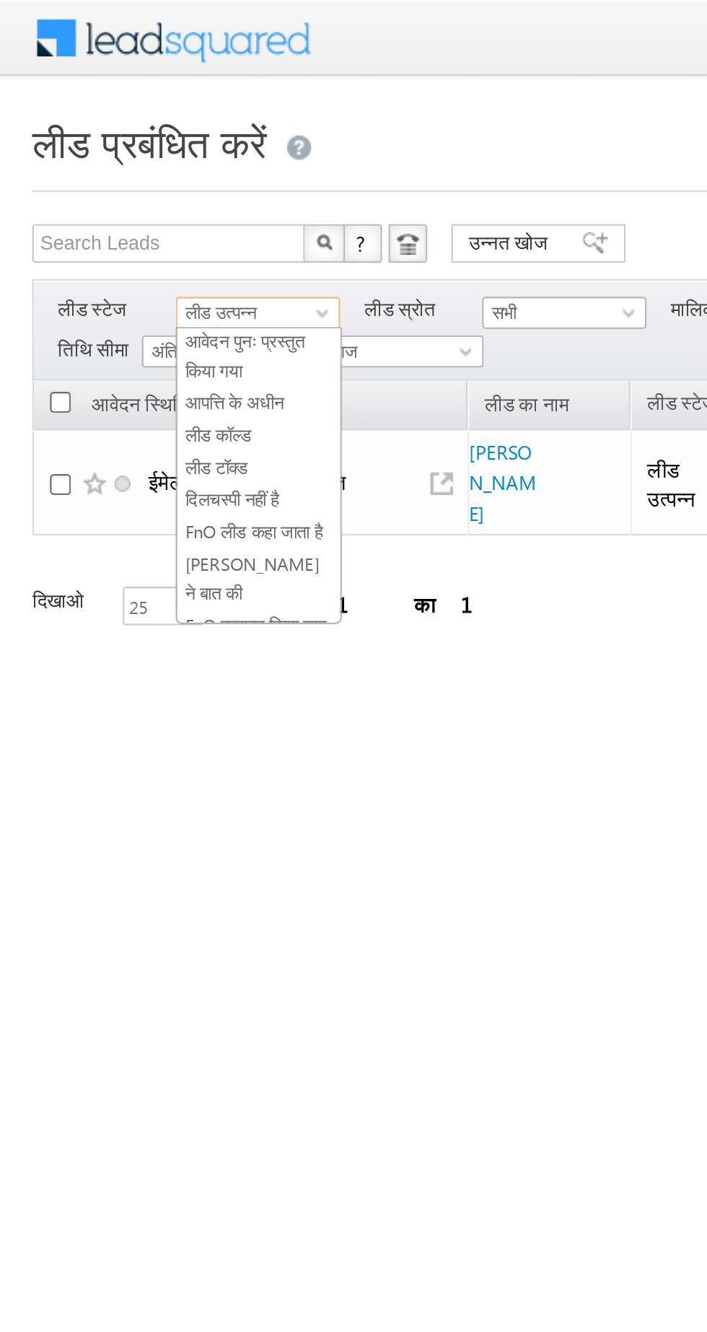
scroll to position [255, 0]
click at [96, 246] on font "कोड जनरेट किया गया" at bounding box center [113, 250] width 60 height 9
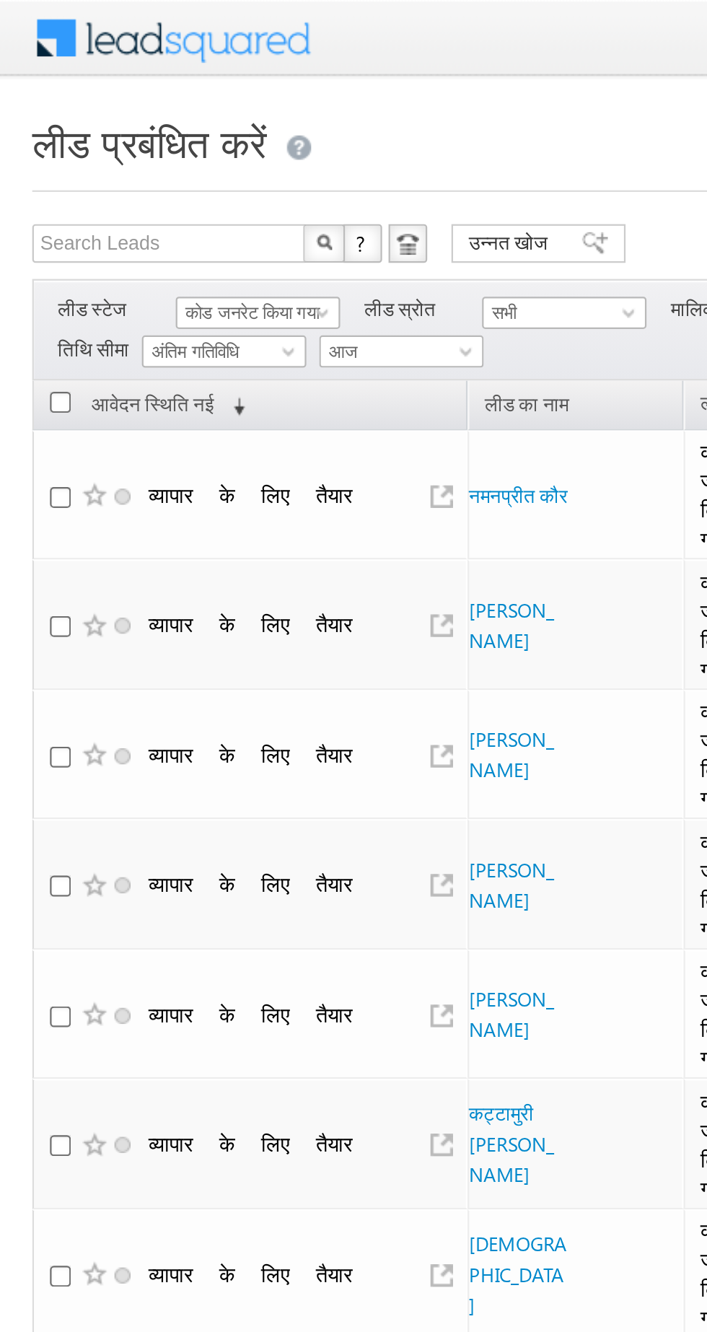
click at [102, 140] on font "कोड जनरेट किया गया" at bounding box center [113, 139] width 60 height 9
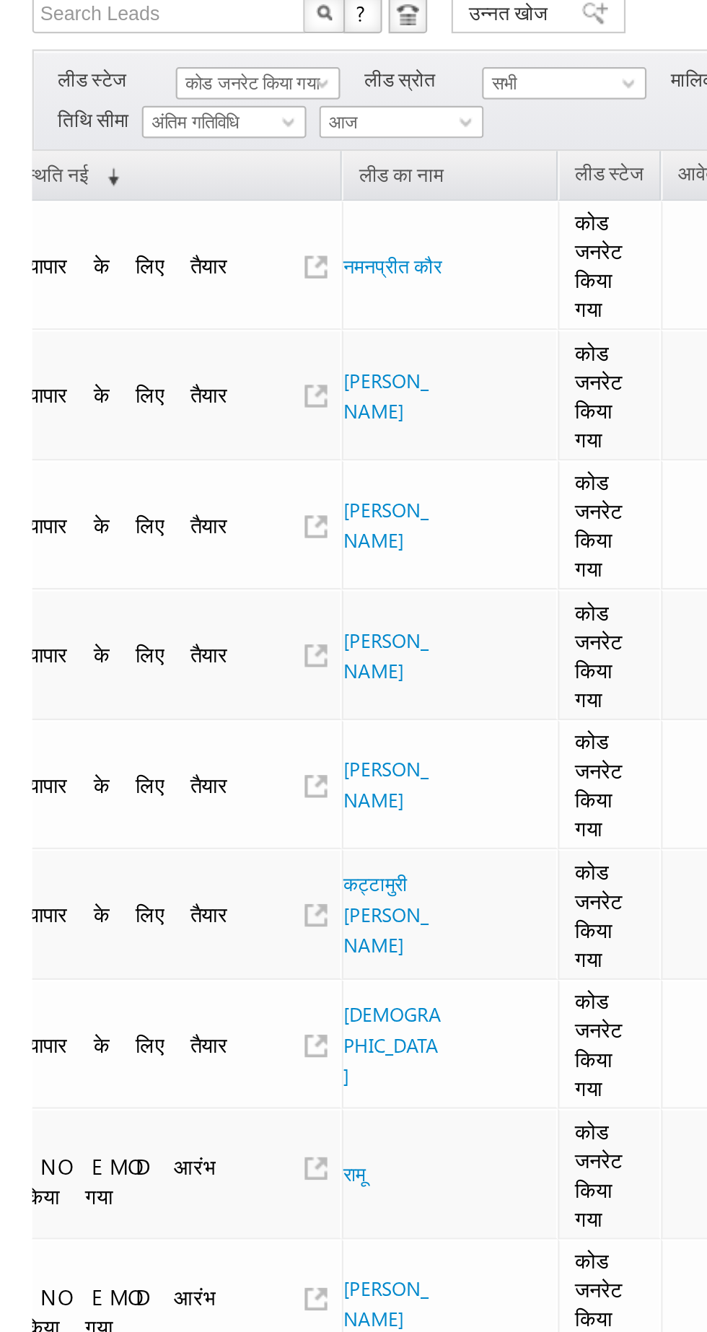
scroll to position [0, 0]
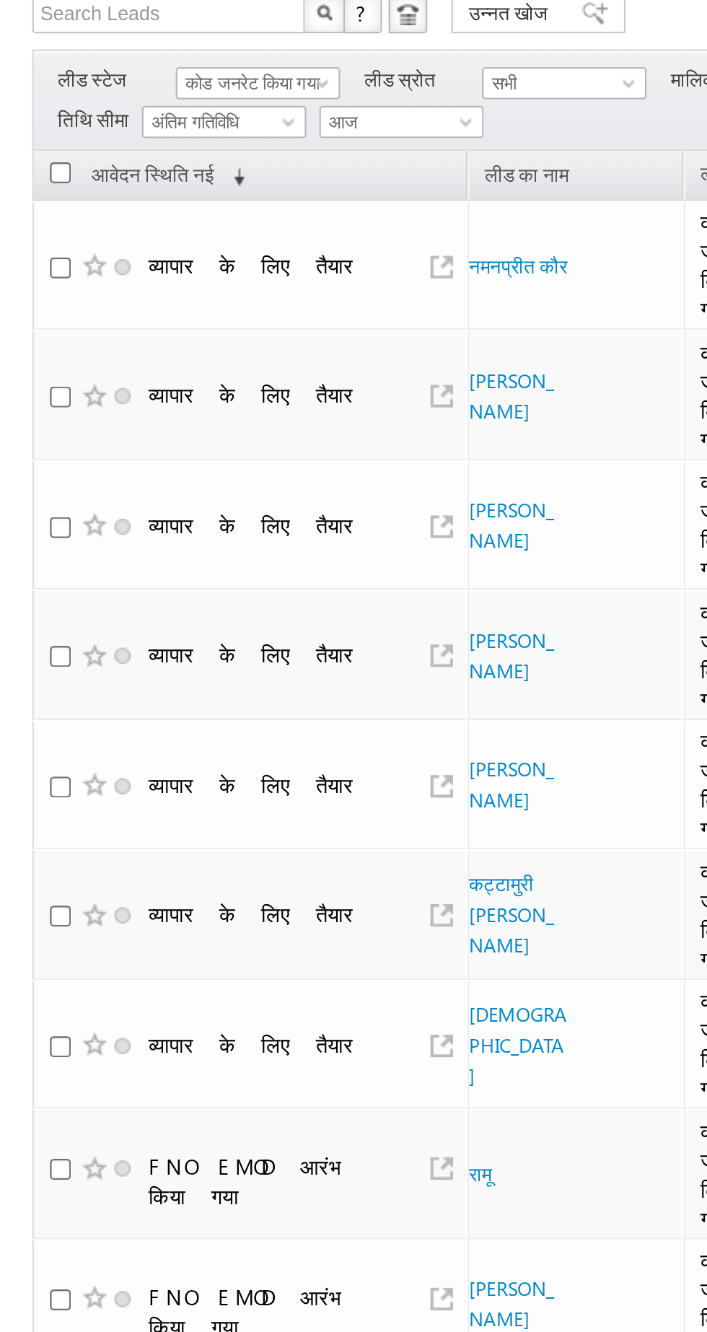
click at [89, 142] on font "कोड जनरेट किया गया" at bounding box center [113, 139] width 60 height 9
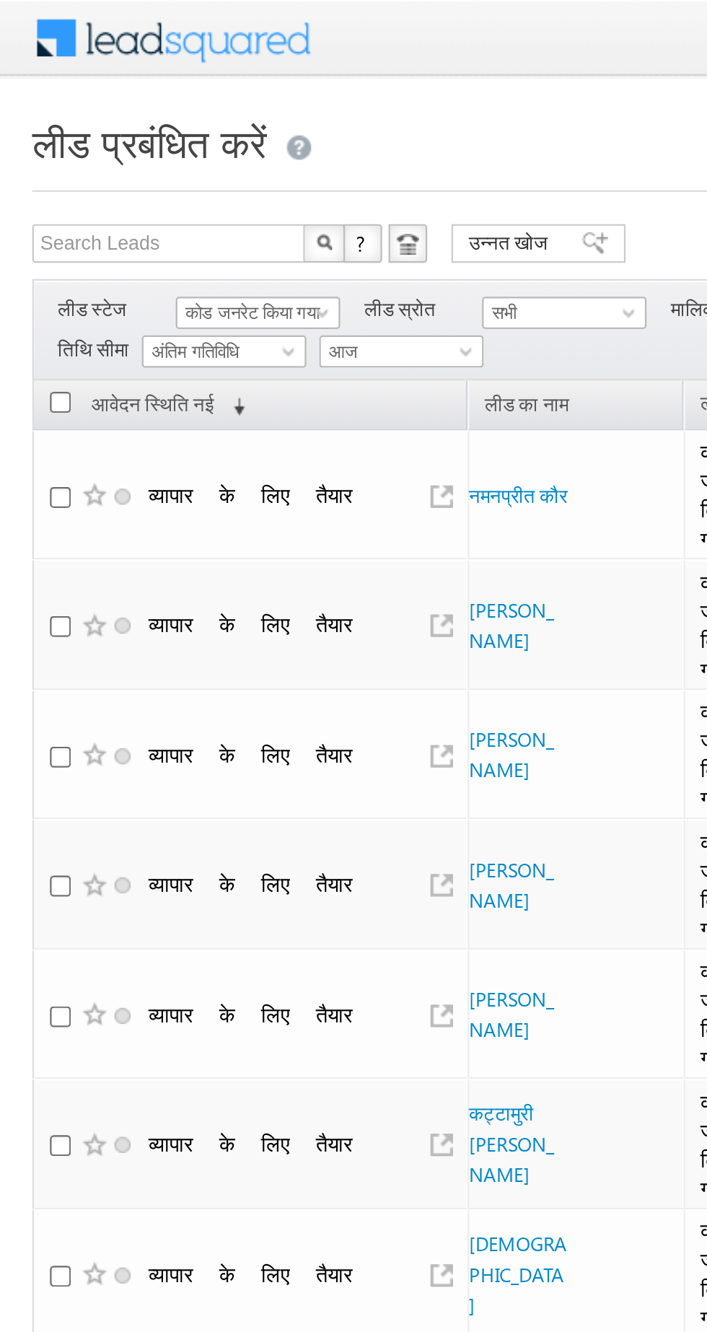
click at [105, 140] on font "कोड जनरेट किया गया" at bounding box center [113, 139] width 60 height 9
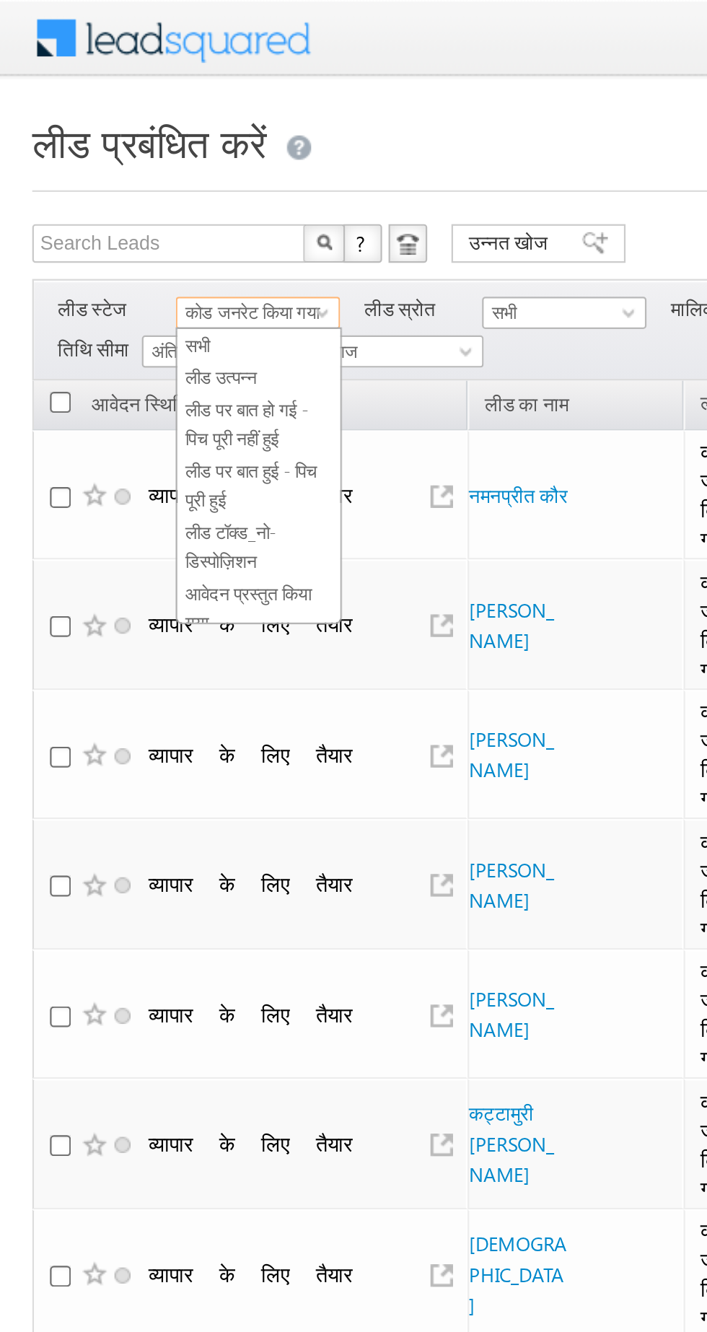
click at [93, 172] on font "लीड उत्पन्न" at bounding box center [99, 168] width 32 height 9
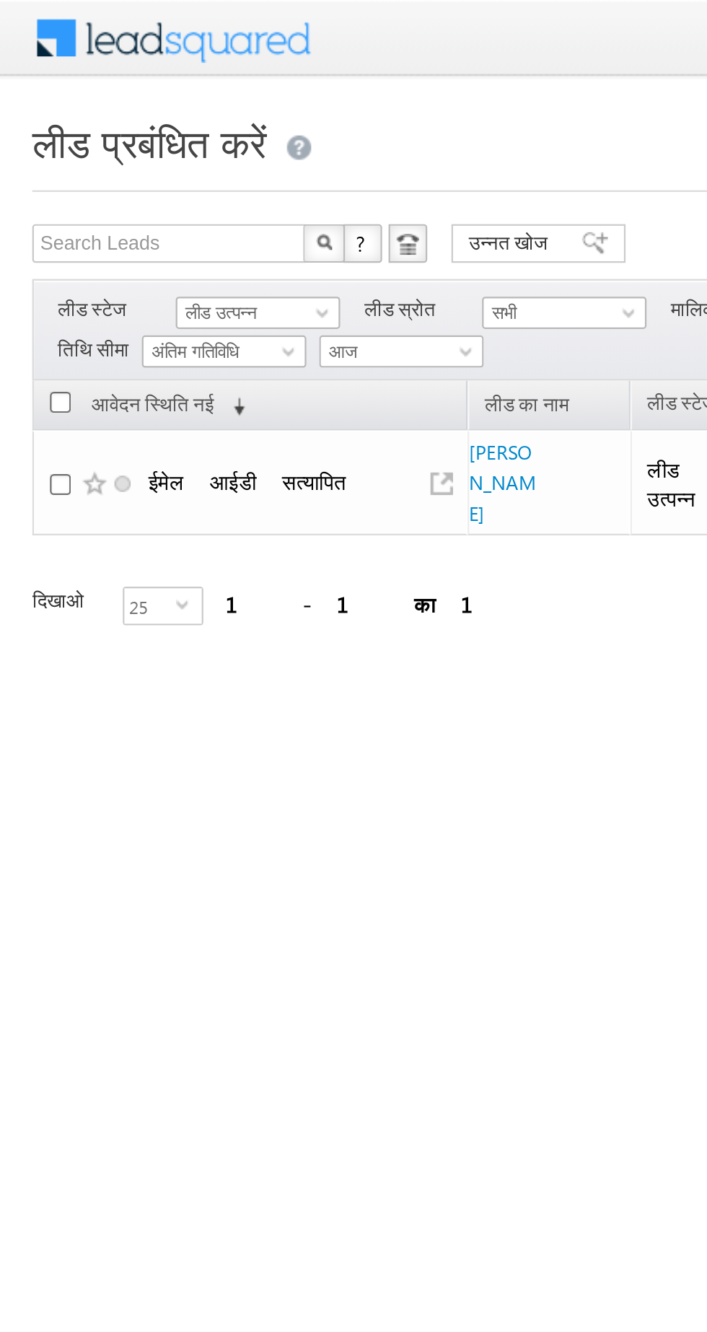
click at [97, 139] on font "लीड उत्पन्न" at bounding box center [99, 139] width 32 height 9
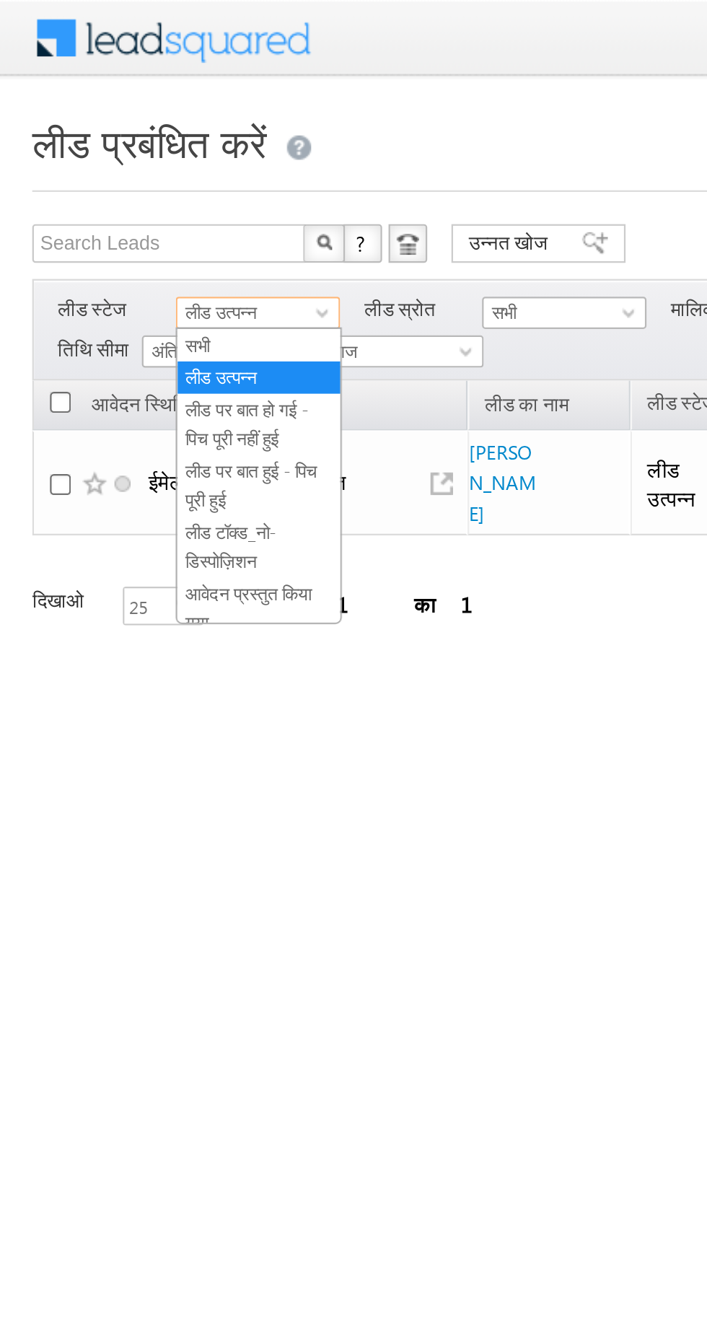
click at [90, 178] on font "लीड पर बात हो गई - पिच पूरी नहीं हुई" at bounding box center [110, 189] width 55 height 22
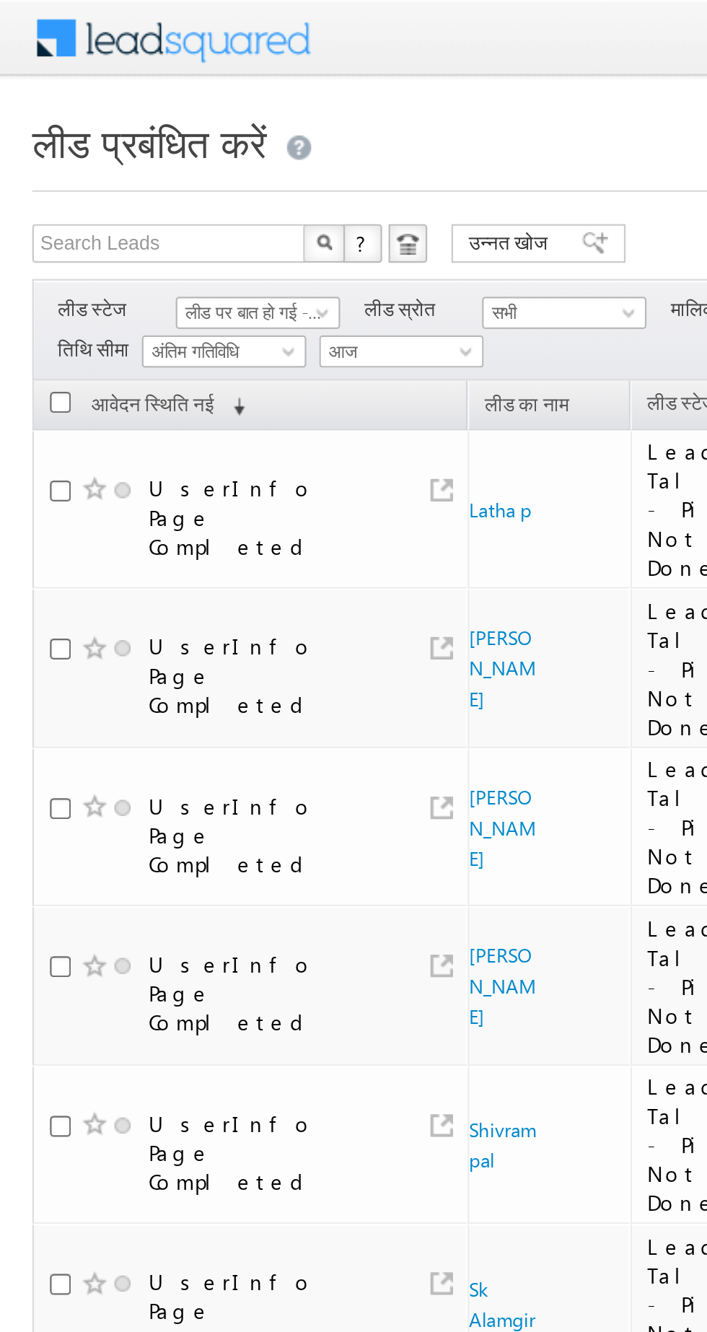
click at [105, 136] on font "लीड पर बात हो गई - पिच पूरी नहीं हुई" at bounding box center [132, 139] width 99 height 9
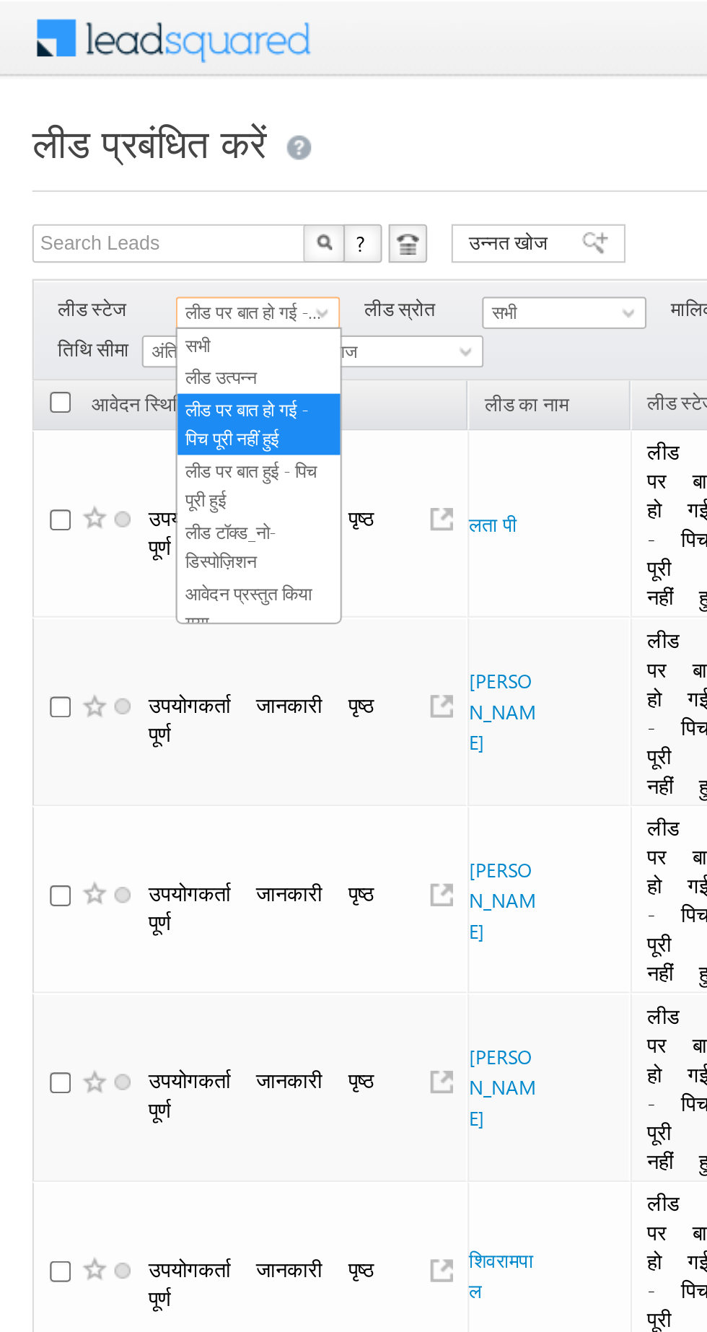
click at [95, 170] on font "लीड उत्पन्न" at bounding box center [99, 168] width 32 height 9
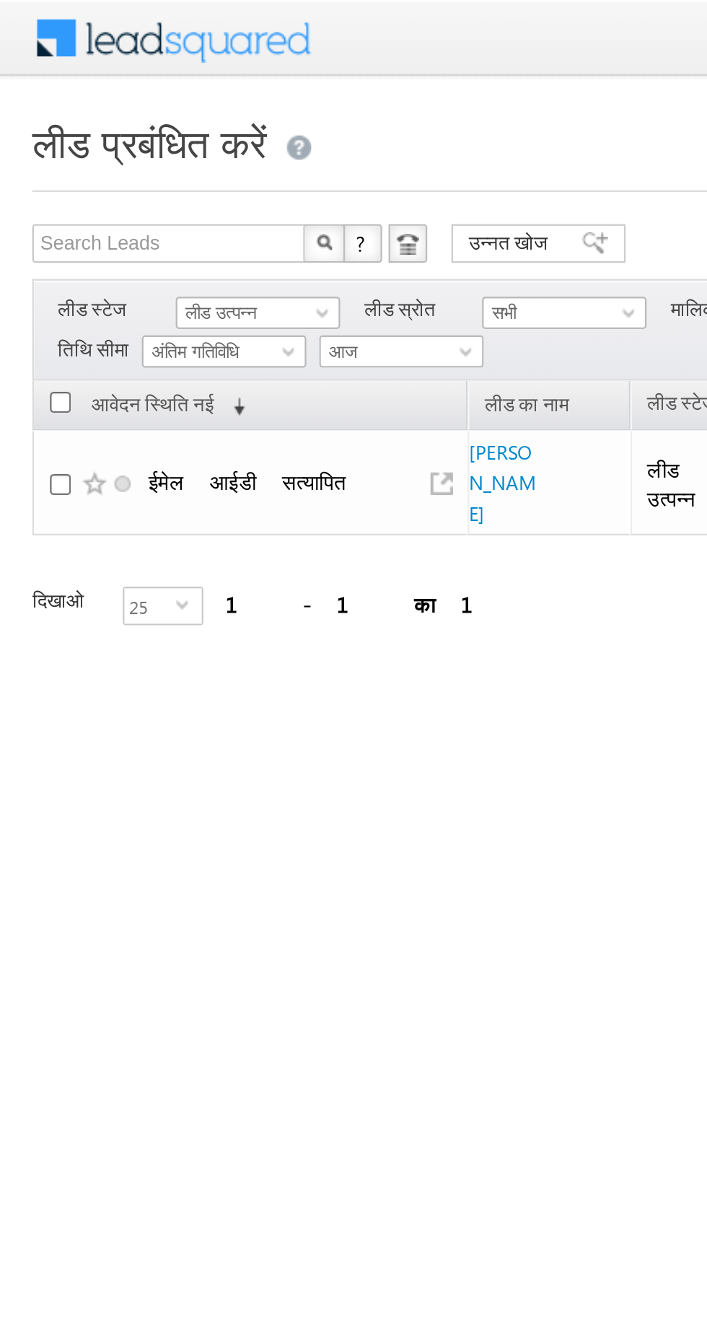
click at [95, 140] on font "लीड उत्पन्न" at bounding box center [99, 139] width 32 height 9
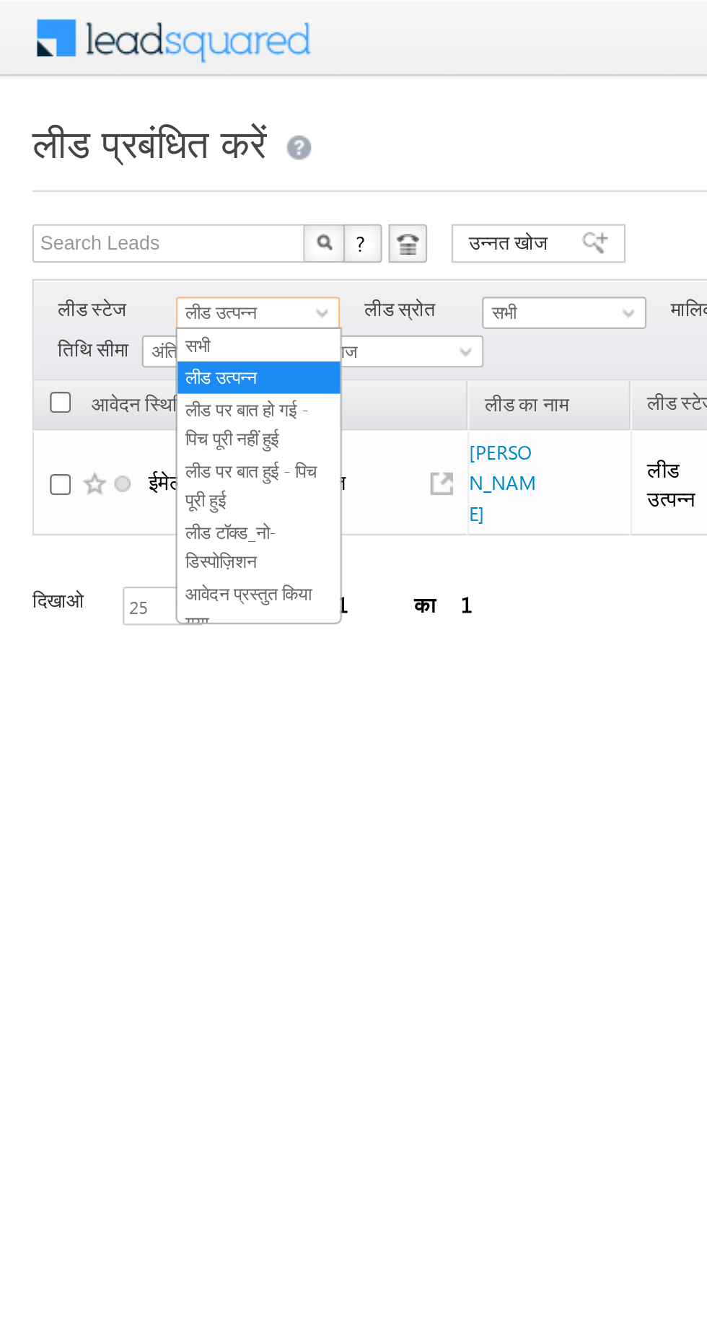
click at [184, 303] on div "टैग × टैग करने के लिए कम से कम एक लीड चुनें... × बंद करना आवेदन स्थिति नई (अवरो…" at bounding box center [266, 246] width 505 height 152
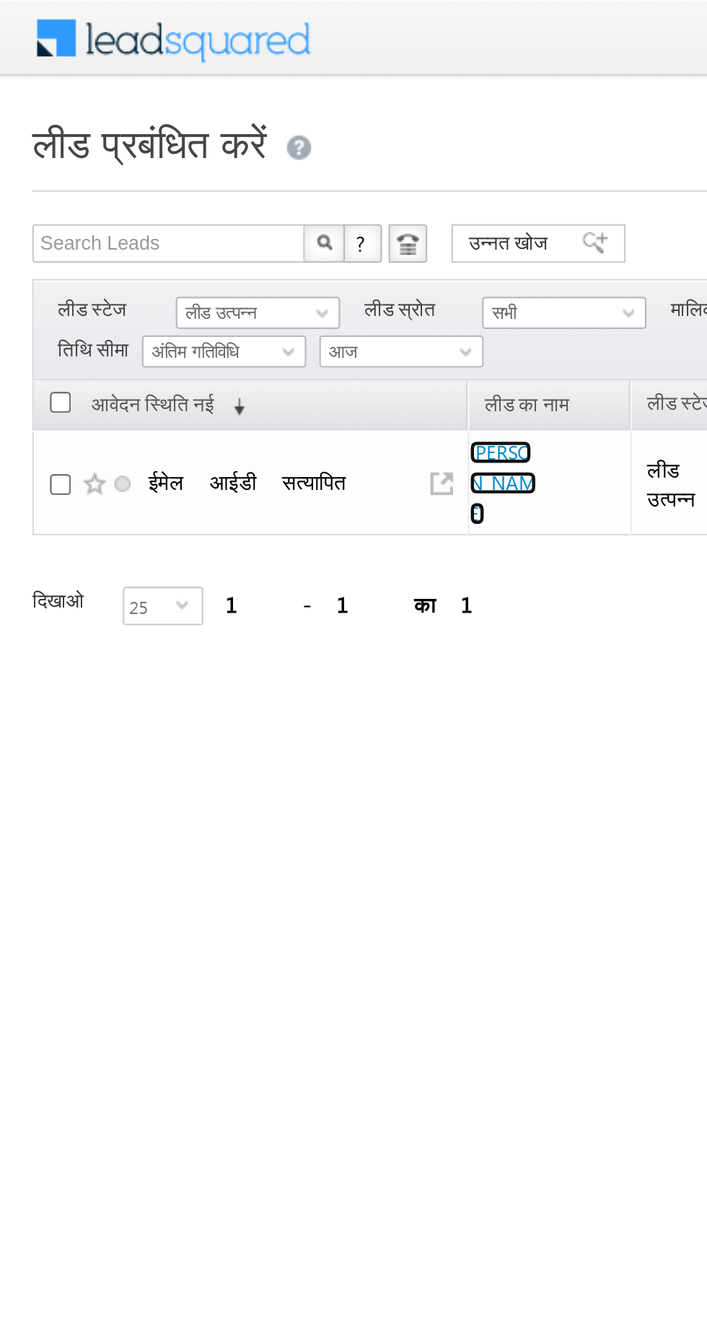
click at [221, 204] on font "पंकज कुमार" at bounding box center [225, 216] width 30 height 38
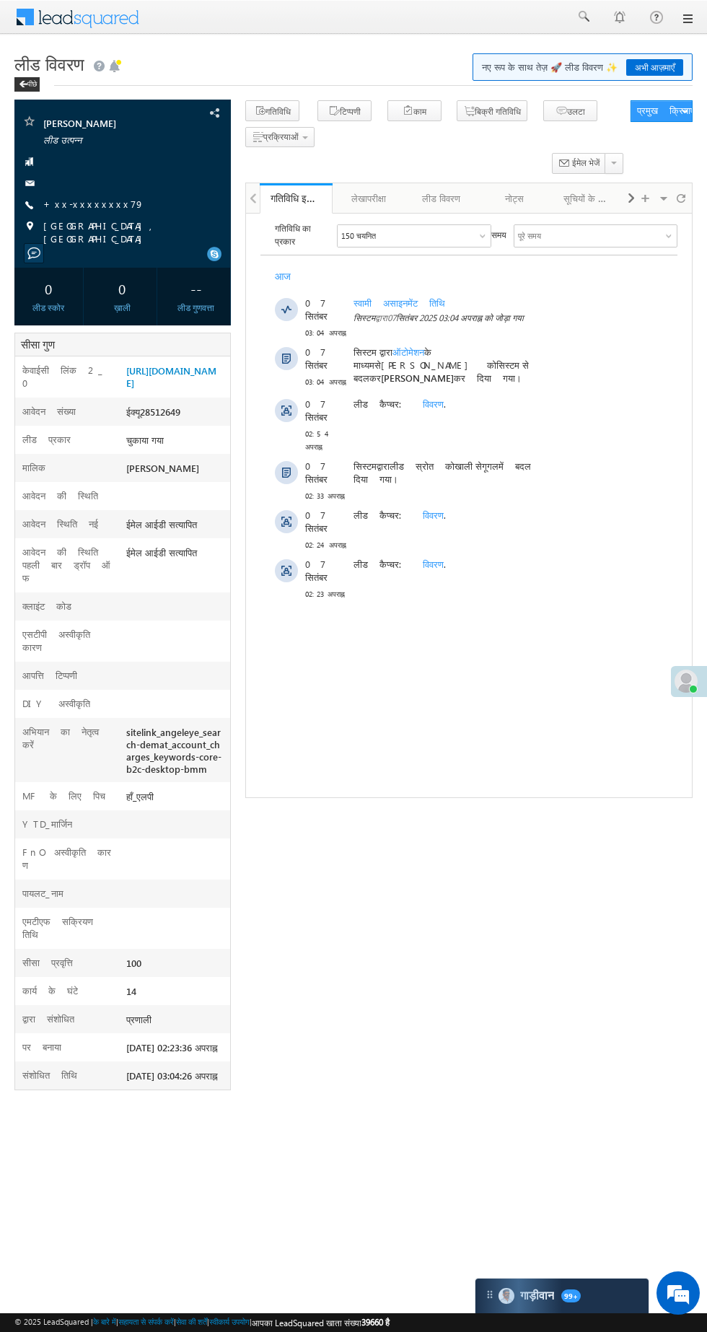
click at [63, 185] on div at bounding box center [123, 183] width 202 height 14
click at [59, 219] on font "[GEOGRAPHIC_DATA], [GEOGRAPHIC_DATA]" at bounding box center [100, 231] width 115 height 25
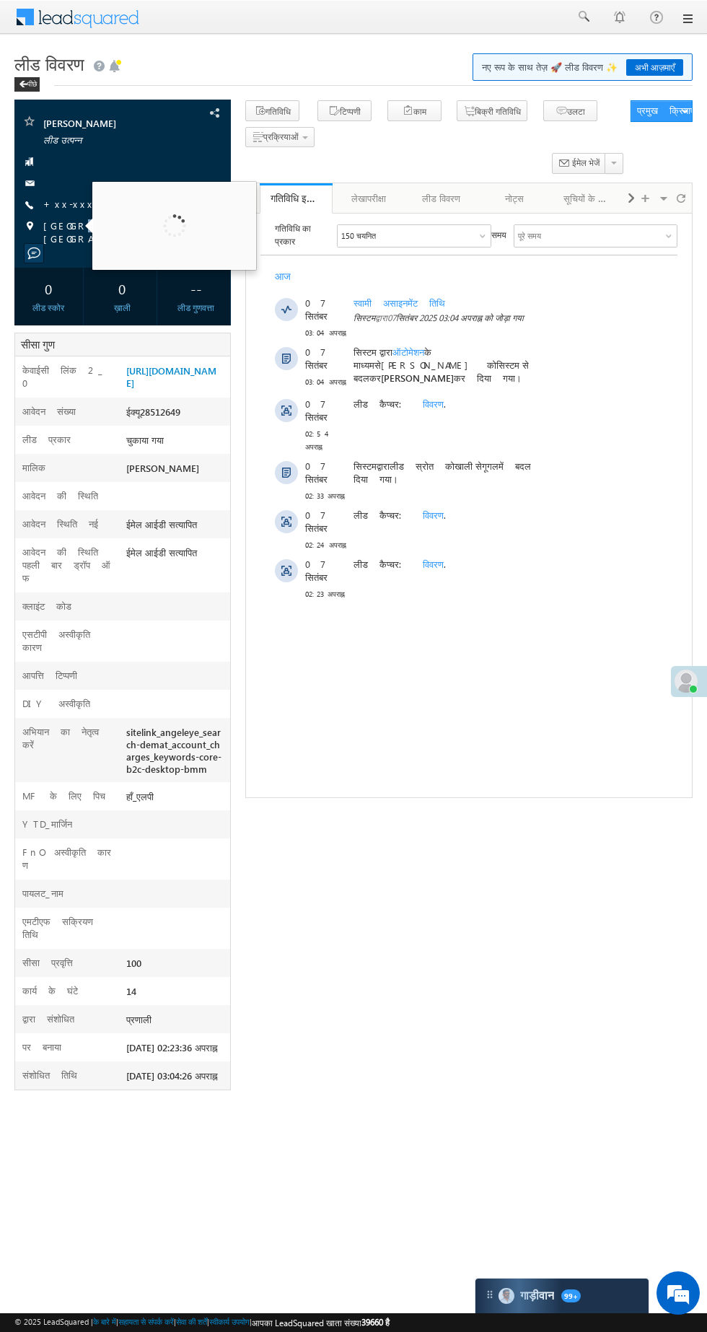
click at [67, 203] on font "+xx-xxxxxxxx79" at bounding box center [93, 204] width 101 height 12
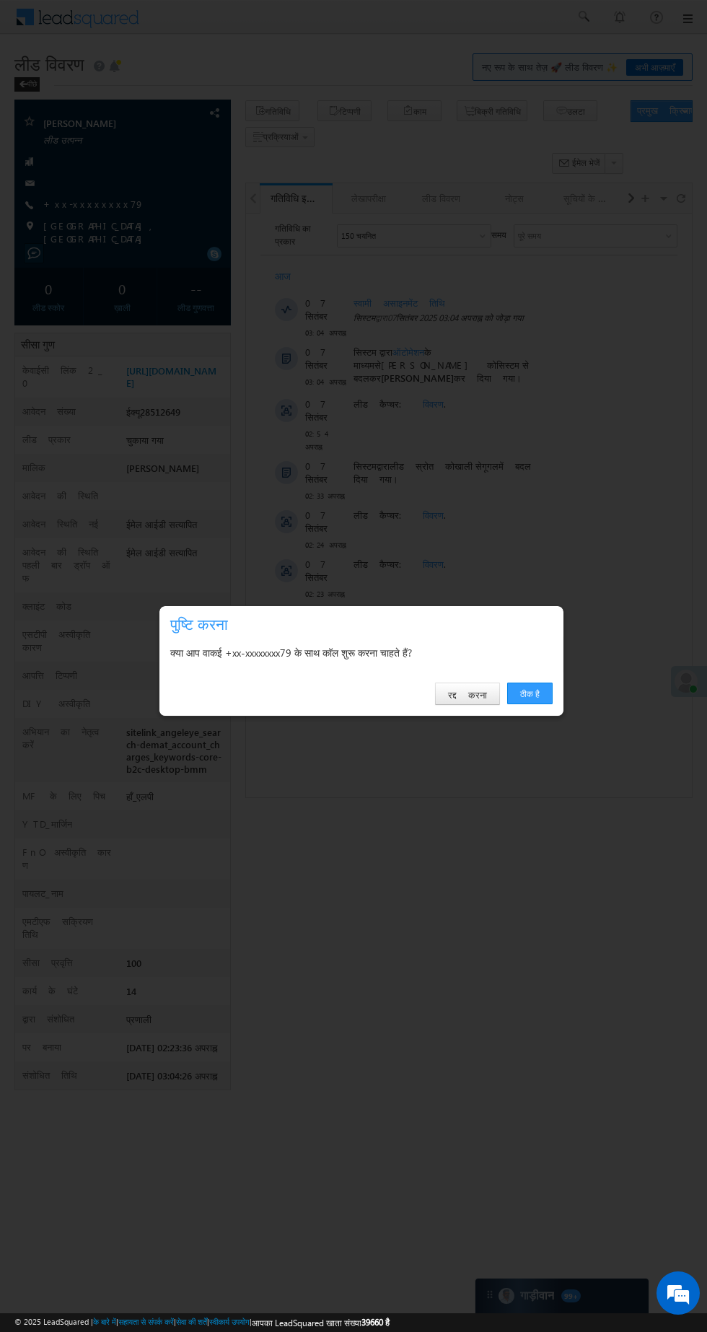
click at [531, 696] on font "ठीक है" at bounding box center [529, 693] width 19 height 11
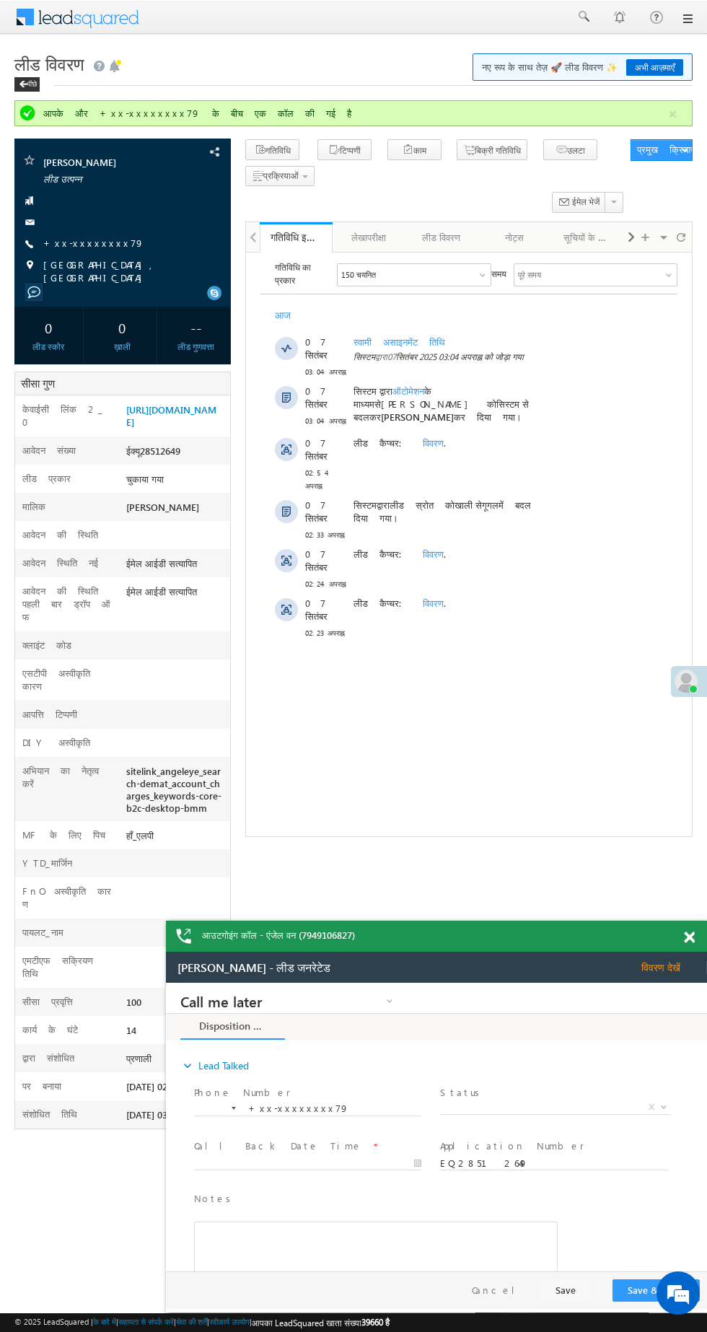
click at [58, 242] on font "+xx-xxxxxxxx79" at bounding box center [93, 243] width 101 height 12
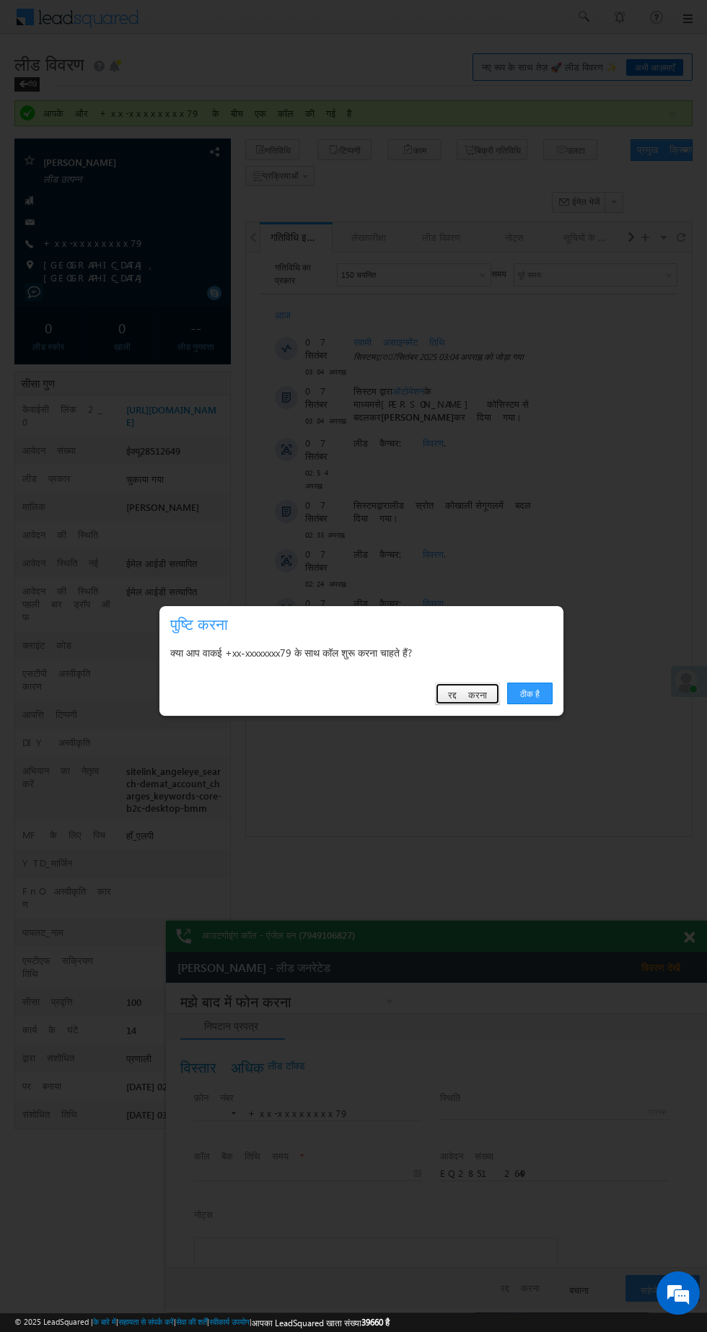
click at [0, 0] on font "रद्द करना" at bounding box center [0, 0] width 0 height 0
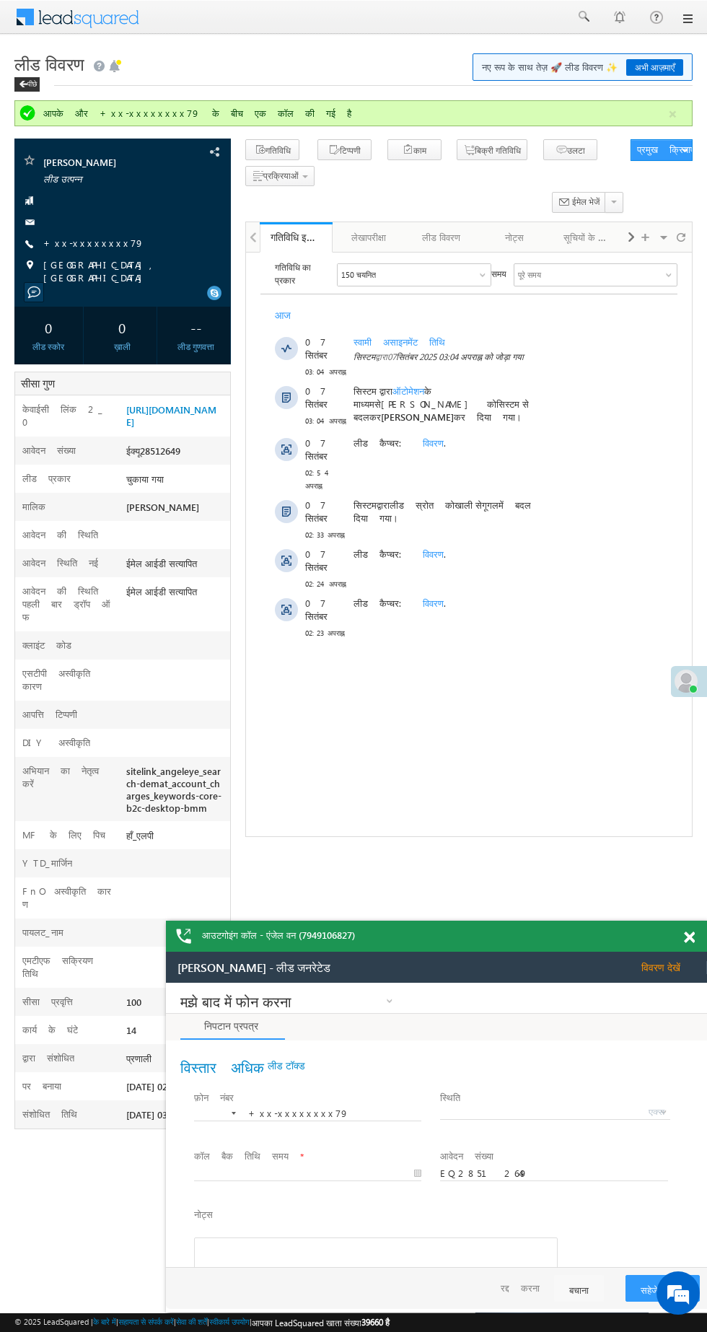
click at [0, 0] on font "+xx-xxxxxxxx79" at bounding box center [0, 0] width 0 height 0
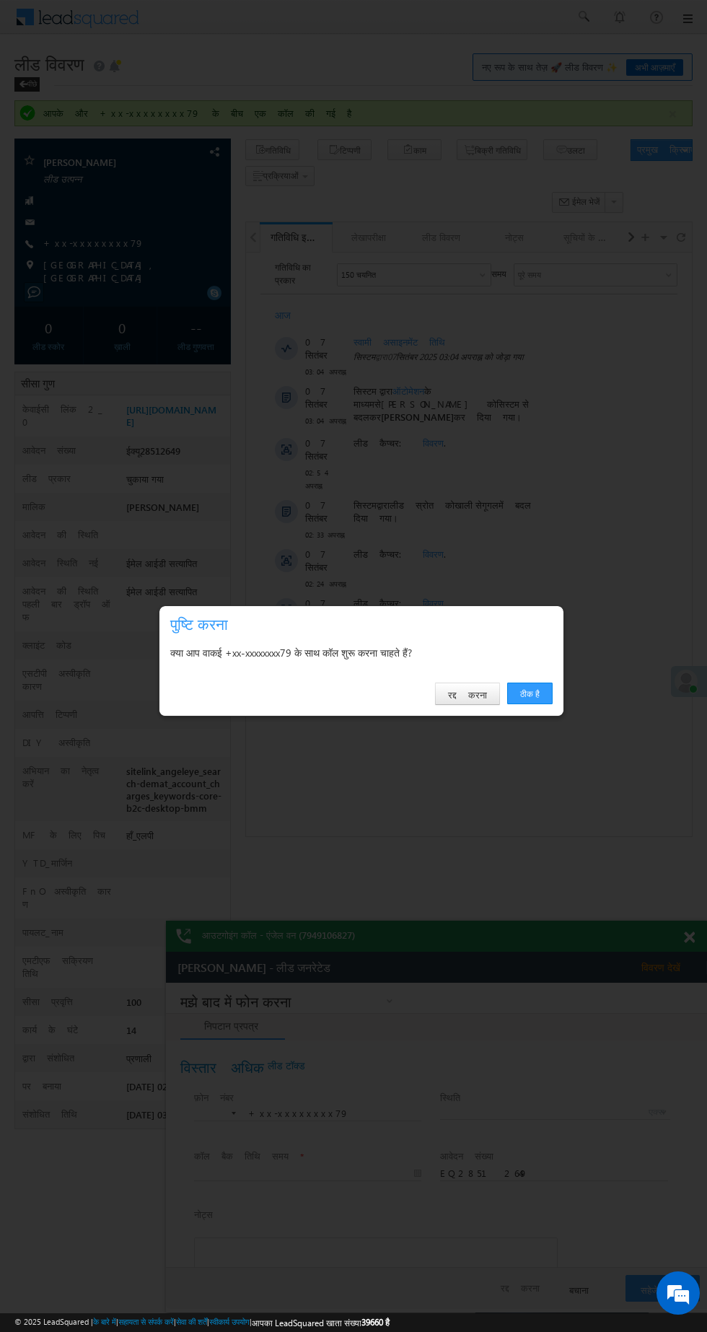
click at [530, 692] on font "ठीक है" at bounding box center [529, 693] width 19 height 11
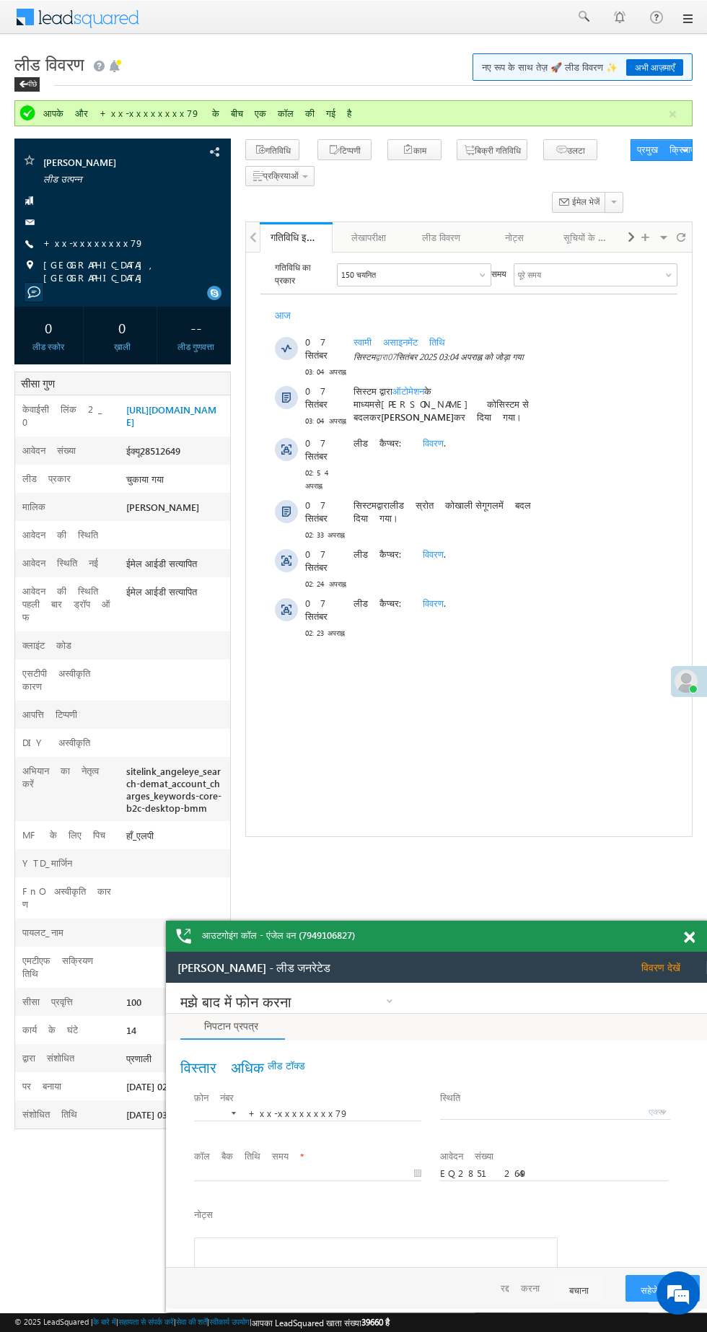
click at [0, 0] on font "लीड विवरण" at bounding box center [0, 0] width 0 height 0
click at [22, 84] on span at bounding box center [23, 84] width 9 height 7
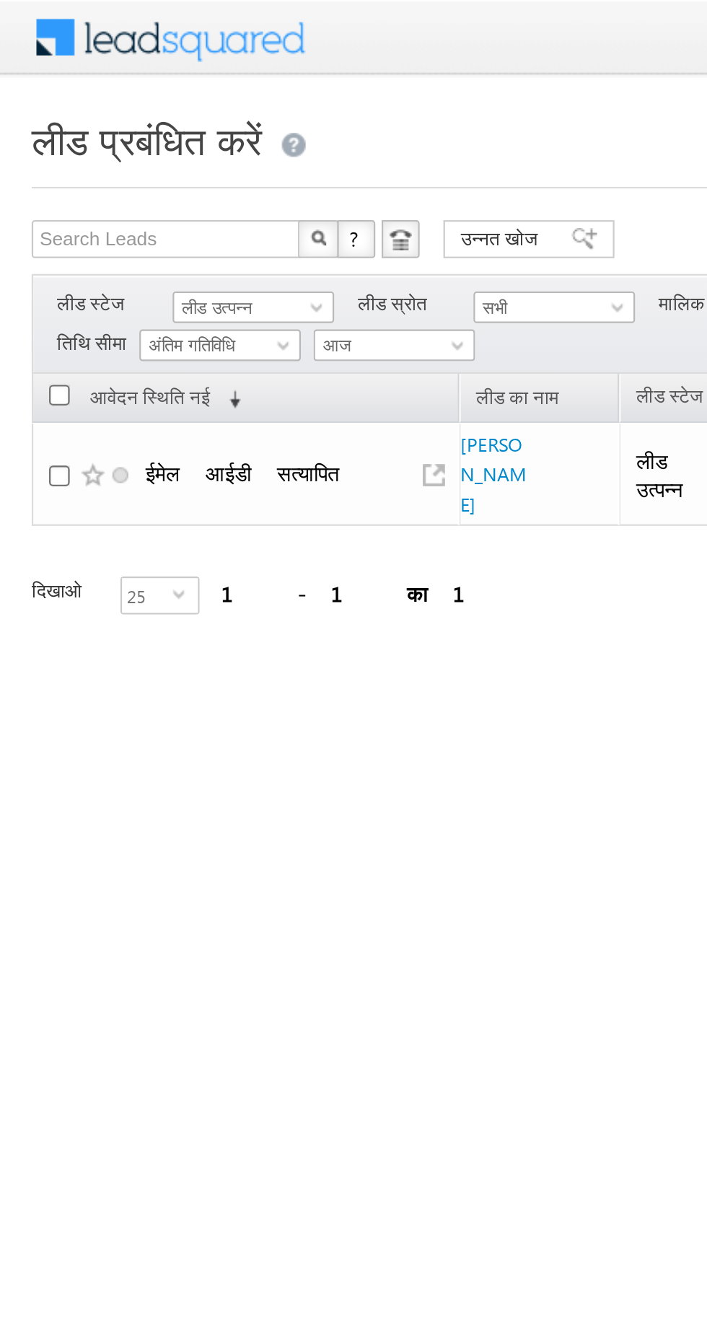
click at [97, 139] on font "लीड उत्पन्न" at bounding box center [99, 139] width 32 height 9
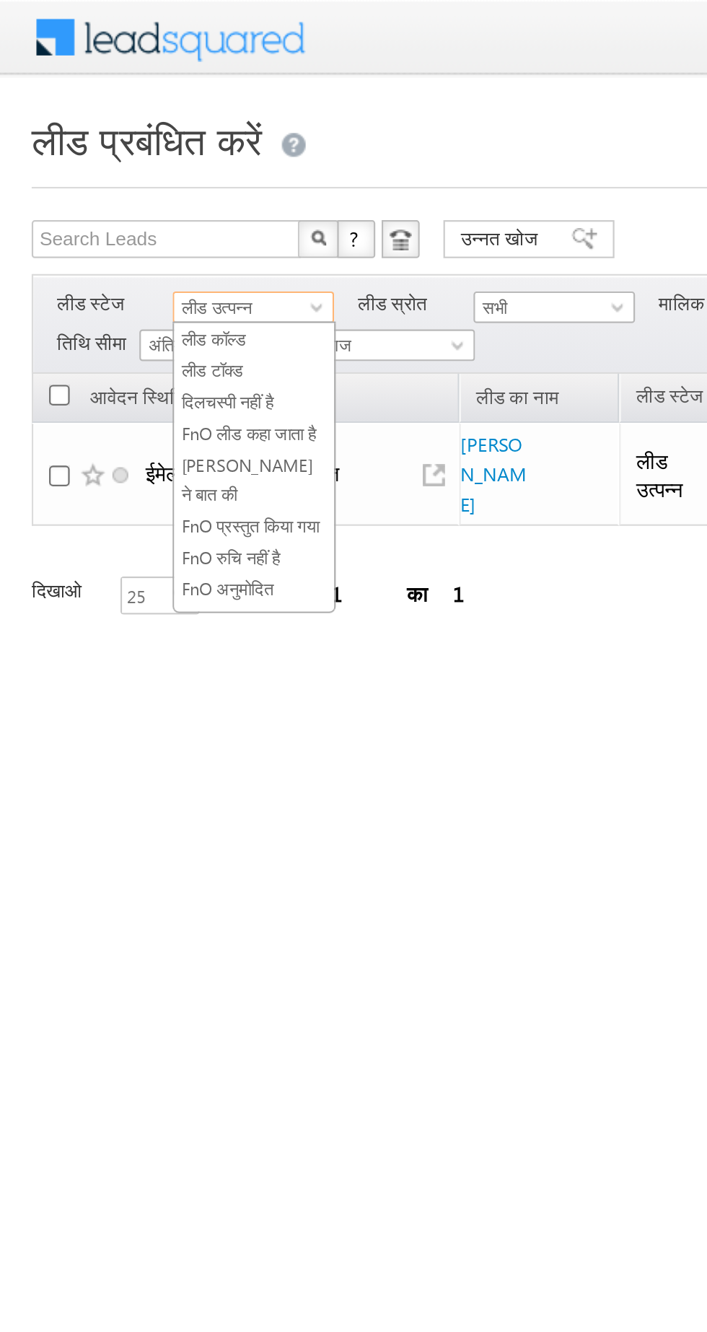
scroll to position [257, 0]
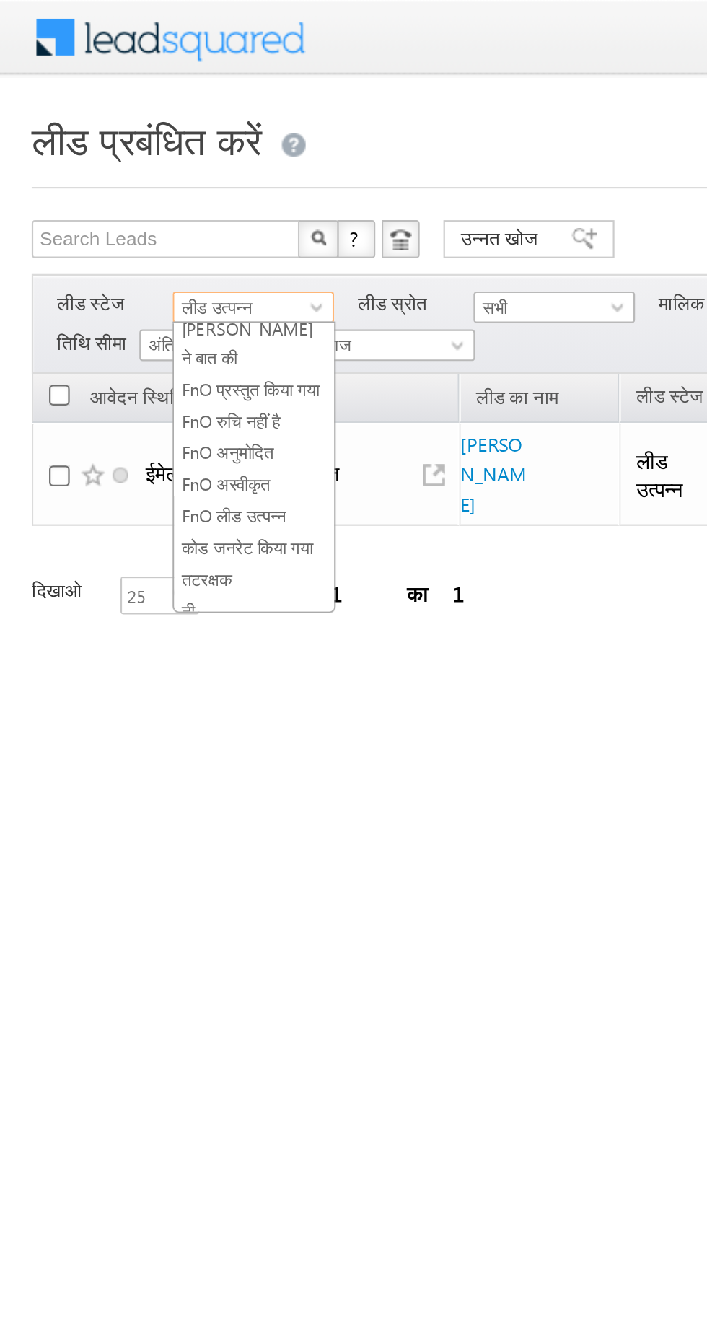
click at [96, 245] on font "कोड जनरेट किया गया" at bounding box center [113, 249] width 60 height 9
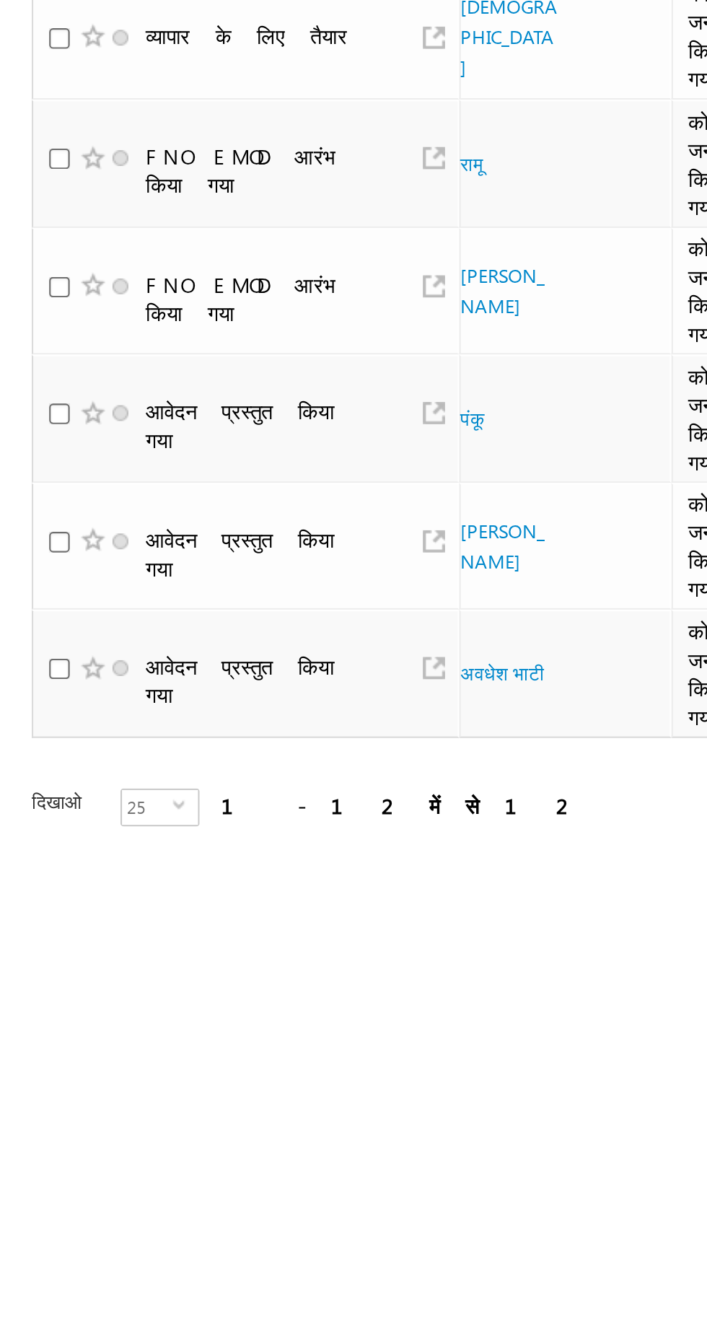
scroll to position [0, 0]
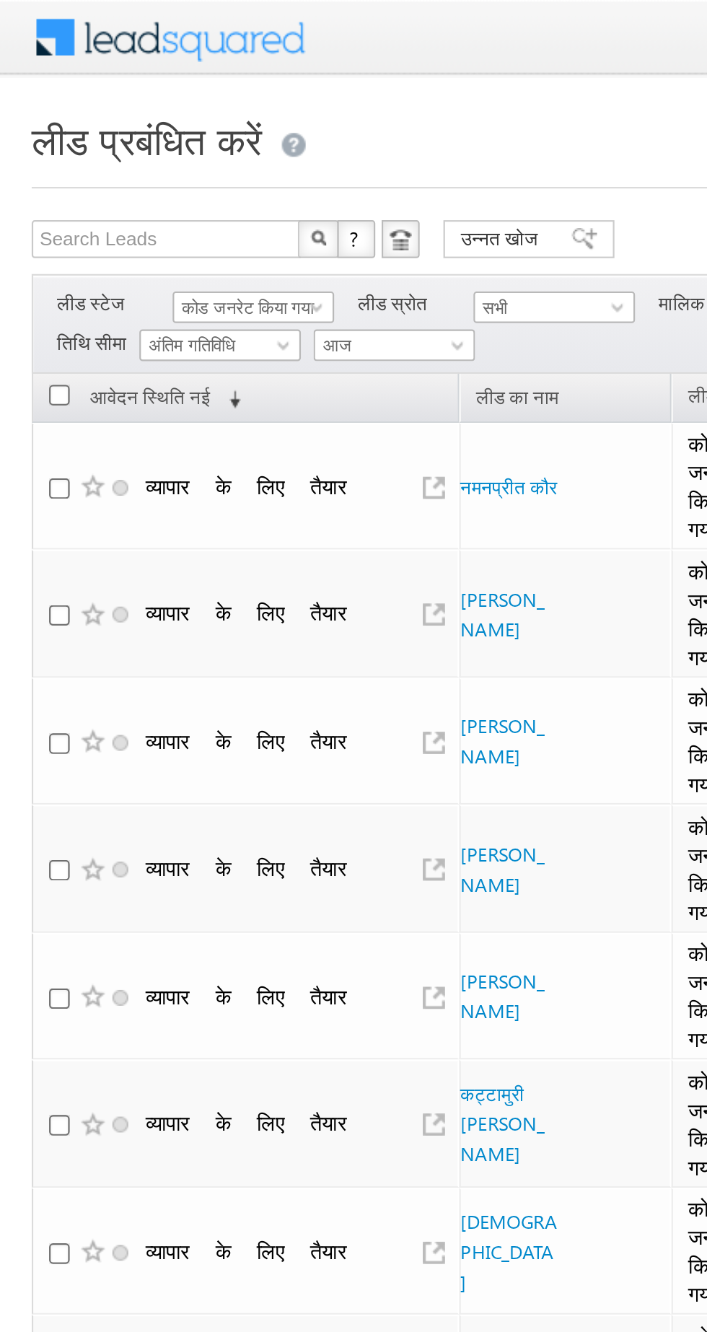
click at [103, 136] on font "कोड जनरेट किया गया" at bounding box center [113, 139] width 60 height 9
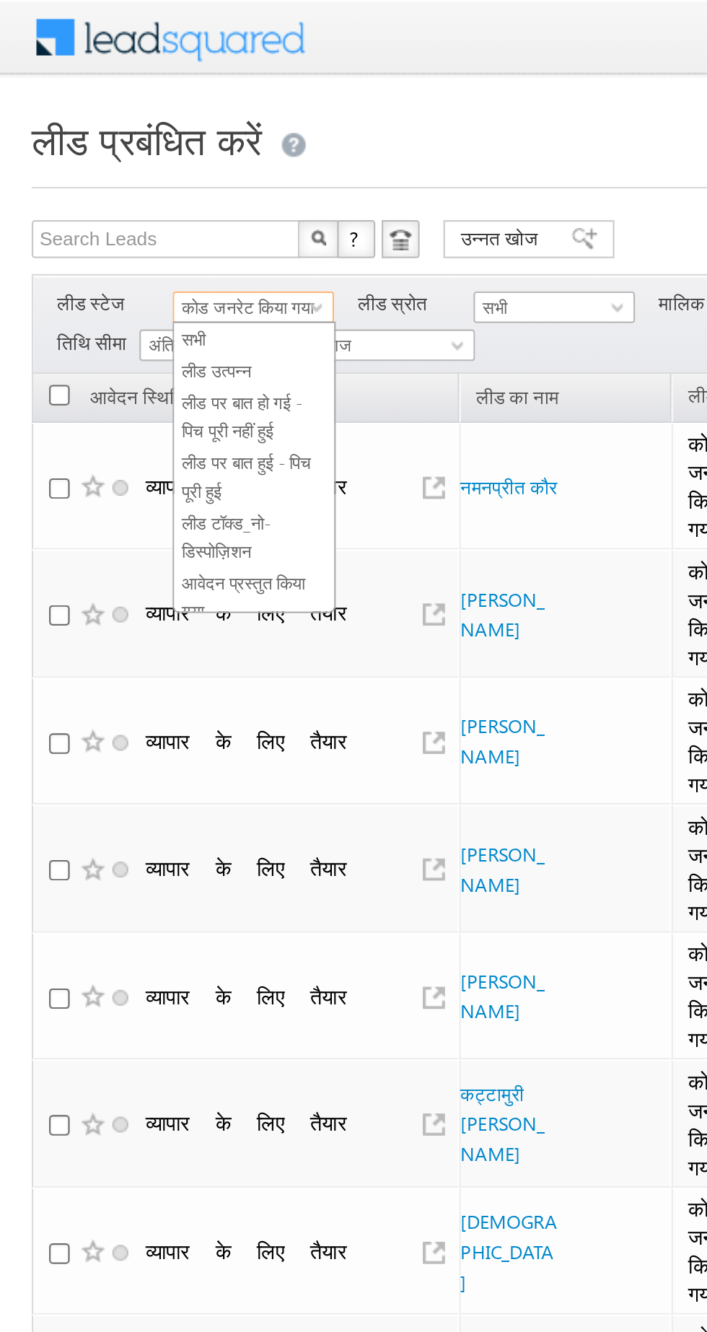
click at [88, 180] on font "लीड पर बात हो गई - पिच पूरी नहीं हुई" at bounding box center [110, 189] width 55 height 22
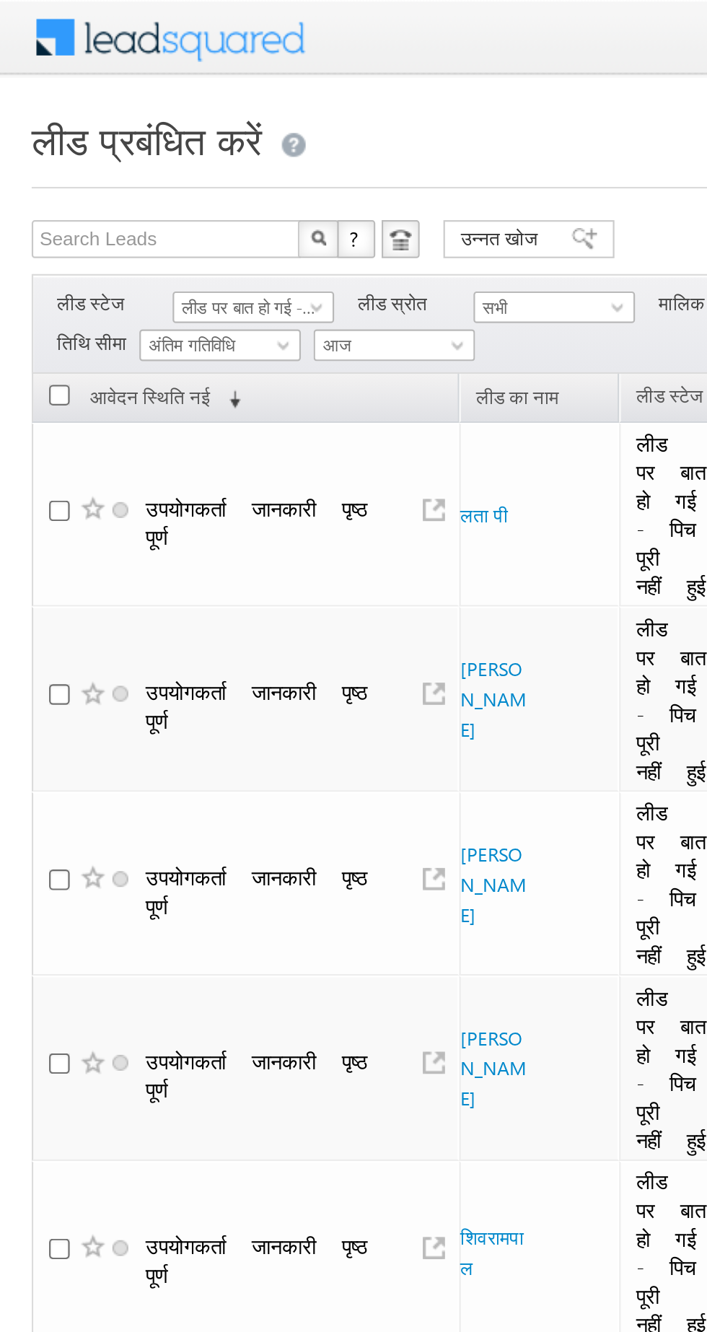
click at [95, 136] on font "लीड पर बात हो गई - पिच पूरी नहीं हुई" at bounding box center [132, 139] width 99 height 9
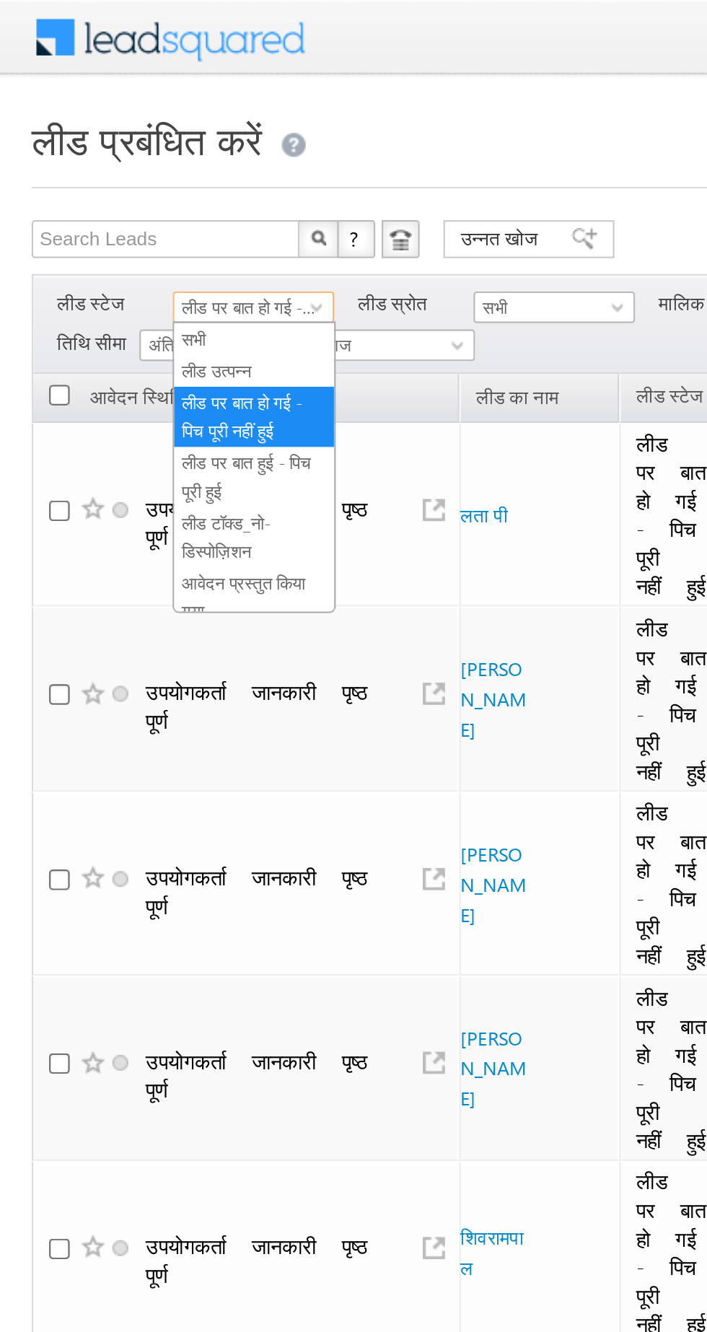
click at [89, 156] on font "सभी" at bounding box center [88, 153] width 11 height 9
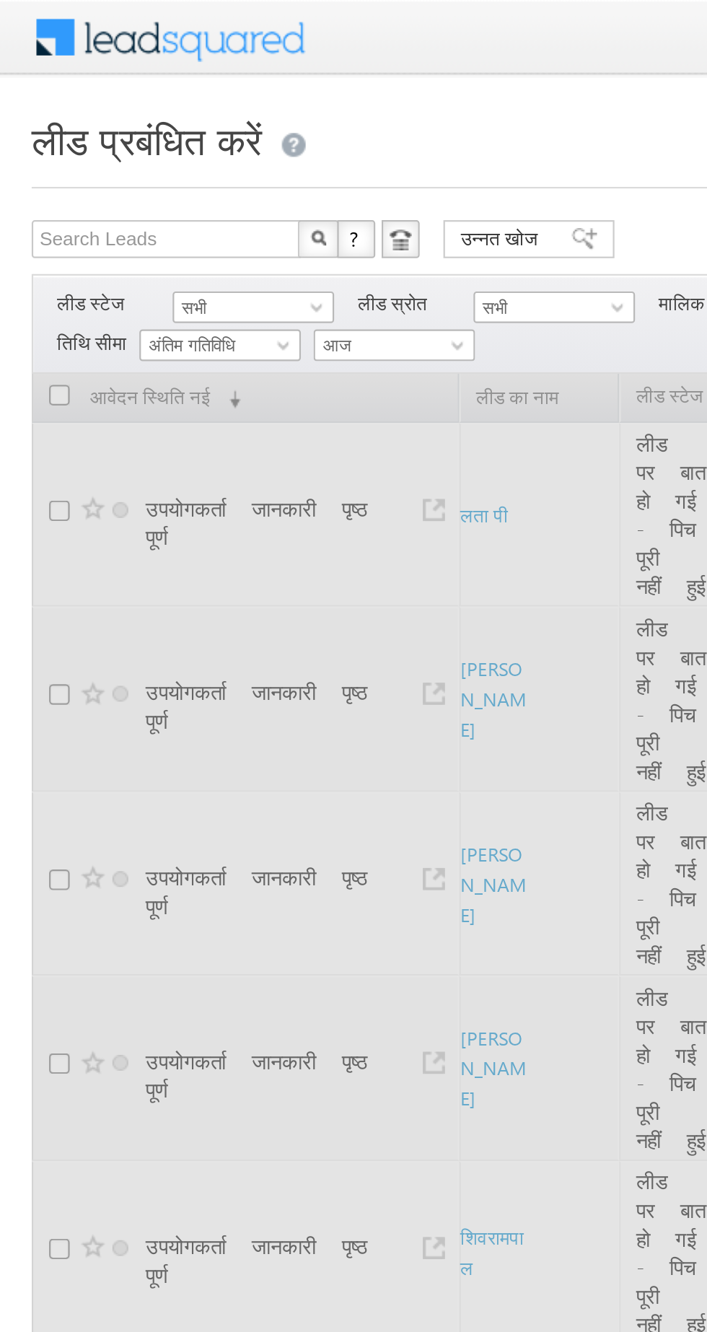
click at [92, 139] on font "सभी" at bounding box center [88, 139] width 11 height 9
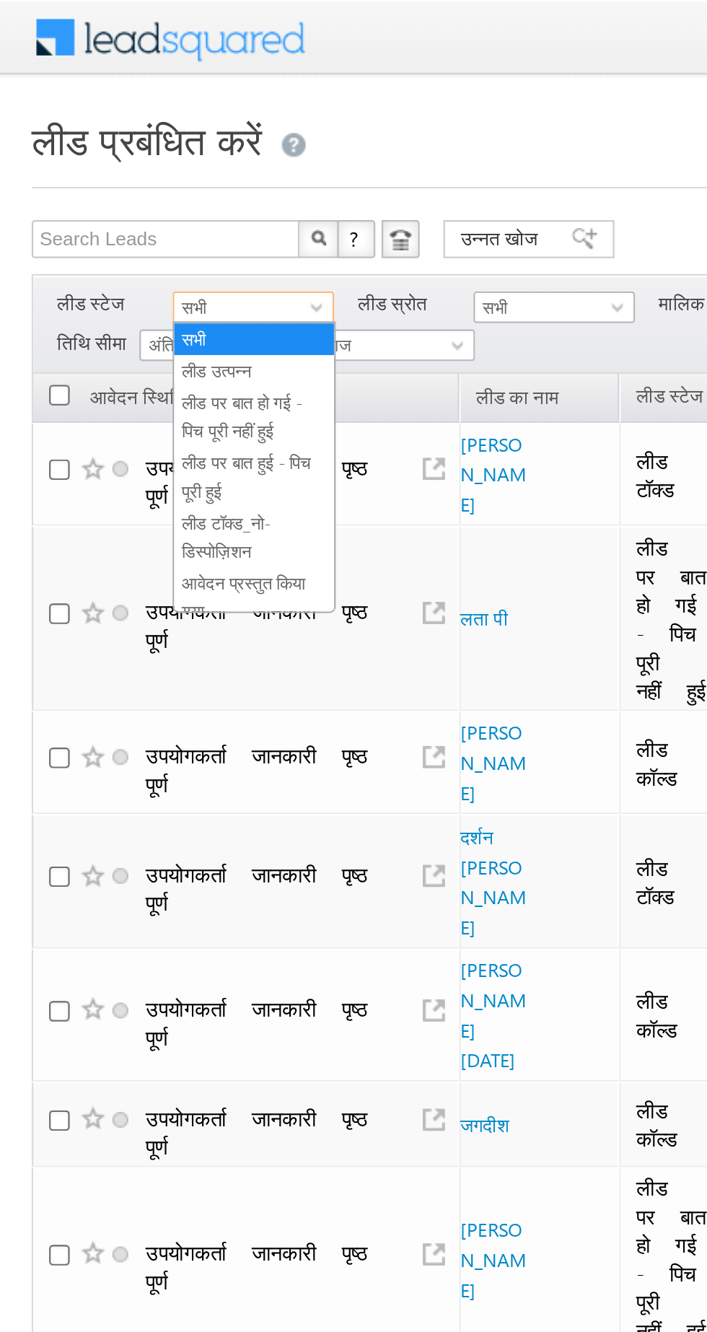
click at [91, 156] on font "सभी" at bounding box center [88, 153] width 11 height 9
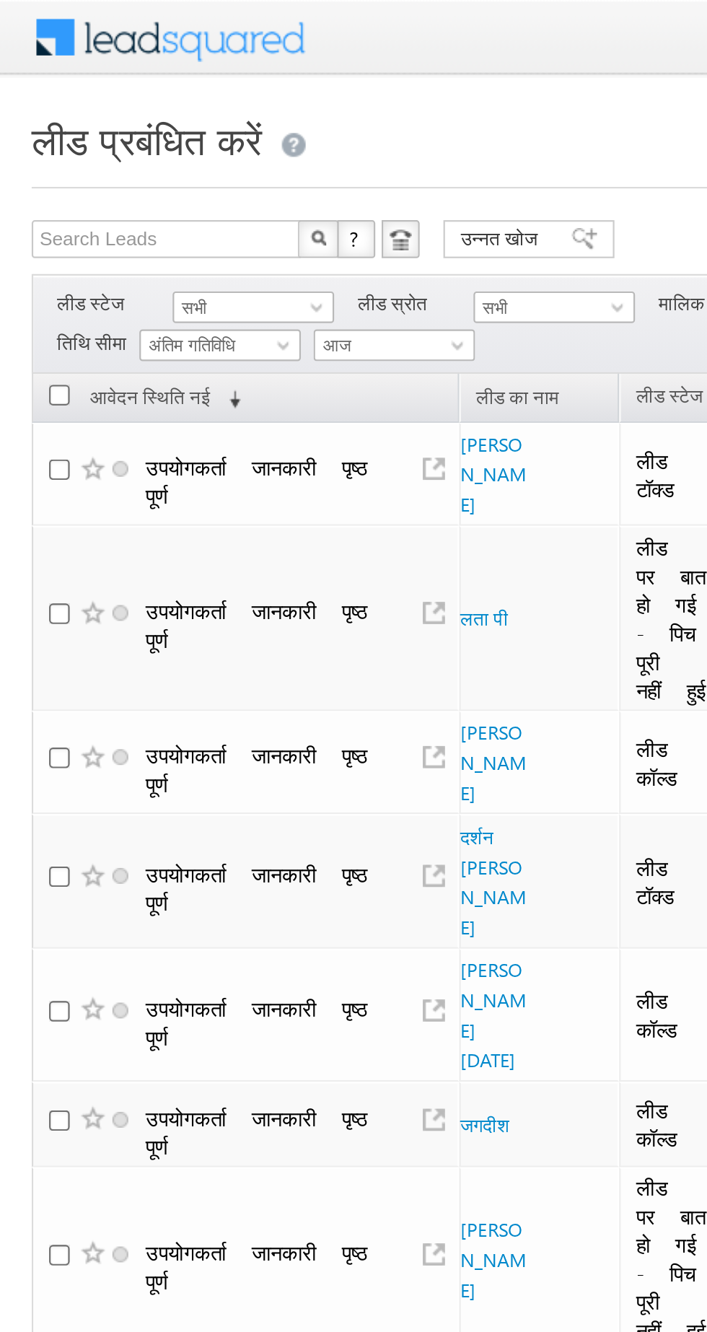
click at [90, 140] on font "सभी" at bounding box center [88, 139] width 11 height 9
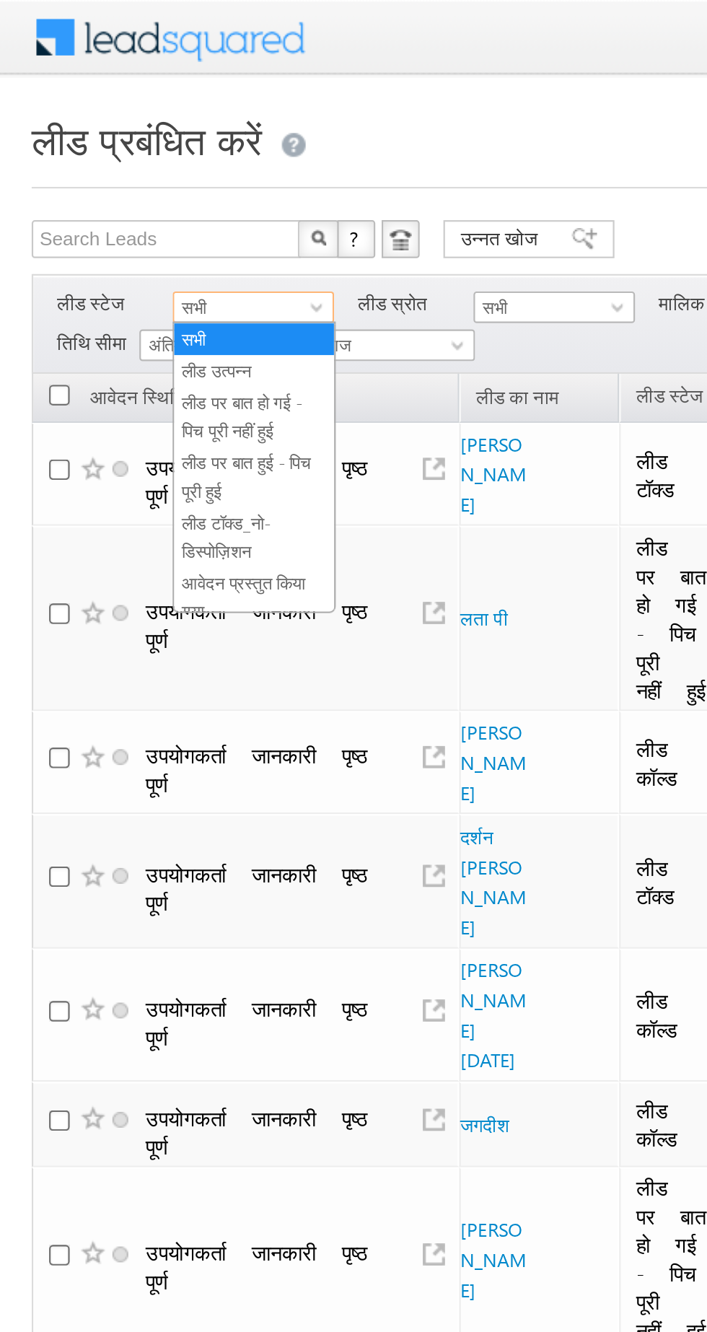
click at [93, 169] on font "लीड उत्पन्न" at bounding box center [99, 168] width 32 height 9
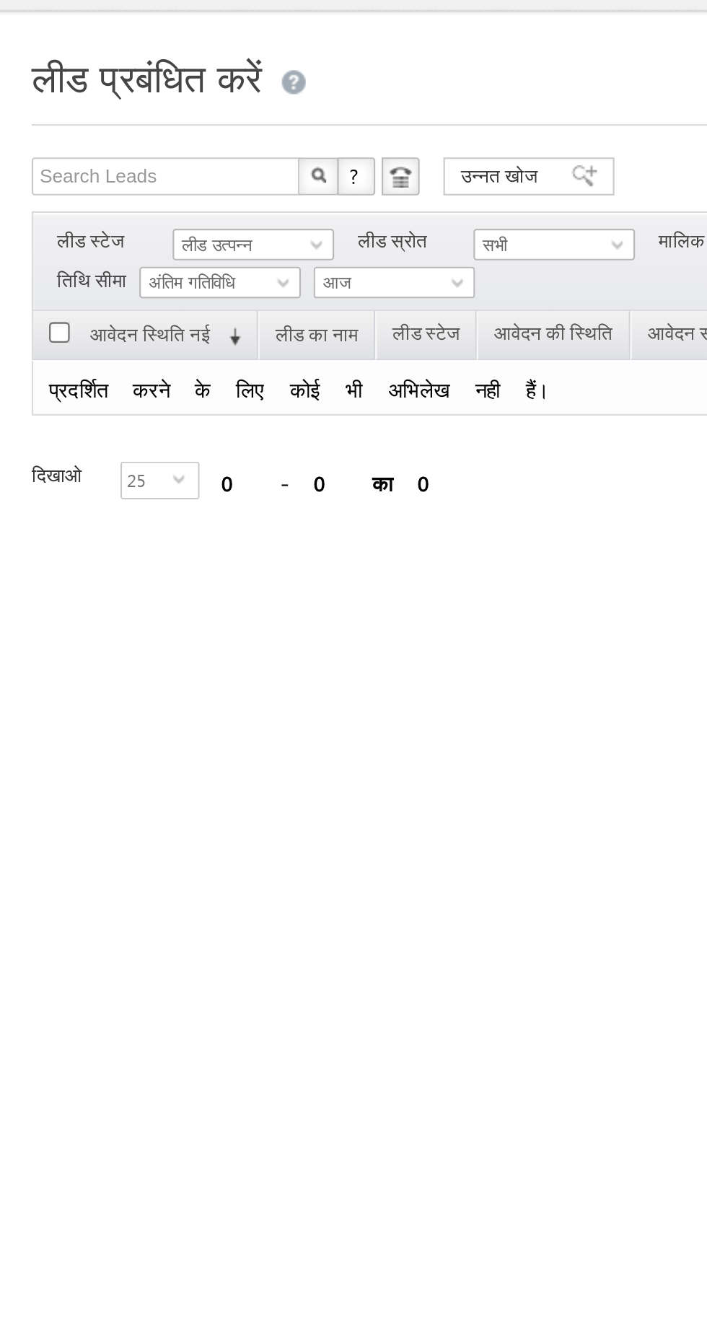
click at [93, 137] on font "लीड उत्पन्न" at bounding box center [99, 139] width 32 height 9
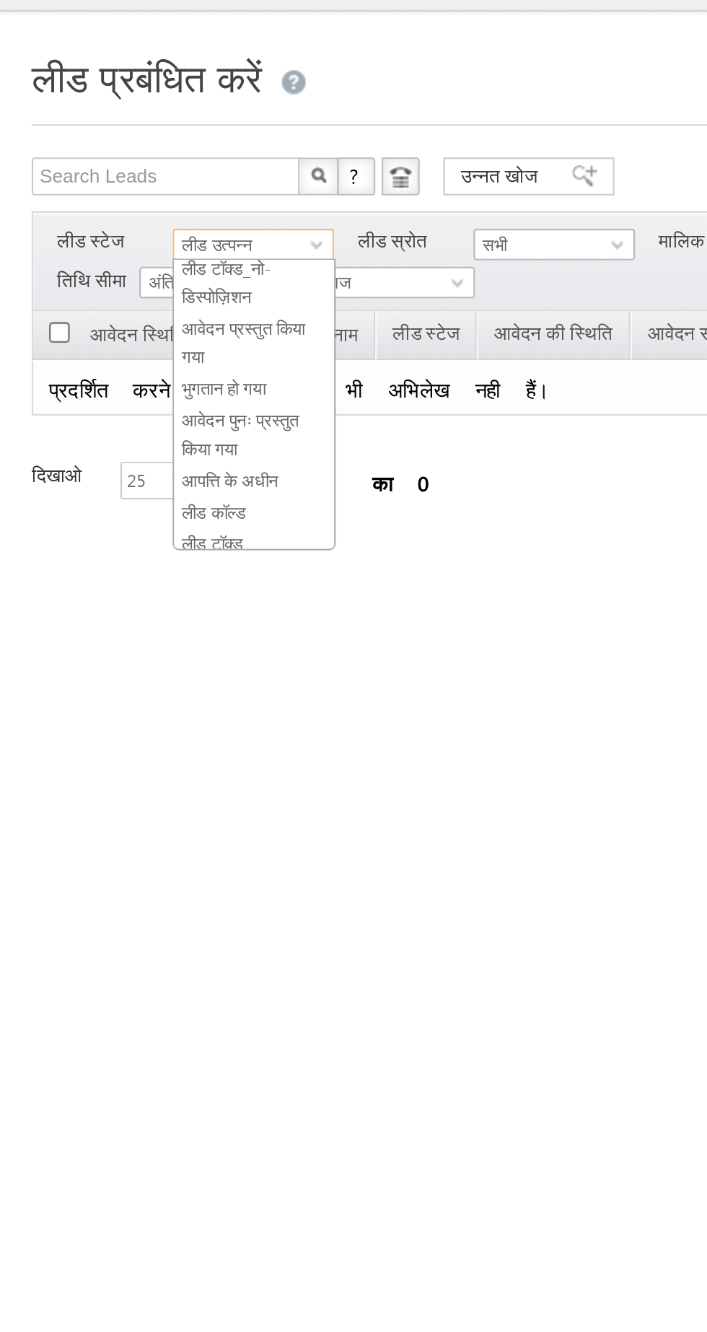
scroll to position [95, 0]
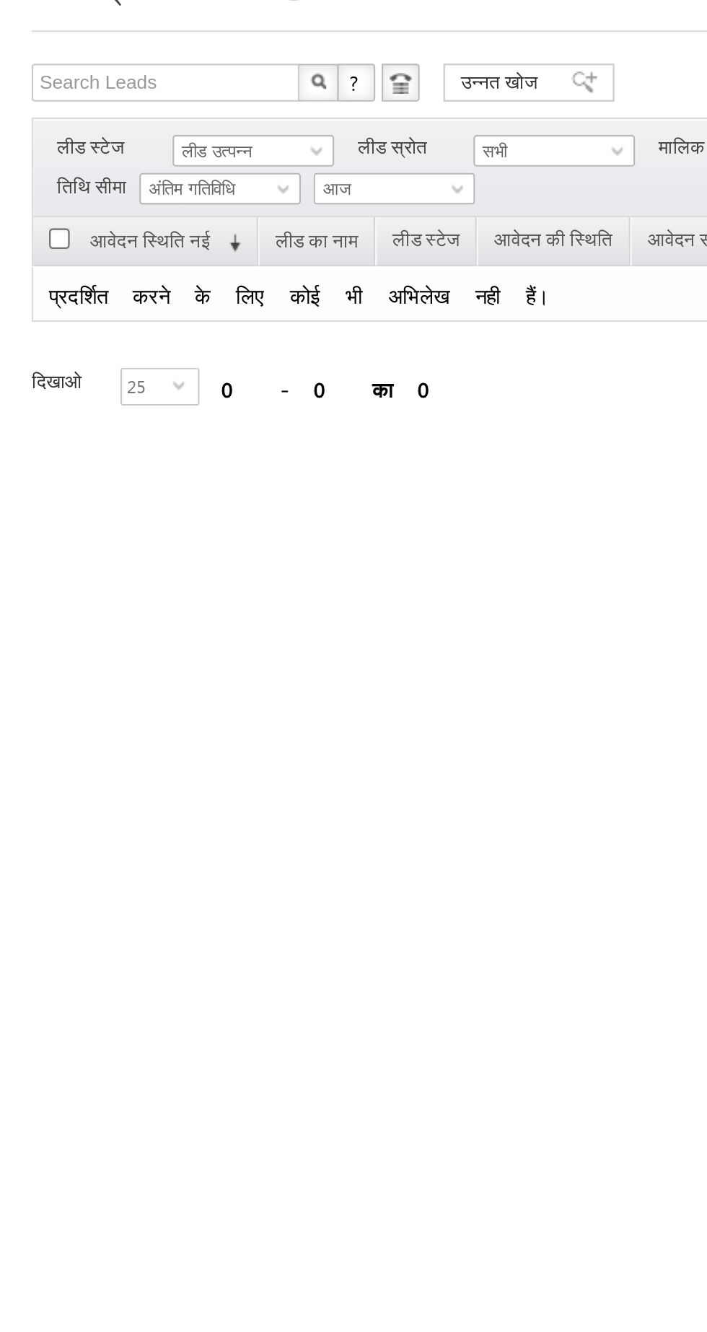
click at [100, 136] on font "लीड उत्पन्न" at bounding box center [99, 139] width 32 height 9
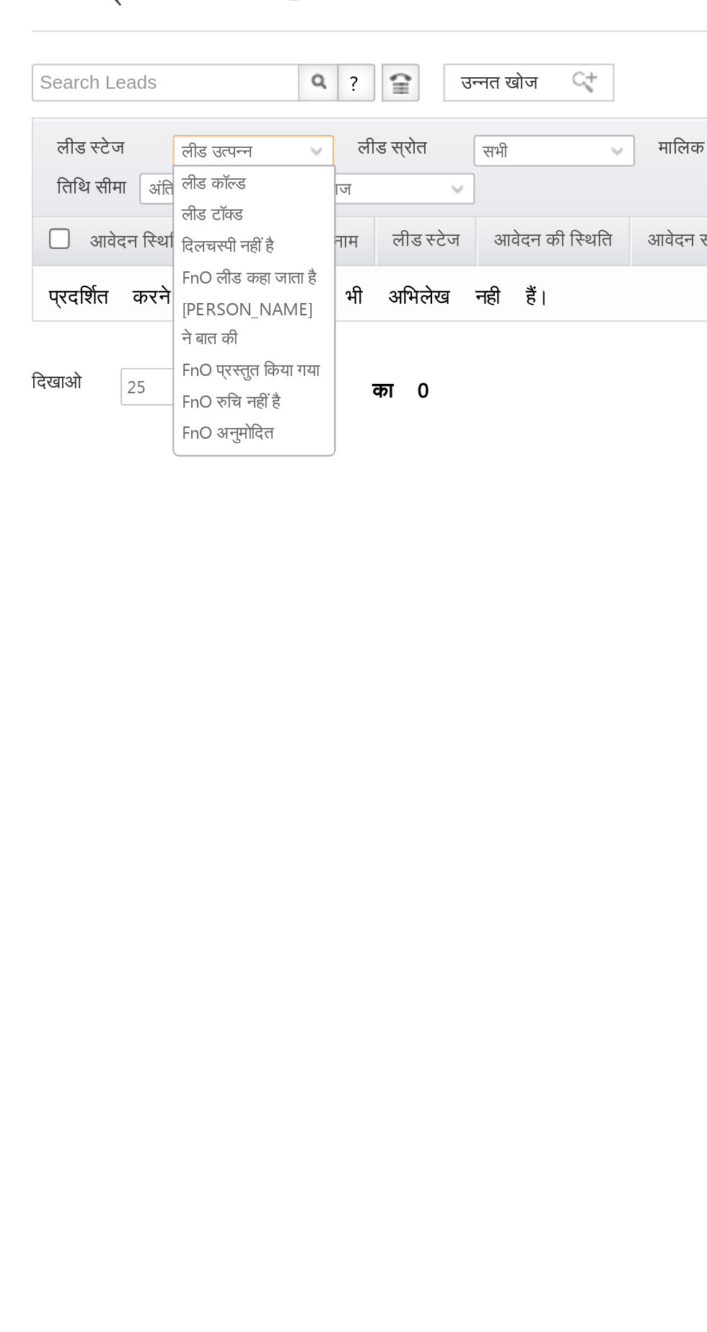
scroll to position [196, 0]
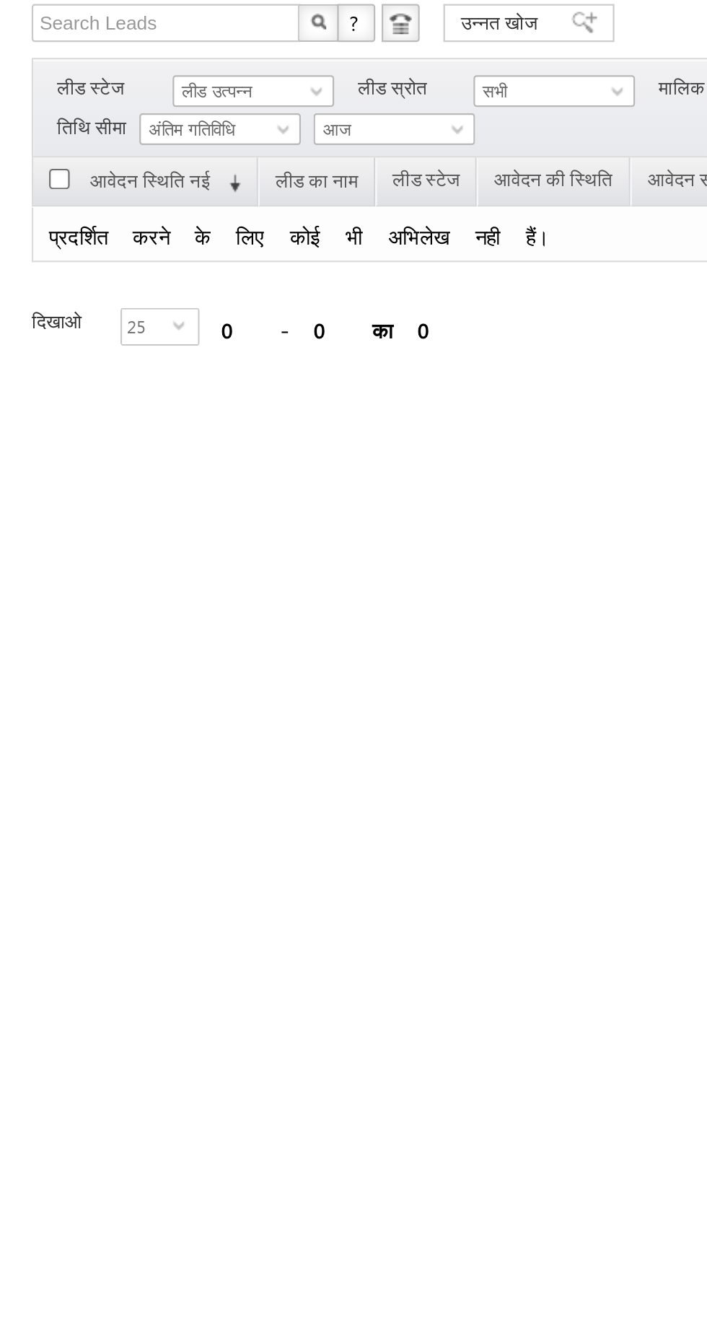
click at [89, 139] on font "लीड उत्पन्न" at bounding box center [99, 139] width 32 height 9
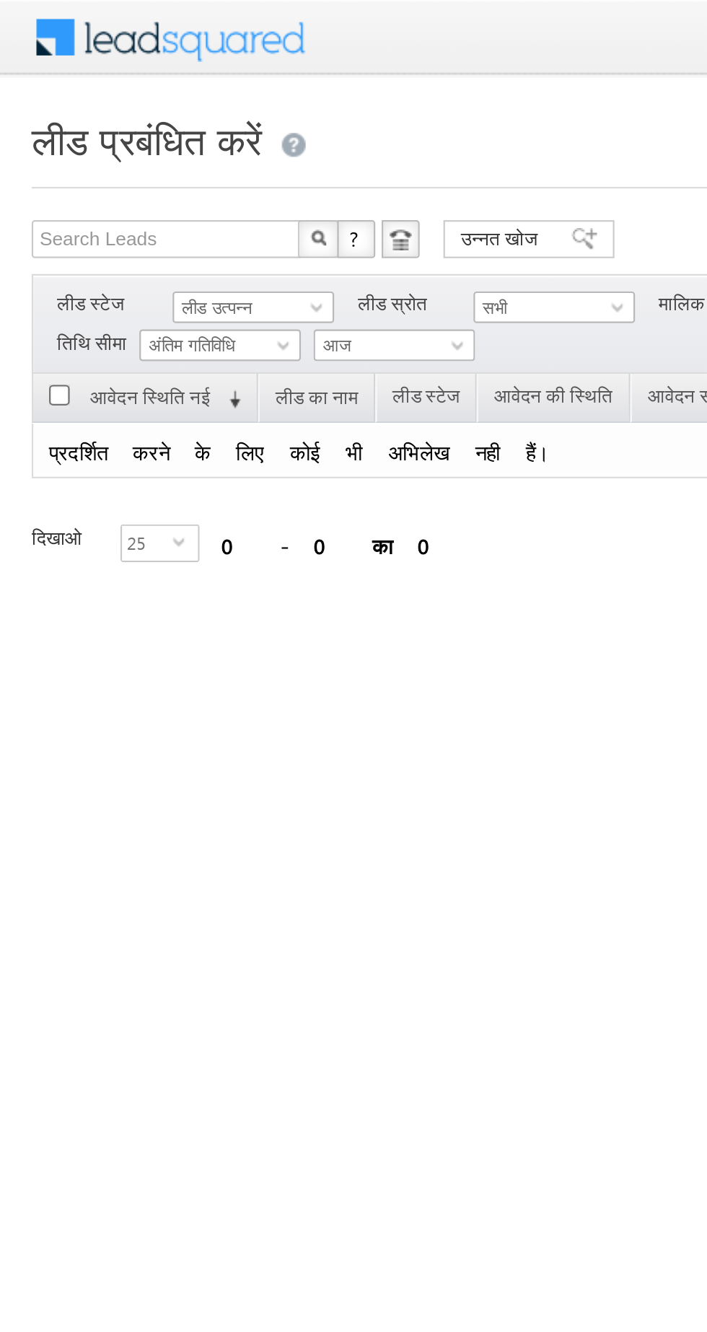
click at [98, 136] on font "लीड उत्पन्न" at bounding box center [99, 139] width 32 height 9
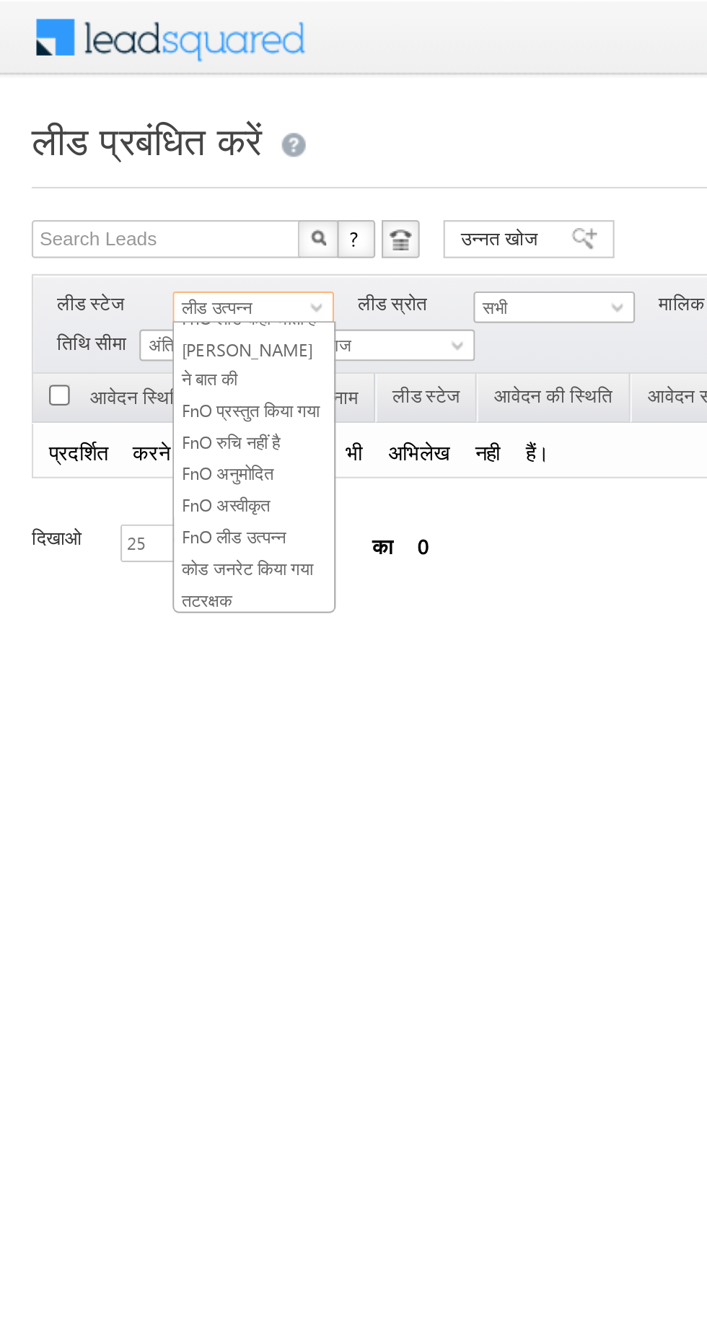
scroll to position [257, 0]
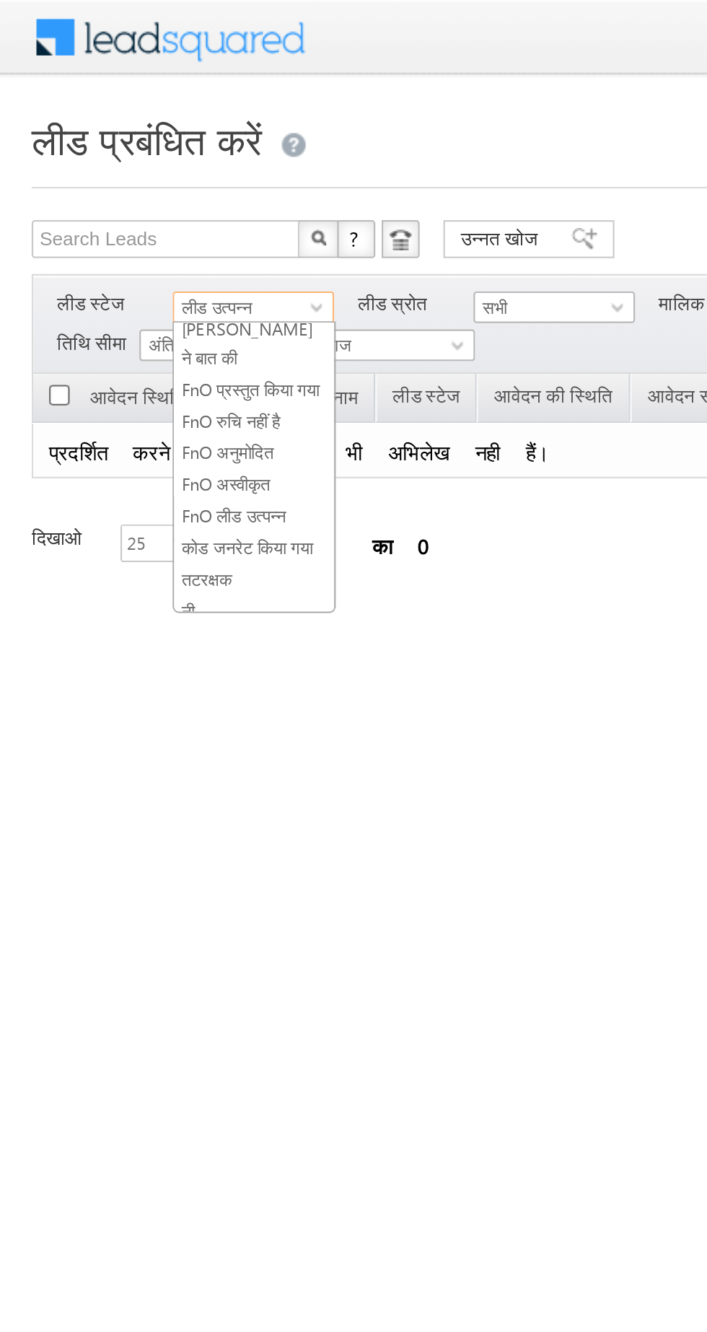
click at [133, 245] on font "कोड जनरेट किया गया" at bounding box center [113, 249] width 60 height 9
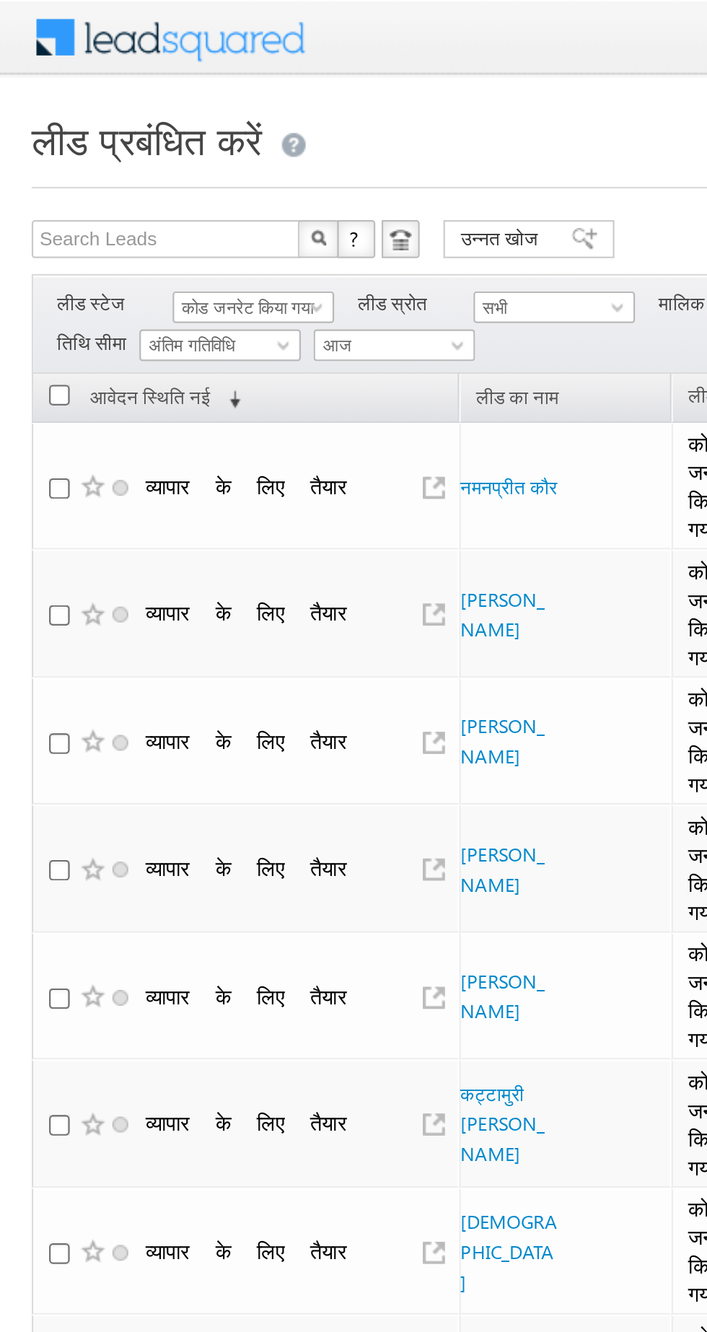
click at [128, 136] on font "कोड जनरेट किया गया" at bounding box center [113, 139] width 60 height 9
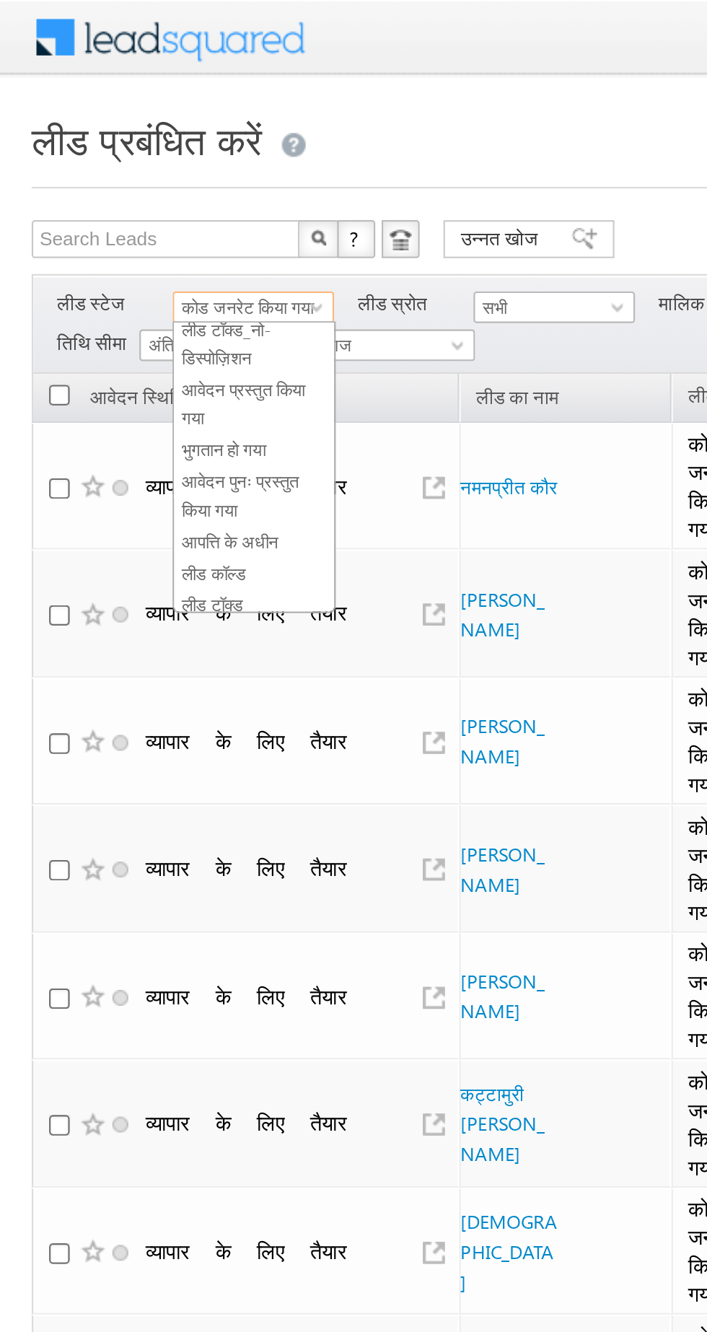
scroll to position [0, 0]
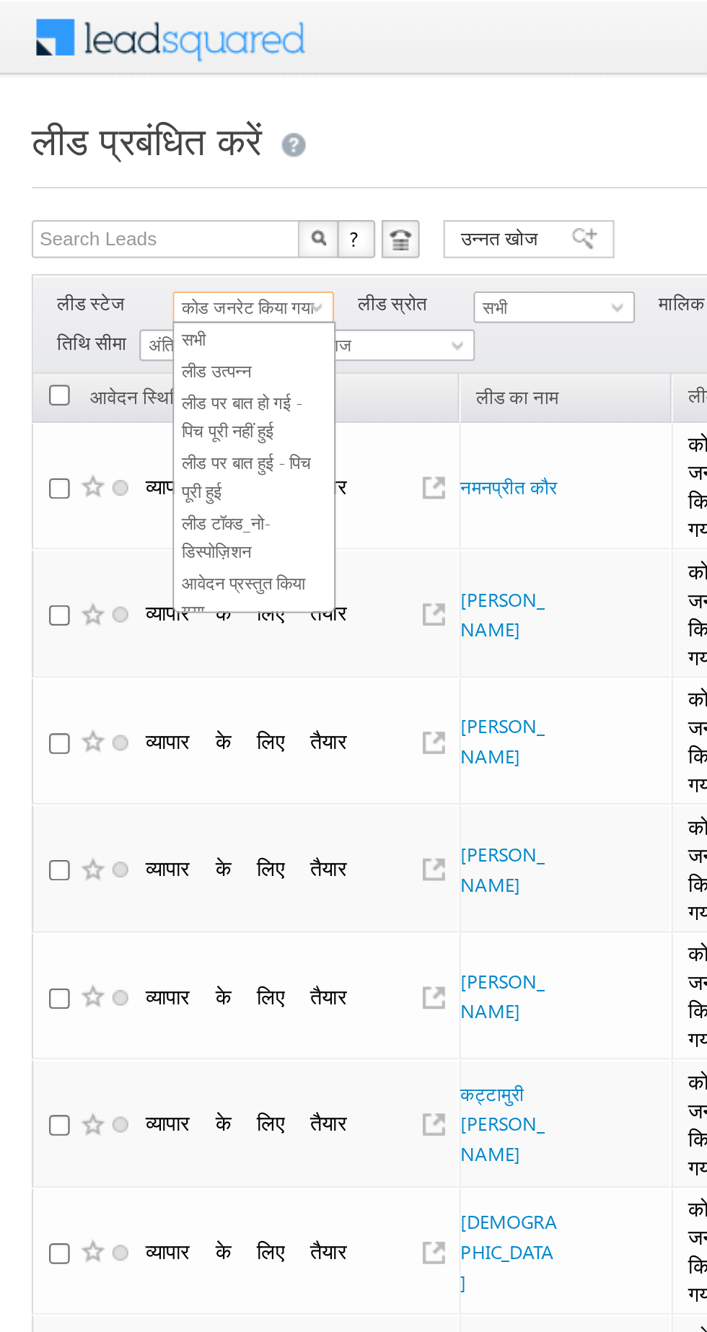
click at [127, 180] on font "लीड पर बात हो गई - पिच पूरी नहीं हुई" at bounding box center [110, 189] width 55 height 22
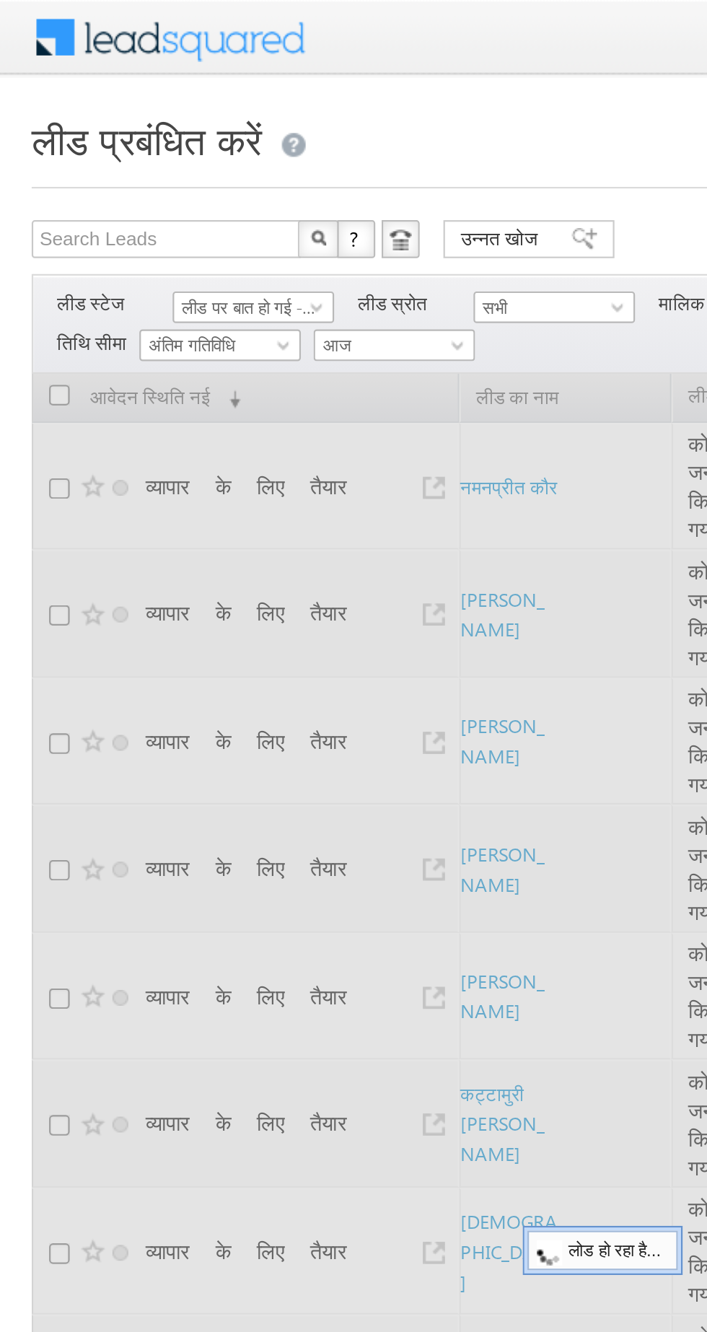
click at [138, 138] on font "लीड पर बात हो गई - पिच पूरी नहीं हुई" at bounding box center [132, 139] width 99 height 9
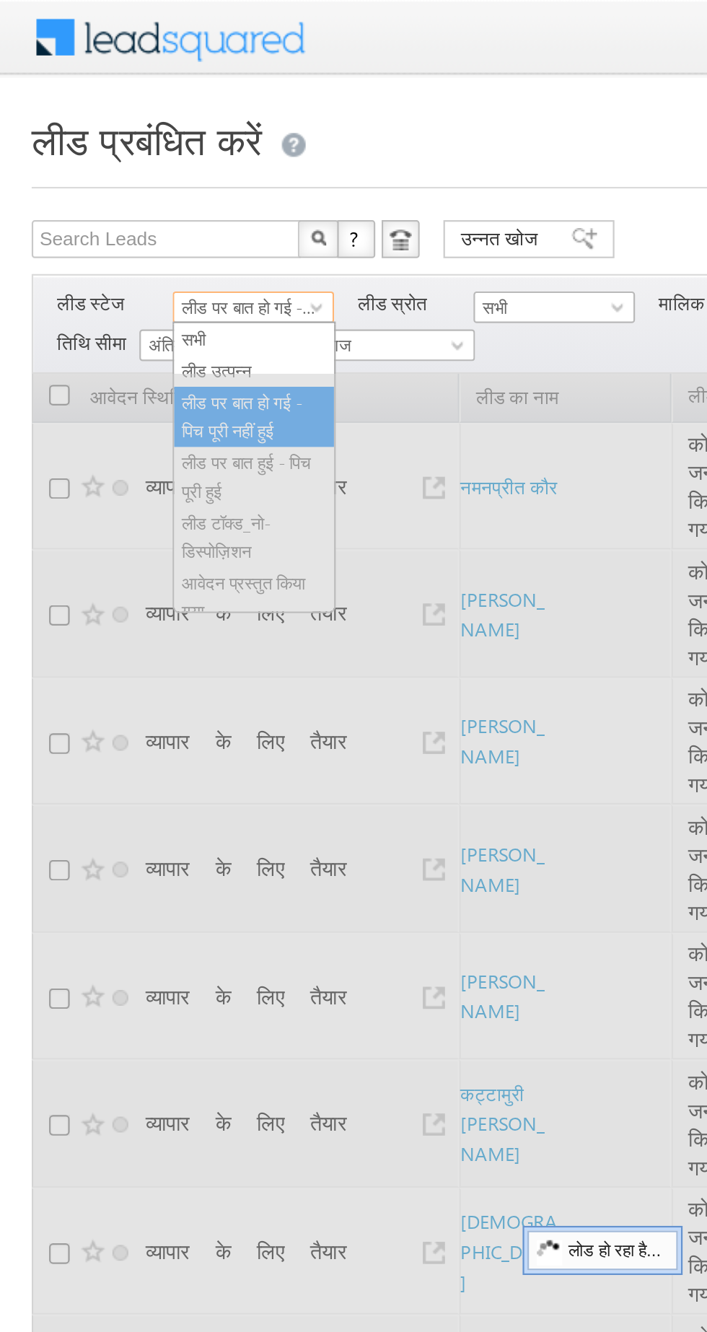
click at [125, 168] on link "लीड उत्पन्न" at bounding box center [115, 168] width 73 height 13
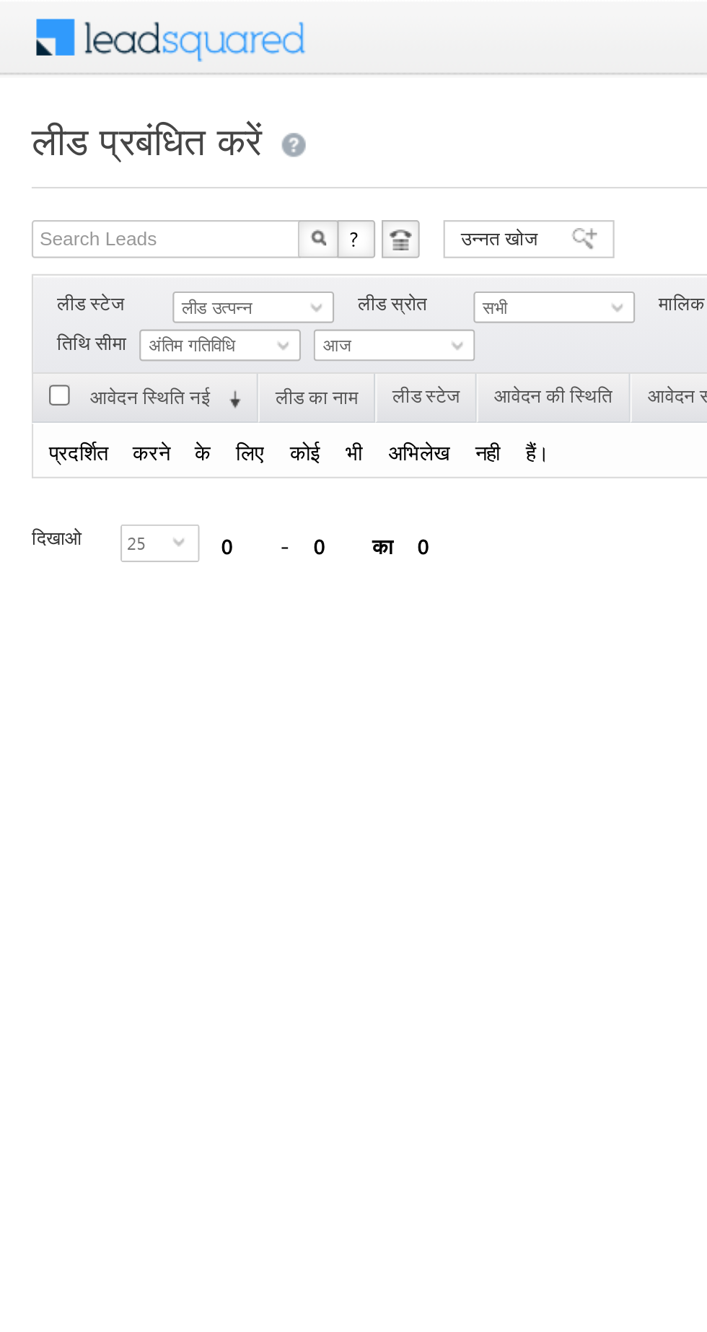
click at [99, 135] on font "लीड उत्पन्न" at bounding box center [99, 139] width 32 height 9
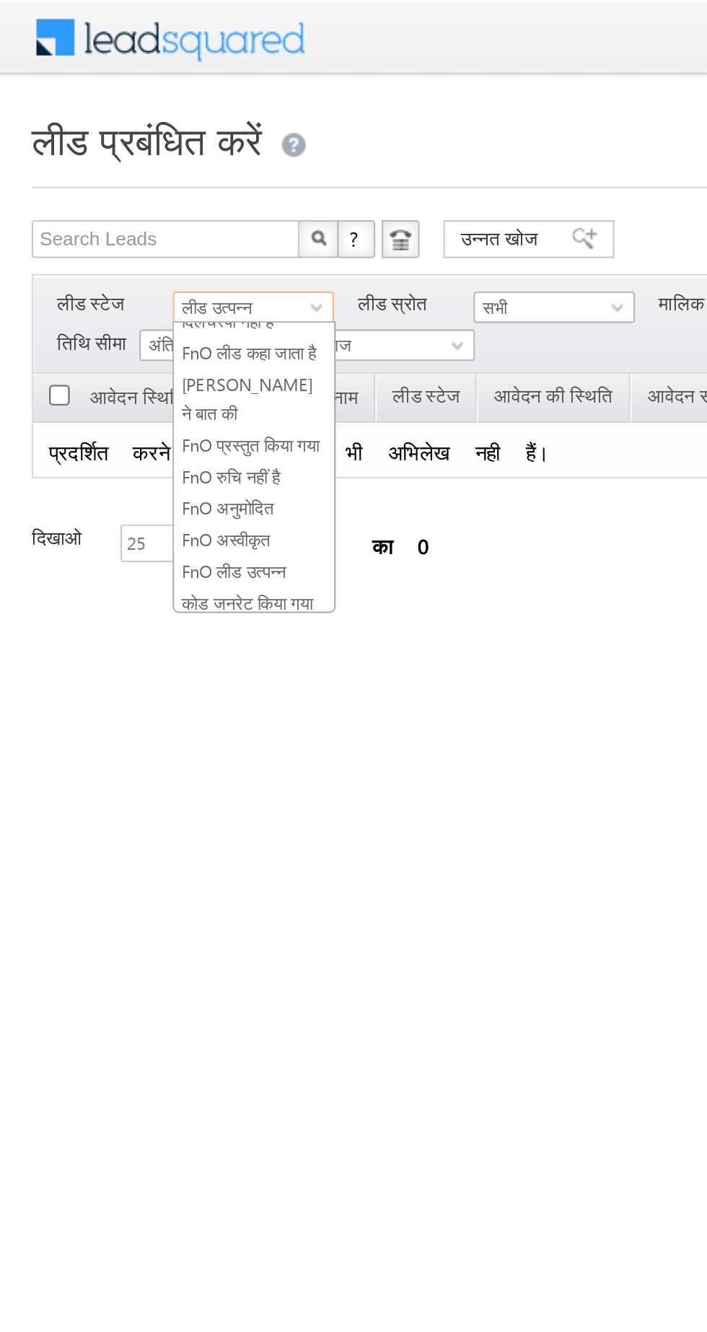
scroll to position [257, 0]
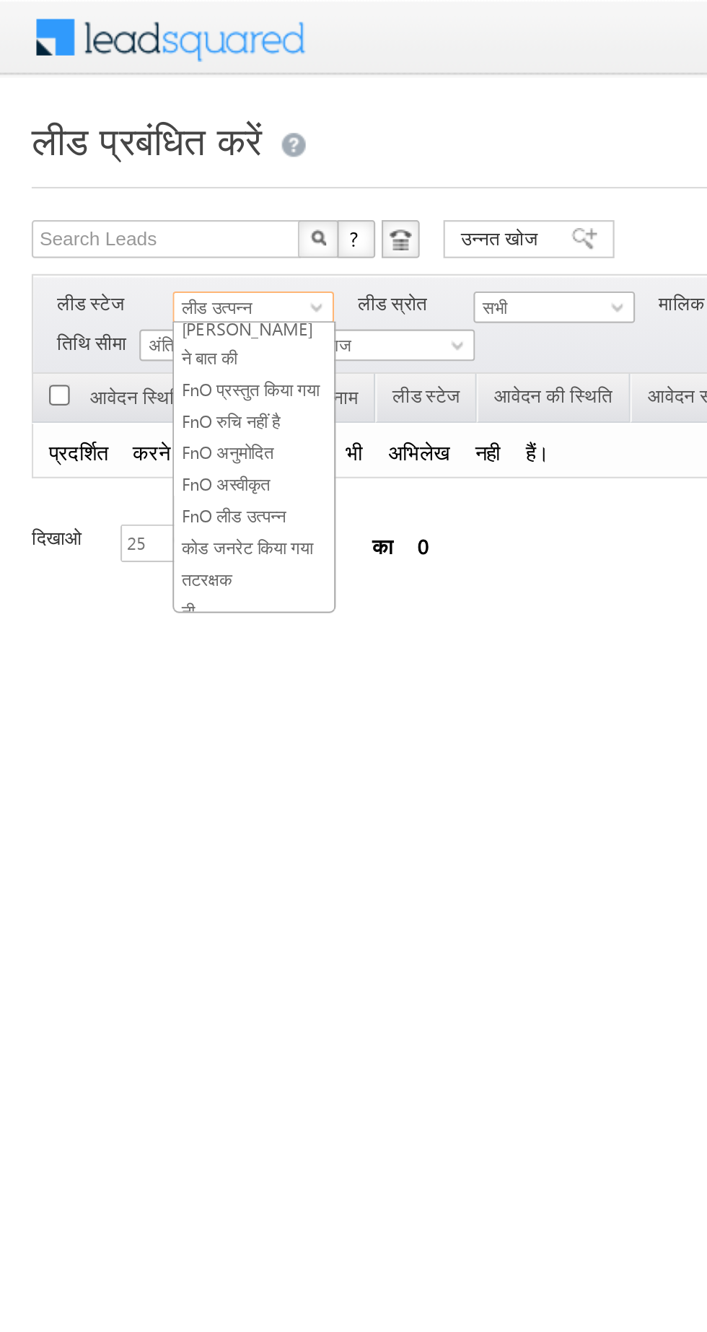
click at [95, 245] on font "कोड जनरेट किया गया" at bounding box center [113, 249] width 60 height 9
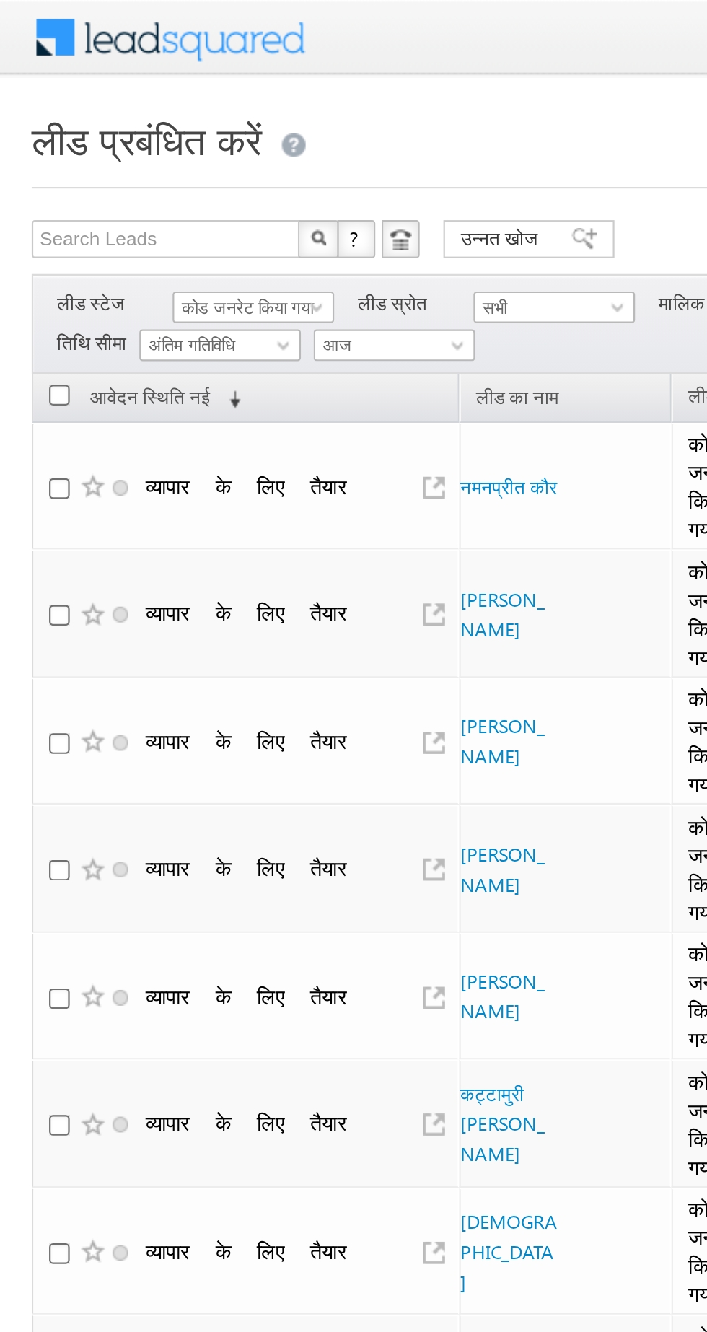
click at [93, 135] on font "कोड जनरेट किया गया" at bounding box center [113, 139] width 60 height 9
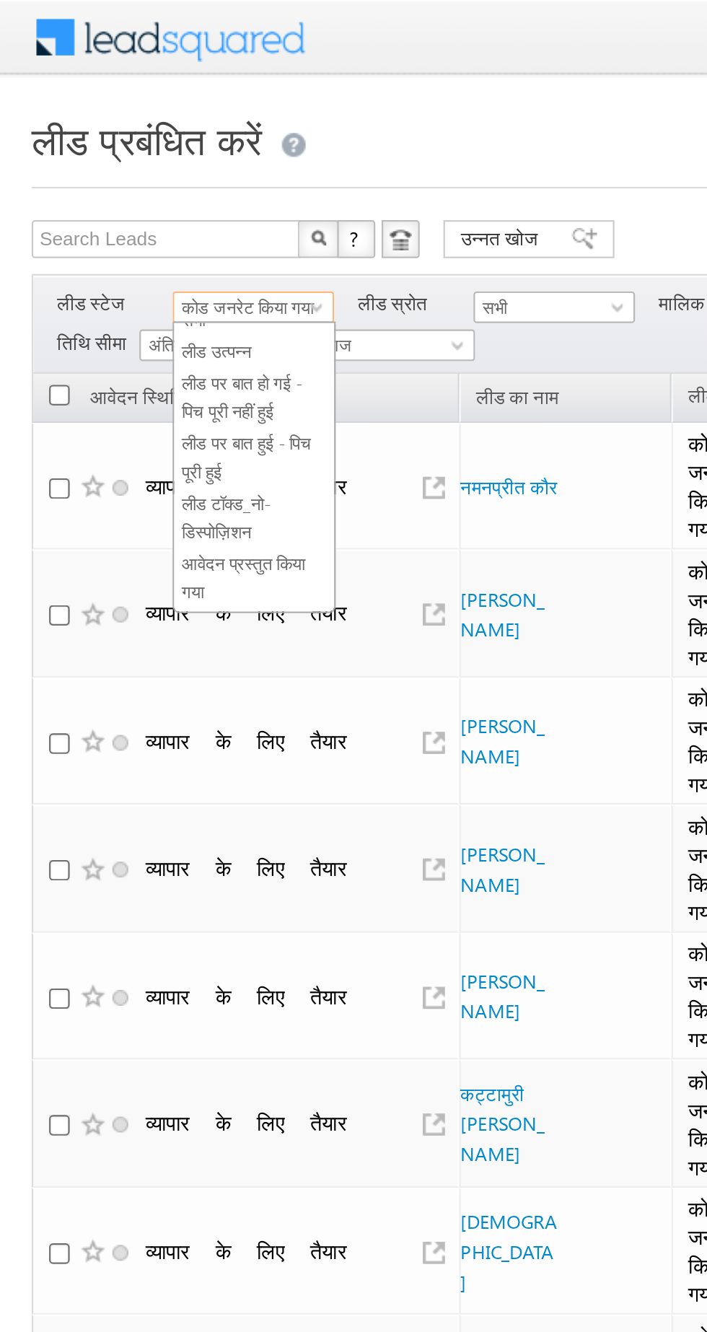
scroll to position [0, 0]
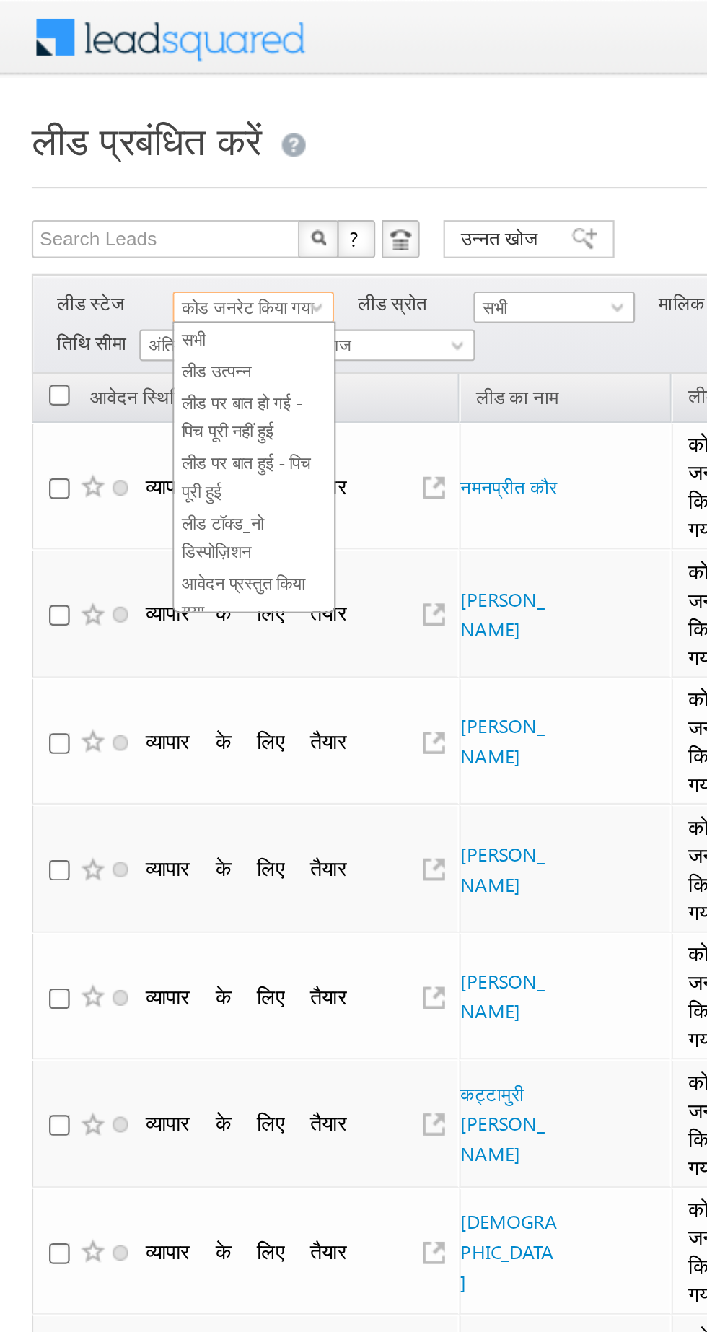
click at [130, 171] on link "लीड उत्पन्न" at bounding box center [115, 168] width 73 height 13
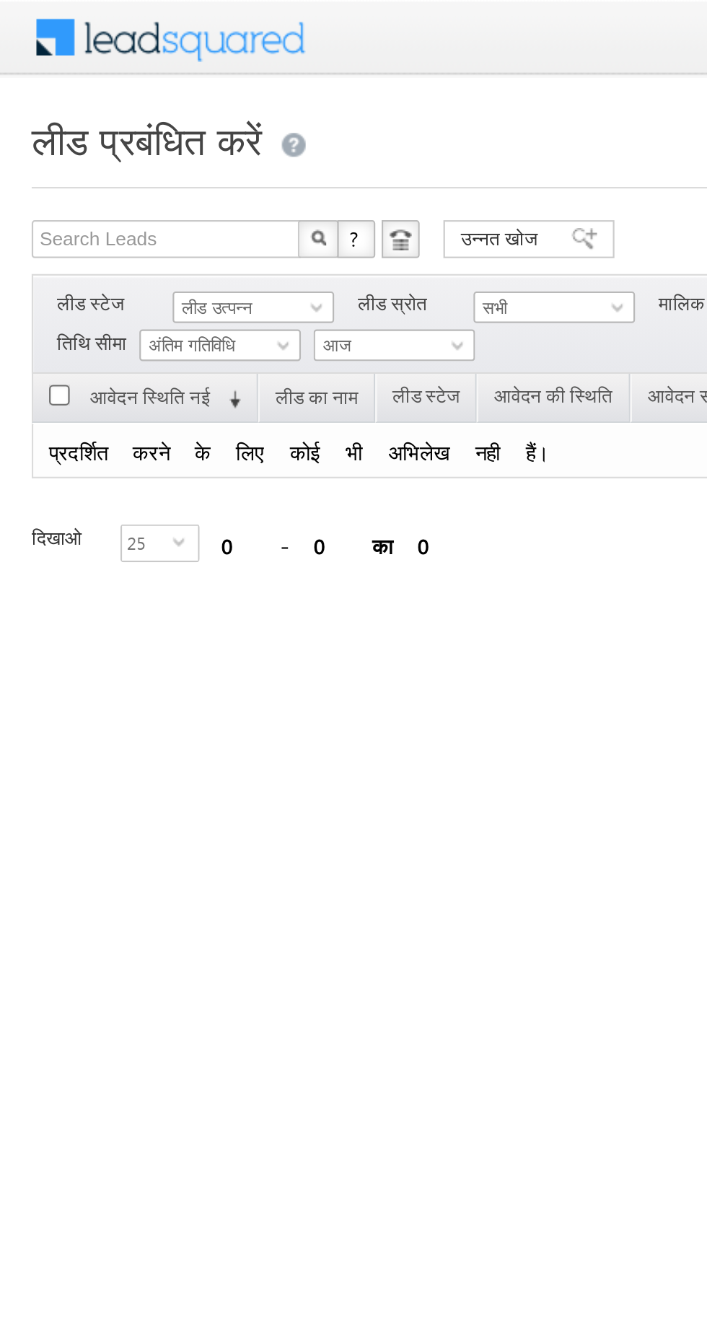
click at [108, 154] on font "अंतिम गतिविधि" at bounding box center [88, 156] width 40 height 9
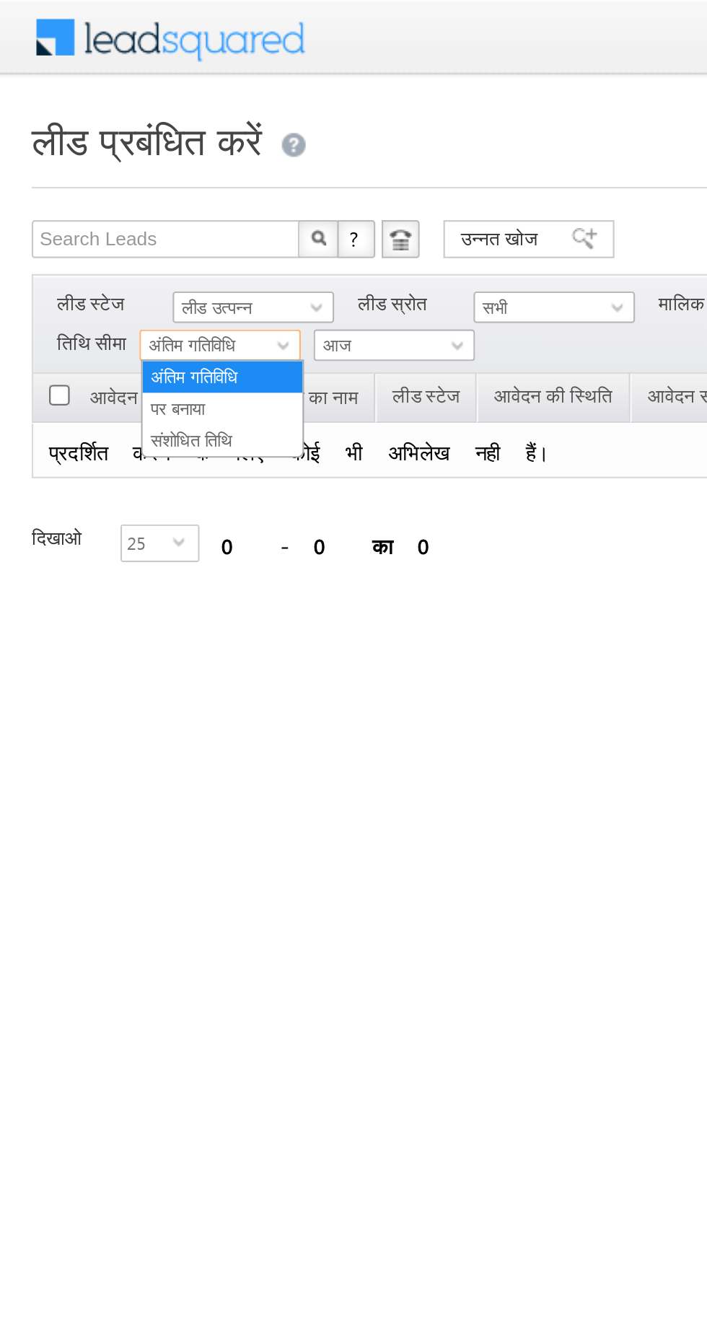
click at [112, 139] on font "लीड उत्पन्न" at bounding box center [99, 139] width 32 height 9
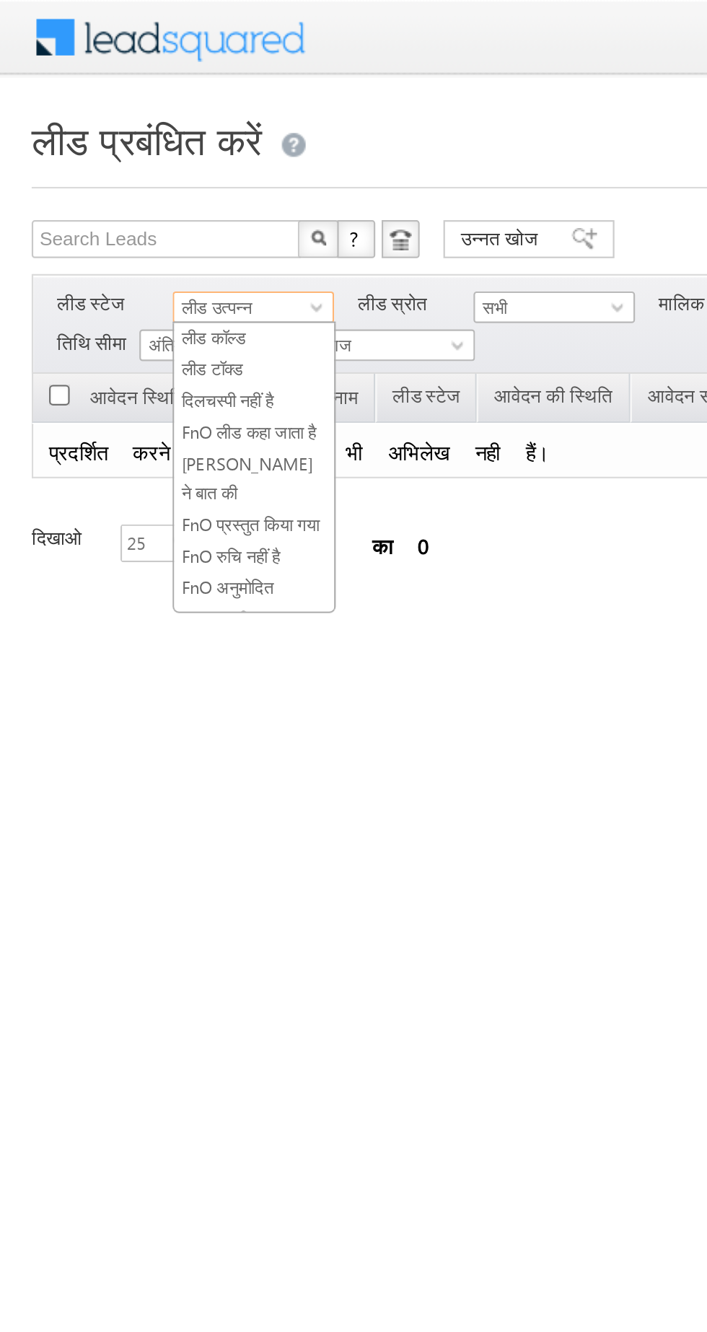
scroll to position [257, 0]
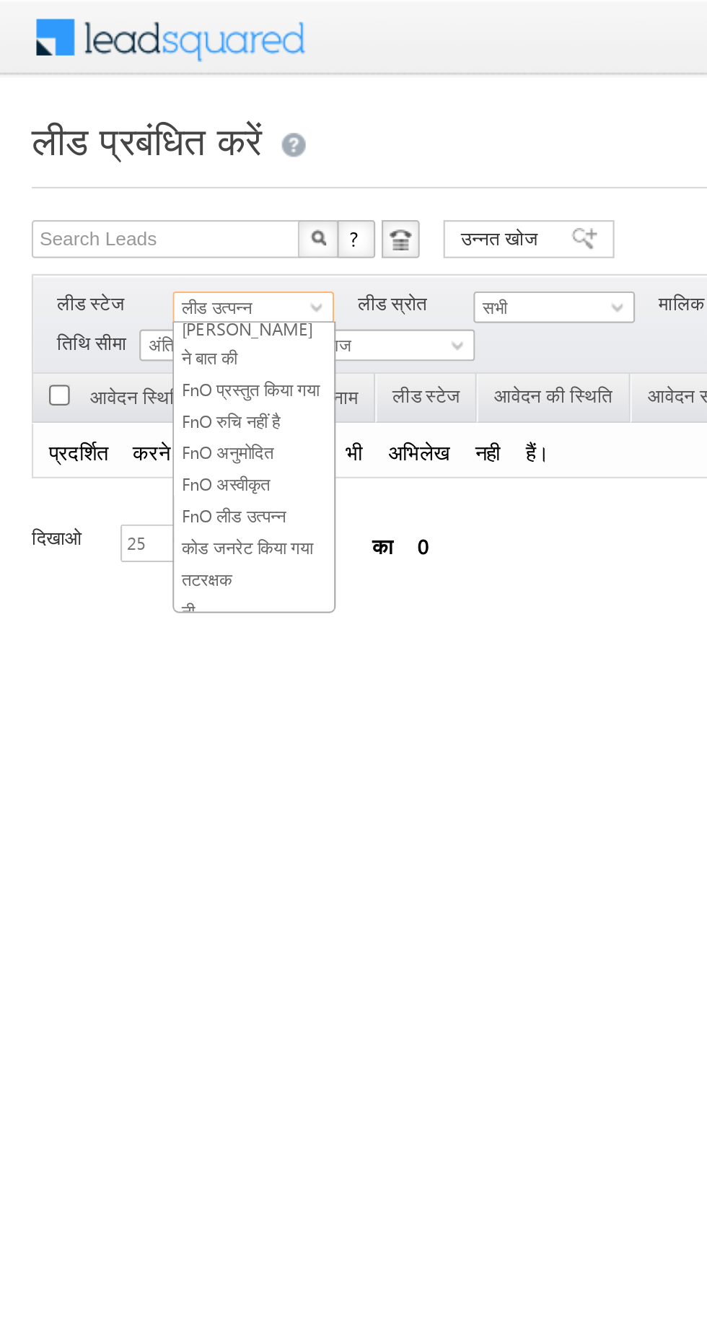
click at [134, 245] on font "कोड जनरेट किया गया" at bounding box center [113, 249] width 60 height 9
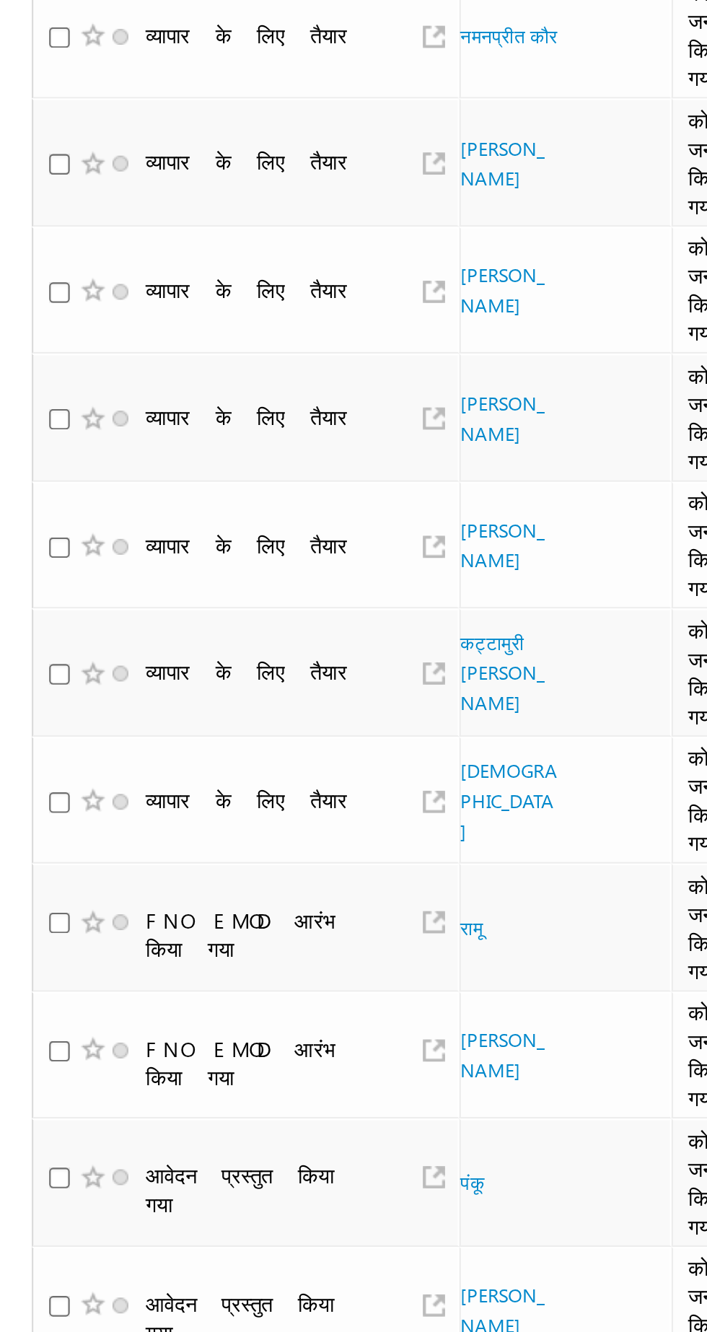
scroll to position [0, 0]
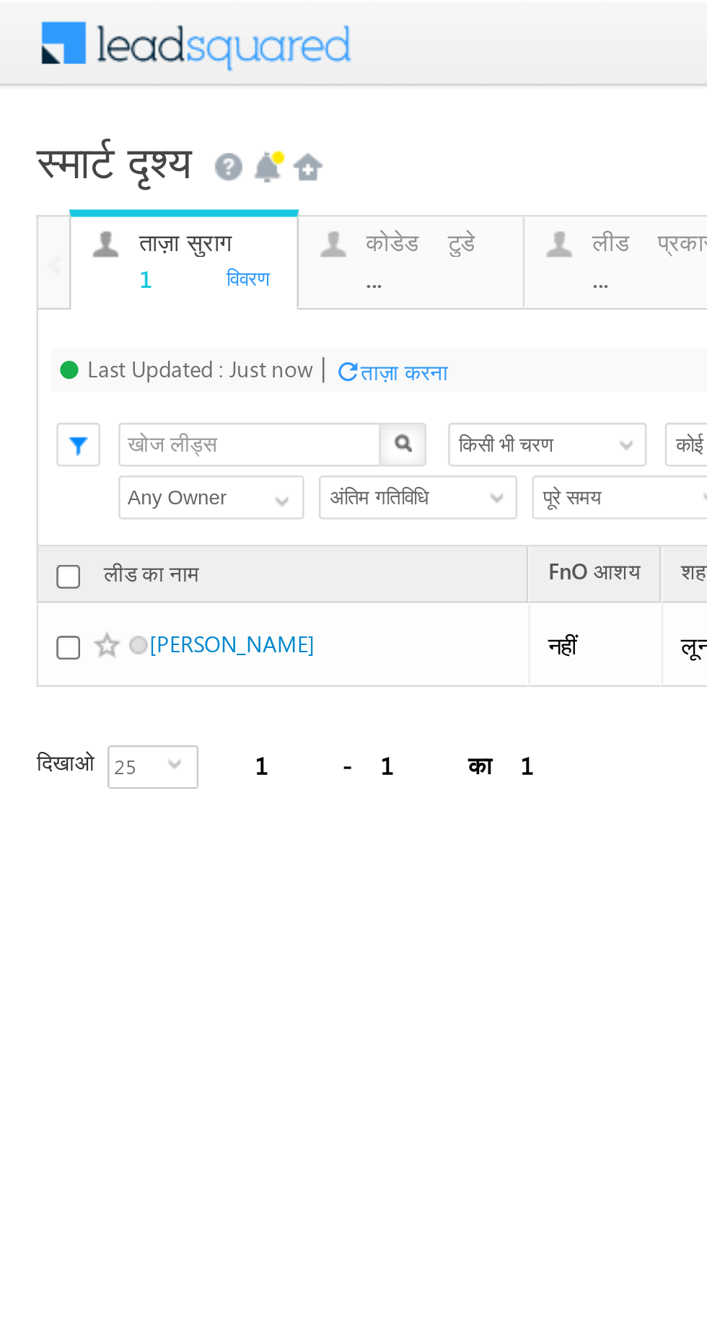
click at [141, 112] on div "कोडेड टुडे ... विवरण" at bounding box center [163, 101] width 86 height 28
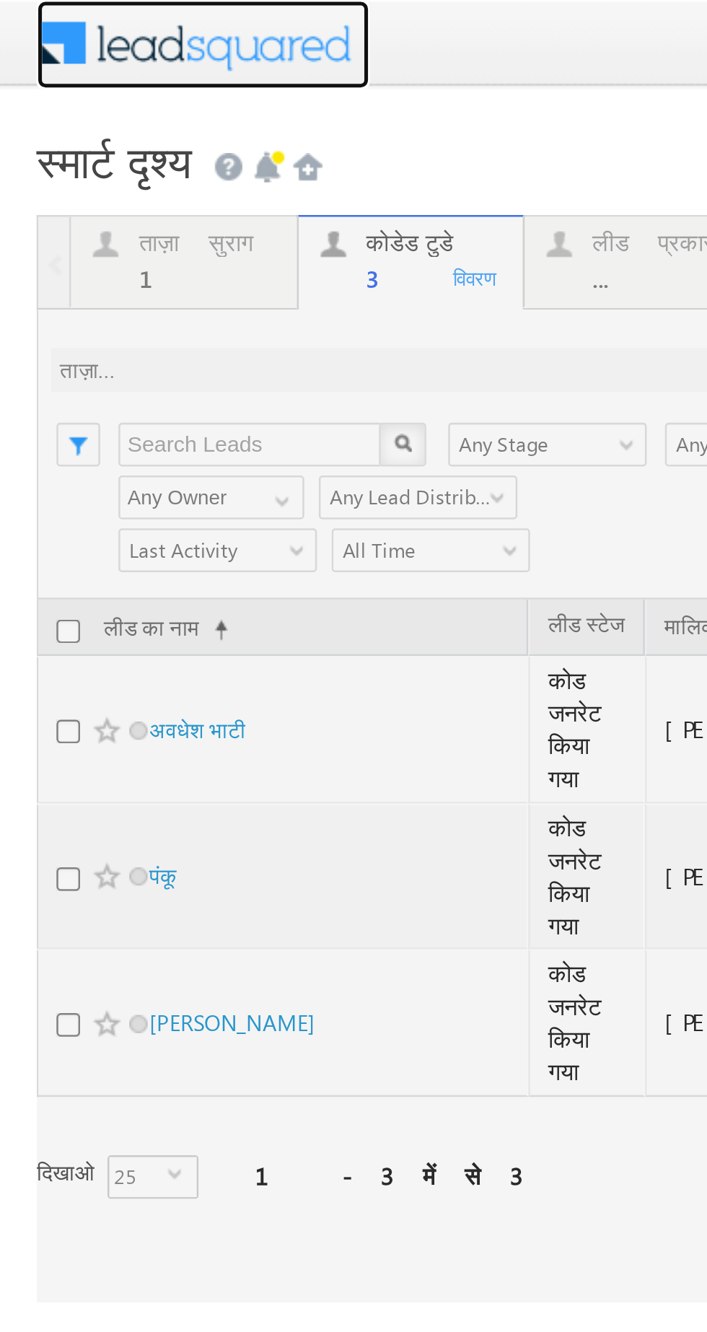
click at [43, 1] on span at bounding box center [80, 17] width 132 height 35
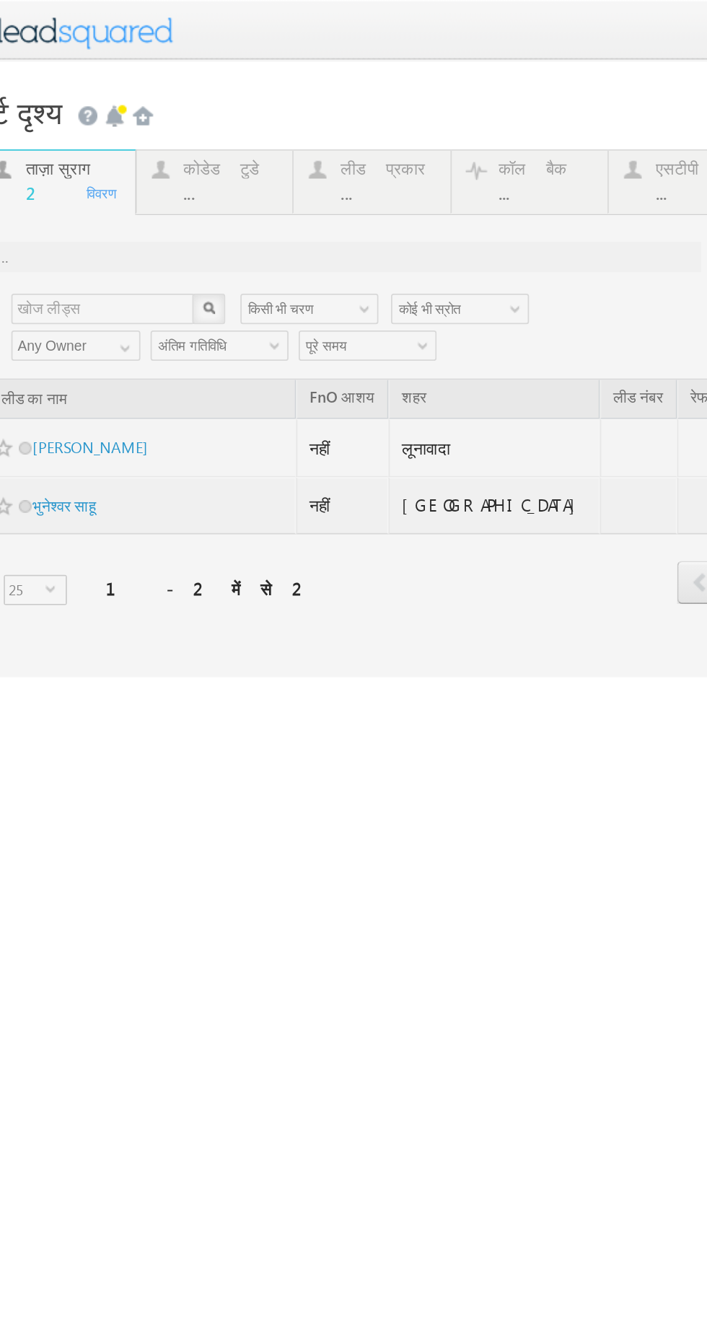
click at [100, 104] on div "कोडेड टुडे ..." at bounding box center [101, 101] width 54 height 28
click at [95, 100] on div at bounding box center [196, 234] width 505 height 299
